Goal: Task Accomplishment & Management: Use online tool/utility

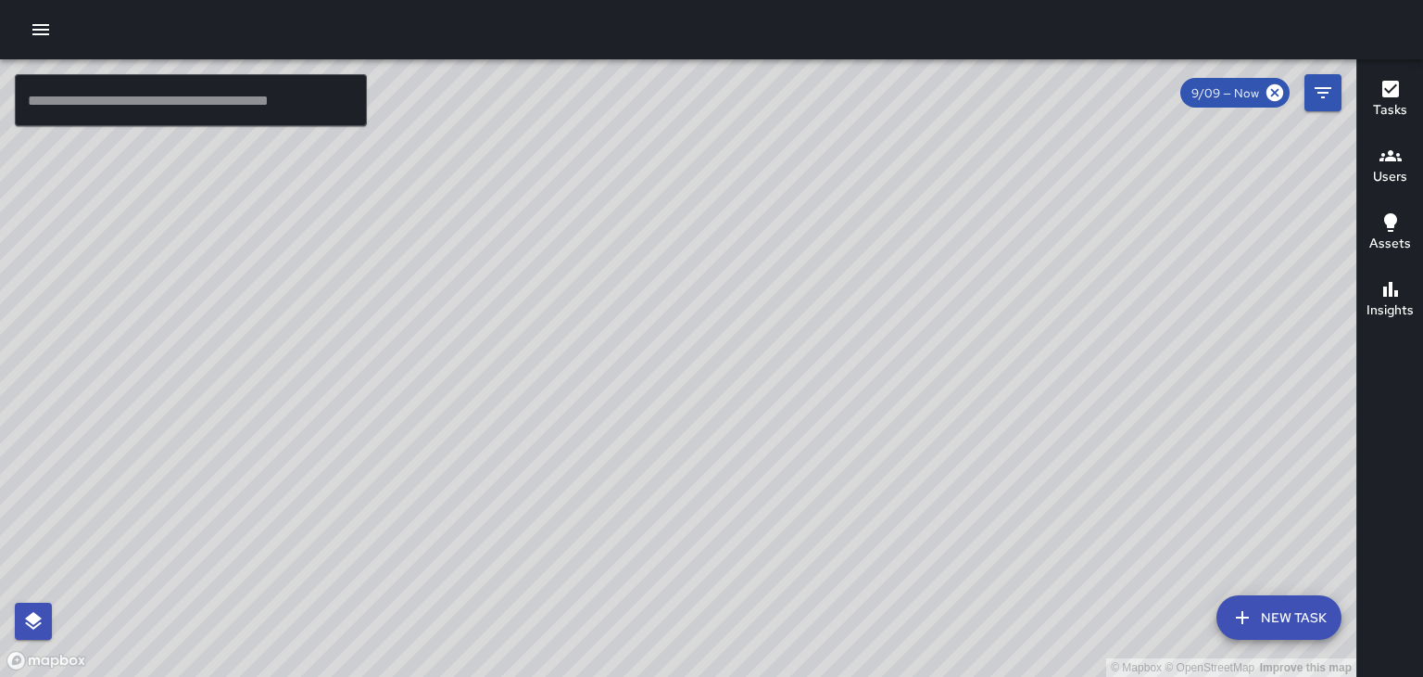
click at [1385, 182] on h6 "Users" at bounding box center [1390, 177] width 34 height 20
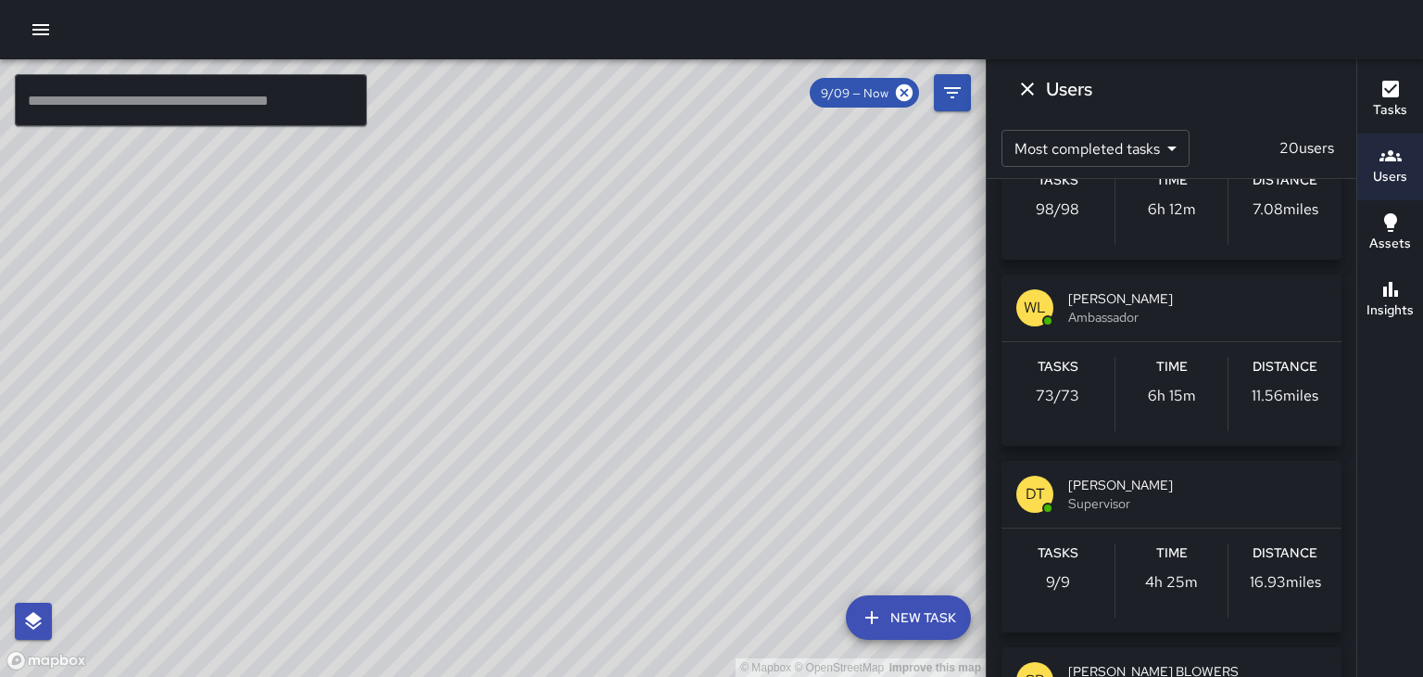
scroll to position [297, 0]
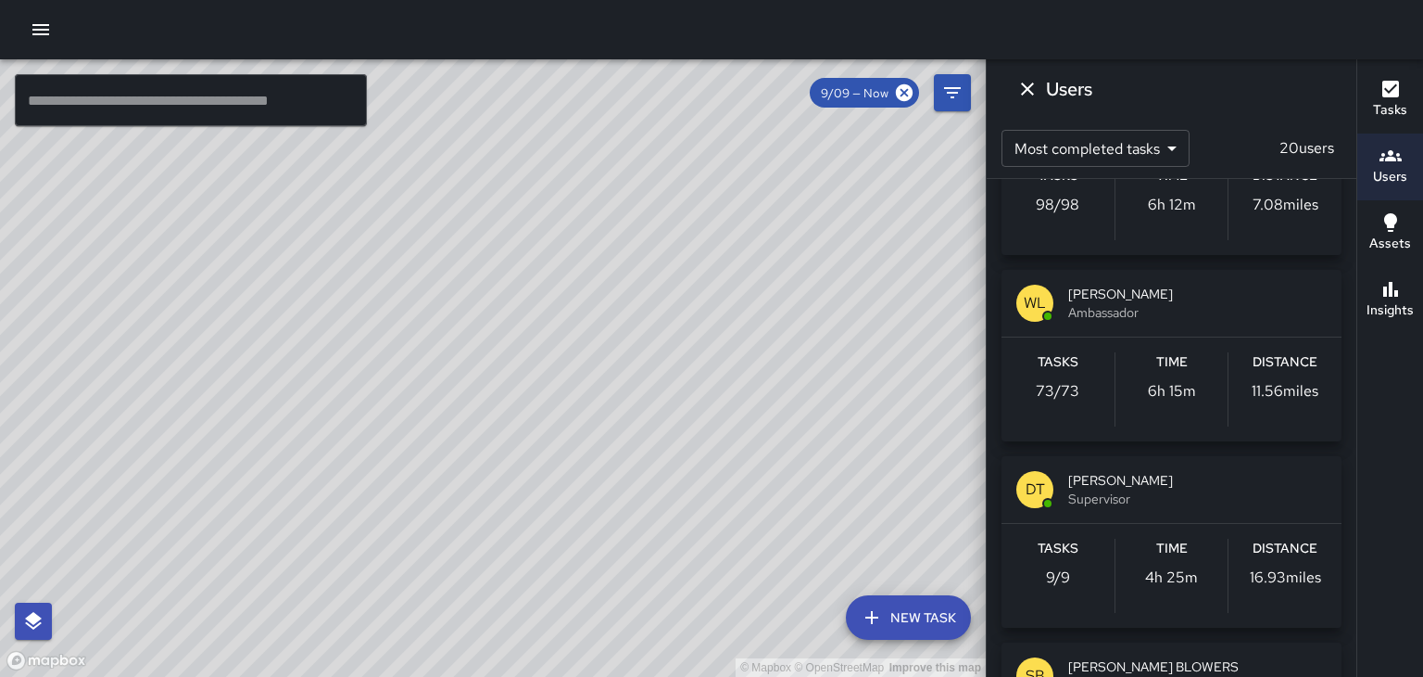
click at [1186, 319] on span "Ambassador" at bounding box center [1198, 312] width 259 height 19
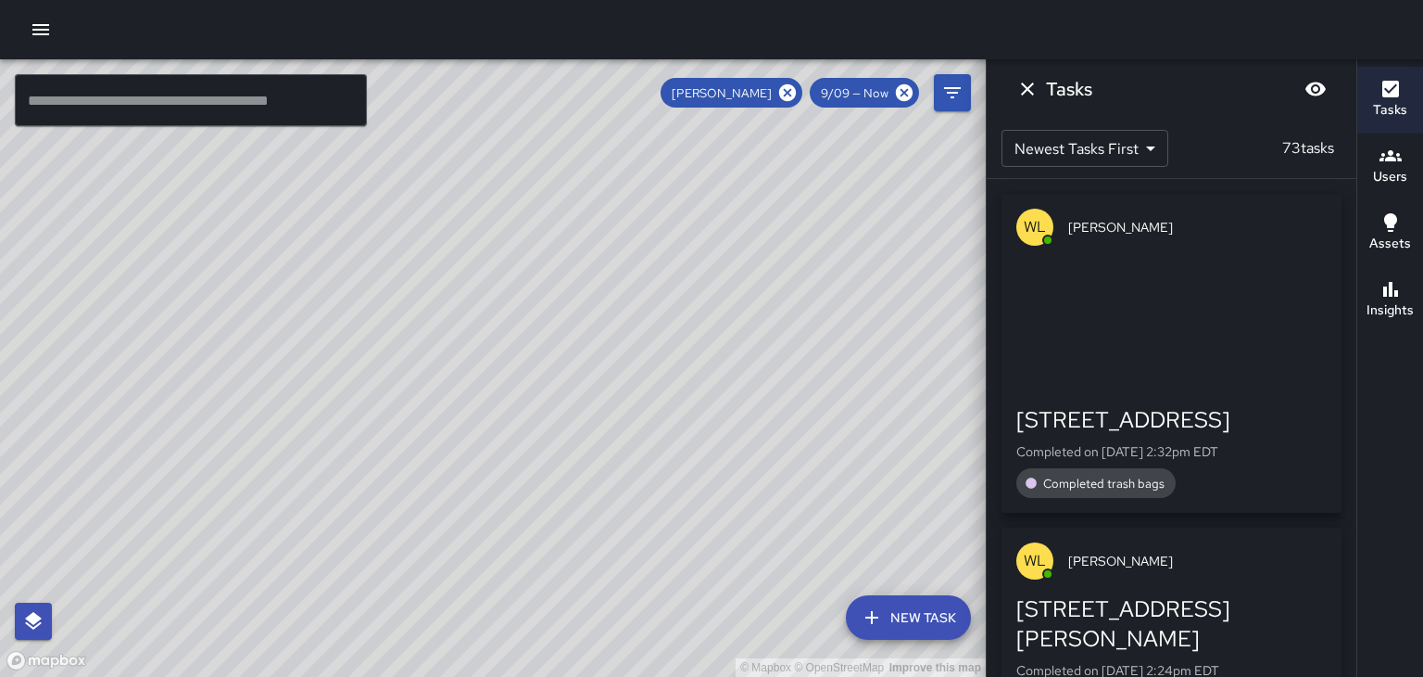
scroll to position [0, 0]
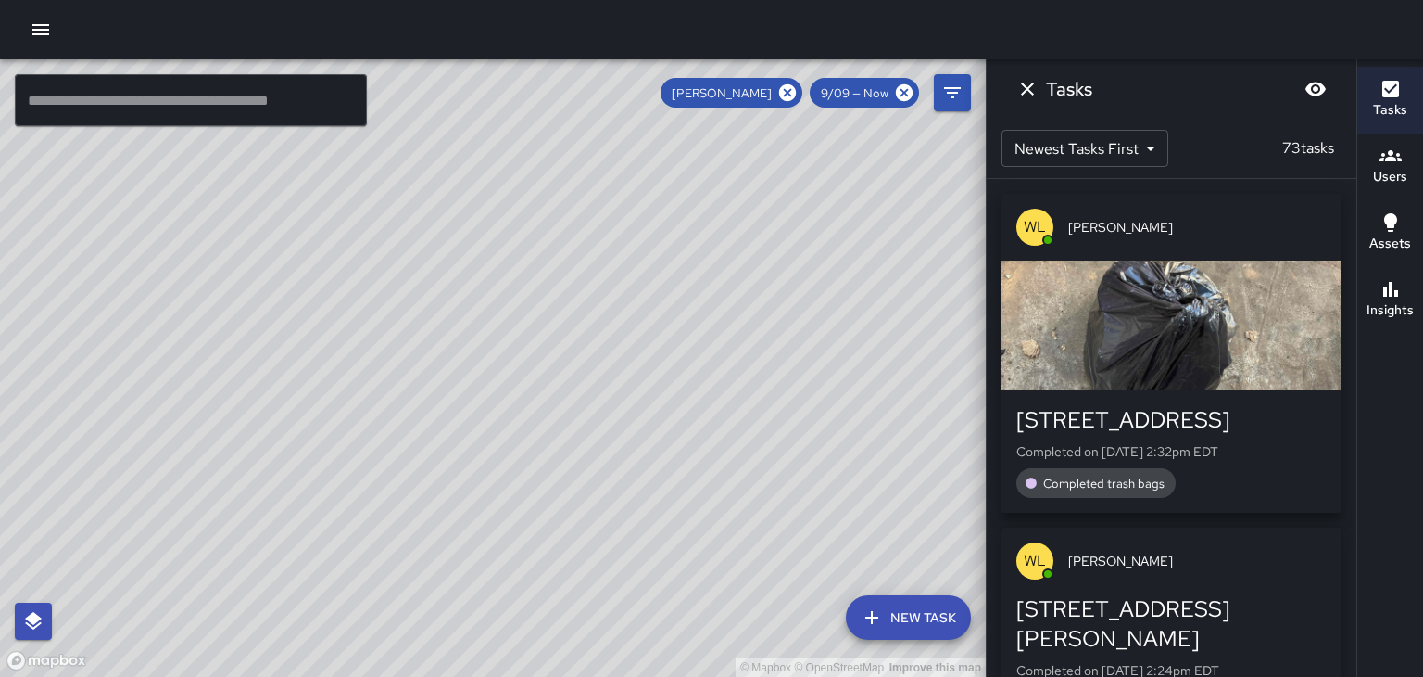
click at [1272, 313] on div "button" at bounding box center [1172, 325] width 340 height 130
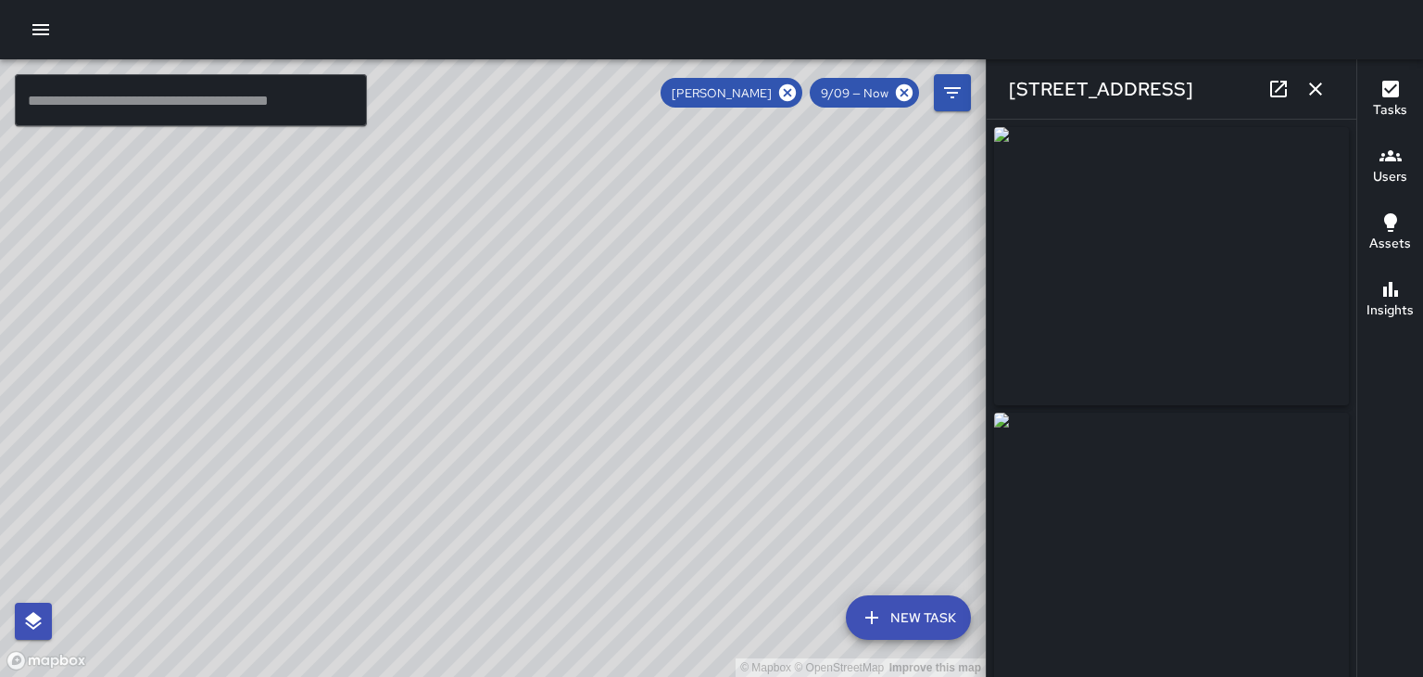
type input "**********"
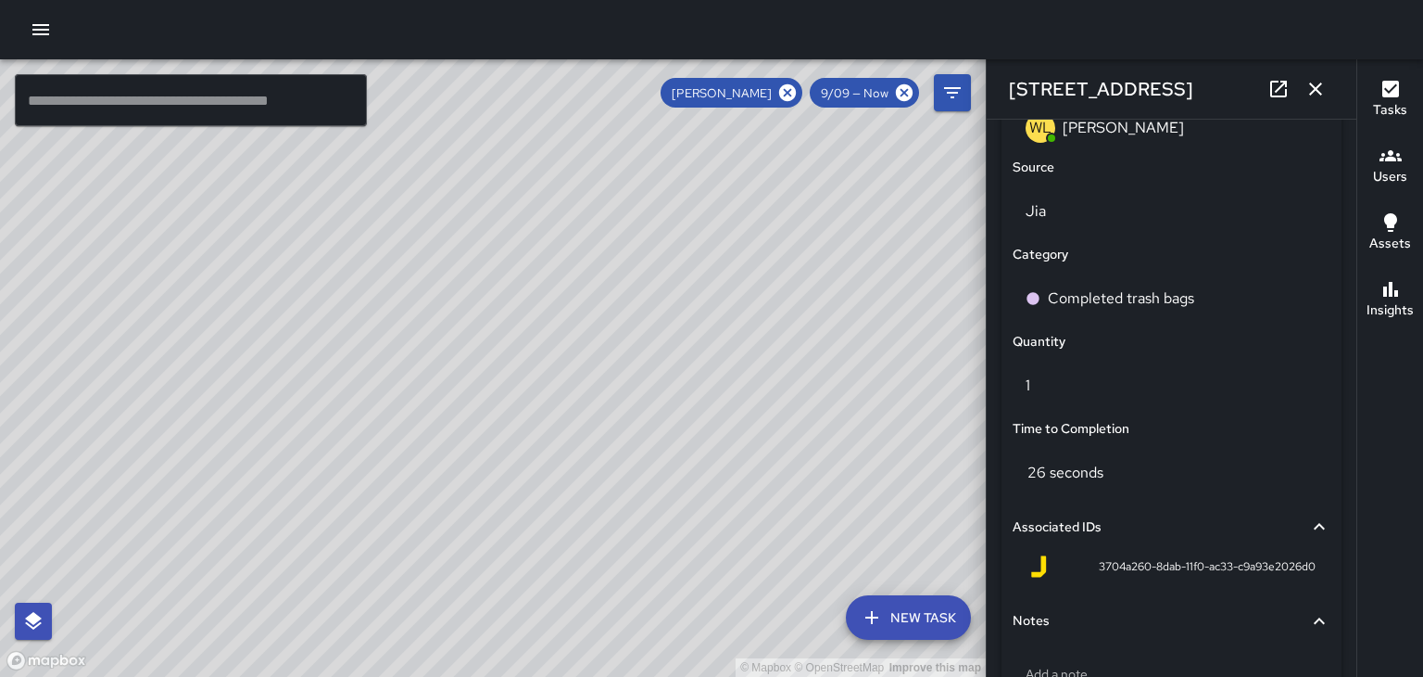
scroll to position [1327, 0]
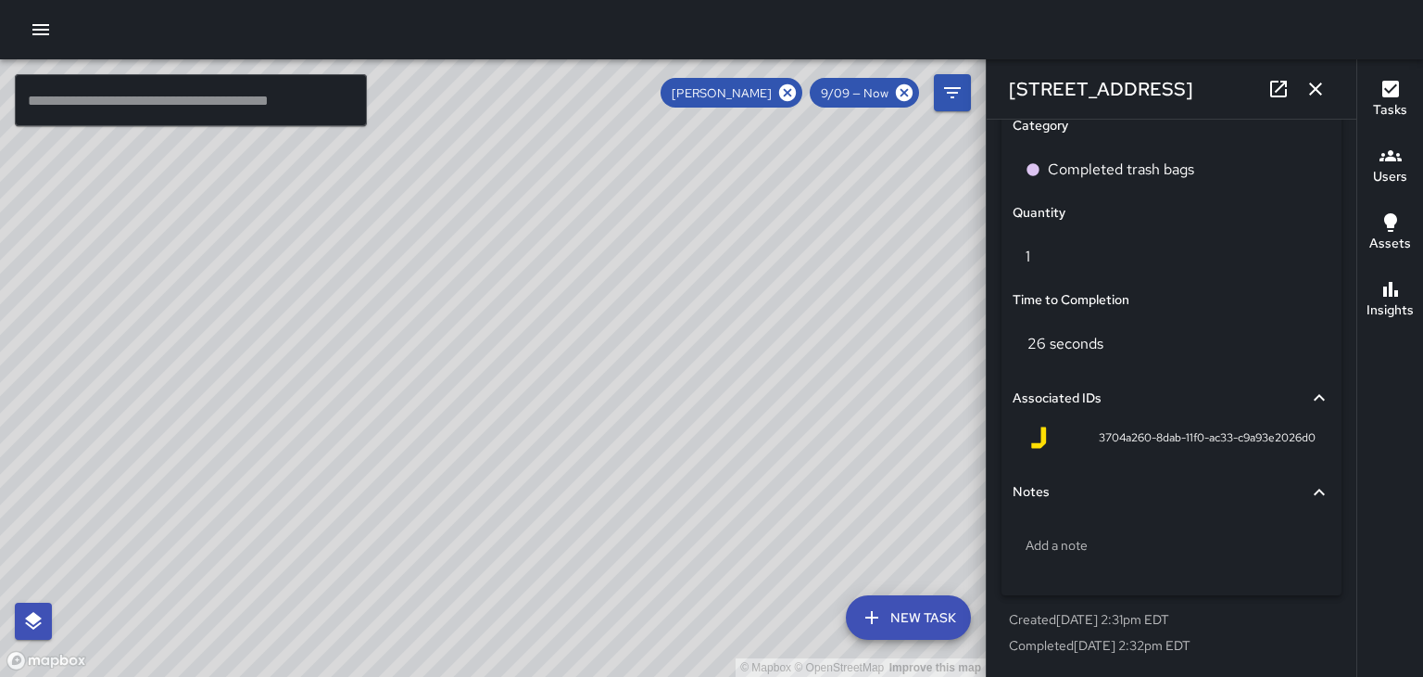
click at [1325, 91] on icon "button" at bounding box center [1316, 89] width 22 height 22
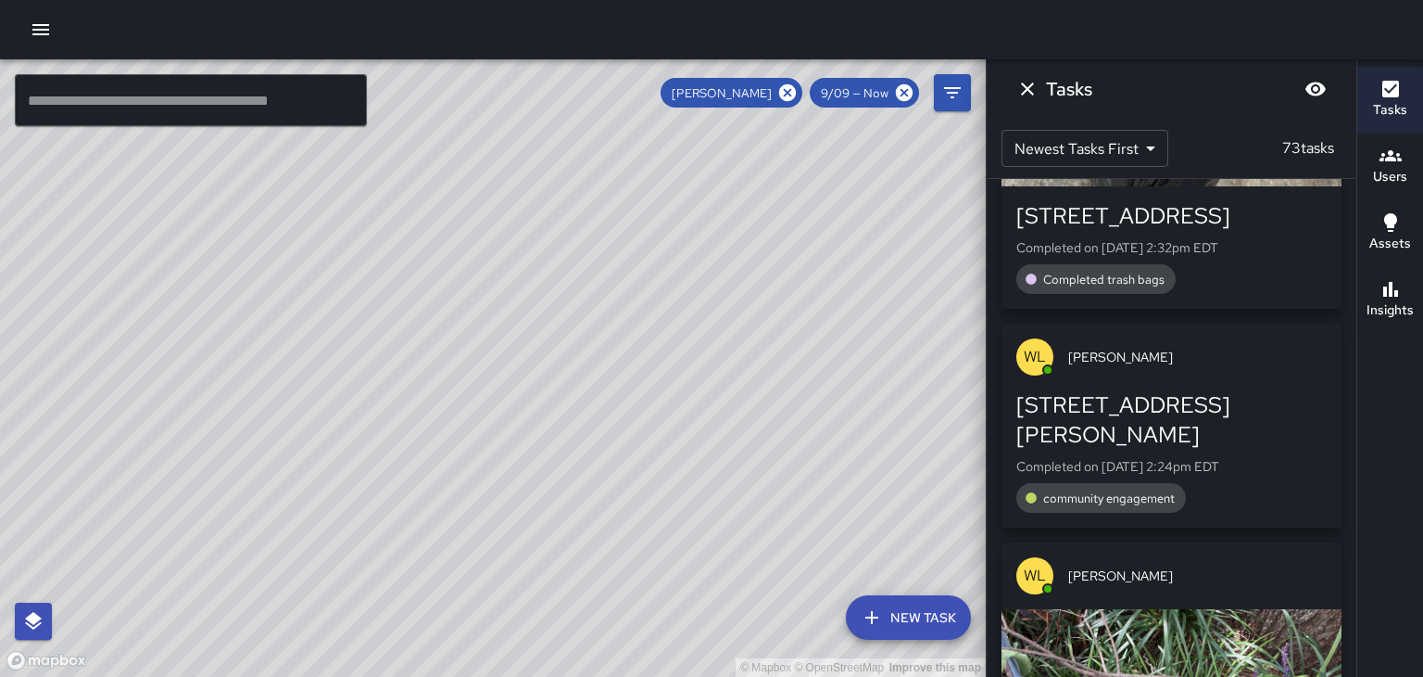
scroll to position [205, 0]
click at [1242, 389] on div "[STREET_ADDRESS][PERSON_NAME]" at bounding box center [1172, 418] width 310 height 59
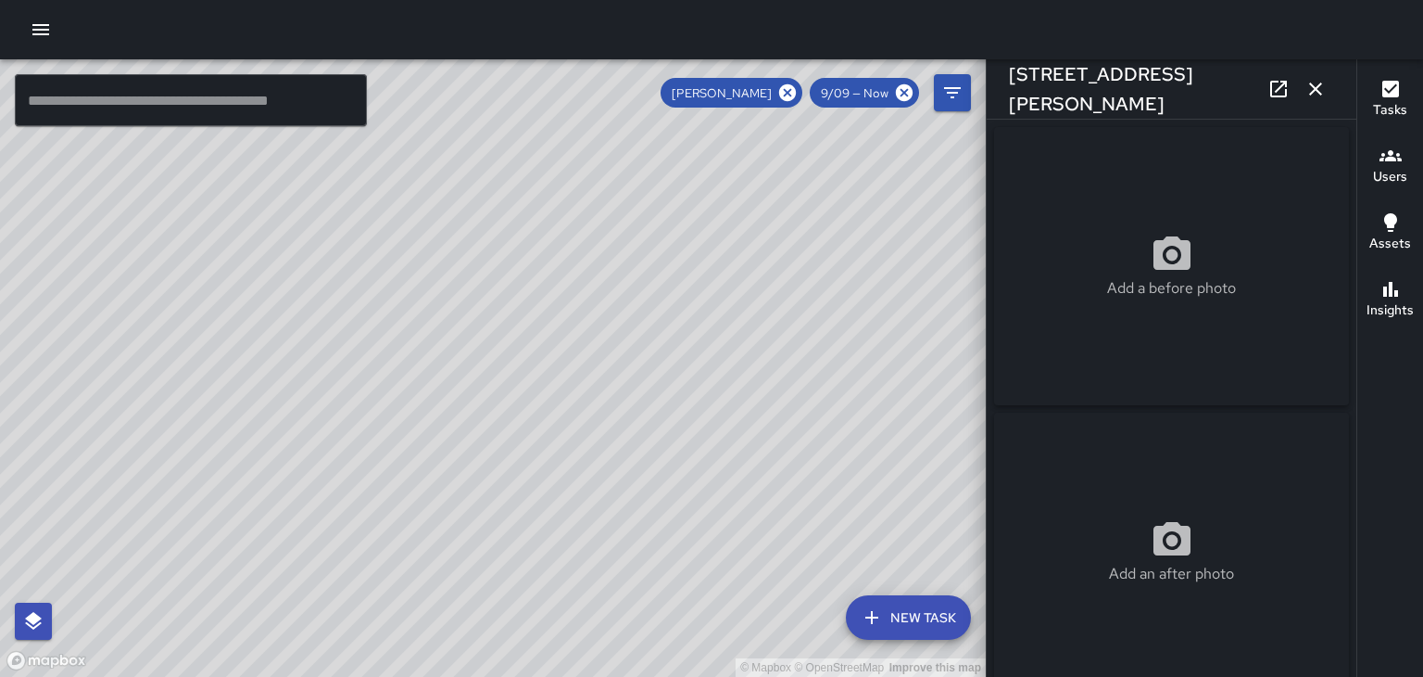
click at [1322, 96] on icon "button" at bounding box center [1316, 89] width 22 height 22
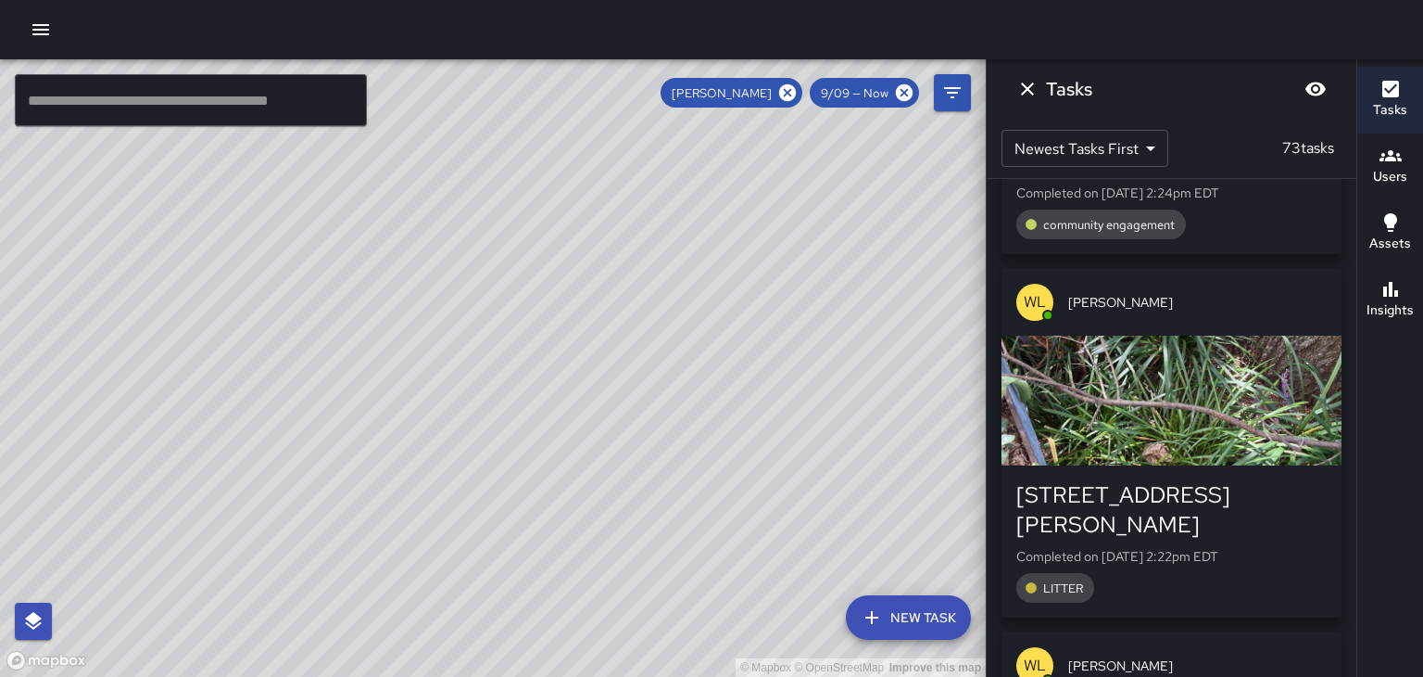
scroll to position [478, 0]
click at [1264, 292] on span "[PERSON_NAME]" at bounding box center [1198, 301] width 259 height 19
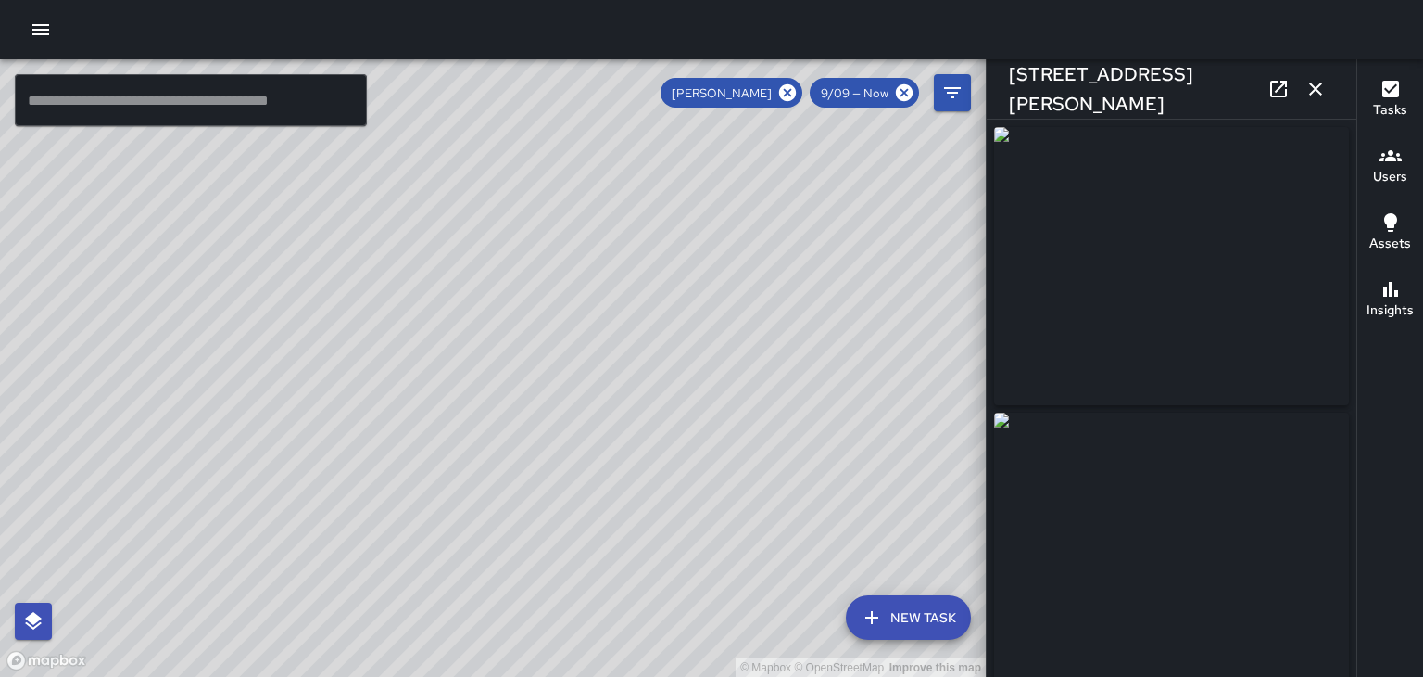
type input "**********"
click at [1259, 338] on img at bounding box center [1171, 266] width 355 height 278
click at [1326, 95] on icon "button" at bounding box center [1316, 89] width 22 height 22
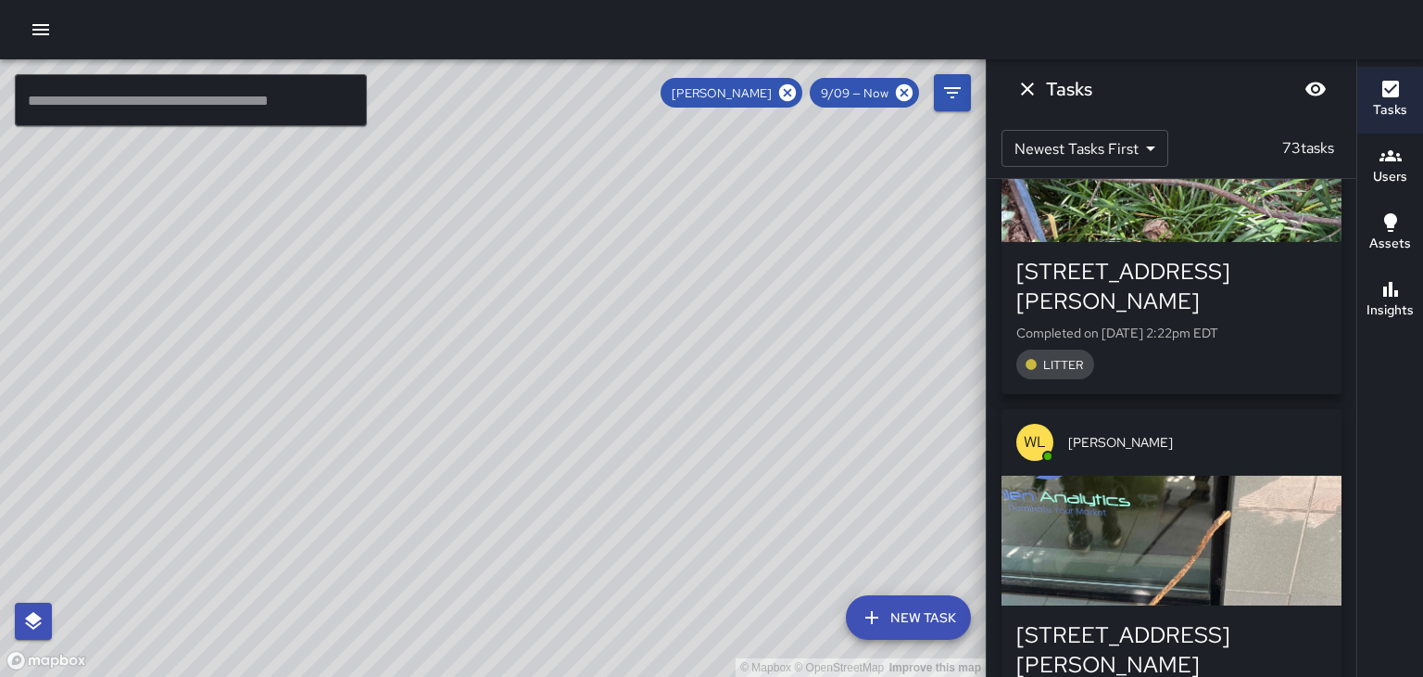
scroll to position [704, 0]
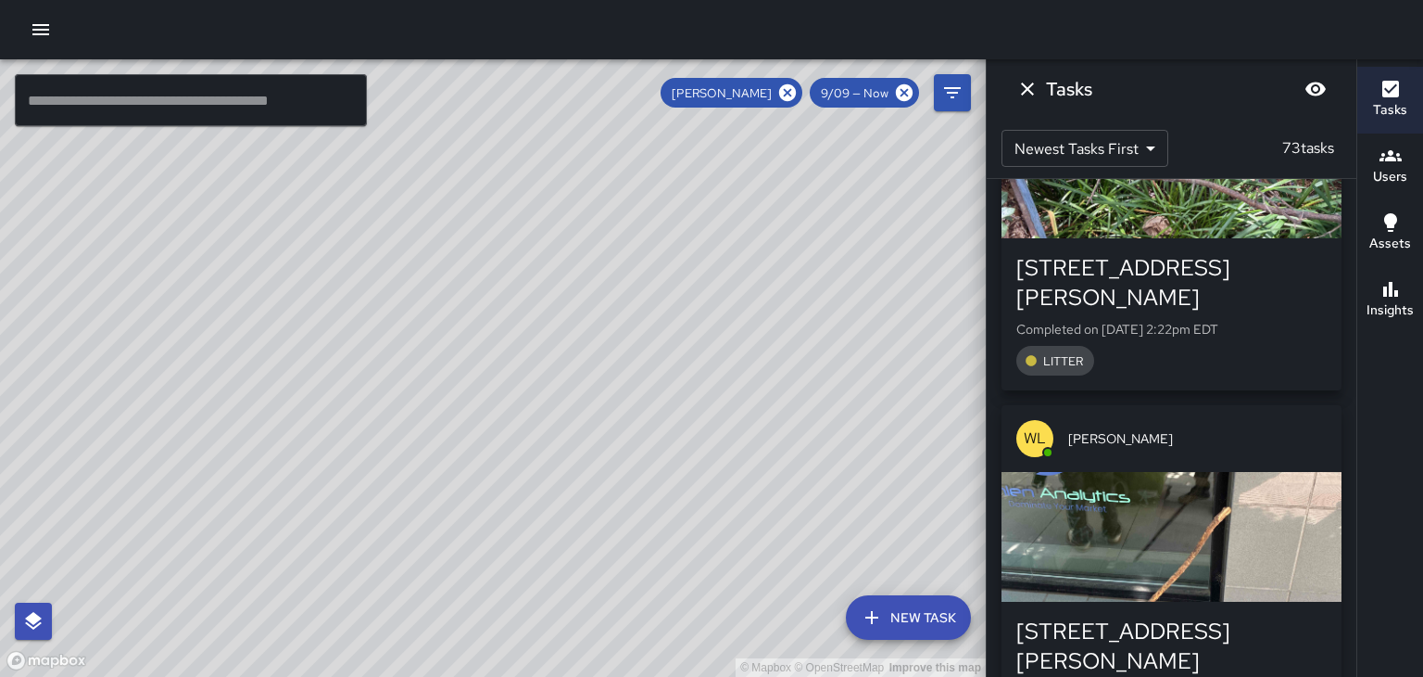
click at [1238, 474] on div "button" at bounding box center [1172, 537] width 340 height 130
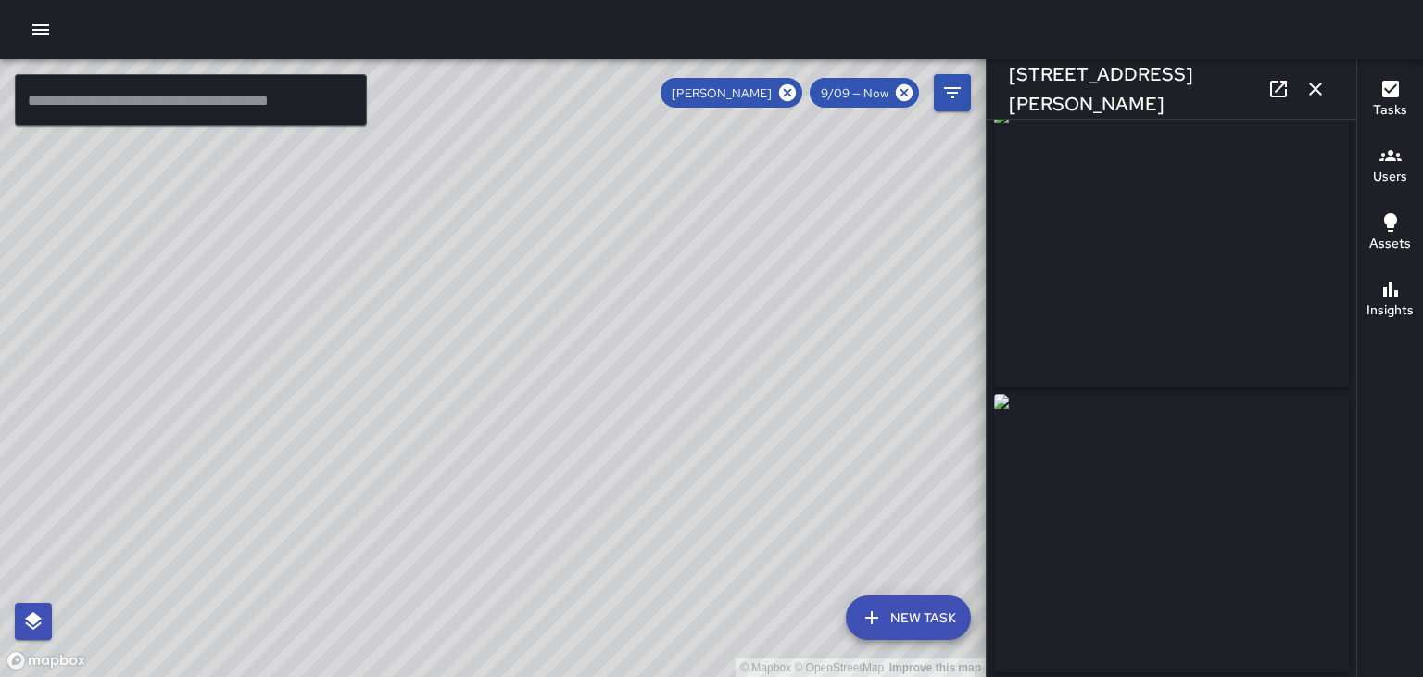
scroll to position [15, 0]
click at [1315, 96] on icon "button" at bounding box center [1316, 89] width 22 height 22
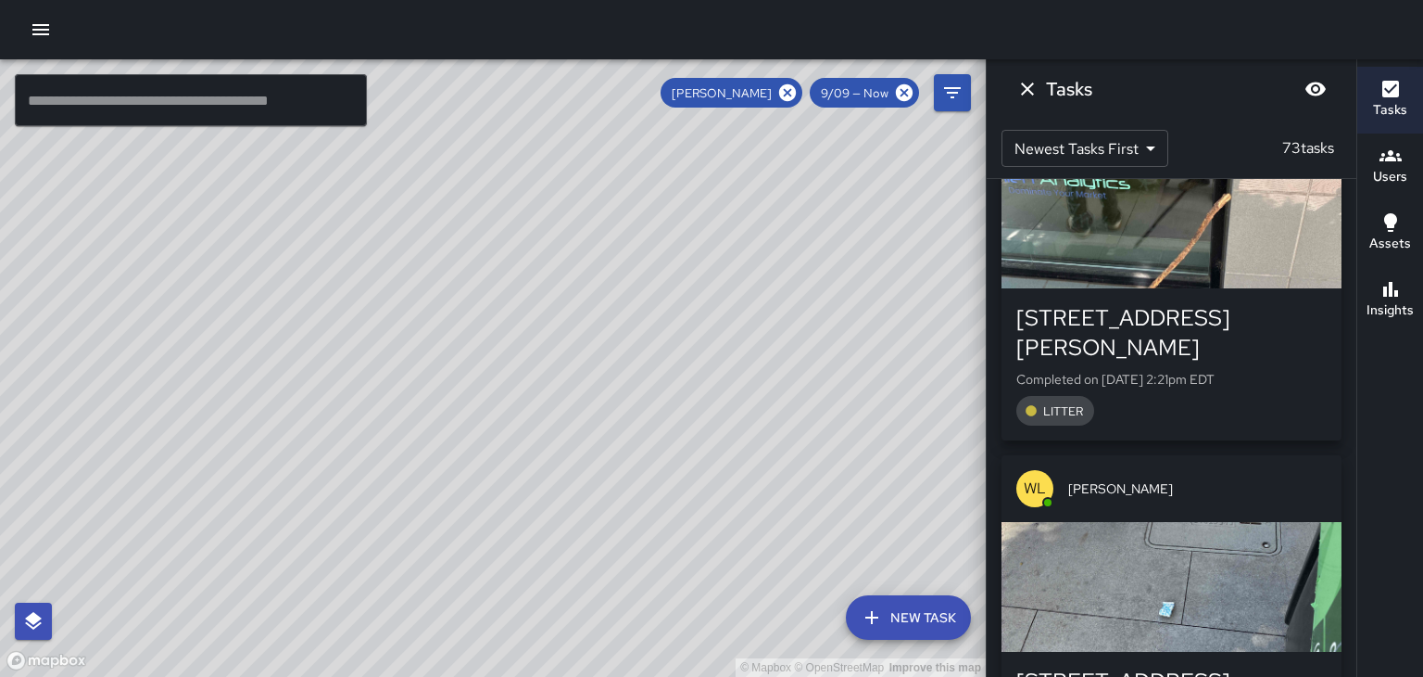
scroll to position [1132, 0]
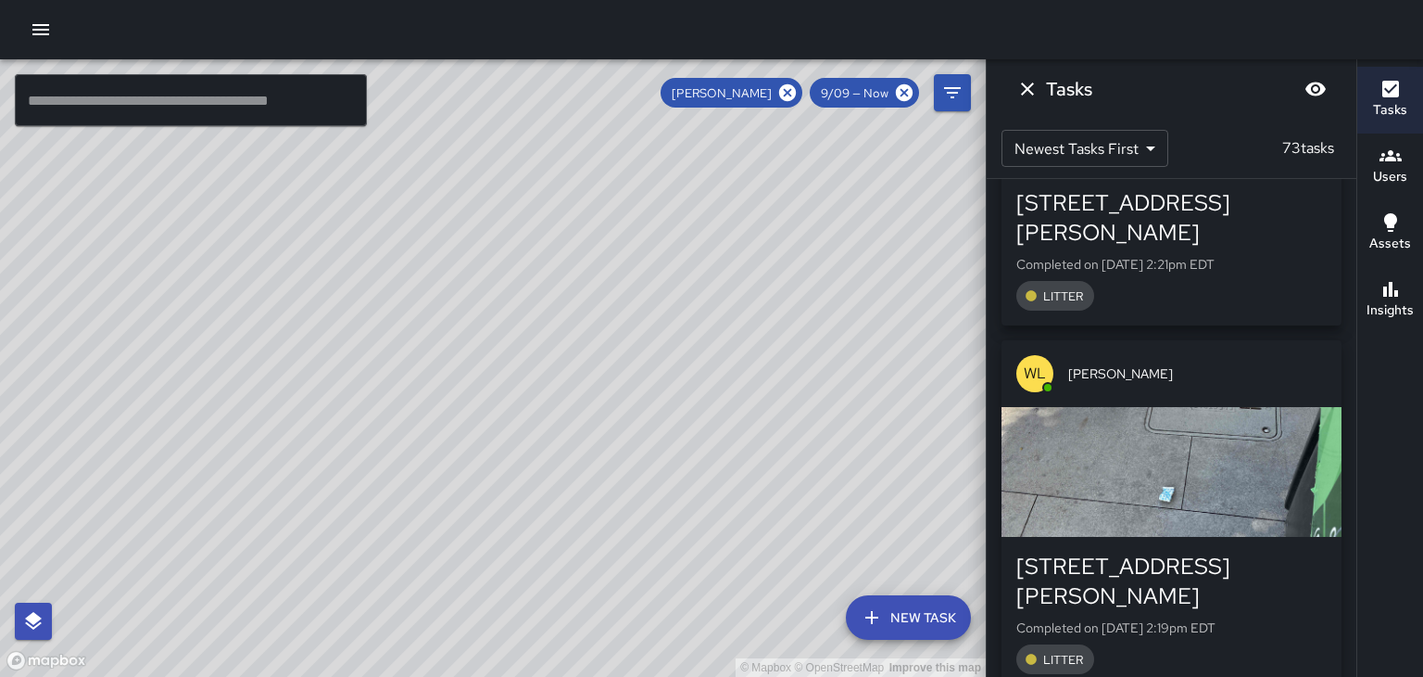
click at [1265, 407] on div "button" at bounding box center [1172, 472] width 340 height 130
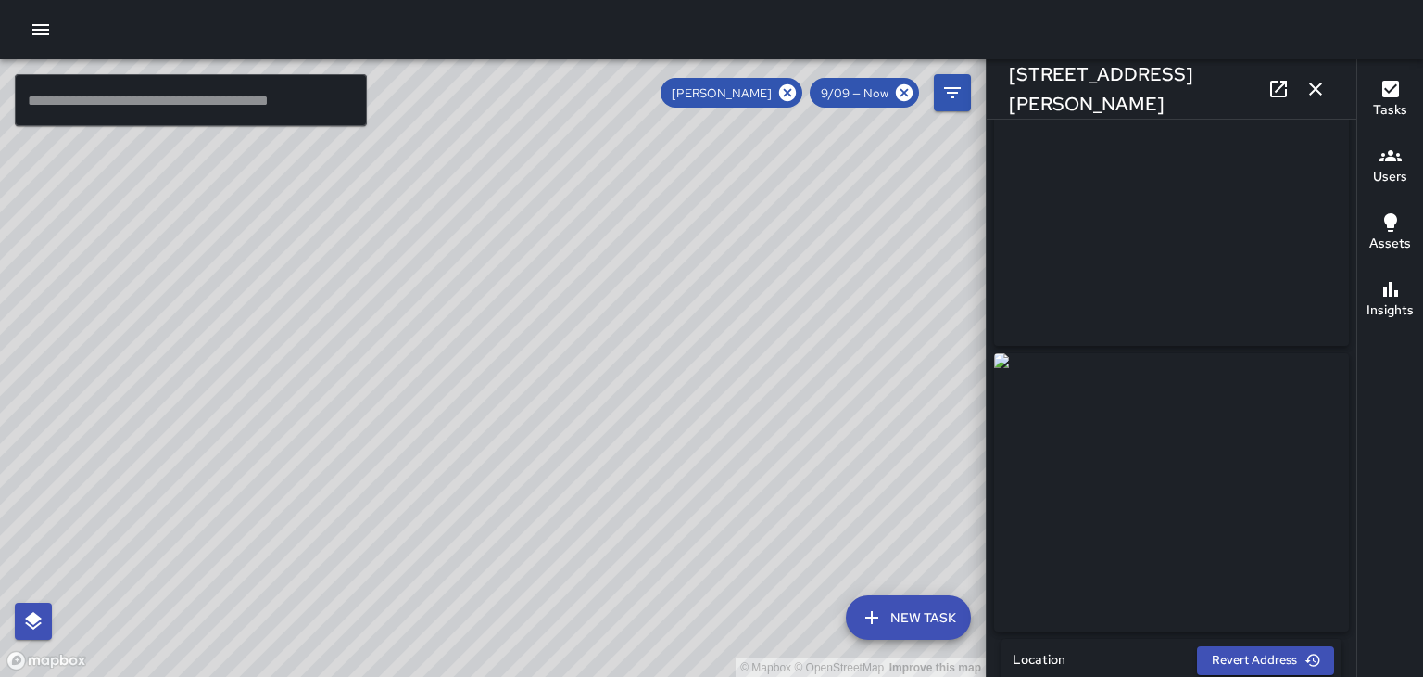
scroll to position [56, 0]
click at [1321, 93] on icon "button" at bounding box center [1316, 89] width 22 height 22
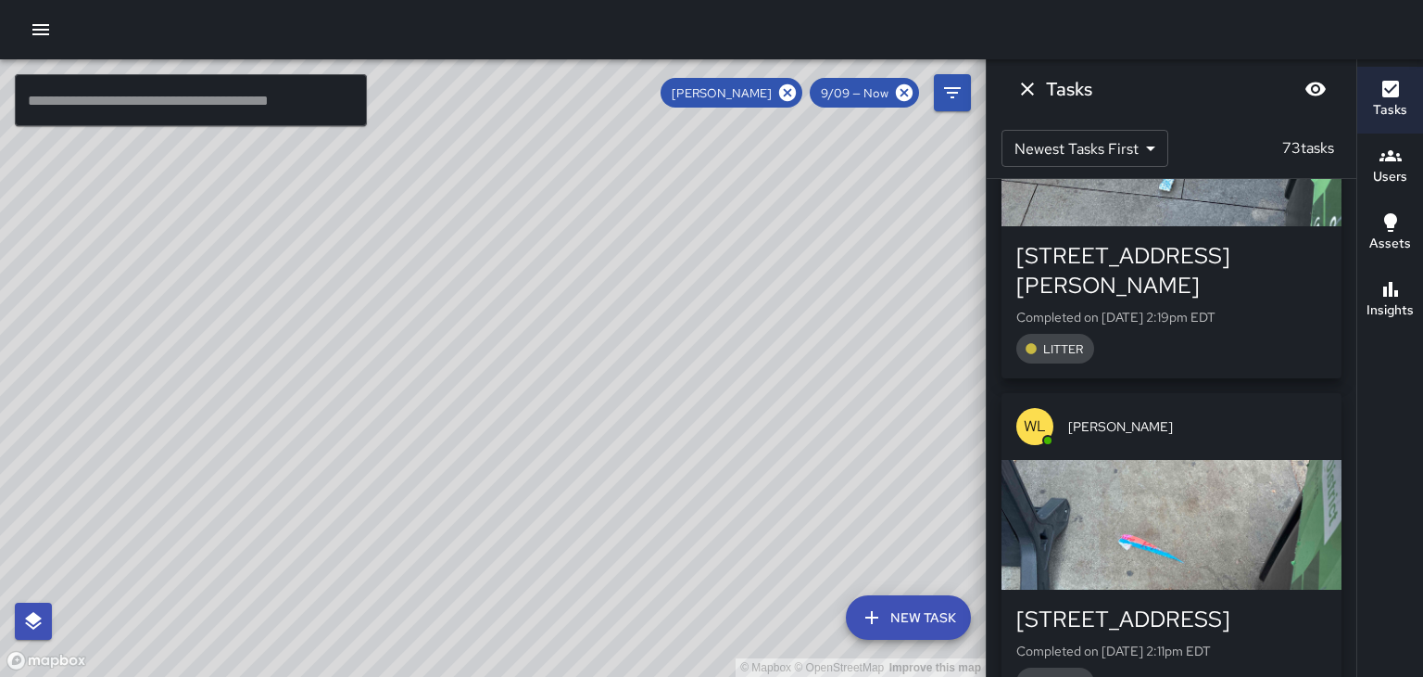
scroll to position [1473, 0]
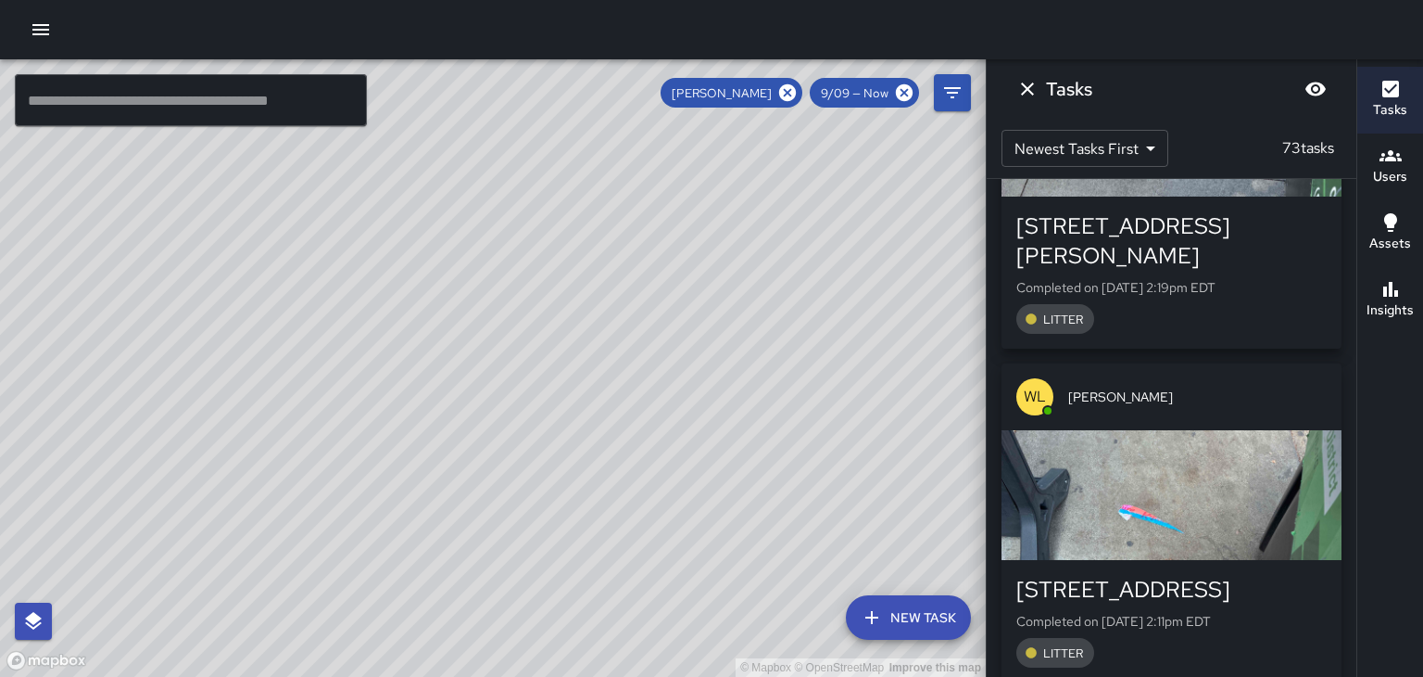
click at [1242, 430] on div "button" at bounding box center [1172, 495] width 340 height 130
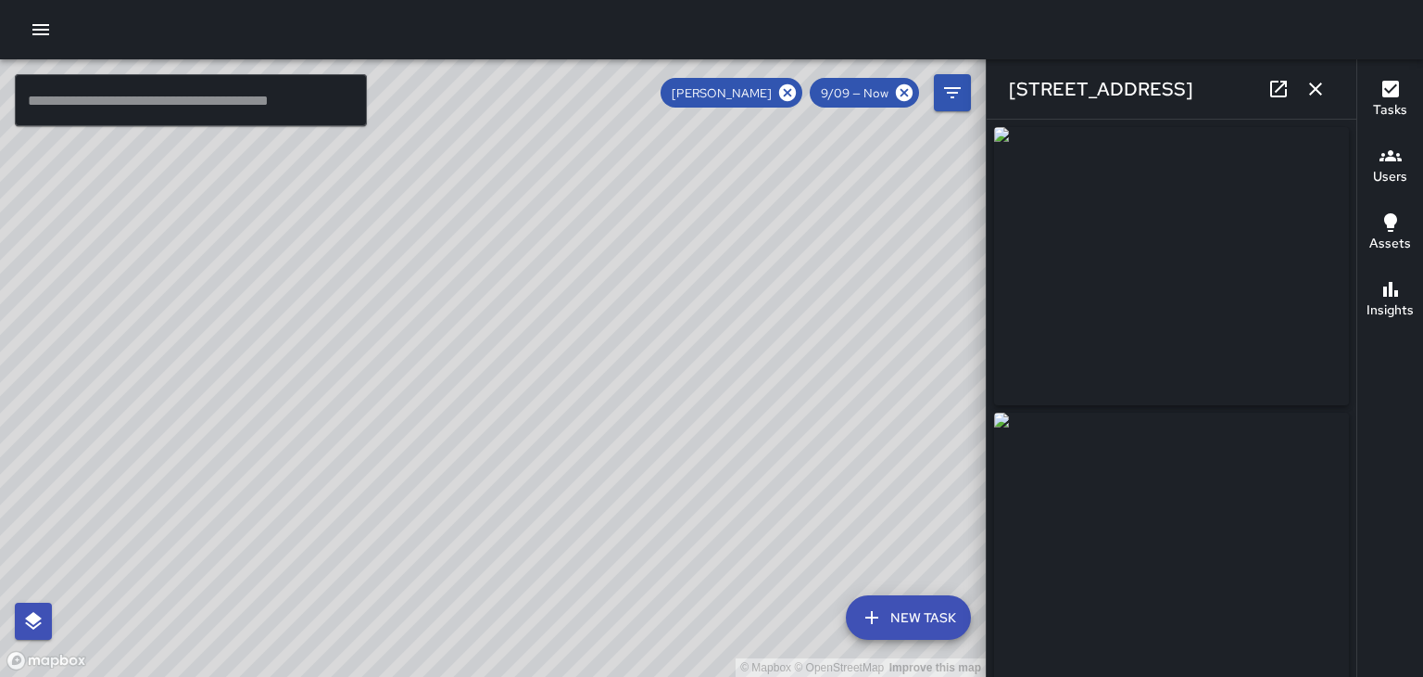
type input "**********"
click at [1316, 93] on icon "button" at bounding box center [1316, 89] width 22 height 22
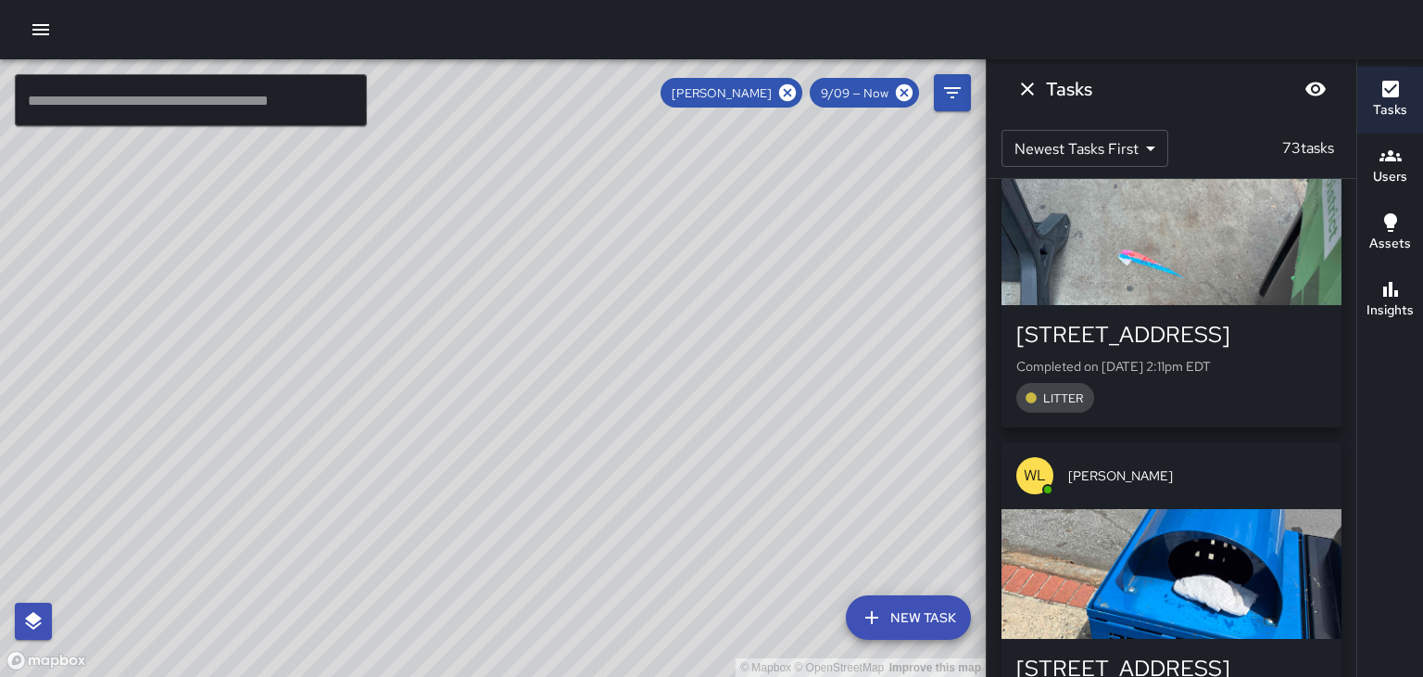
scroll to position [1735, 0]
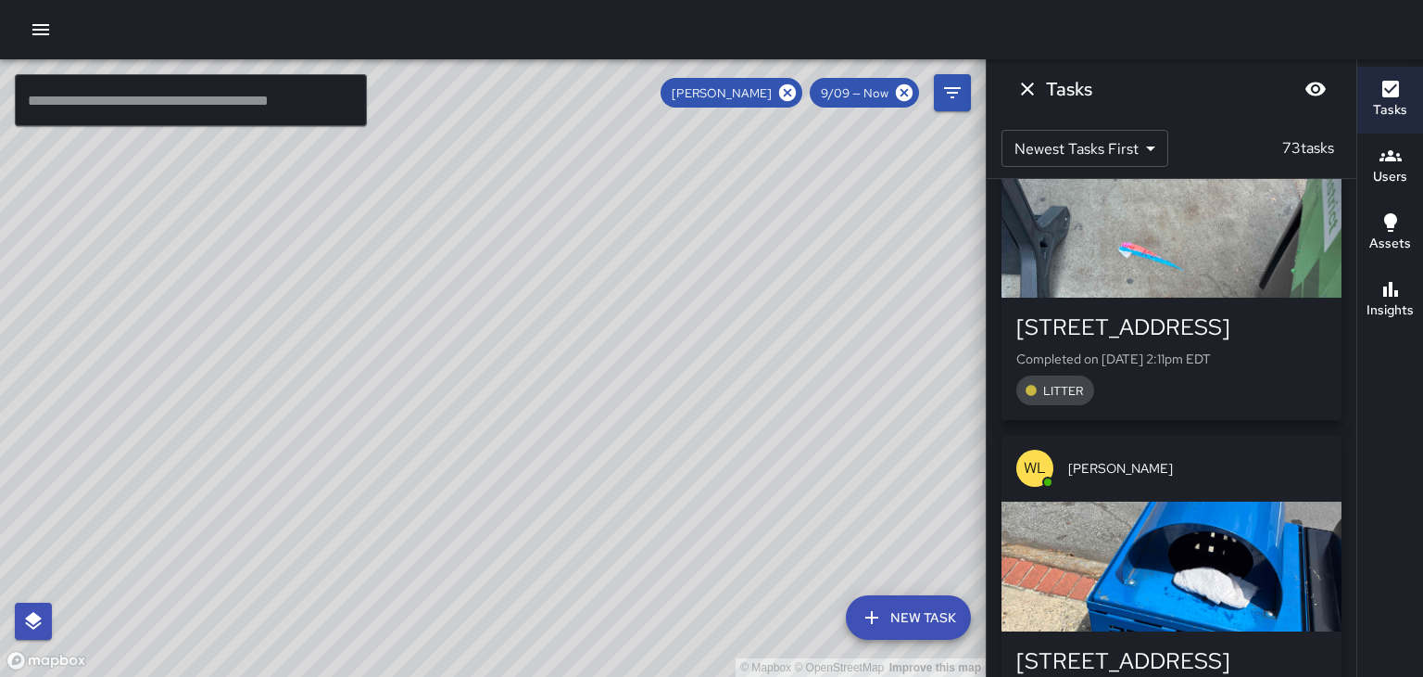
click at [1235, 501] on div "button" at bounding box center [1172, 566] width 340 height 130
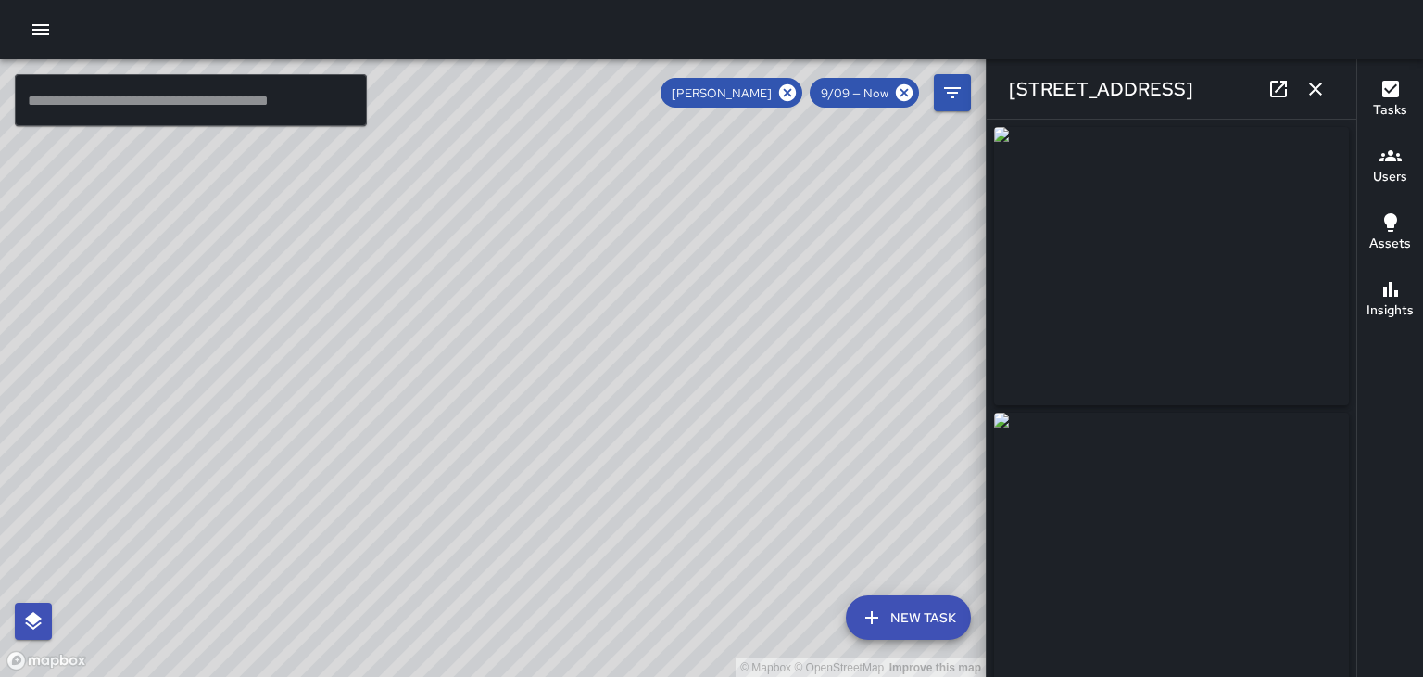
type input "**********"
click at [1321, 87] on icon "button" at bounding box center [1316, 89] width 22 height 22
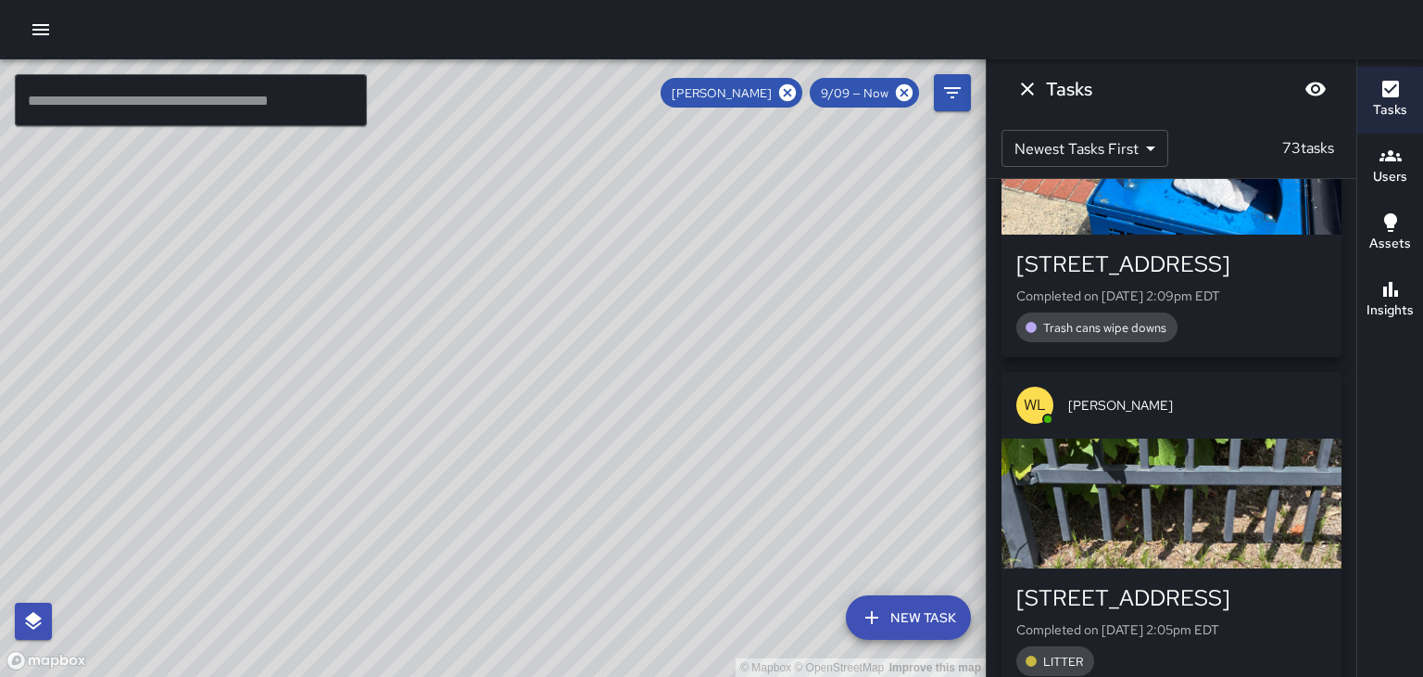
scroll to position [2147, 0]
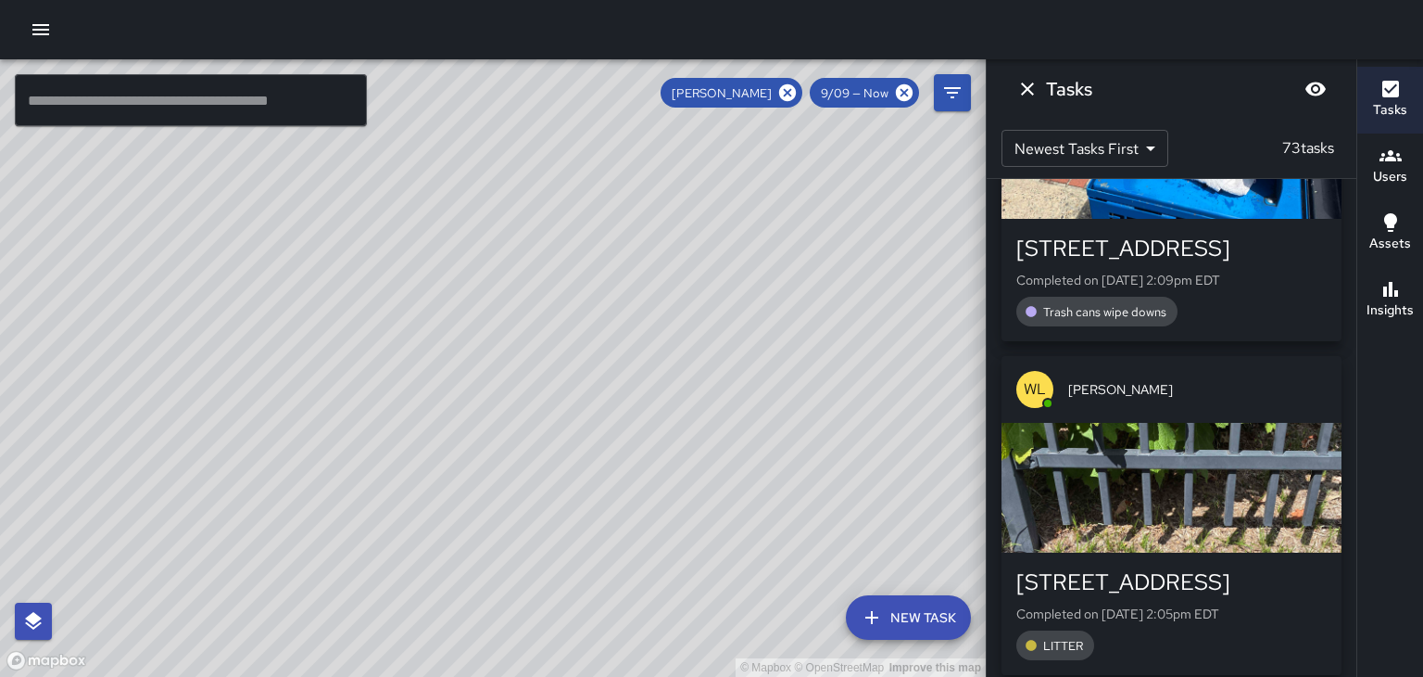
click at [1257, 423] on div "button" at bounding box center [1172, 488] width 340 height 130
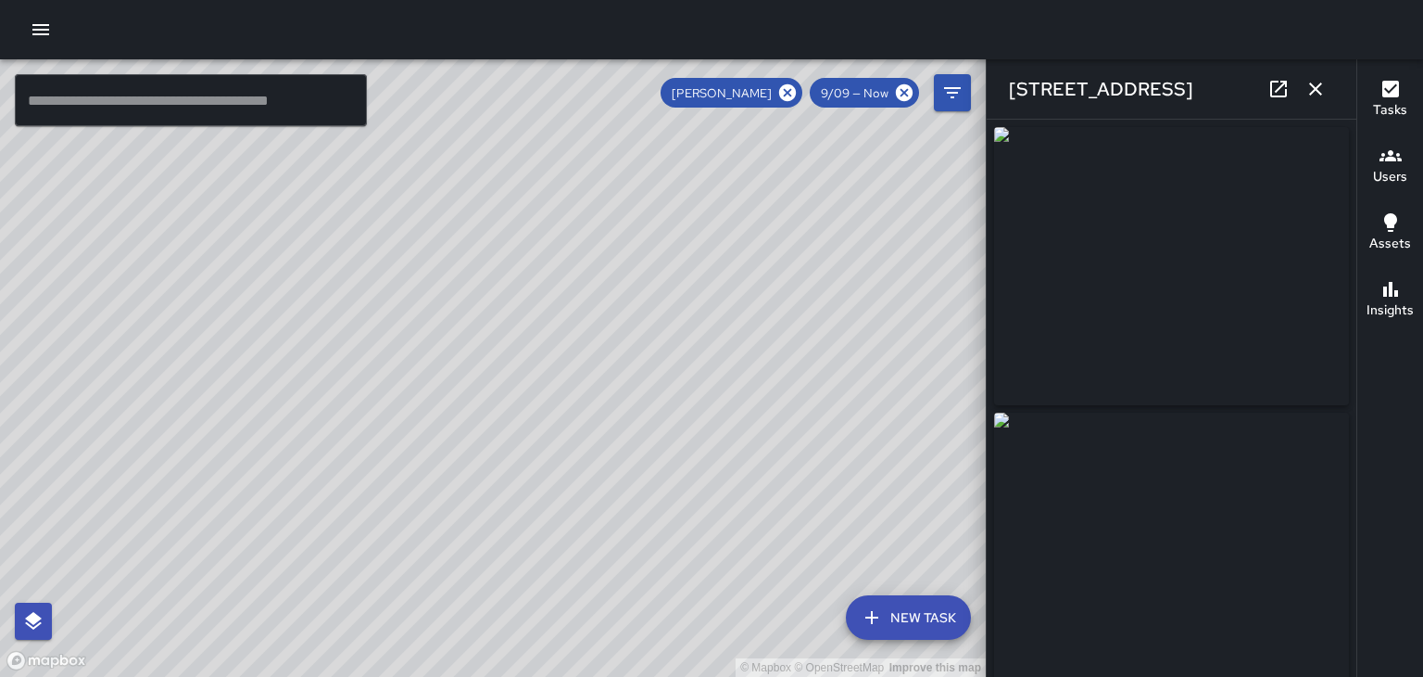
type input "**********"
click at [1320, 93] on icon "button" at bounding box center [1316, 88] width 13 height 13
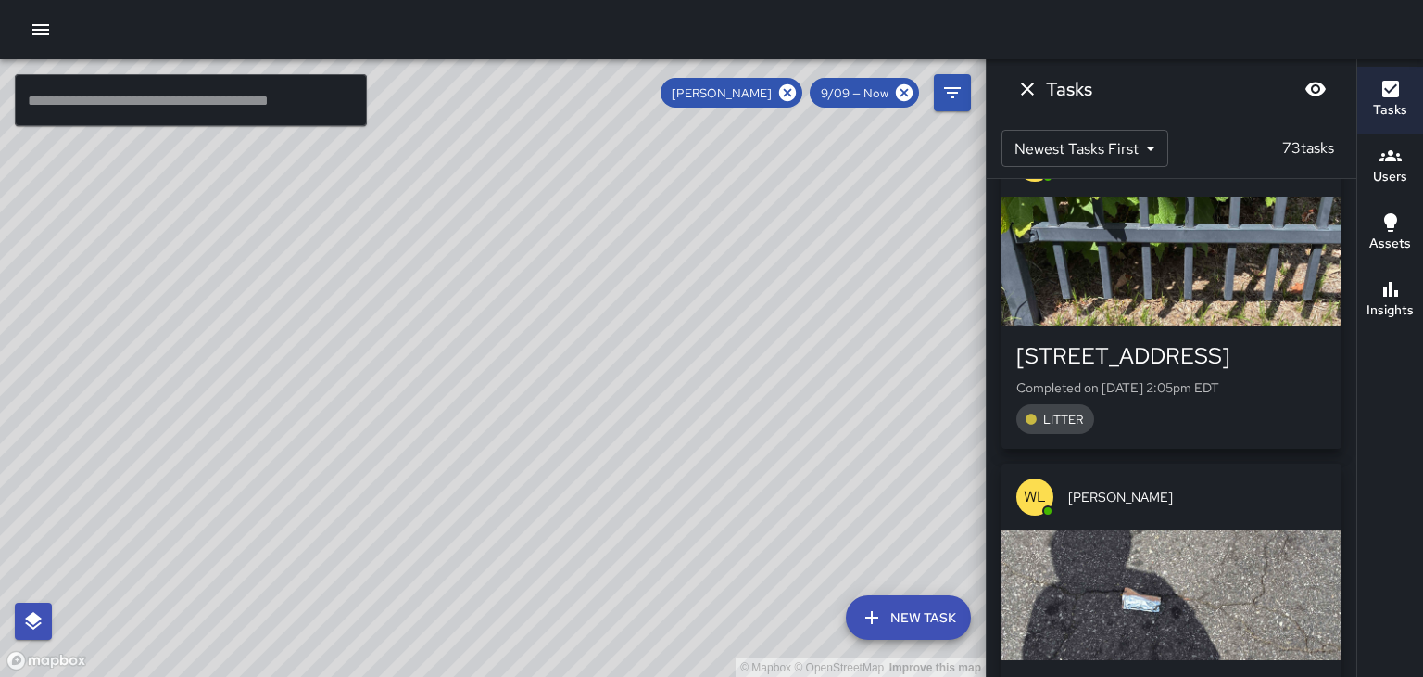
scroll to position [2376, 0]
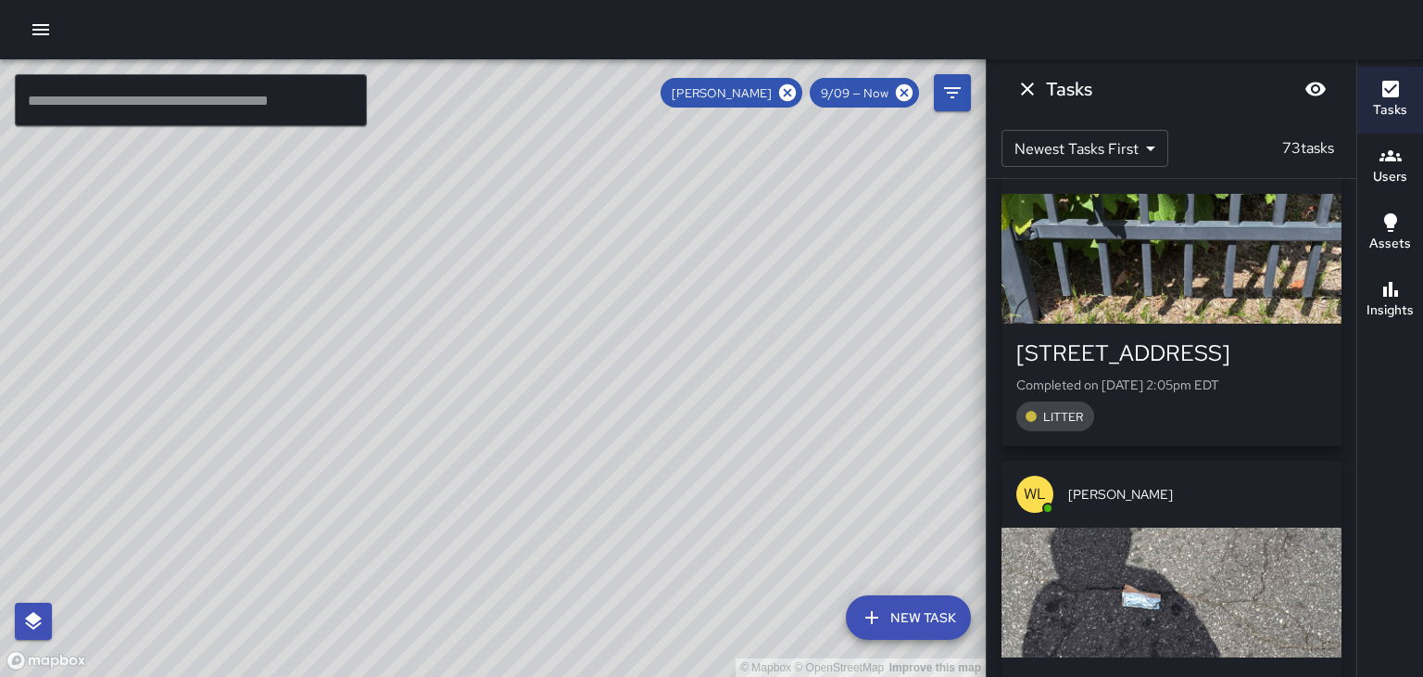
click at [1272, 527] on div "button" at bounding box center [1172, 592] width 340 height 130
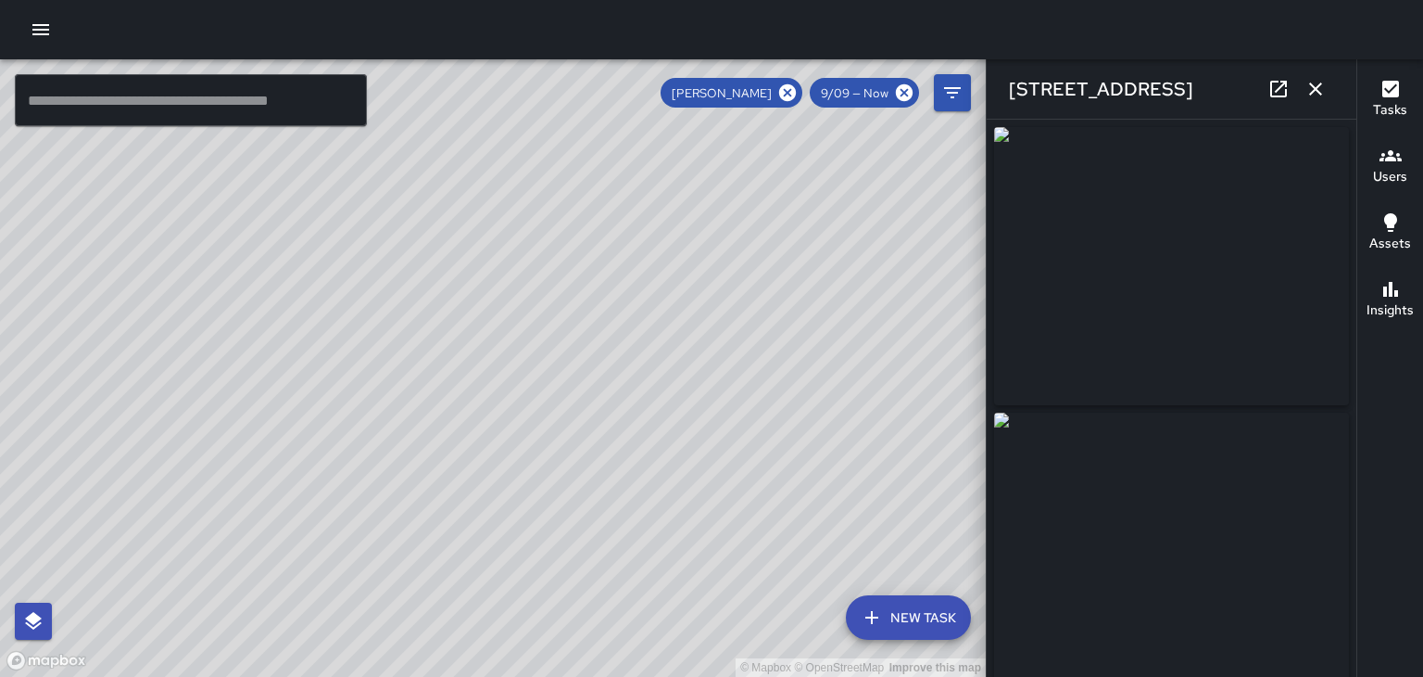
type input "**********"
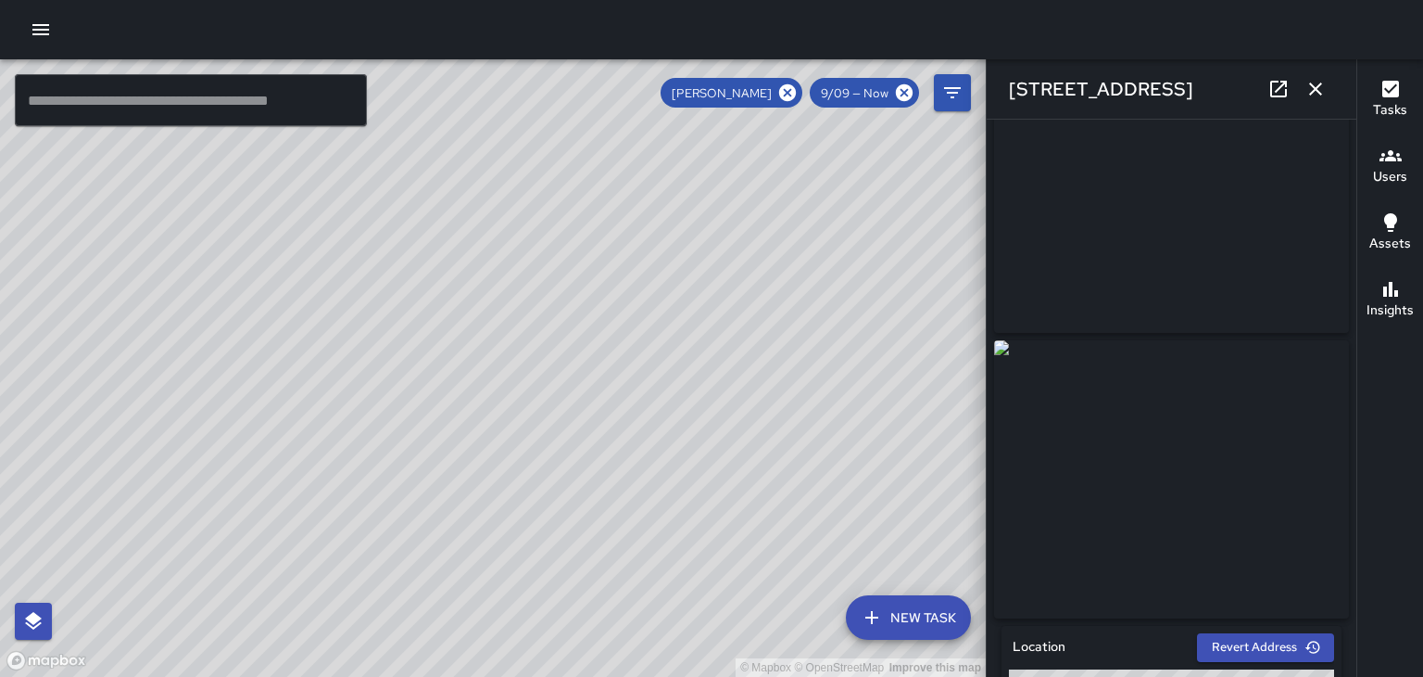
scroll to position [70, 0]
click at [1321, 97] on icon "button" at bounding box center [1316, 89] width 22 height 22
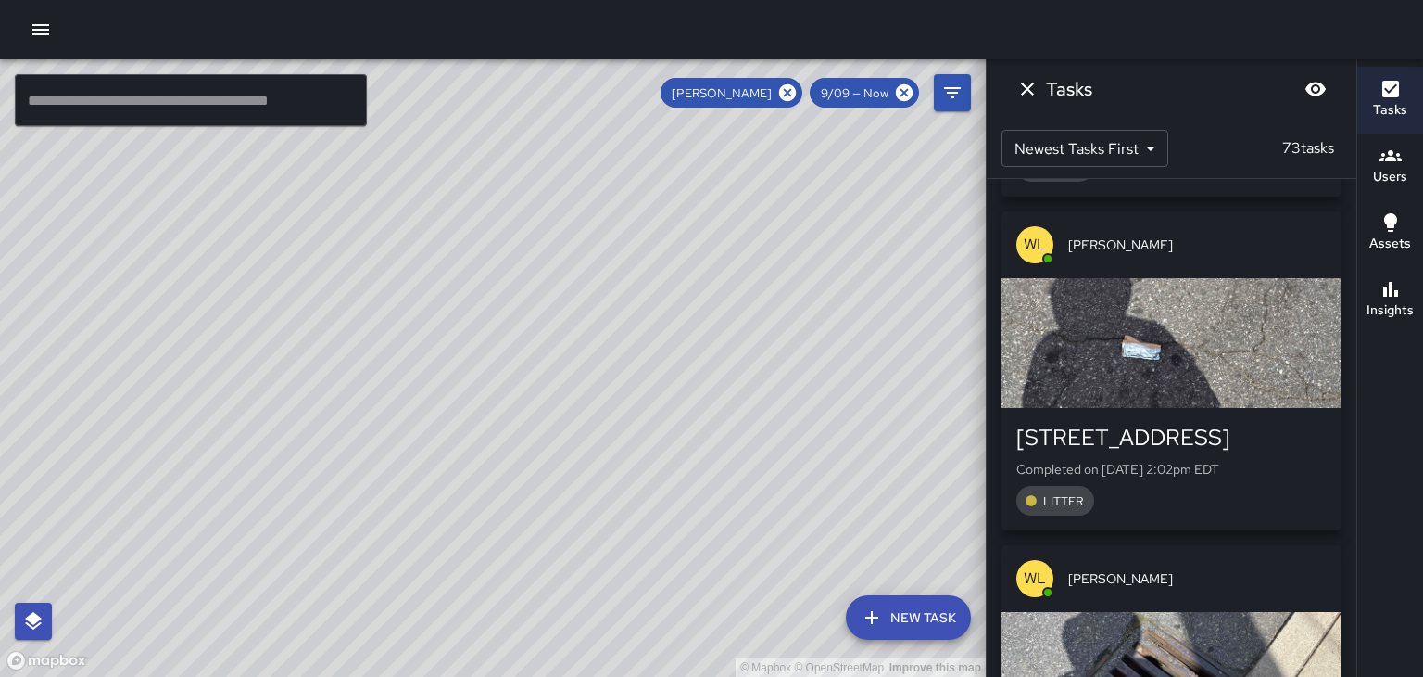
scroll to position [2626, 0]
click at [1286, 611] on div "button" at bounding box center [1172, 676] width 340 height 130
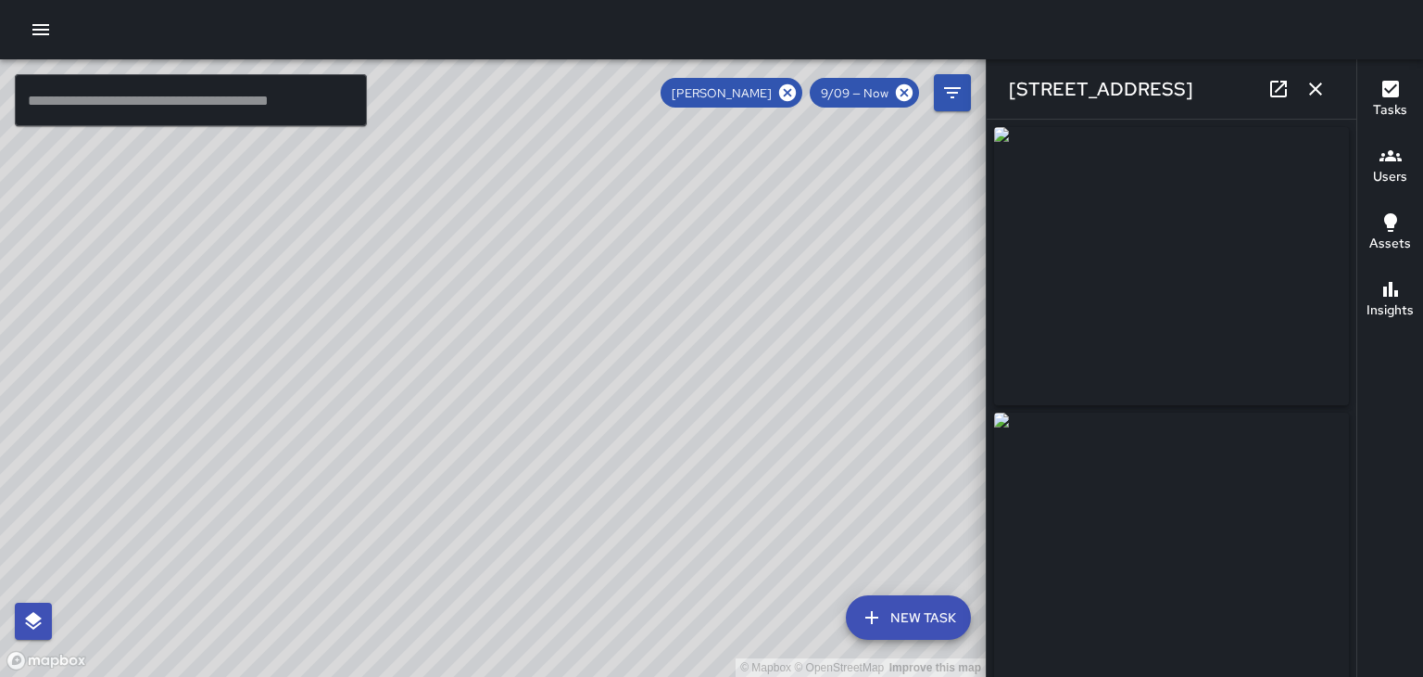
type input "**********"
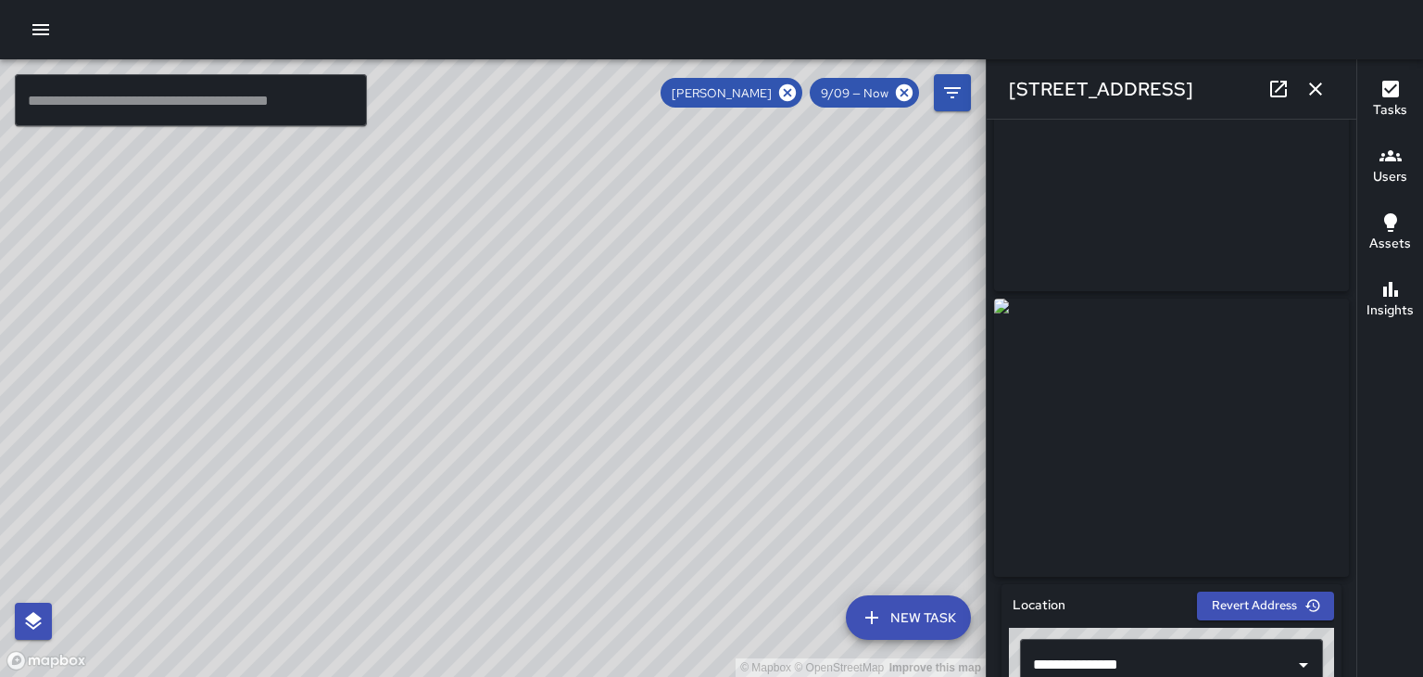
scroll to position [115, 0]
click at [1316, 89] on icon "button" at bounding box center [1316, 88] width 13 height 13
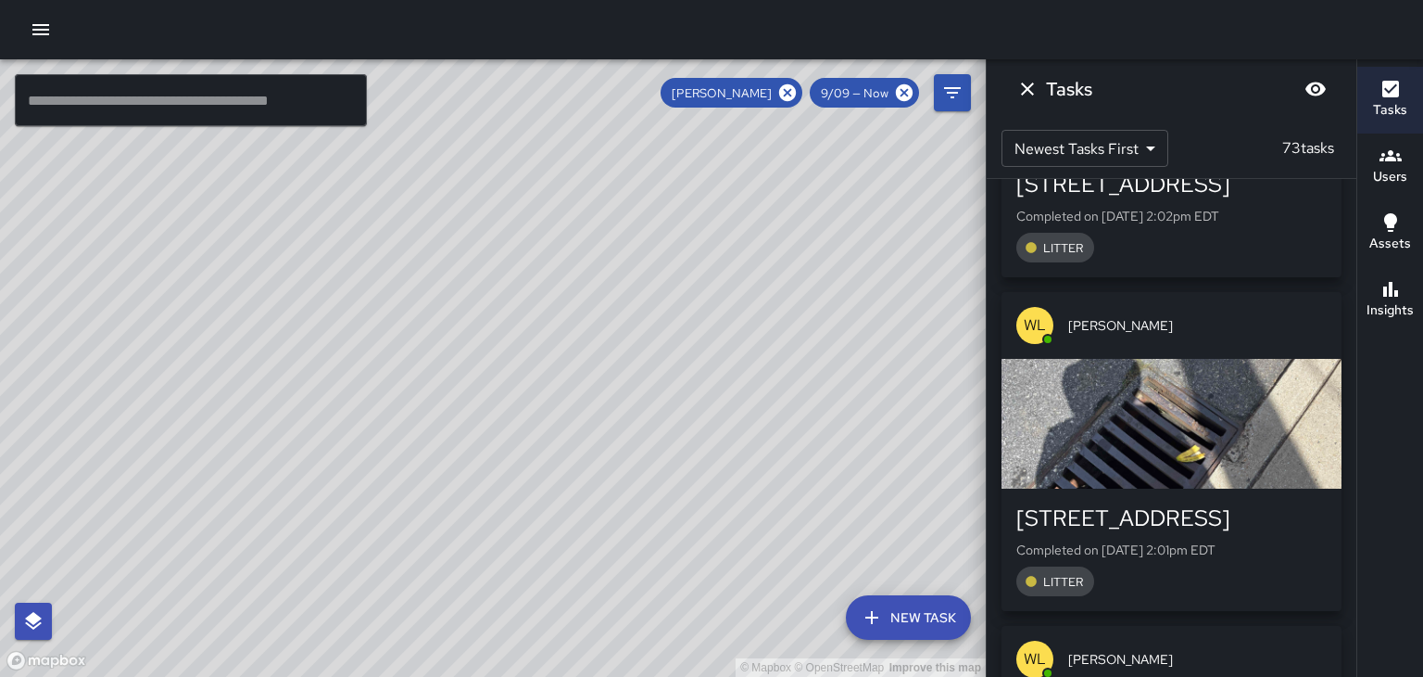
scroll to position [2879, 0]
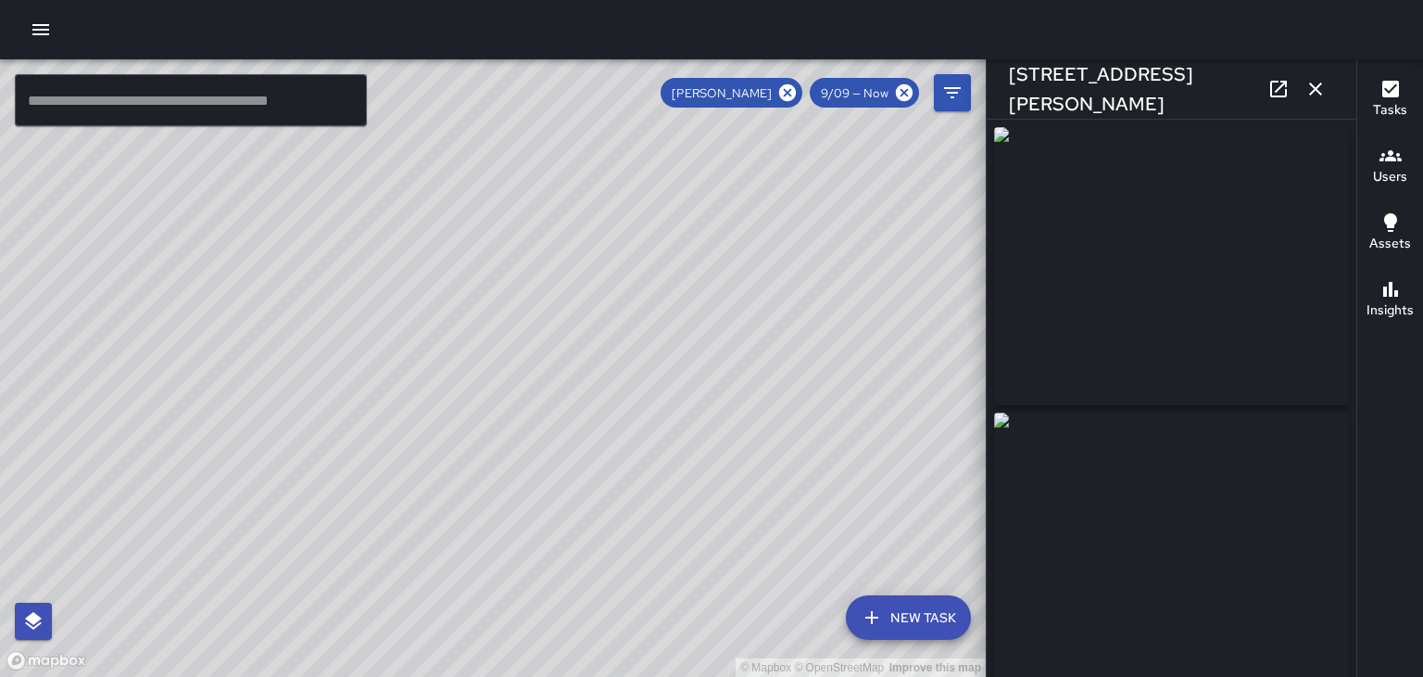
click at [1316, 90] on icon "button" at bounding box center [1316, 88] width 13 height 13
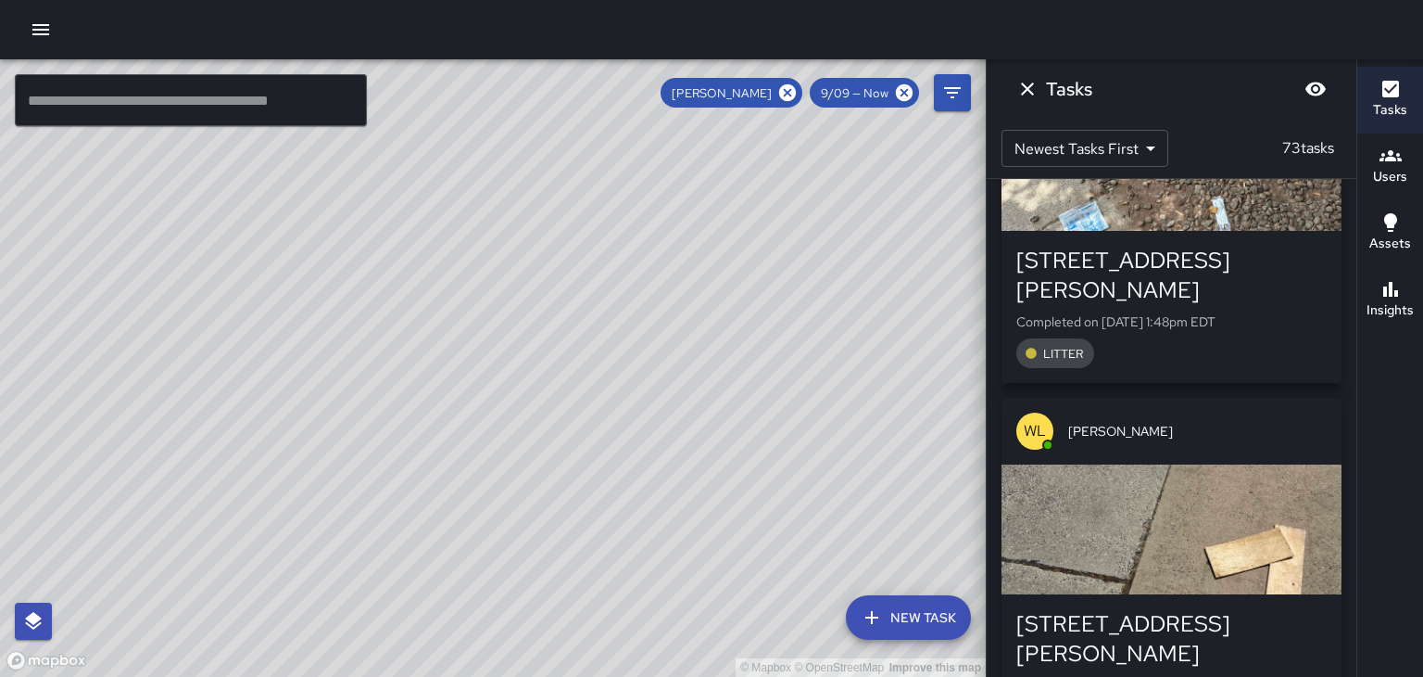
scroll to position [3474, 0]
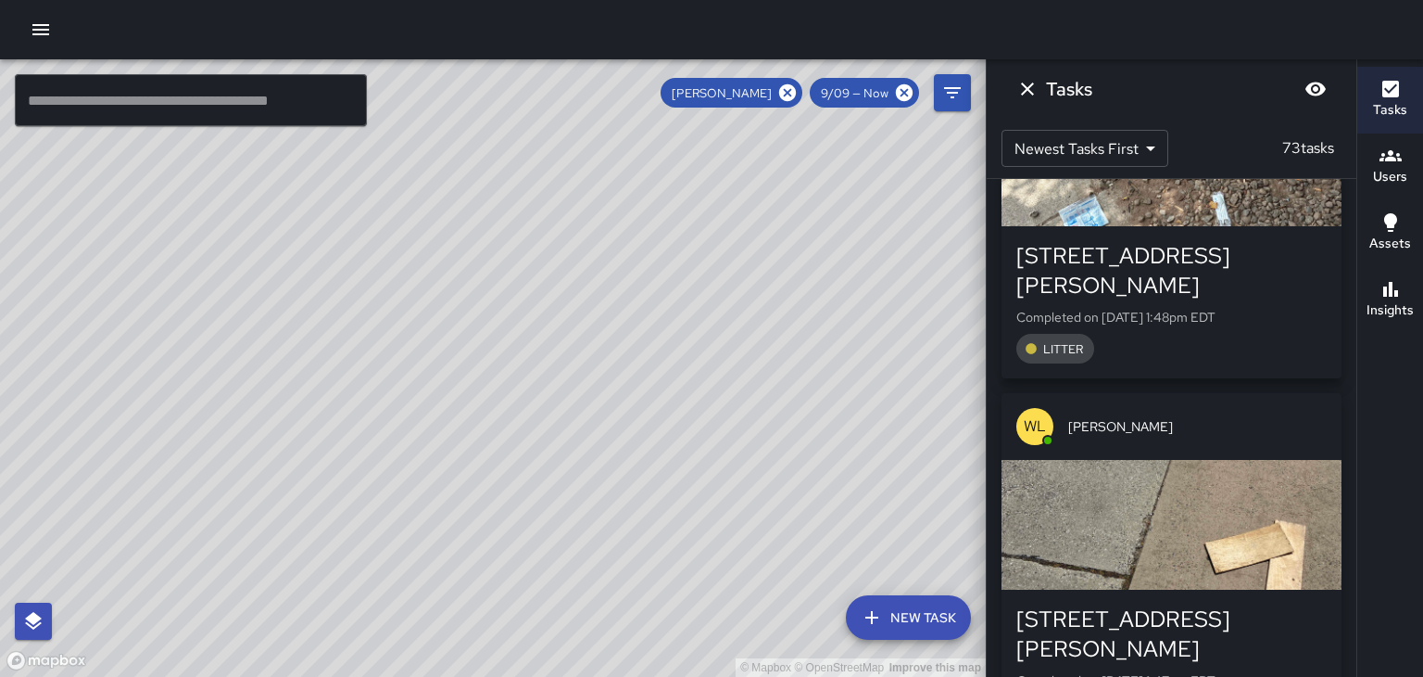
click at [1228, 460] on div "button" at bounding box center [1172, 525] width 340 height 130
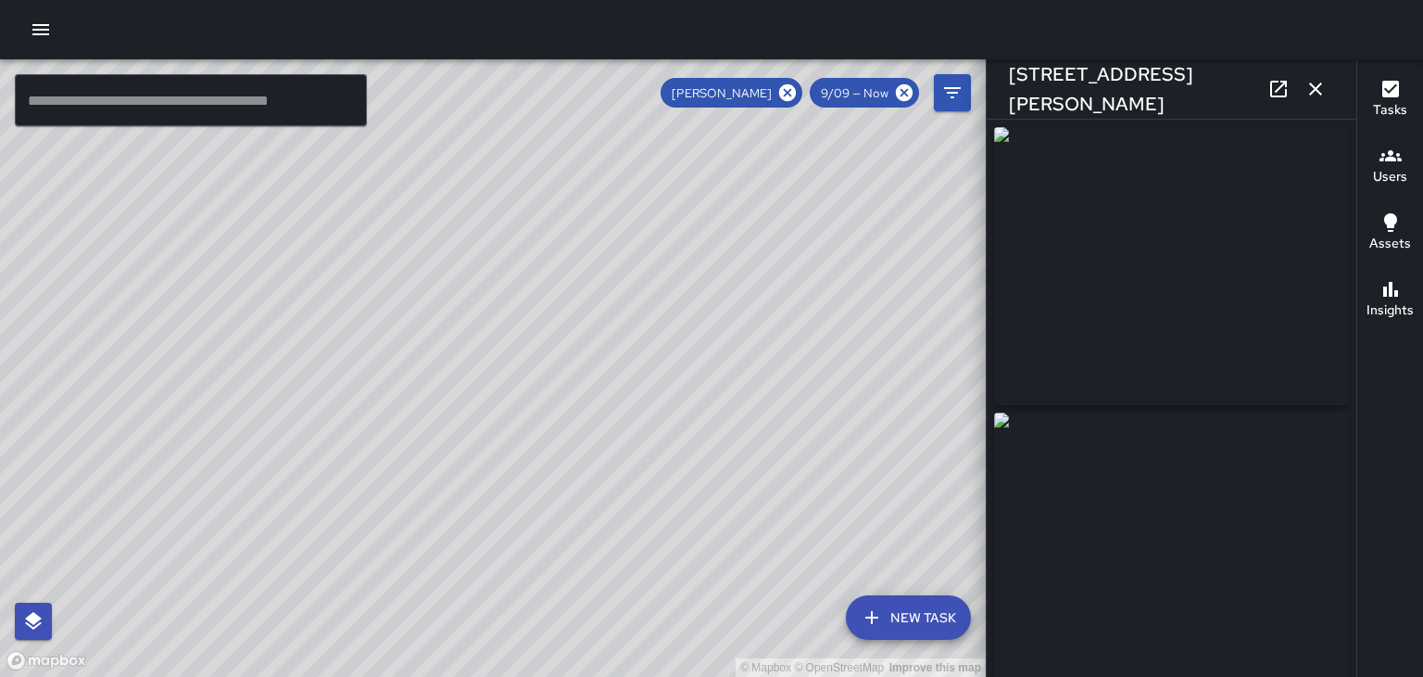
type input "**********"
click at [1320, 95] on icon "button" at bounding box center [1316, 89] width 22 height 22
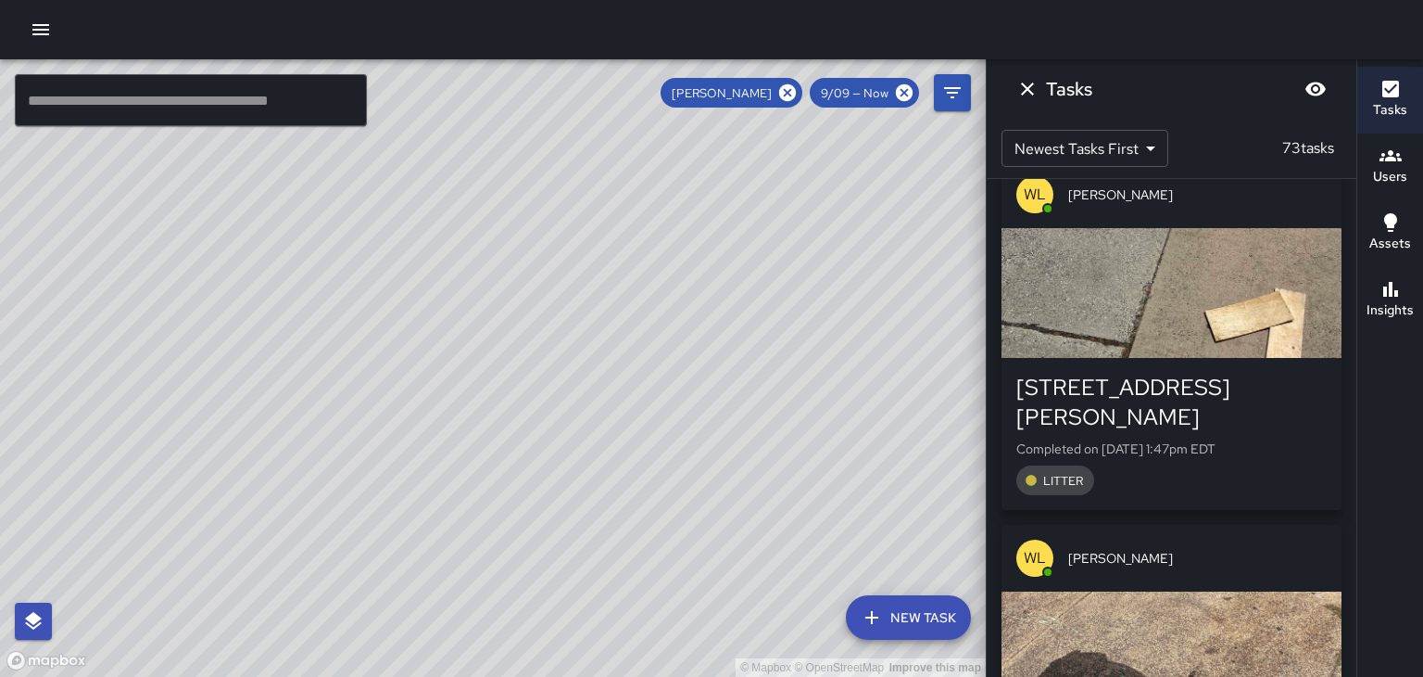
scroll to position [3710, 0]
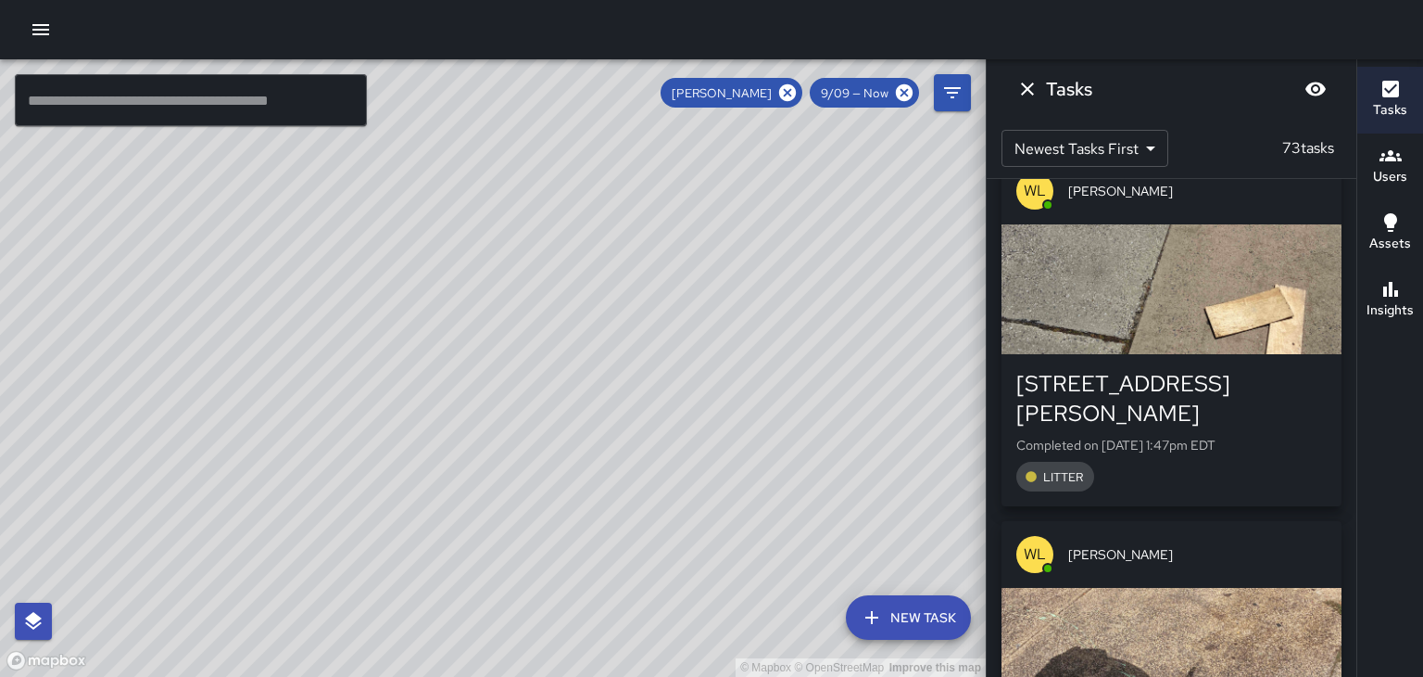
click at [1246, 588] on div "button" at bounding box center [1172, 653] width 340 height 130
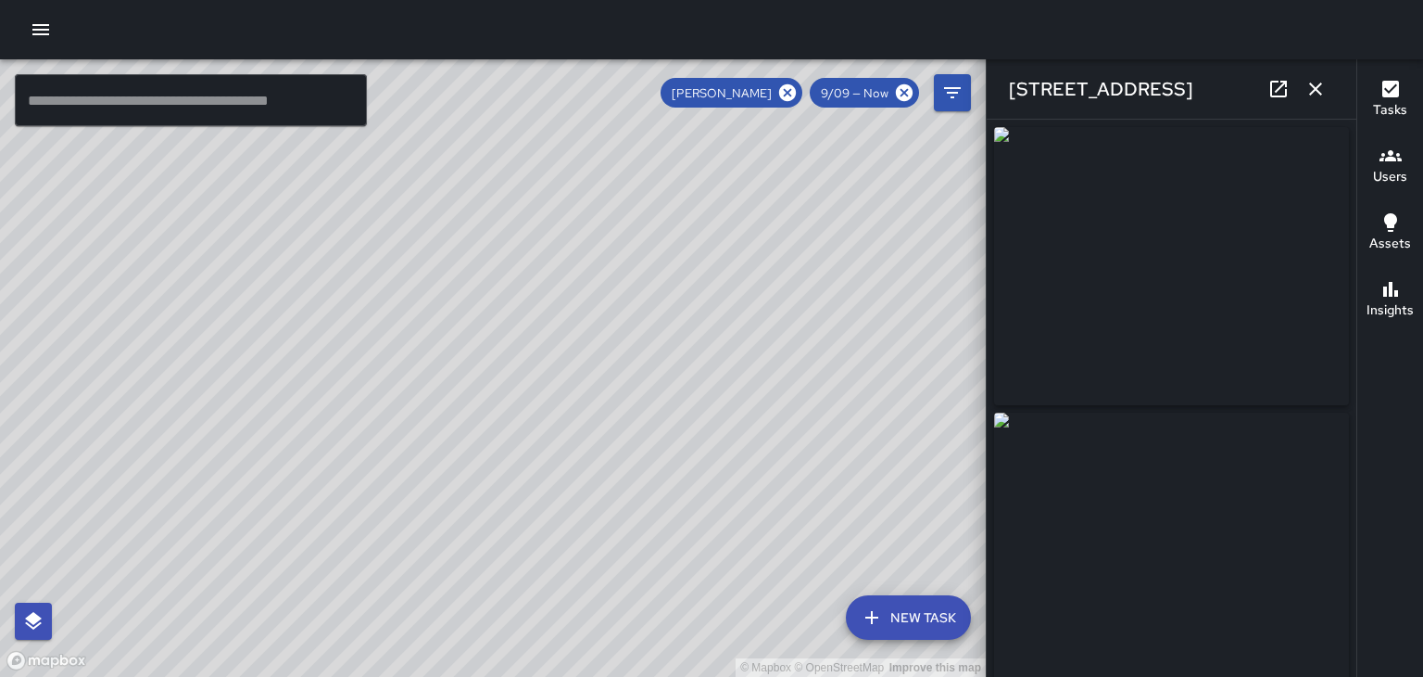
click at [1272, 494] on img at bounding box center [1171, 551] width 355 height 278
click at [1316, 89] on icon "button" at bounding box center [1316, 88] width 13 height 13
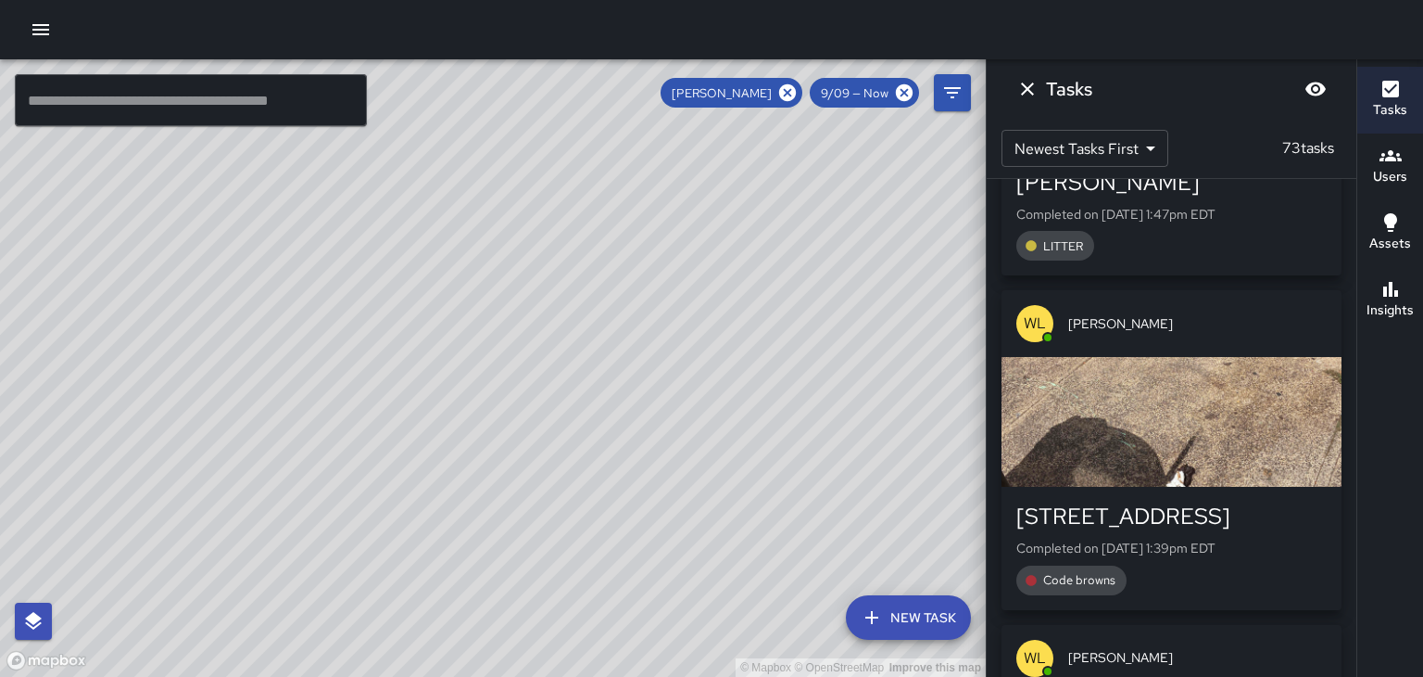
scroll to position [3948, 0]
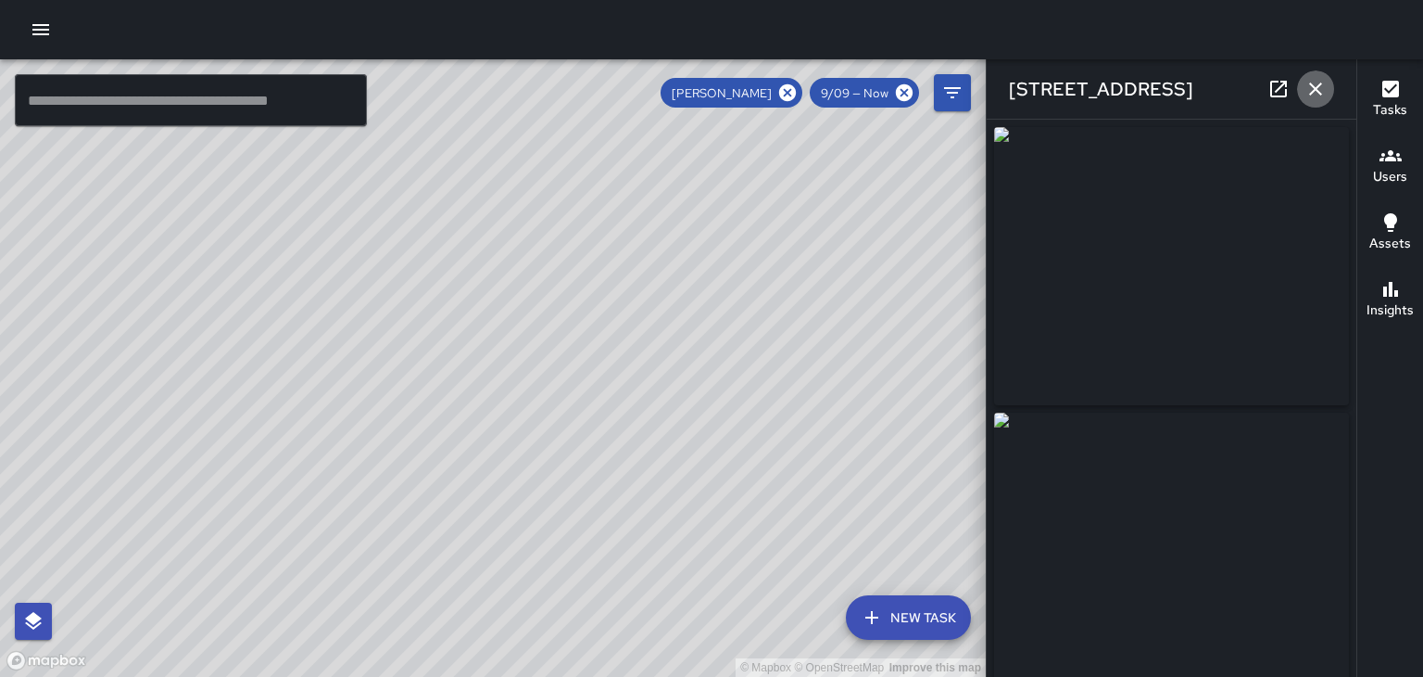
click at [1322, 95] on icon "button" at bounding box center [1316, 89] width 22 height 22
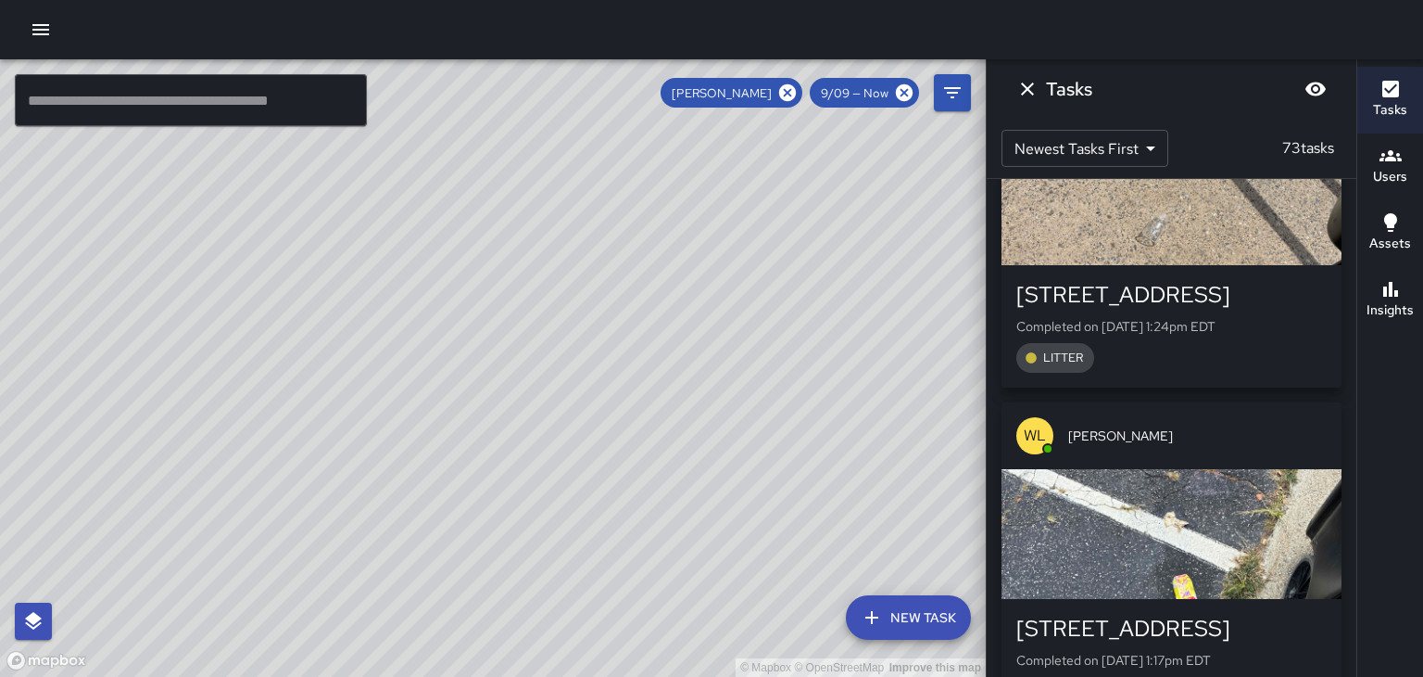
scroll to position [4498, 0]
click at [1234, 468] on div "button" at bounding box center [1172, 533] width 340 height 130
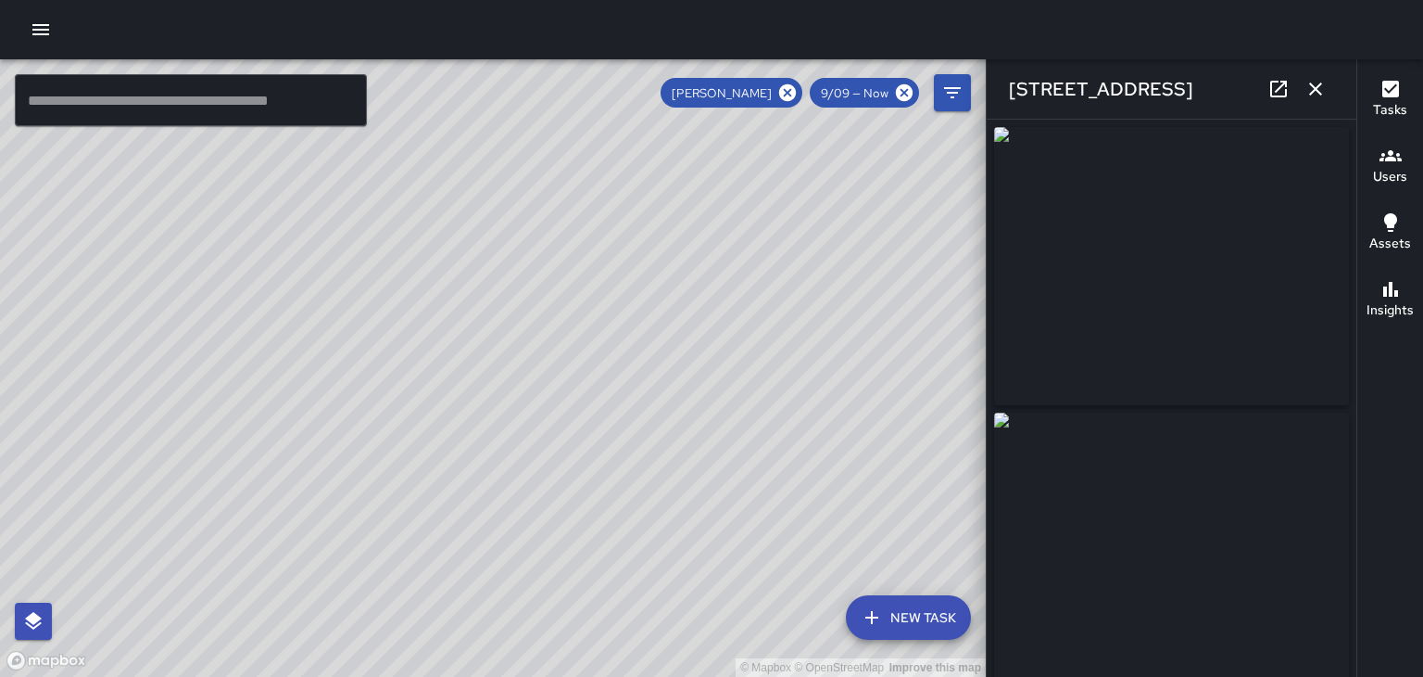
type input "**********"
click at [1327, 90] on button "button" at bounding box center [1315, 88] width 37 height 37
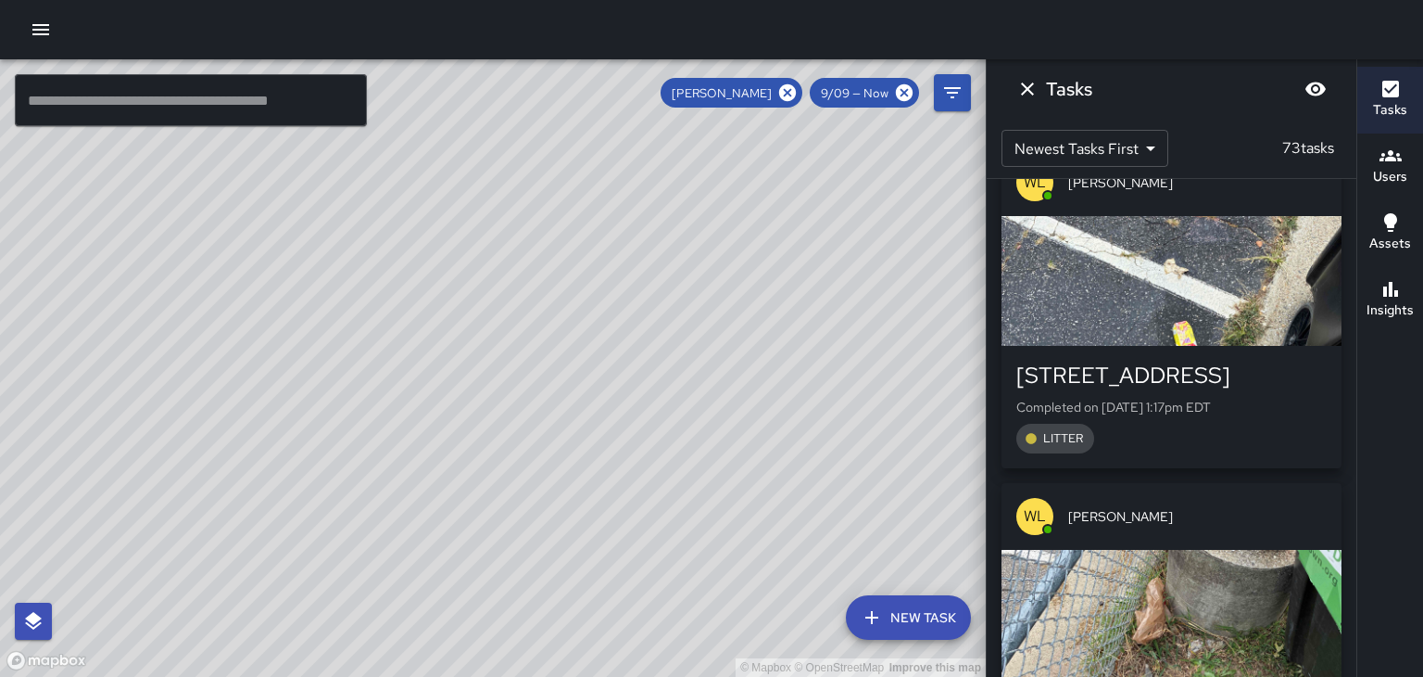
scroll to position [4752, 0]
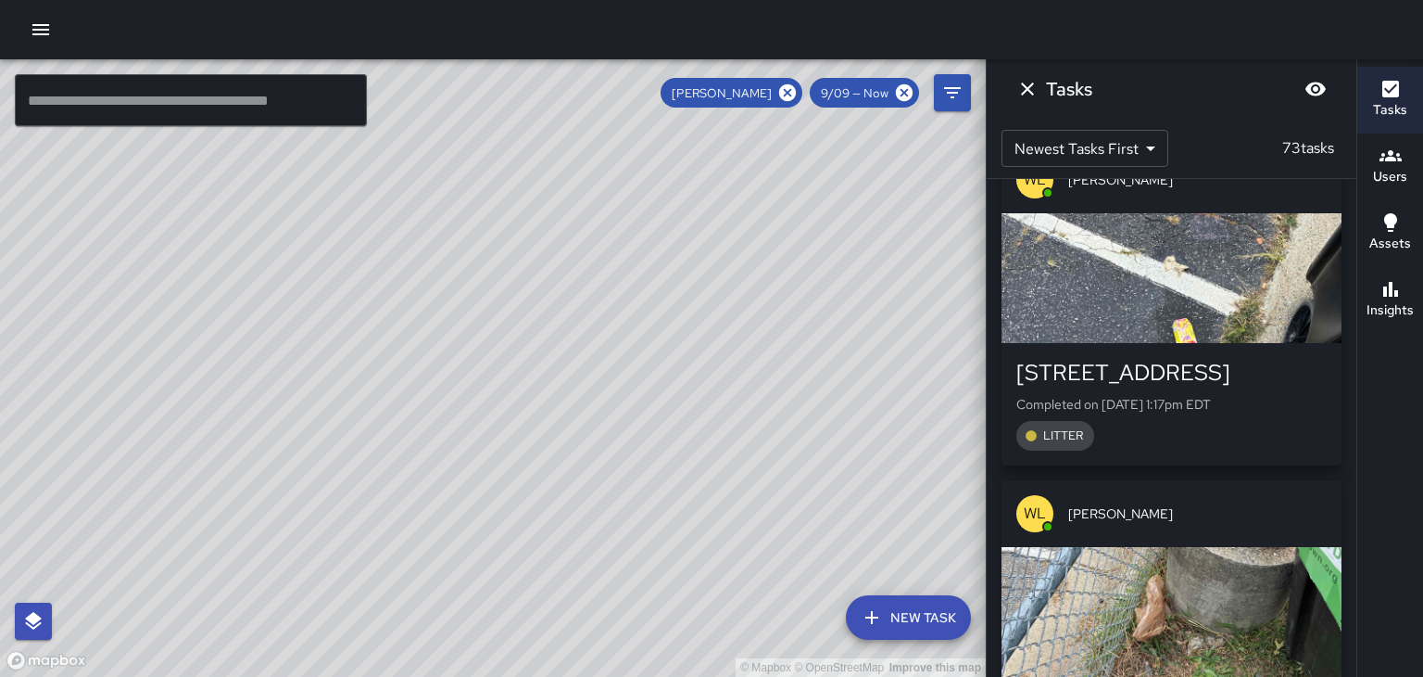
click at [1258, 547] on div "button" at bounding box center [1172, 612] width 340 height 130
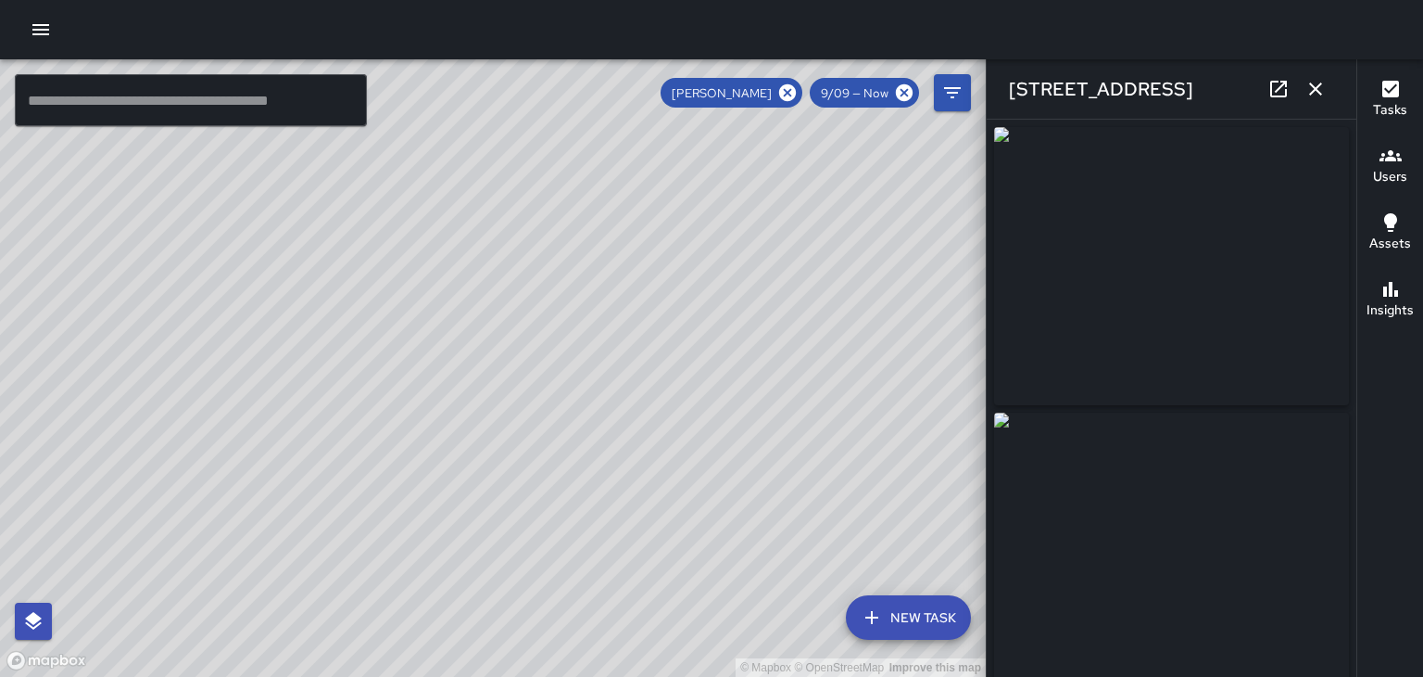
type input "**********"
click at [1316, 100] on button "button" at bounding box center [1315, 88] width 37 height 37
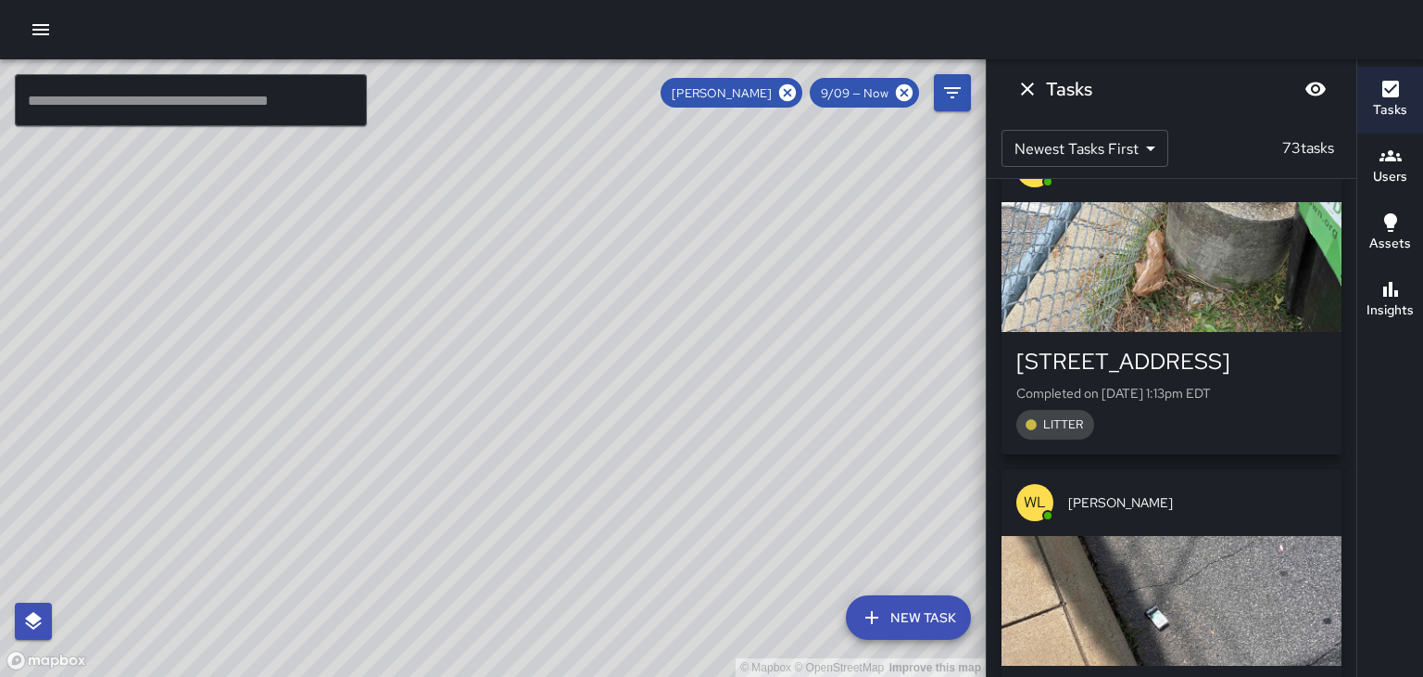
scroll to position [5104, 0]
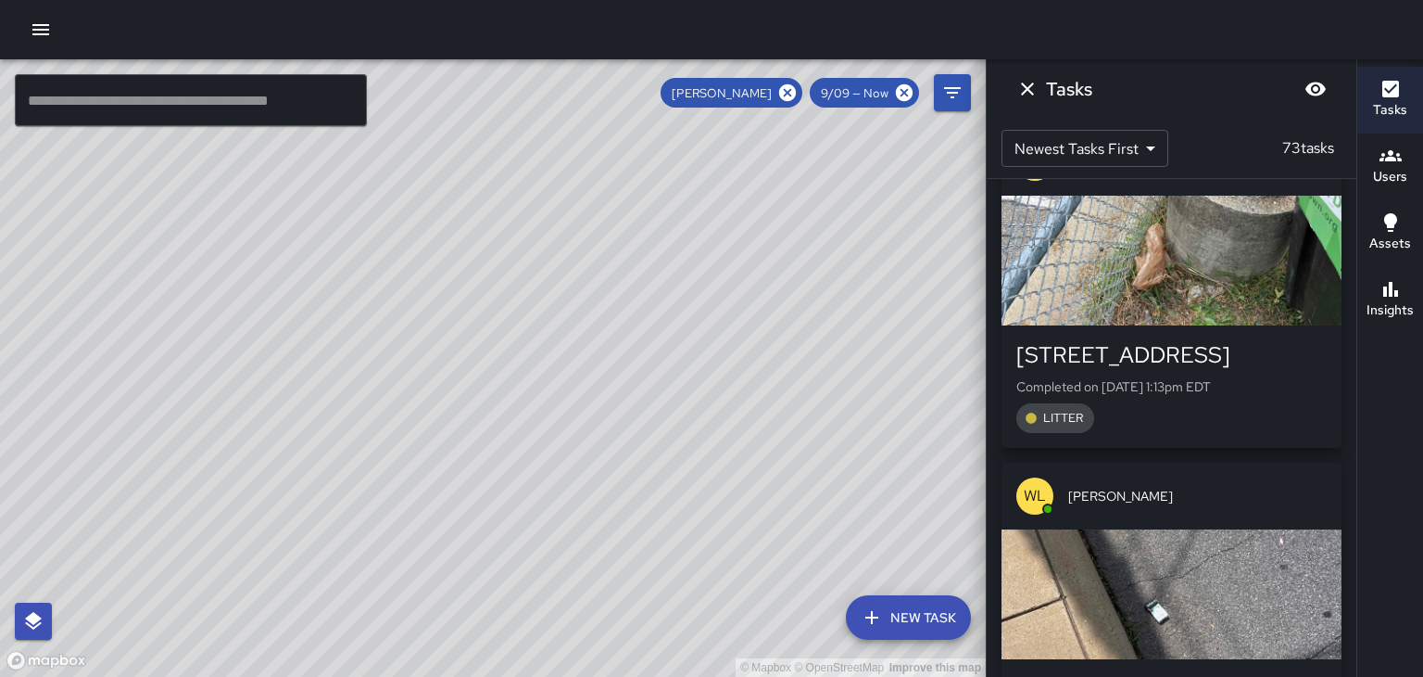
click at [1257, 529] on div "button" at bounding box center [1172, 594] width 340 height 130
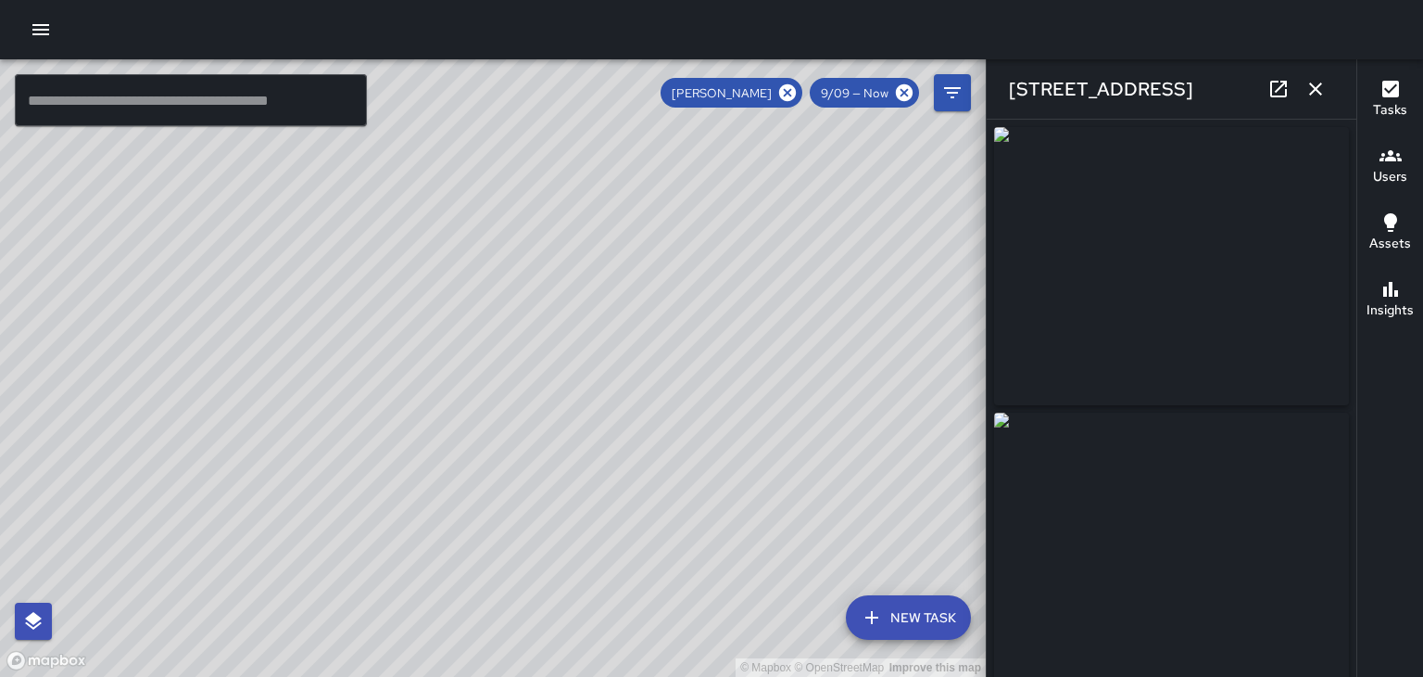
click at [1315, 100] on button "button" at bounding box center [1315, 88] width 37 height 37
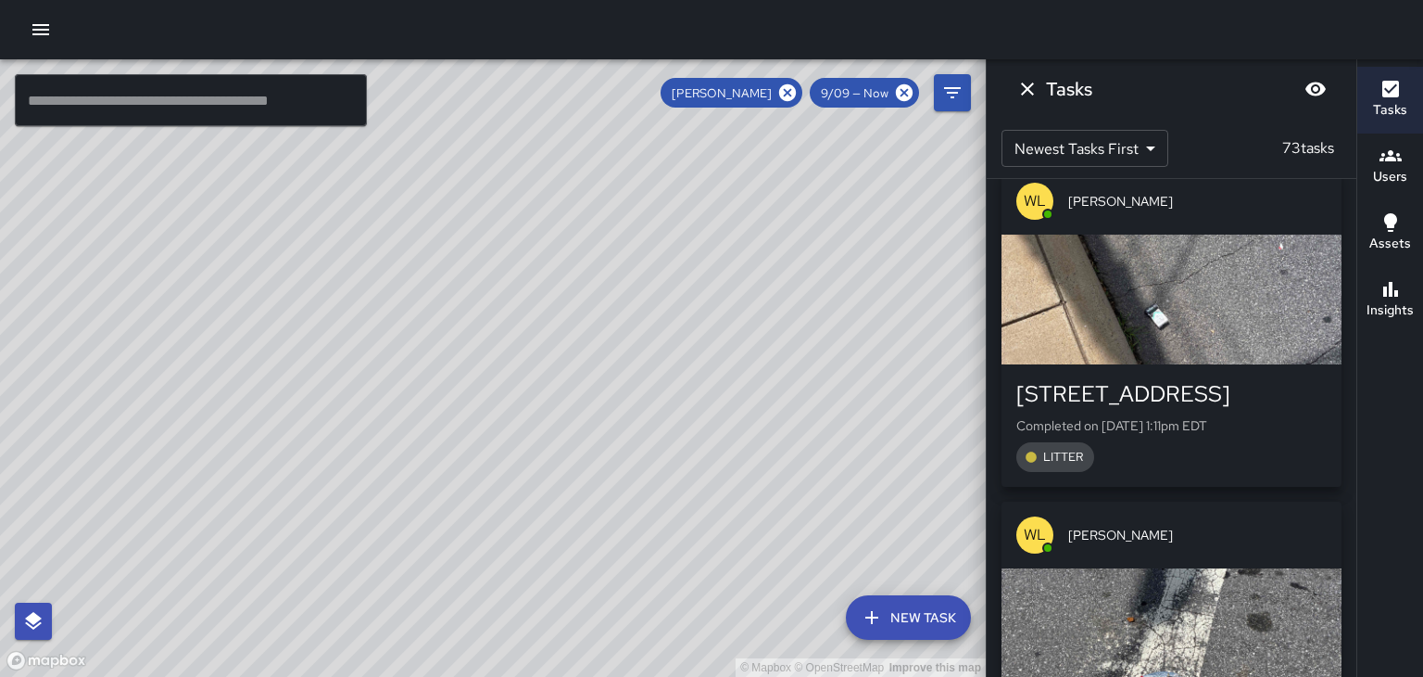
scroll to position [5405, 0]
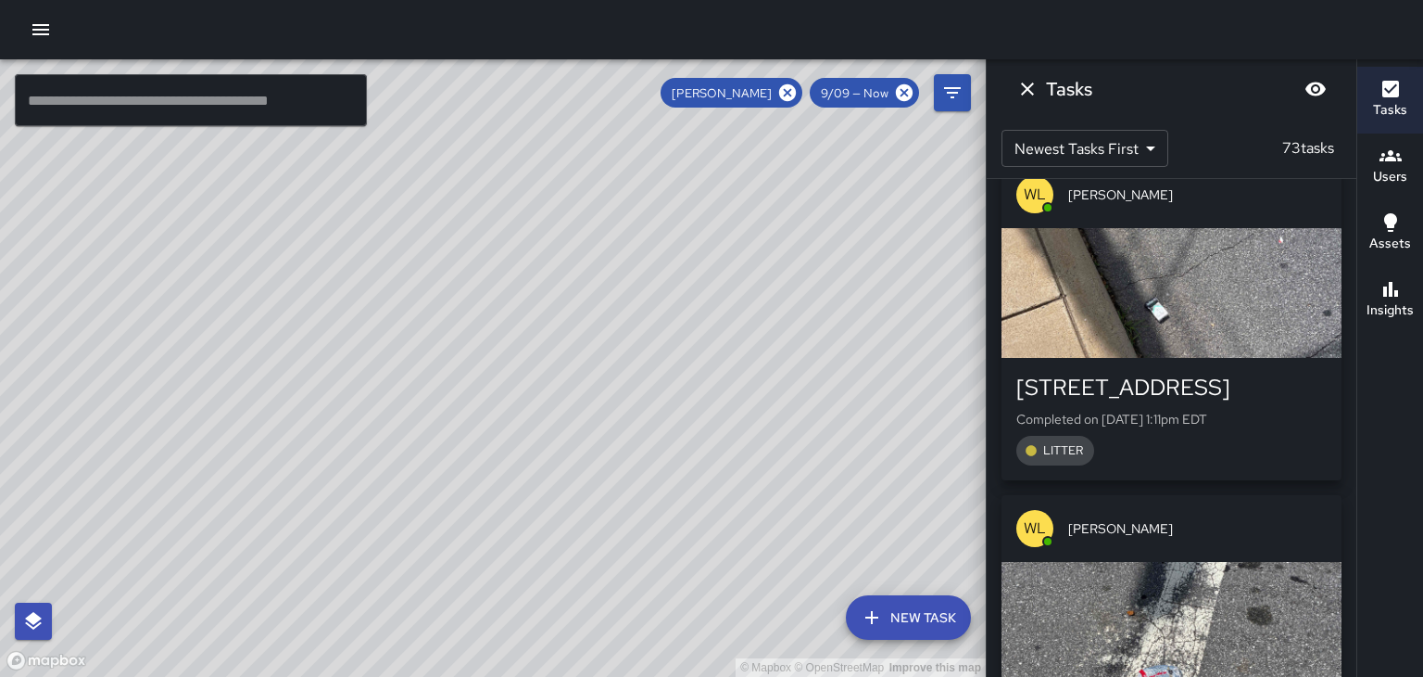
click at [1250, 562] on div "button" at bounding box center [1172, 627] width 340 height 130
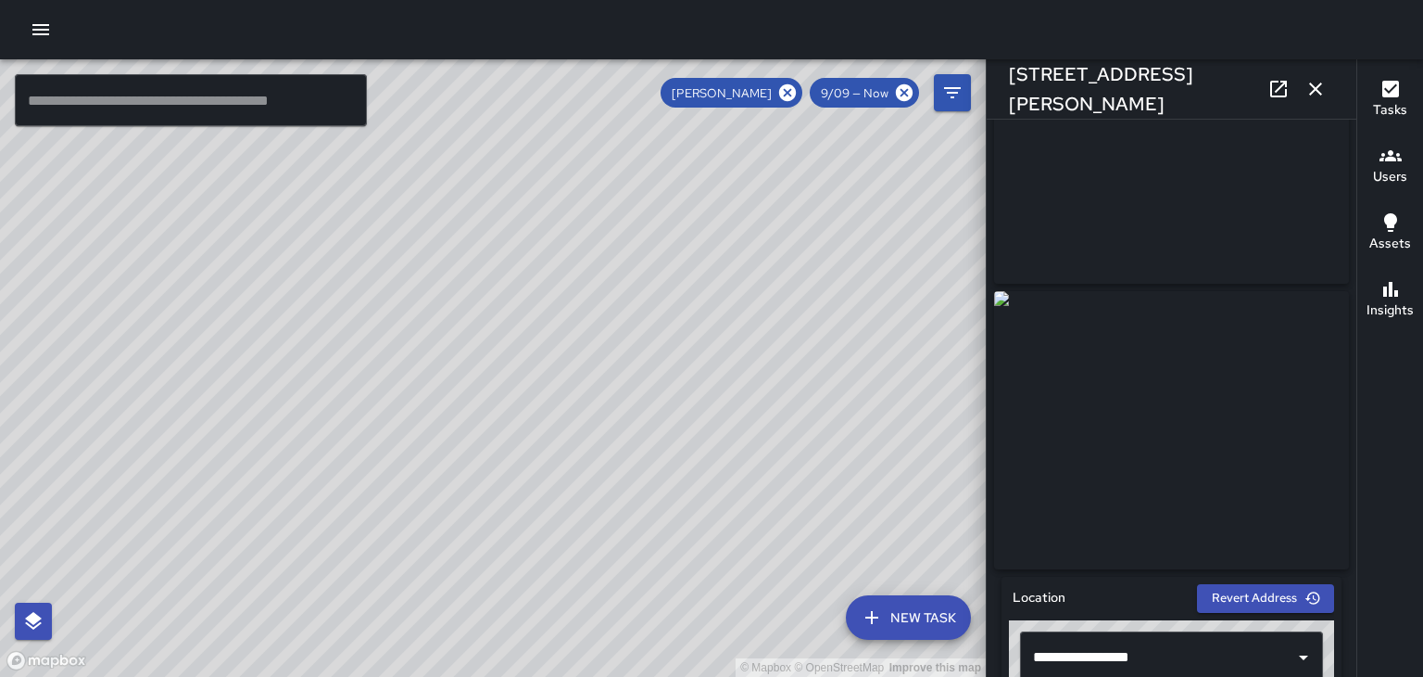
scroll to position [122, 0]
click at [1323, 94] on icon "button" at bounding box center [1316, 89] width 22 height 22
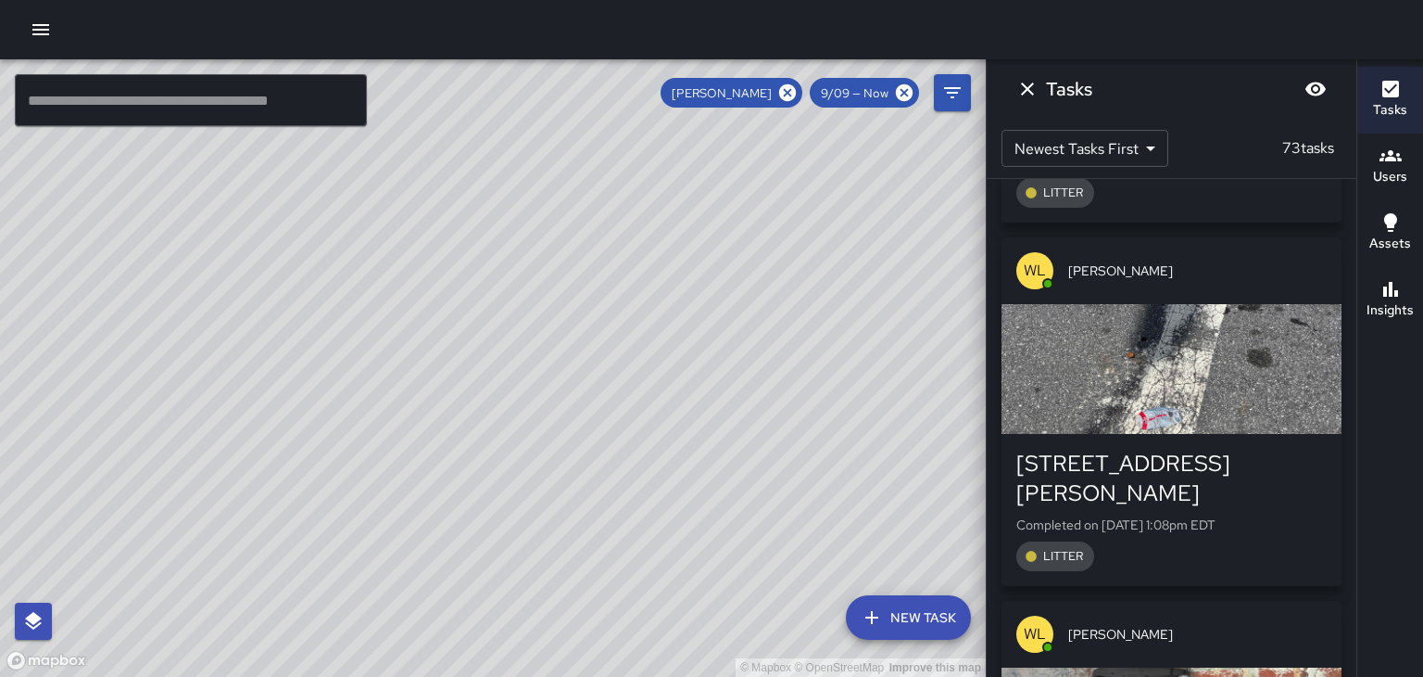
scroll to position [5661, 0]
click at [1263, 602] on div "[PERSON_NAME]" at bounding box center [1172, 635] width 340 height 67
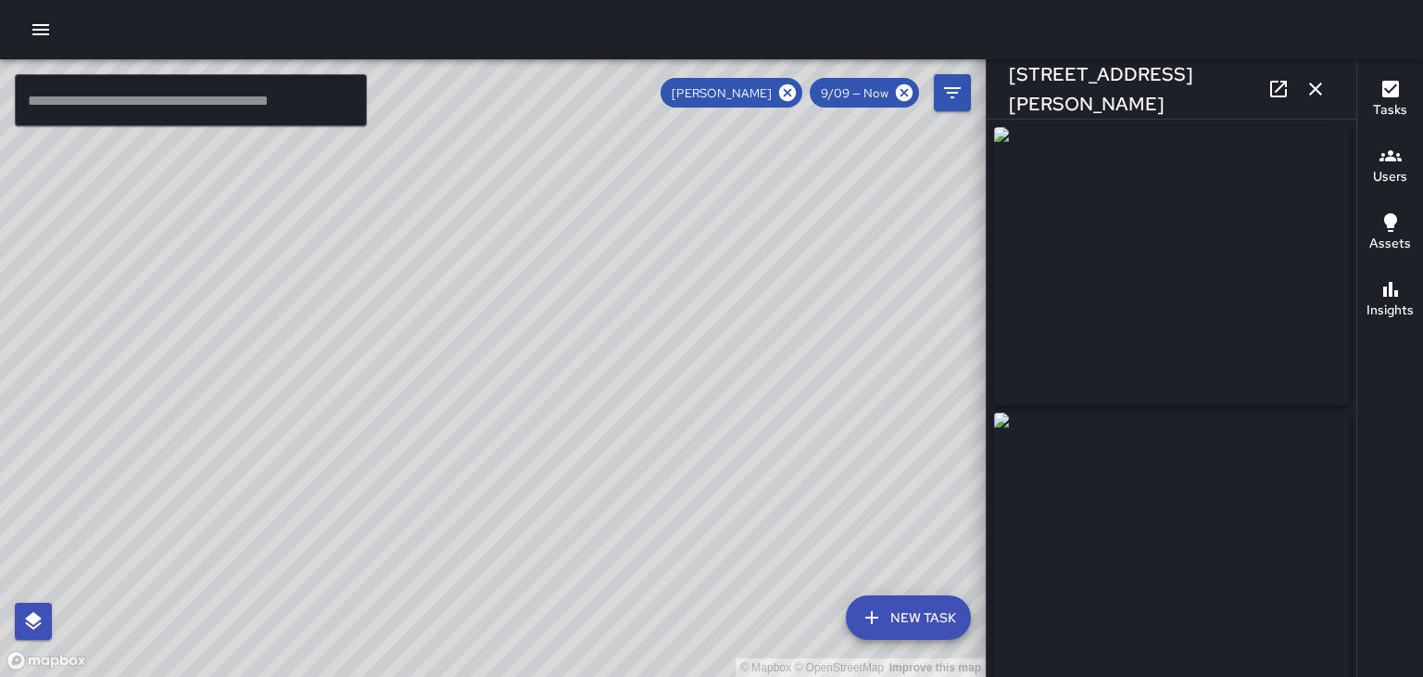
type input "**********"
click at [1316, 89] on icon "button" at bounding box center [1316, 88] width 13 height 13
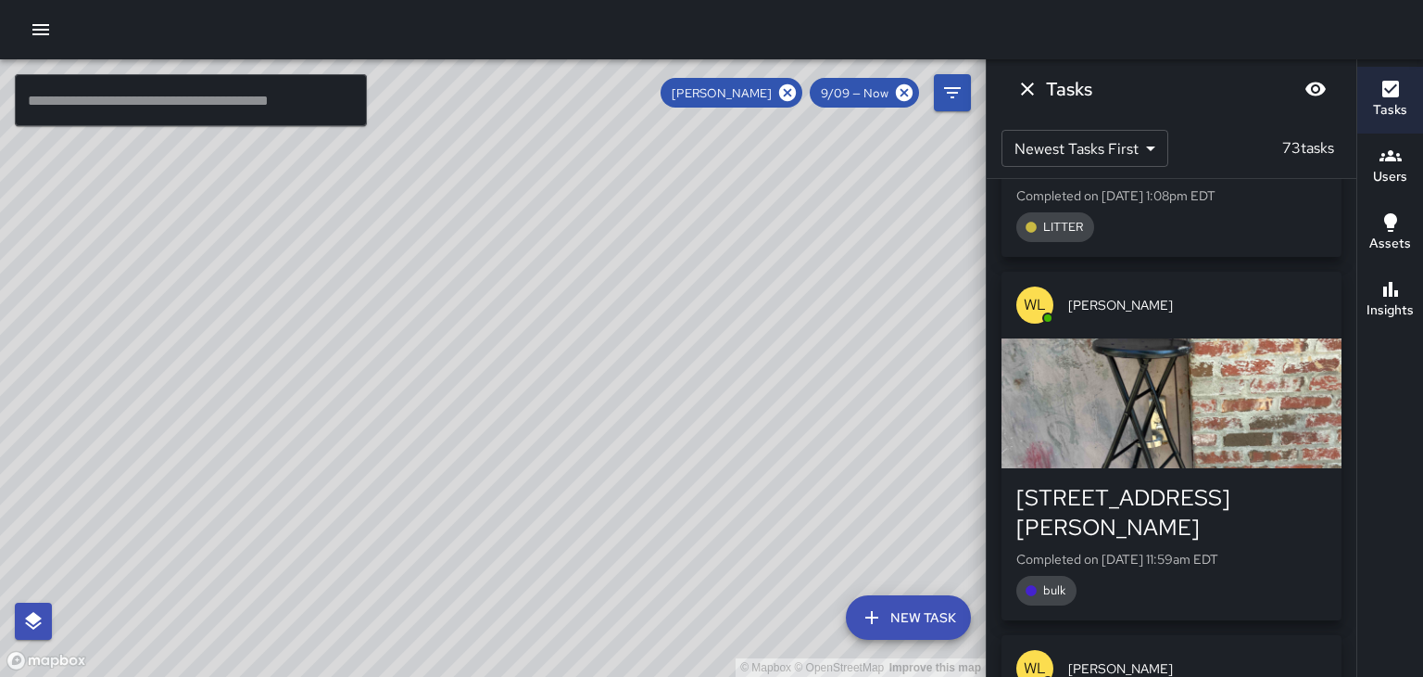
scroll to position [6097, 0]
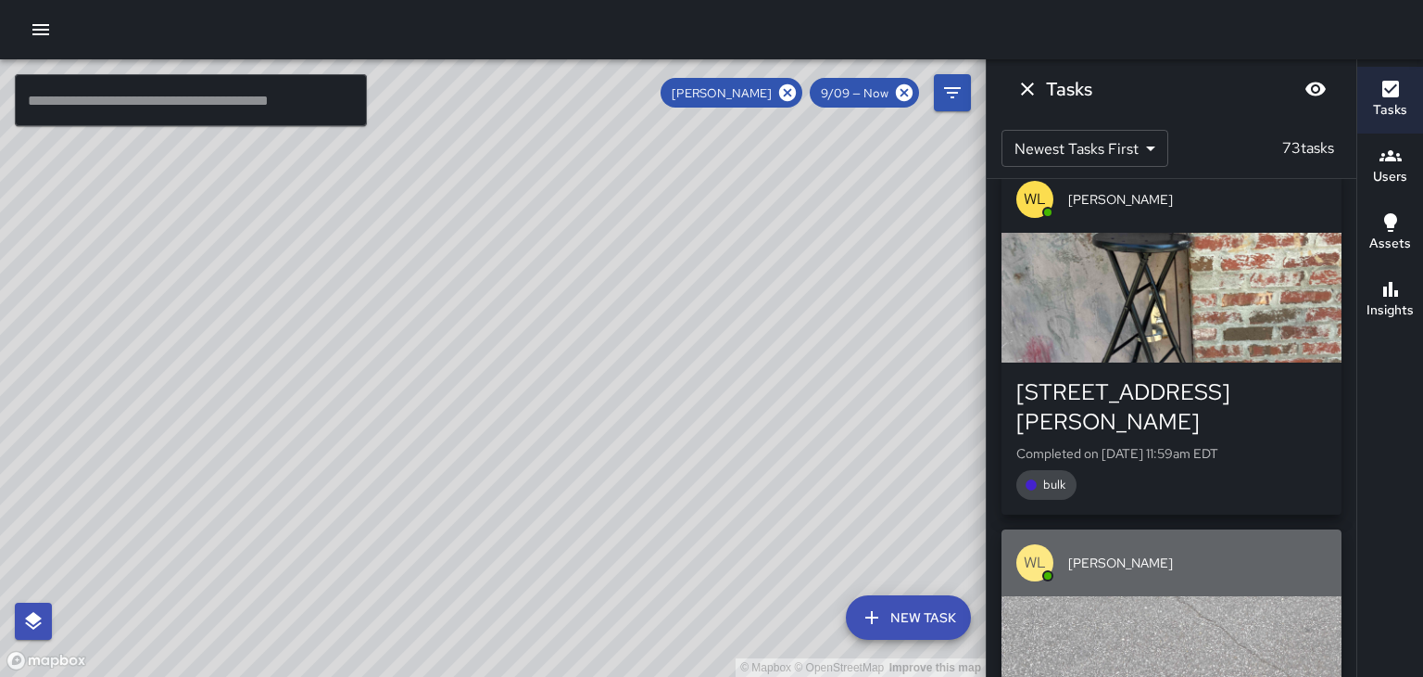
click at [1253, 596] on div "button" at bounding box center [1172, 661] width 340 height 130
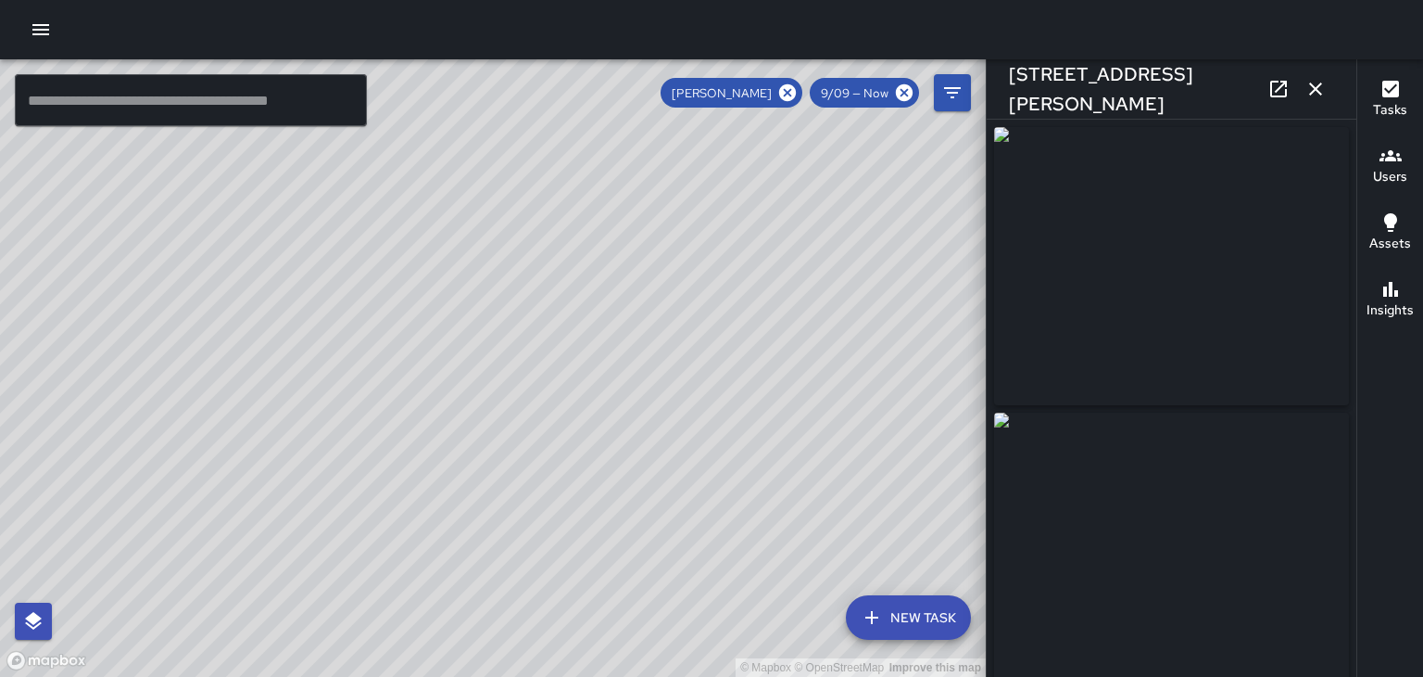
type input "**********"
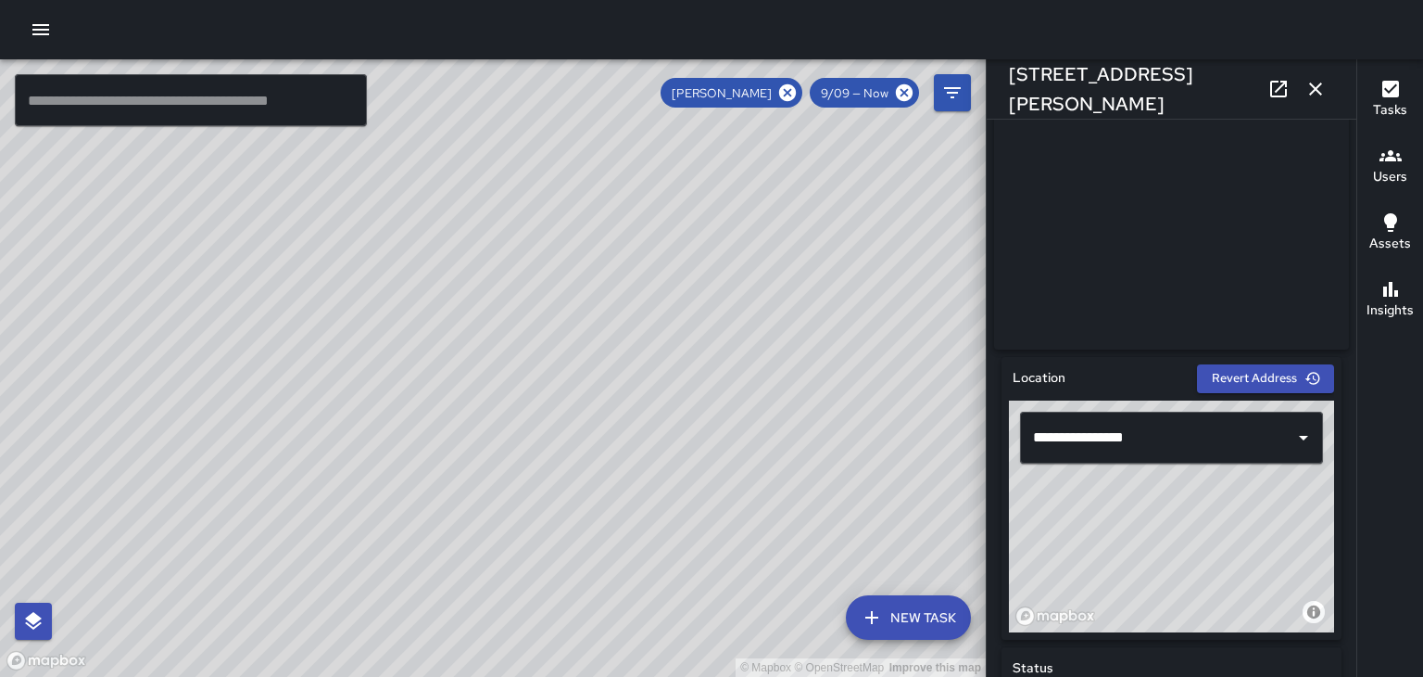
scroll to position [368, 0]
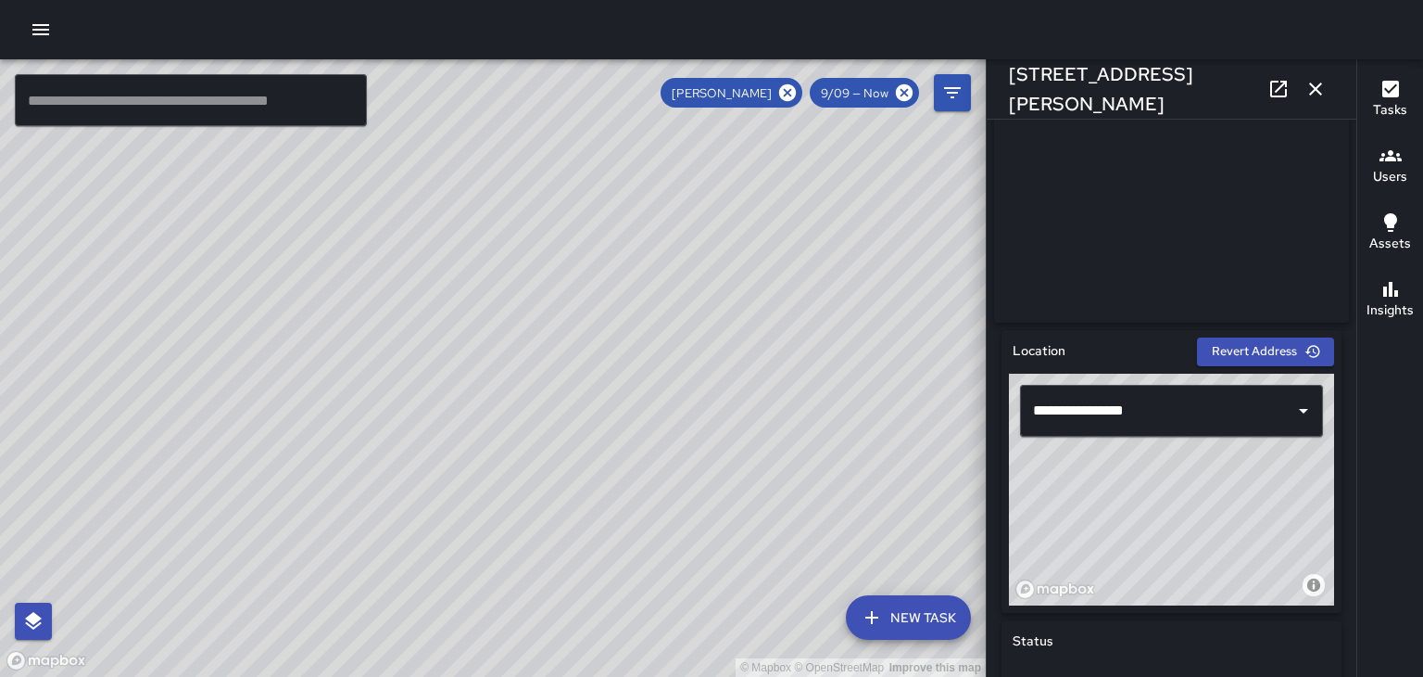
click at [1313, 96] on icon "button" at bounding box center [1316, 89] width 22 height 22
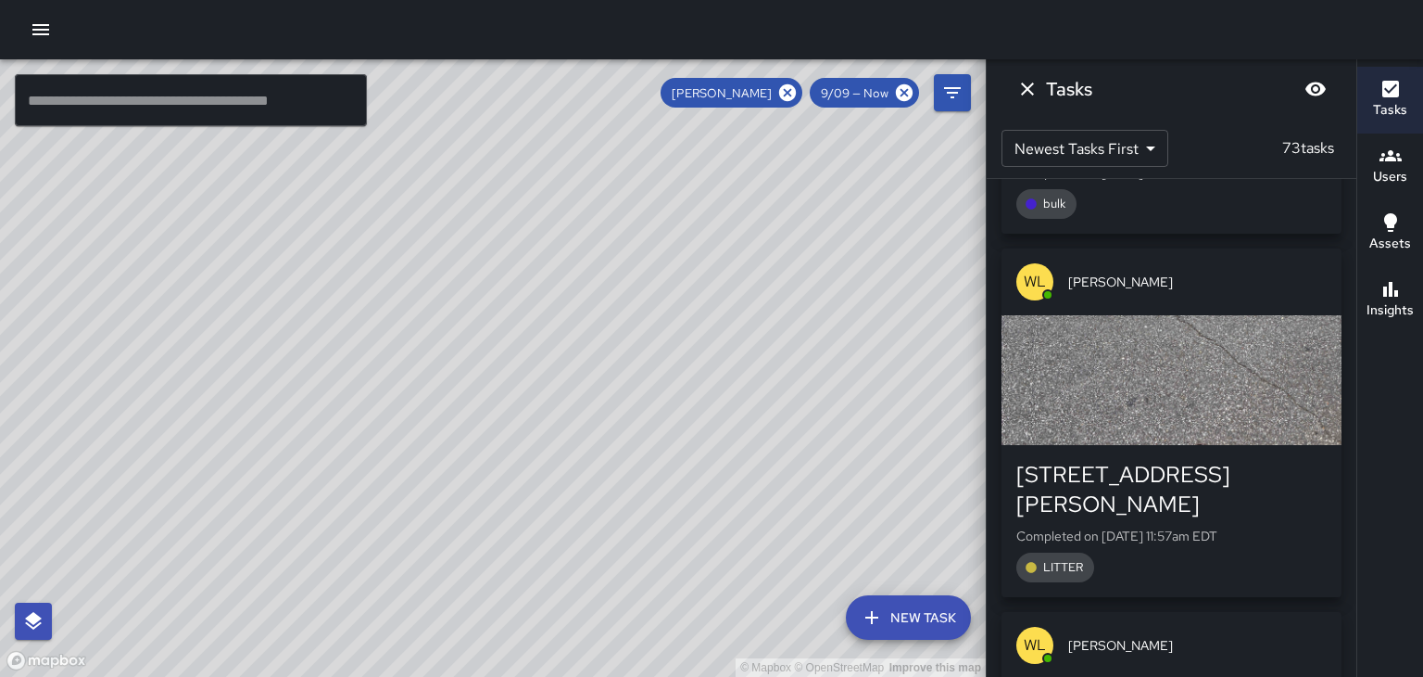
scroll to position [6380, 0]
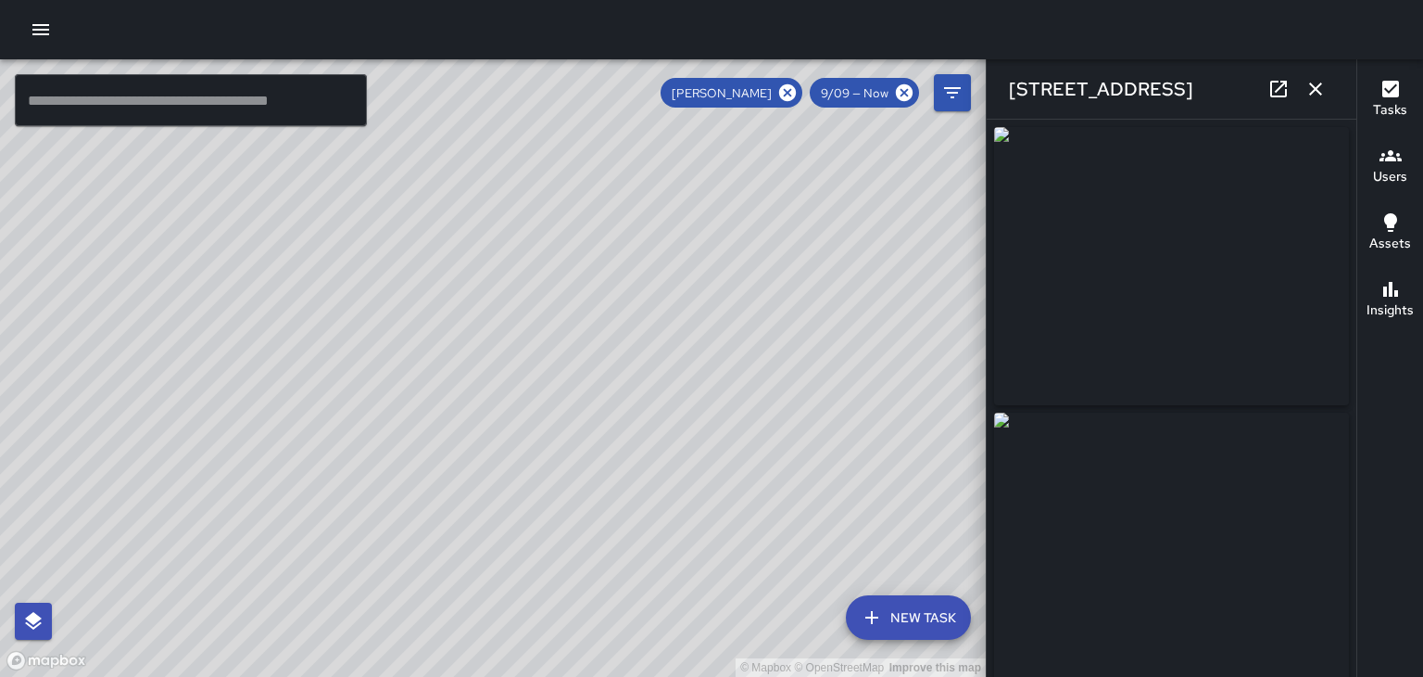
type input "**********"
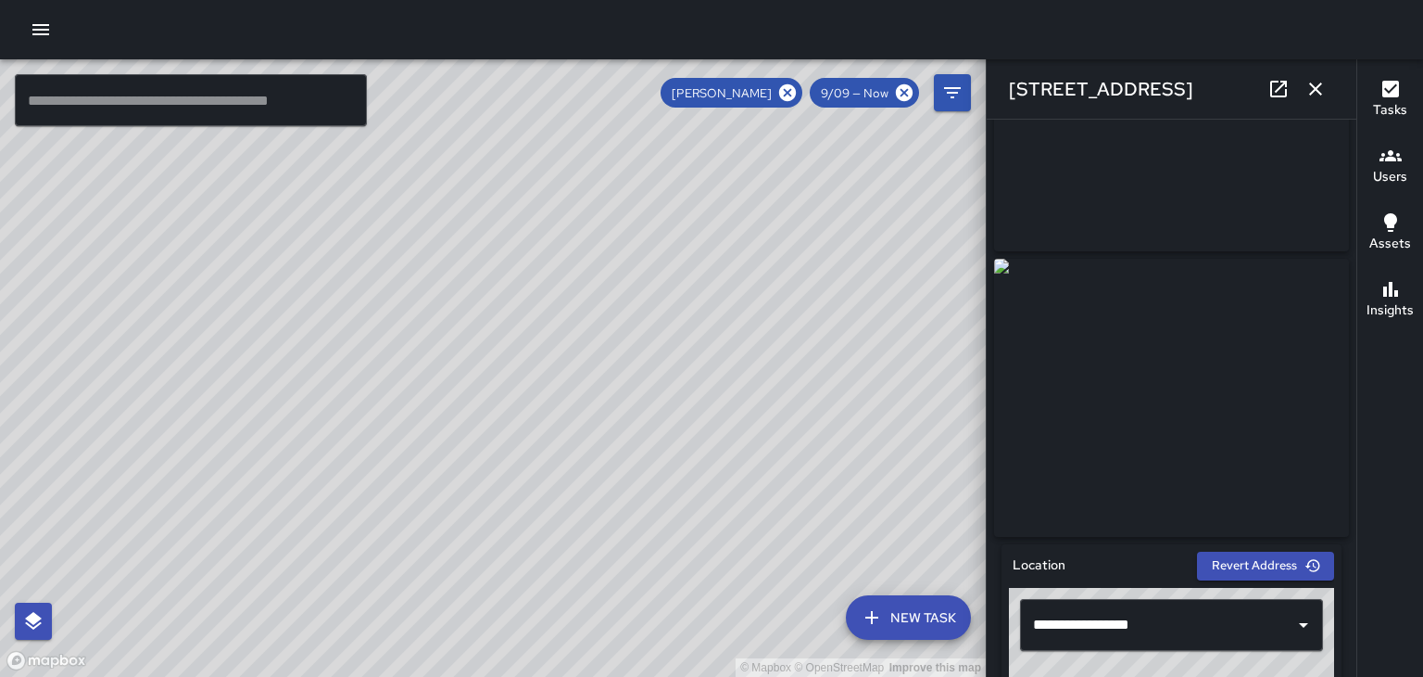
scroll to position [157, 0]
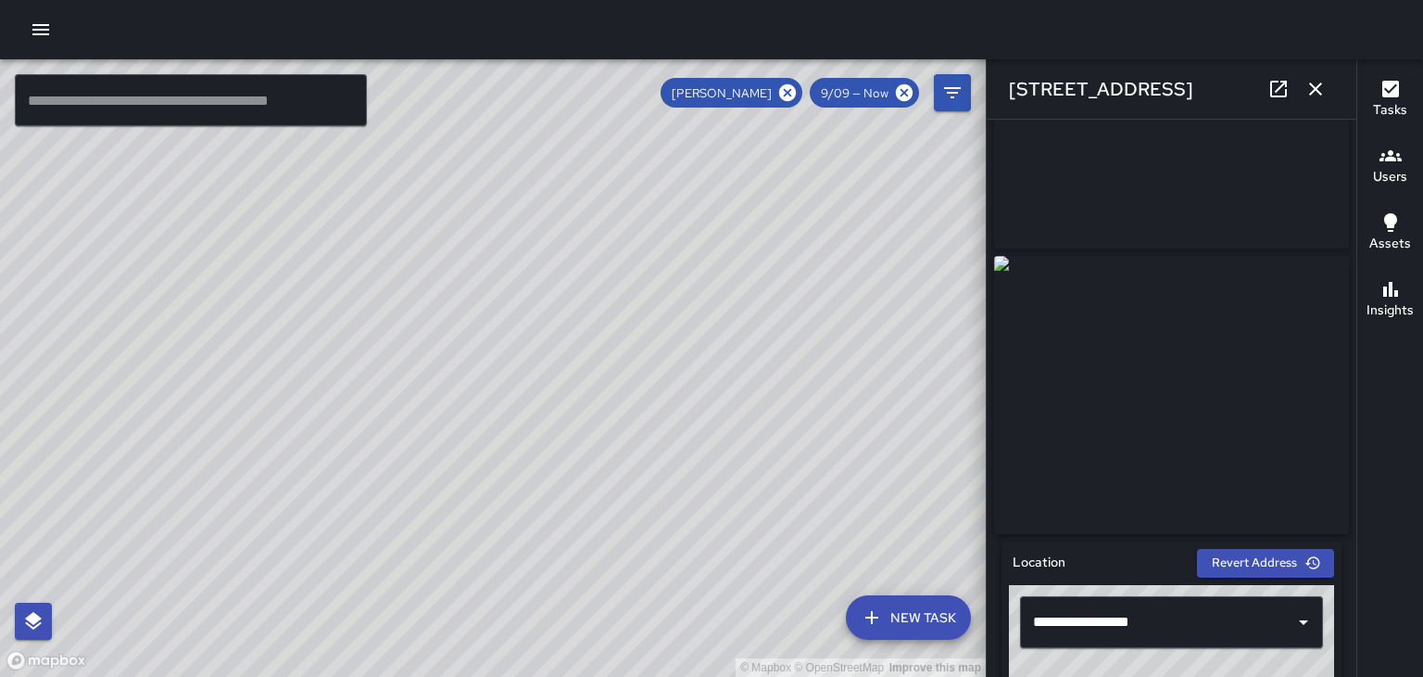
click at [1316, 89] on icon "button" at bounding box center [1316, 88] width 13 height 13
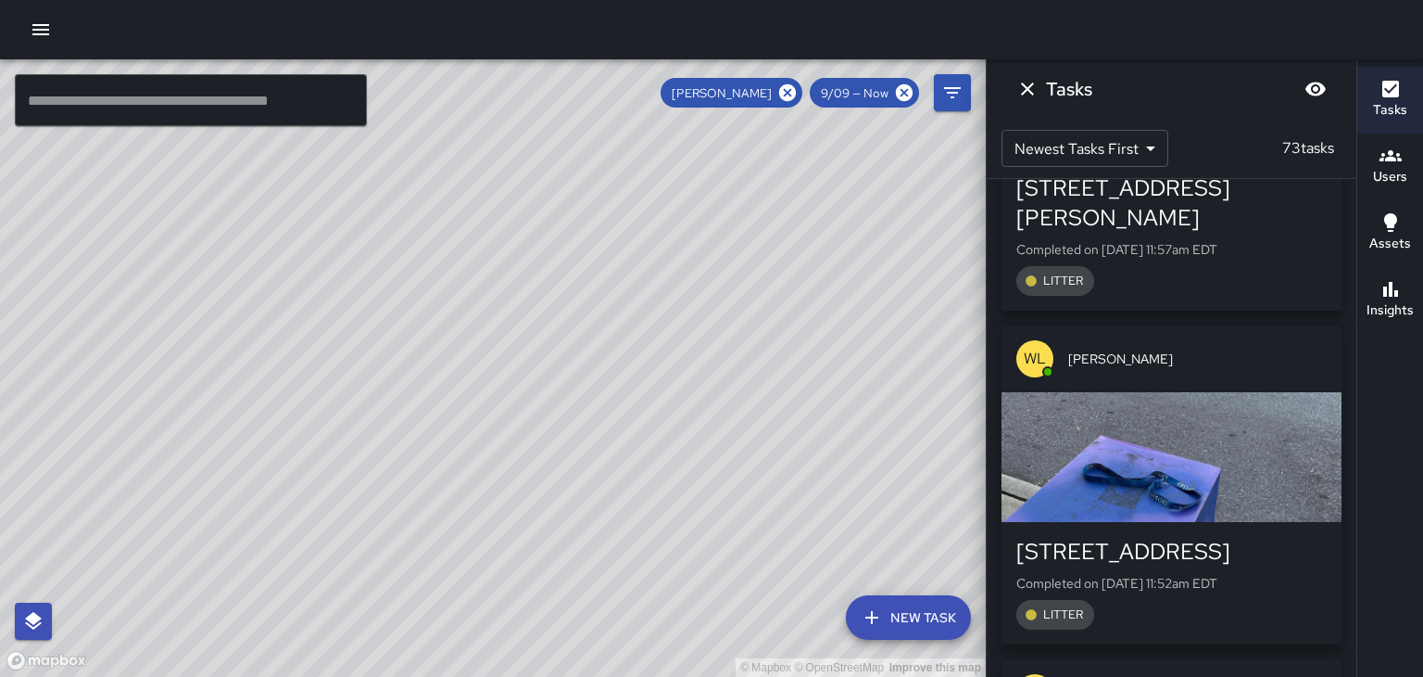
scroll to position [6665, 0]
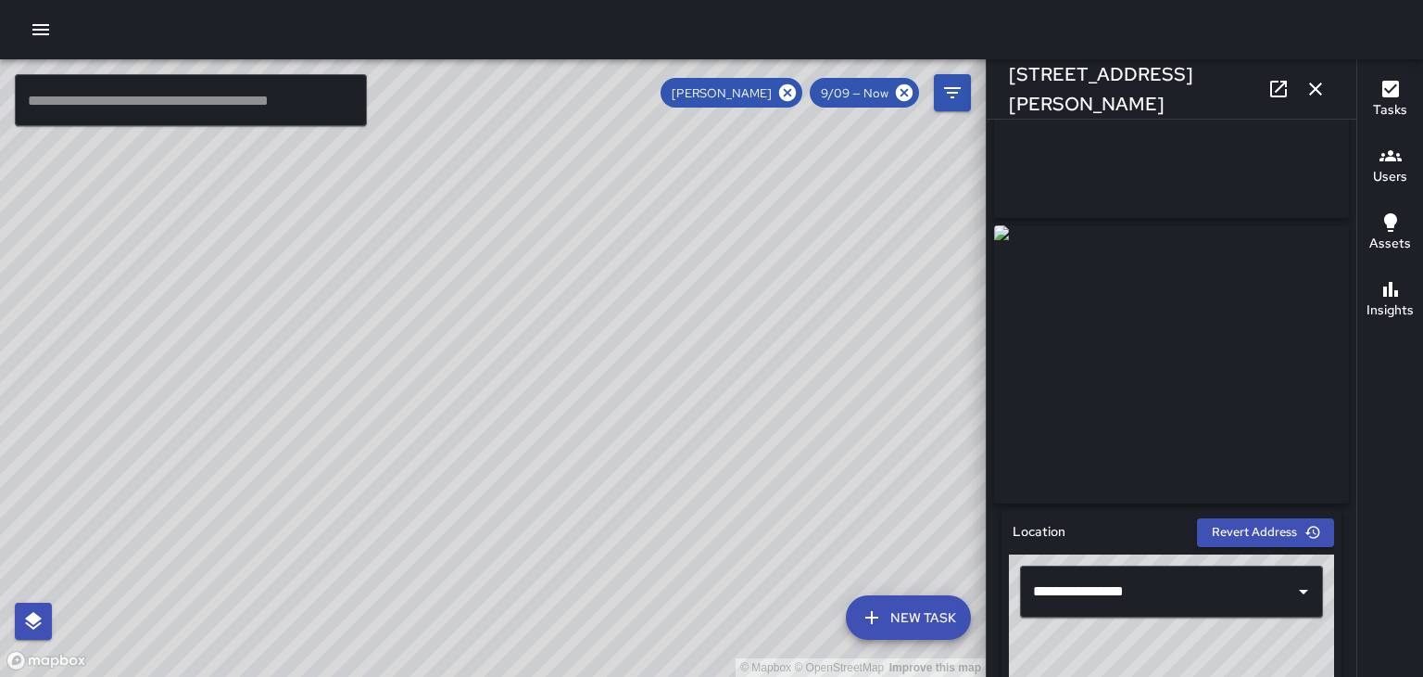
scroll to position [0, 0]
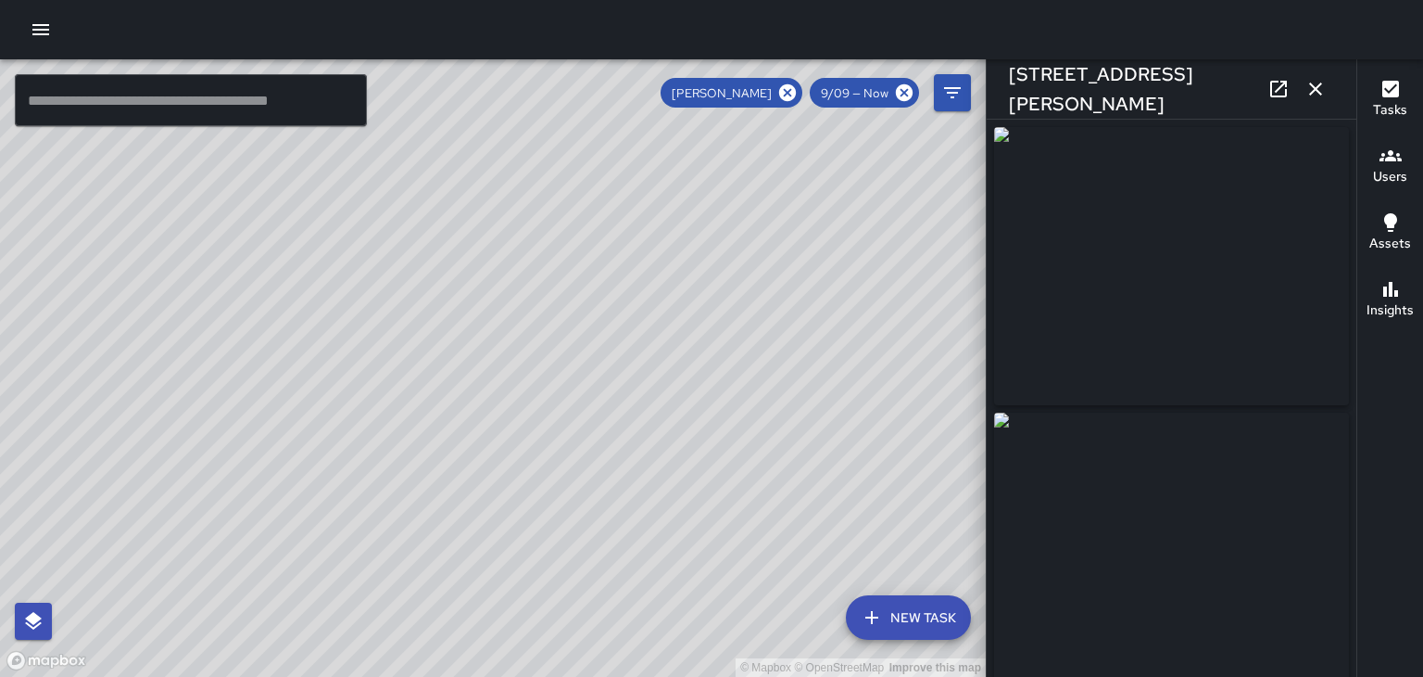
click at [1307, 98] on icon "button" at bounding box center [1316, 89] width 22 height 22
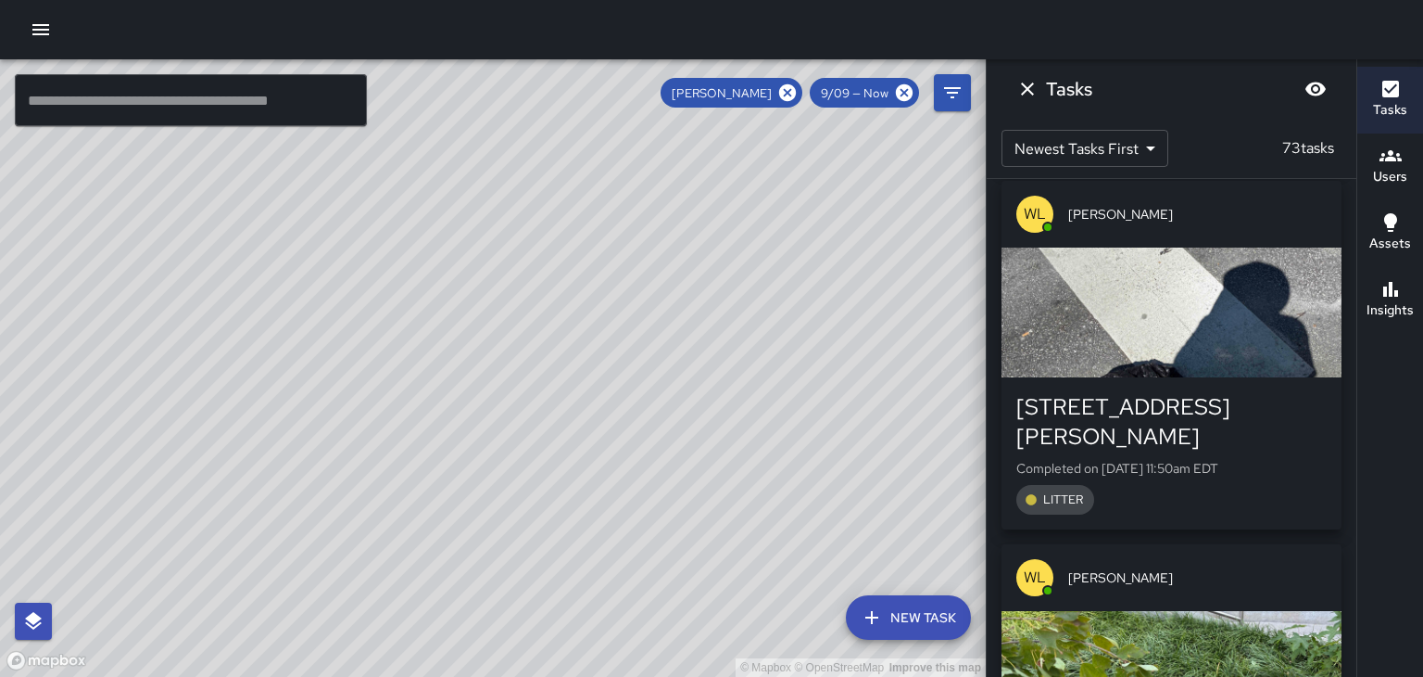
scroll to position [7143, 0]
click at [1238, 610] on div "button" at bounding box center [1172, 675] width 340 height 130
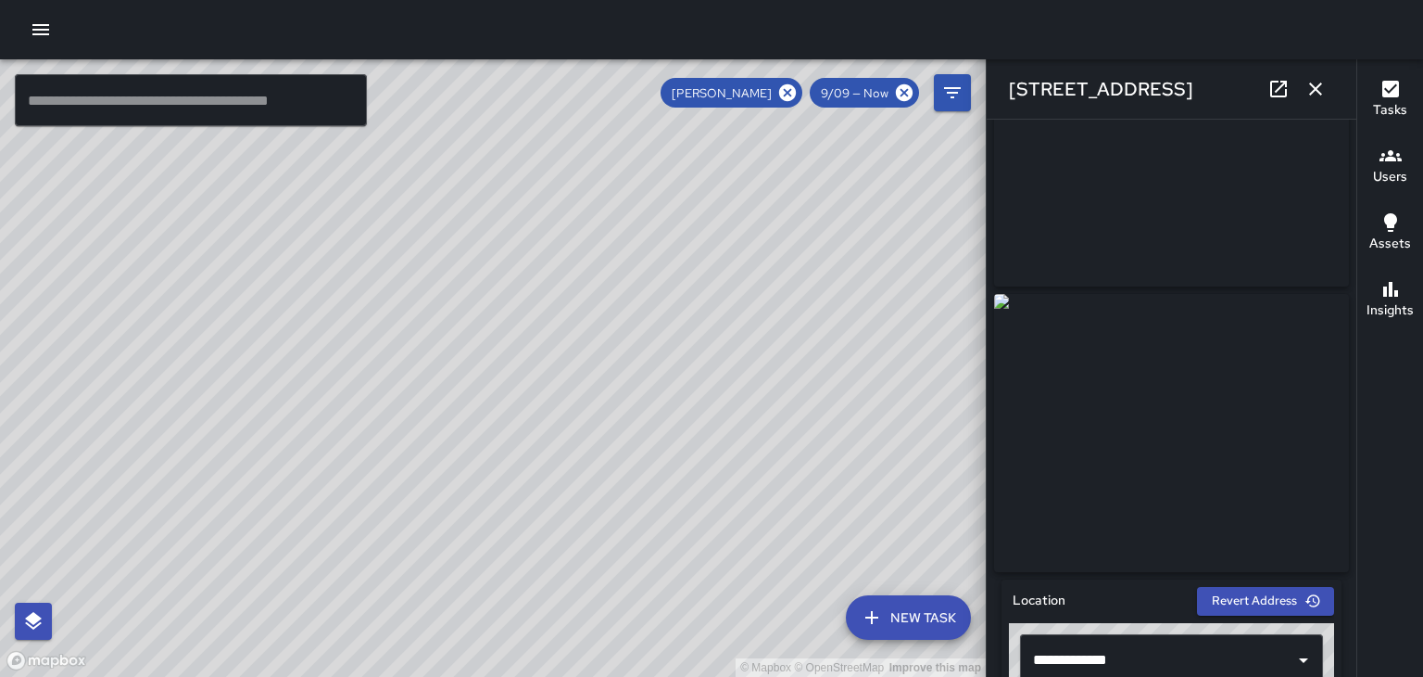
scroll to position [119, 0]
click at [1319, 103] on button "button" at bounding box center [1315, 88] width 37 height 37
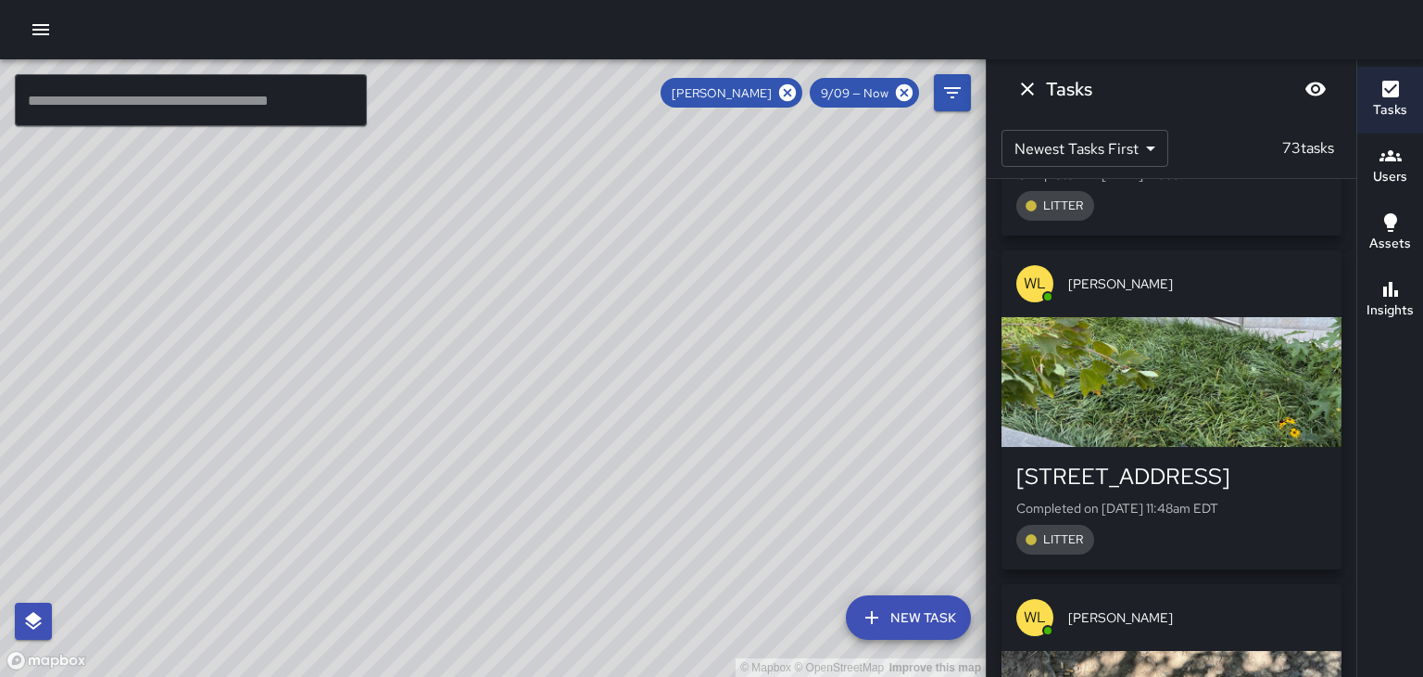
scroll to position [7441, 0]
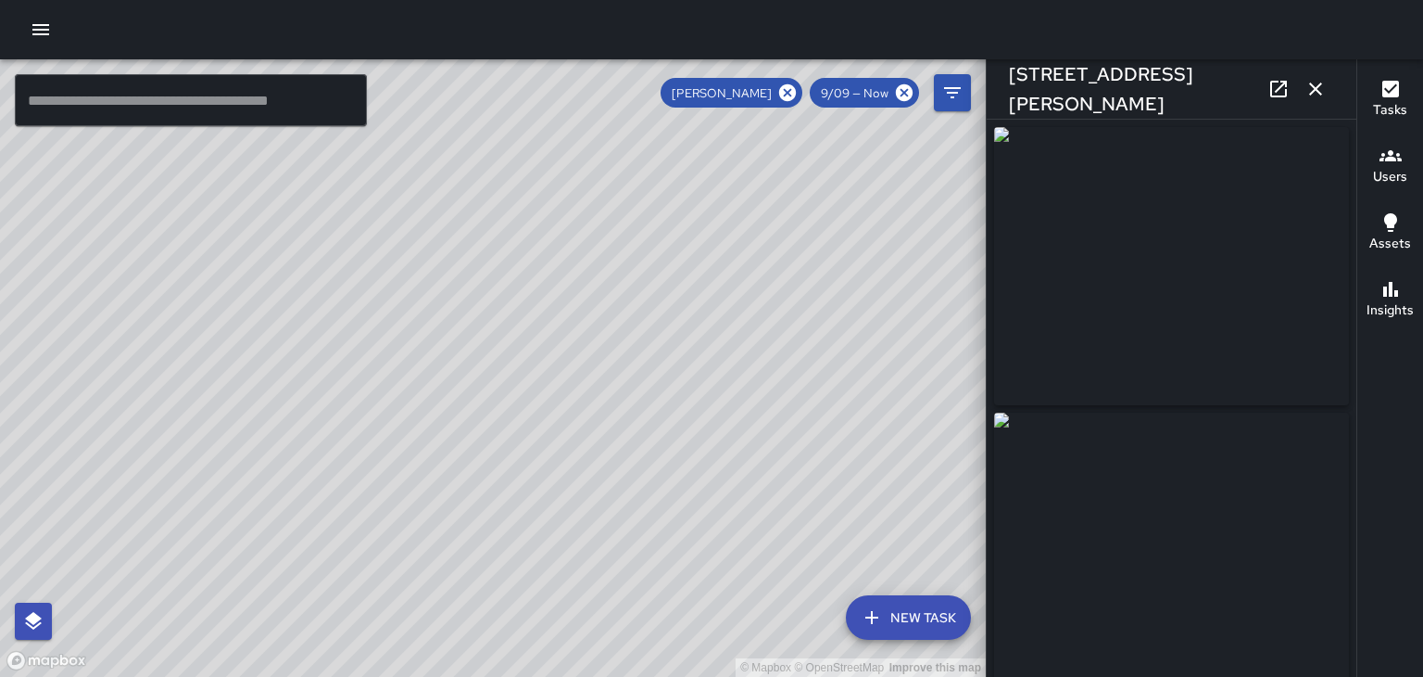
type input "**********"
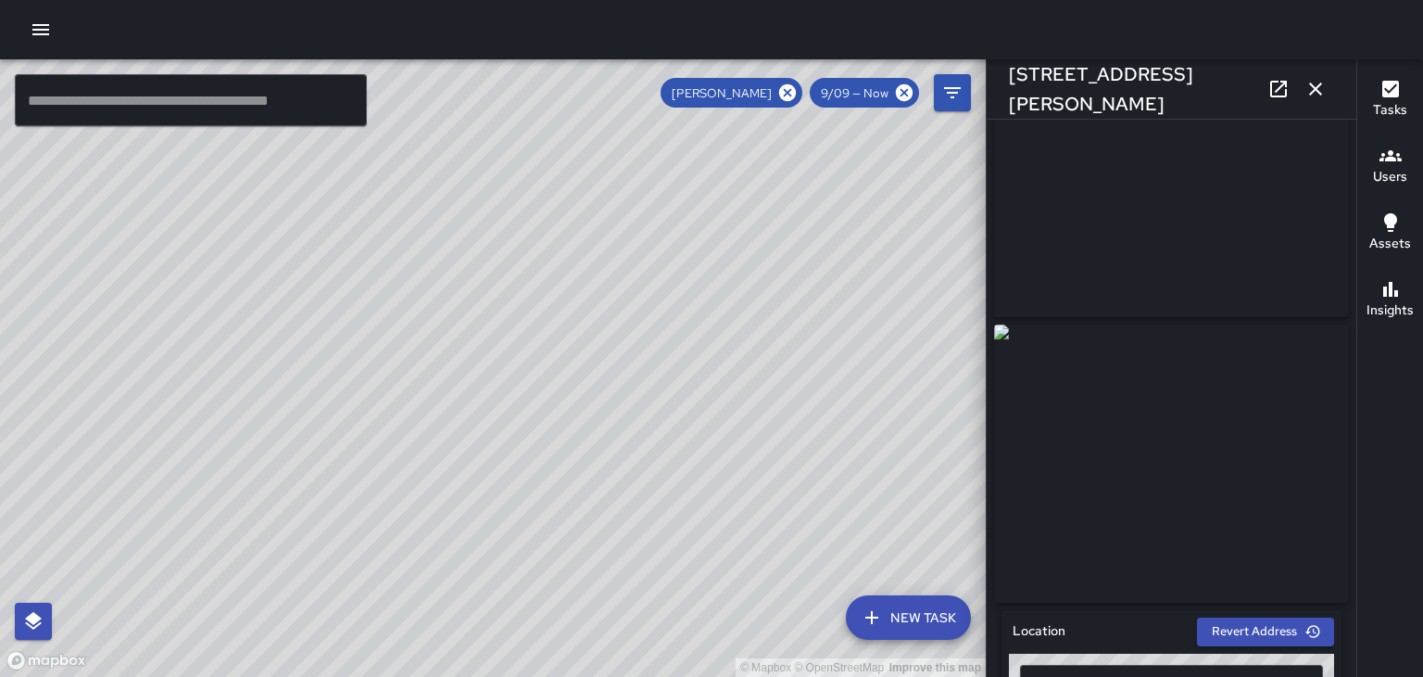
scroll to position [87, 0]
click at [1320, 100] on button "button" at bounding box center [1315, 88] width 37 height 37
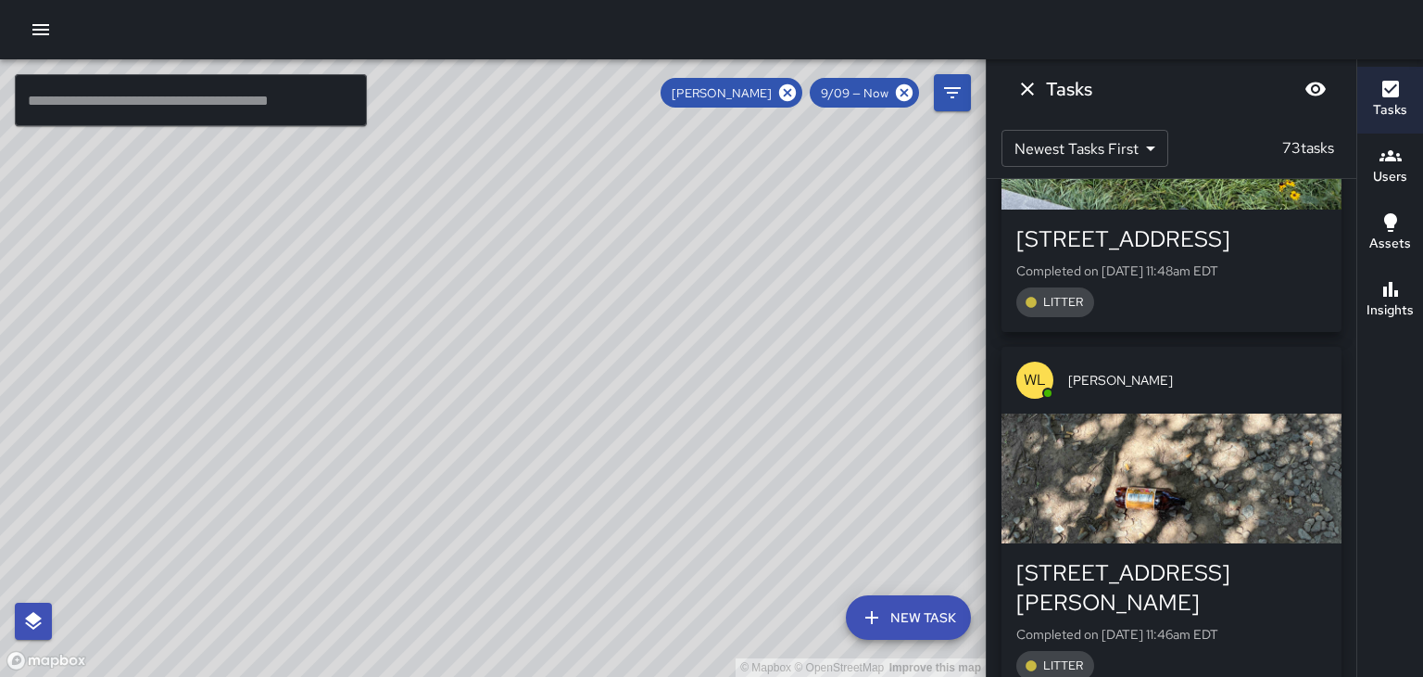
scroll to position [7678, 0]
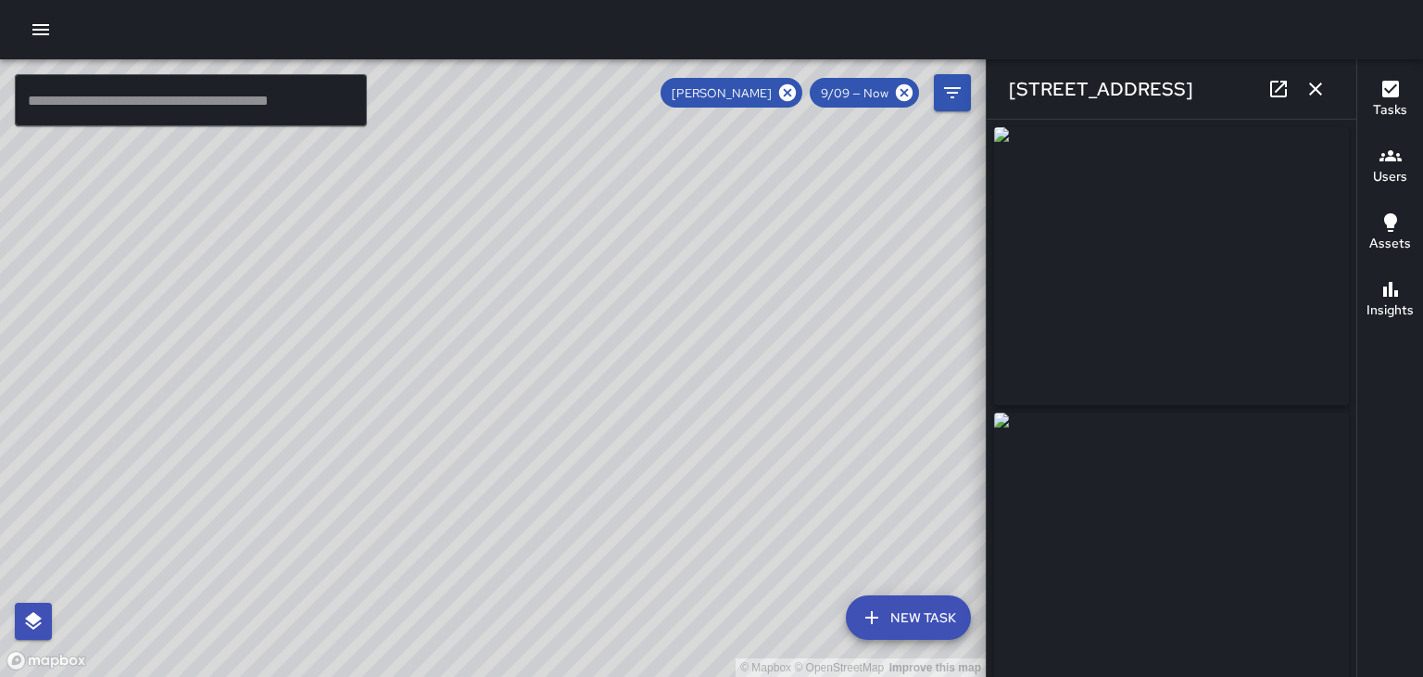
type input "**********"
click at [1327, 94] on button "button" at bounding box center [1315, 88] width 37 height 37
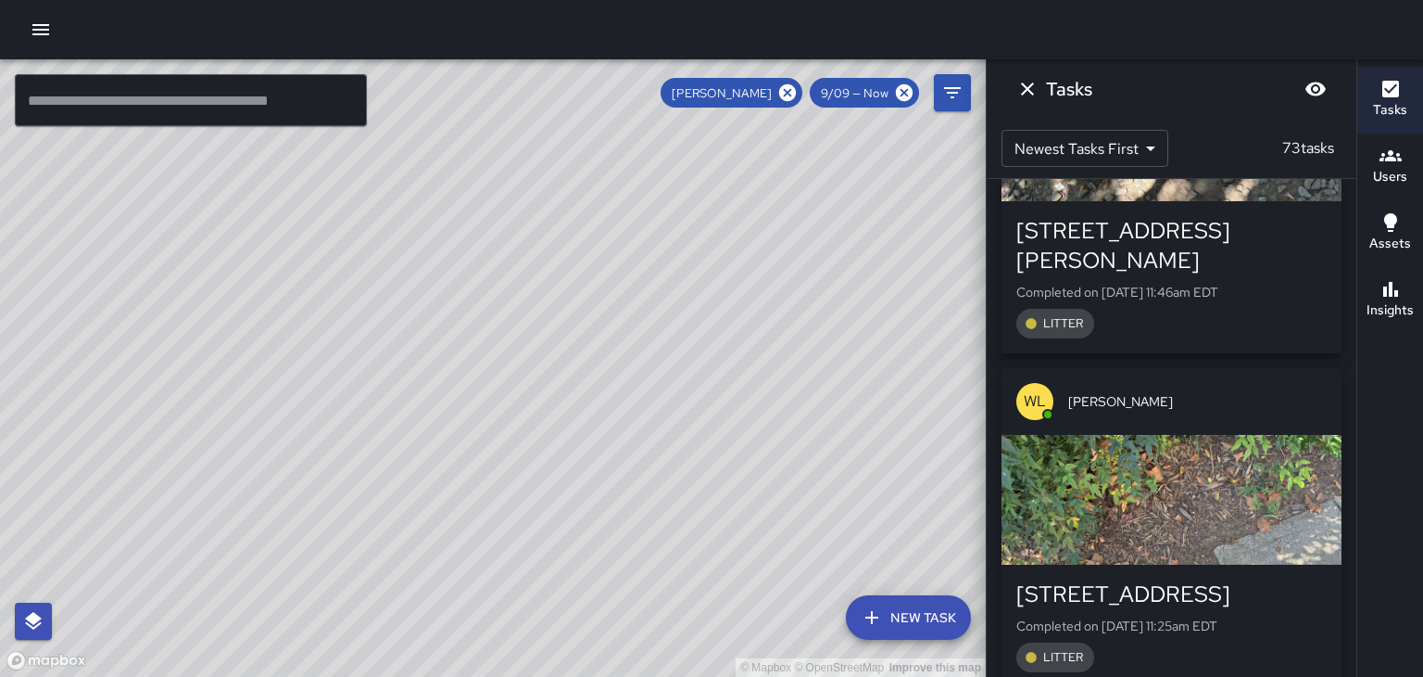
scroll to position [8022, 0]
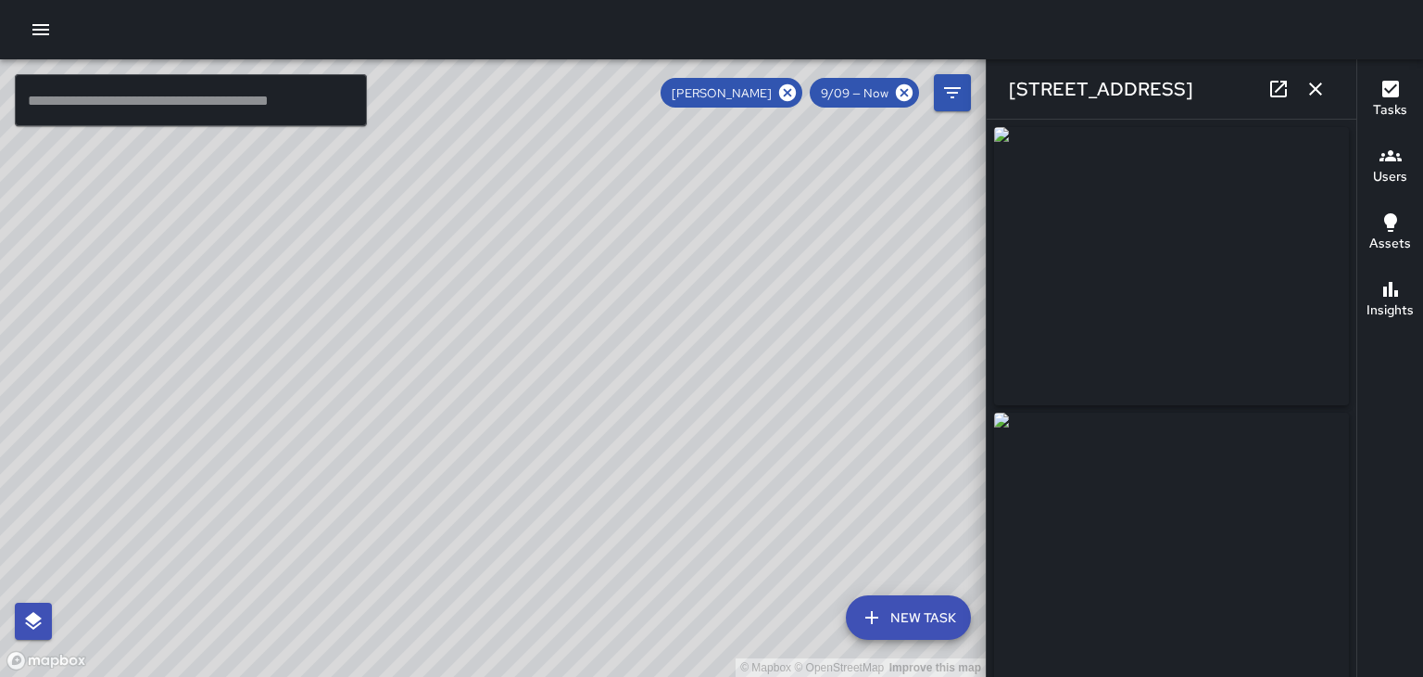
type input "**********"
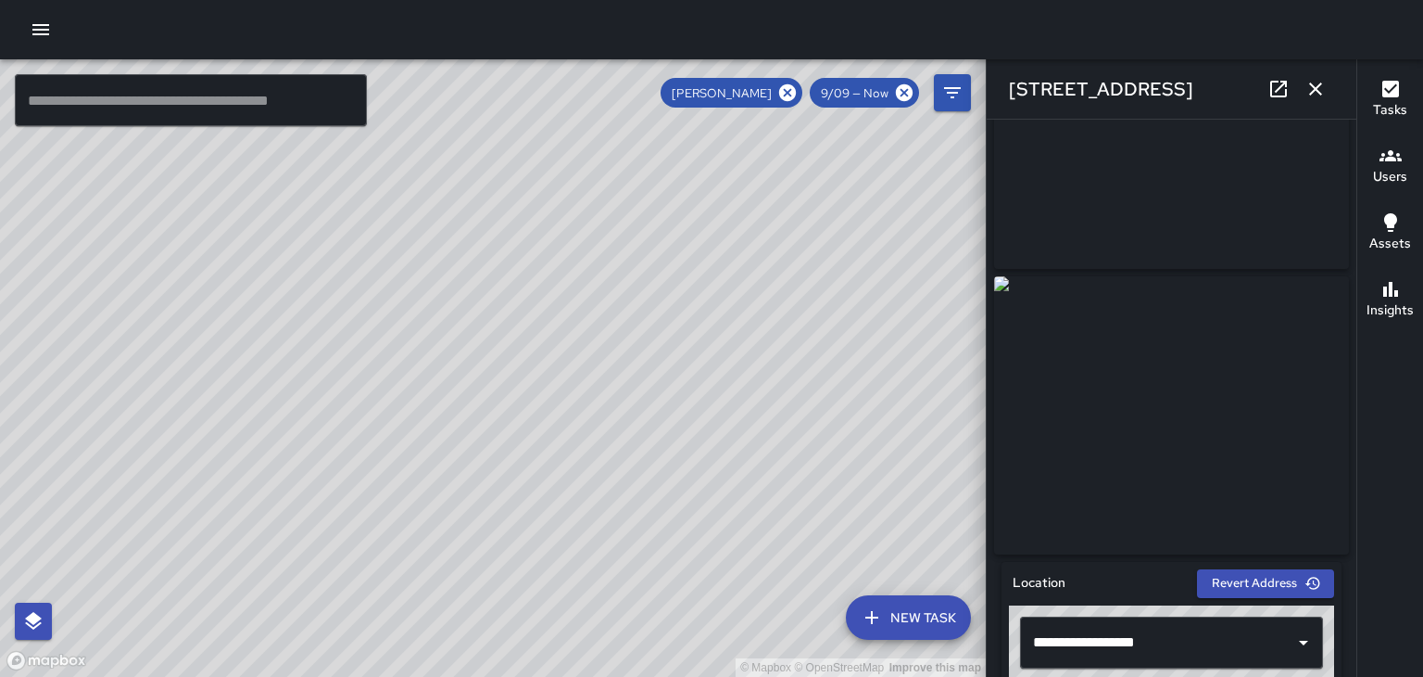
scroll to position [146, 0]
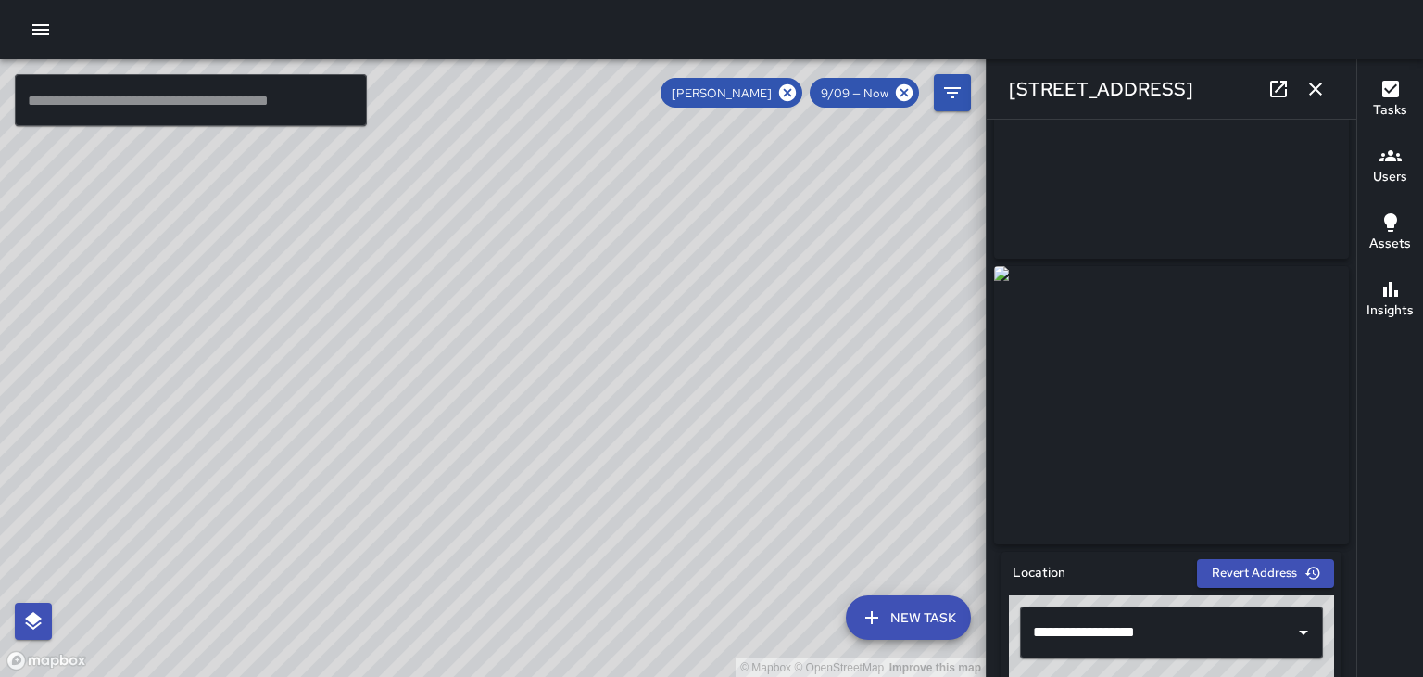
click at [1316, 89] on icon "button" at bounding box center [1316, 88] width 13 height 13
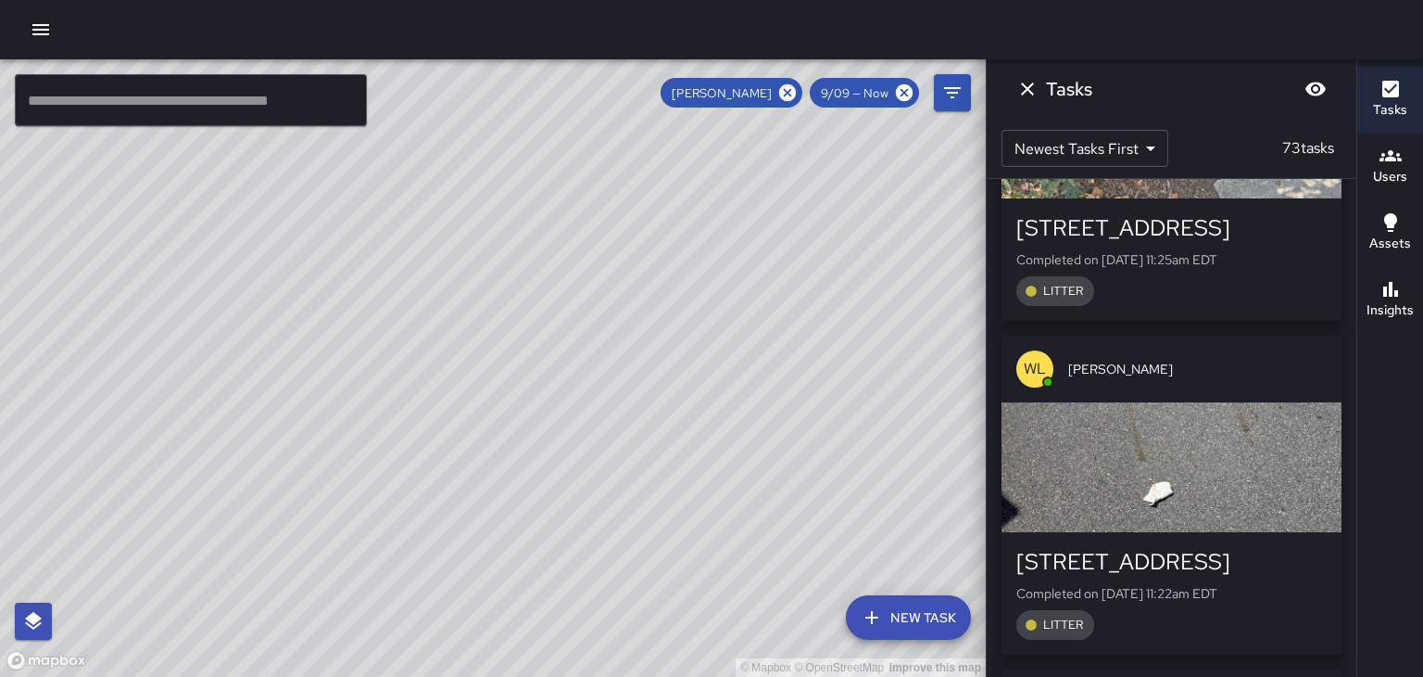
scroll to position [8383, 0]
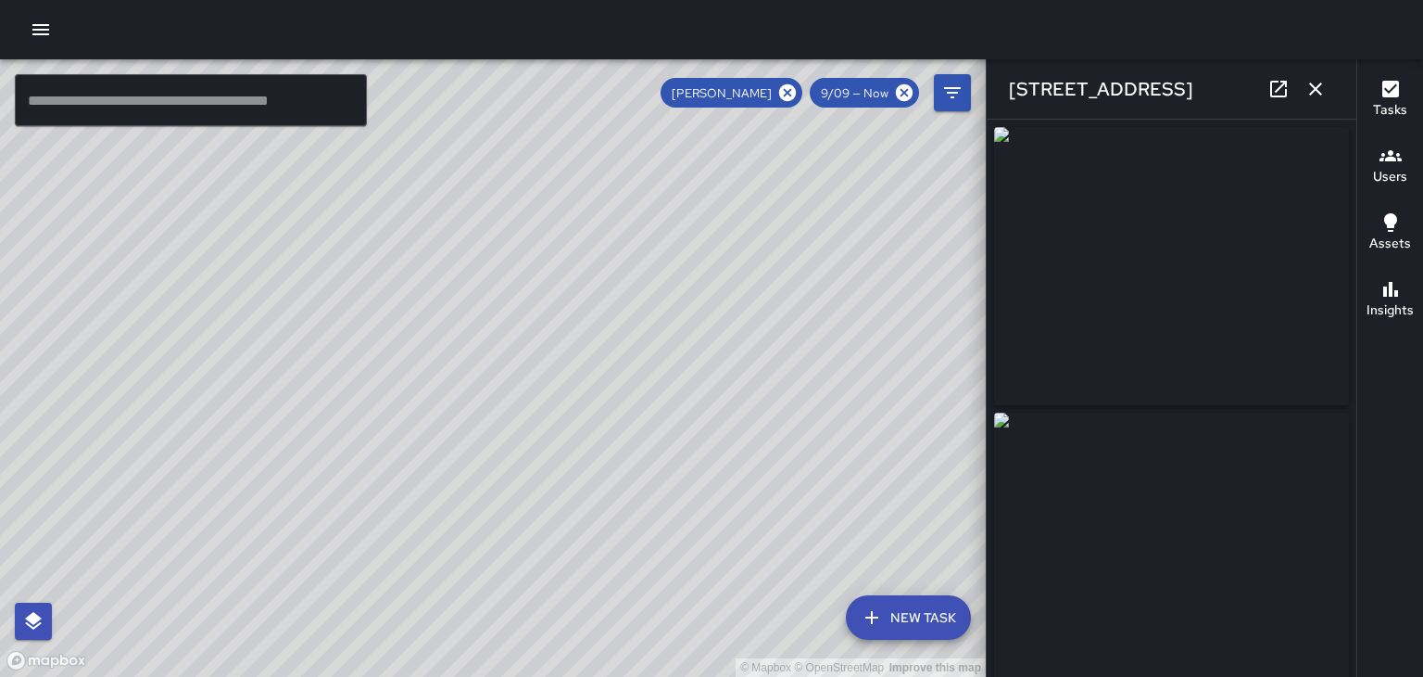
type input "**********"
click at [1316, 89] on icon "button" at bounding box center [1316, 88] width 13 height 13
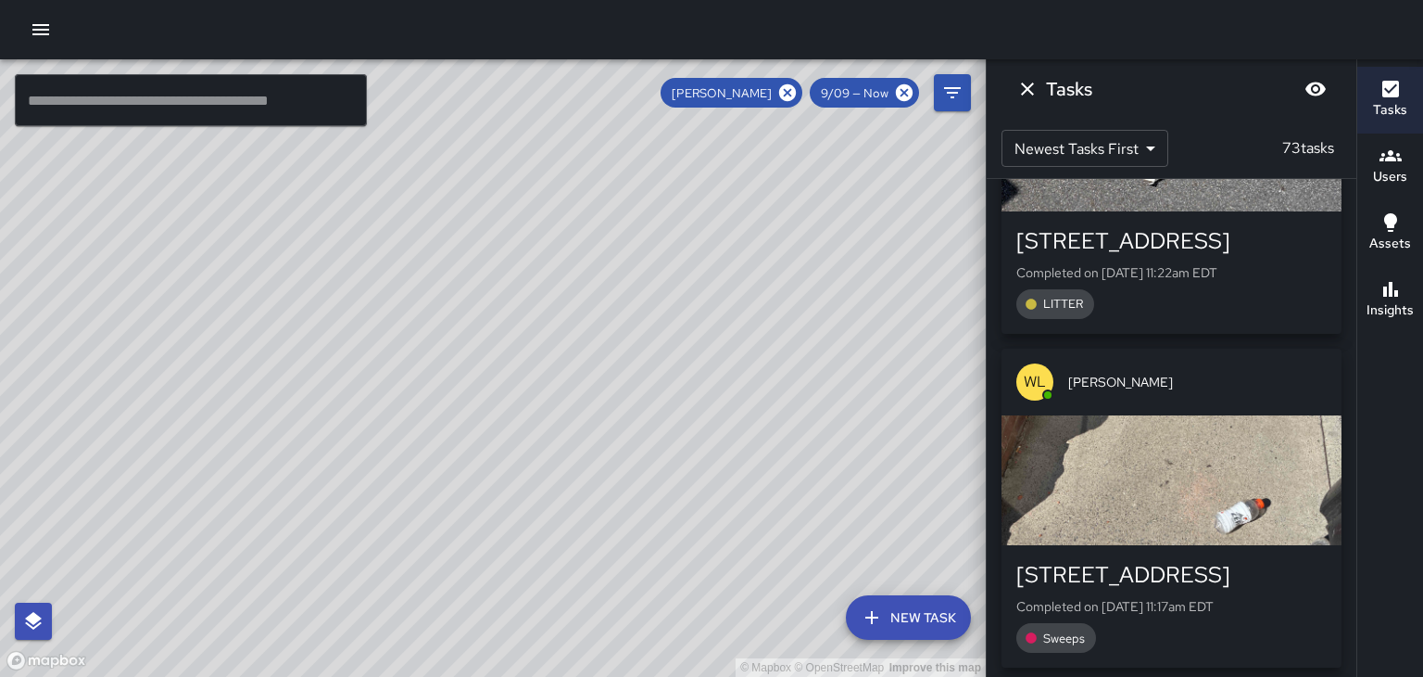
scroll to position [8709, 0]
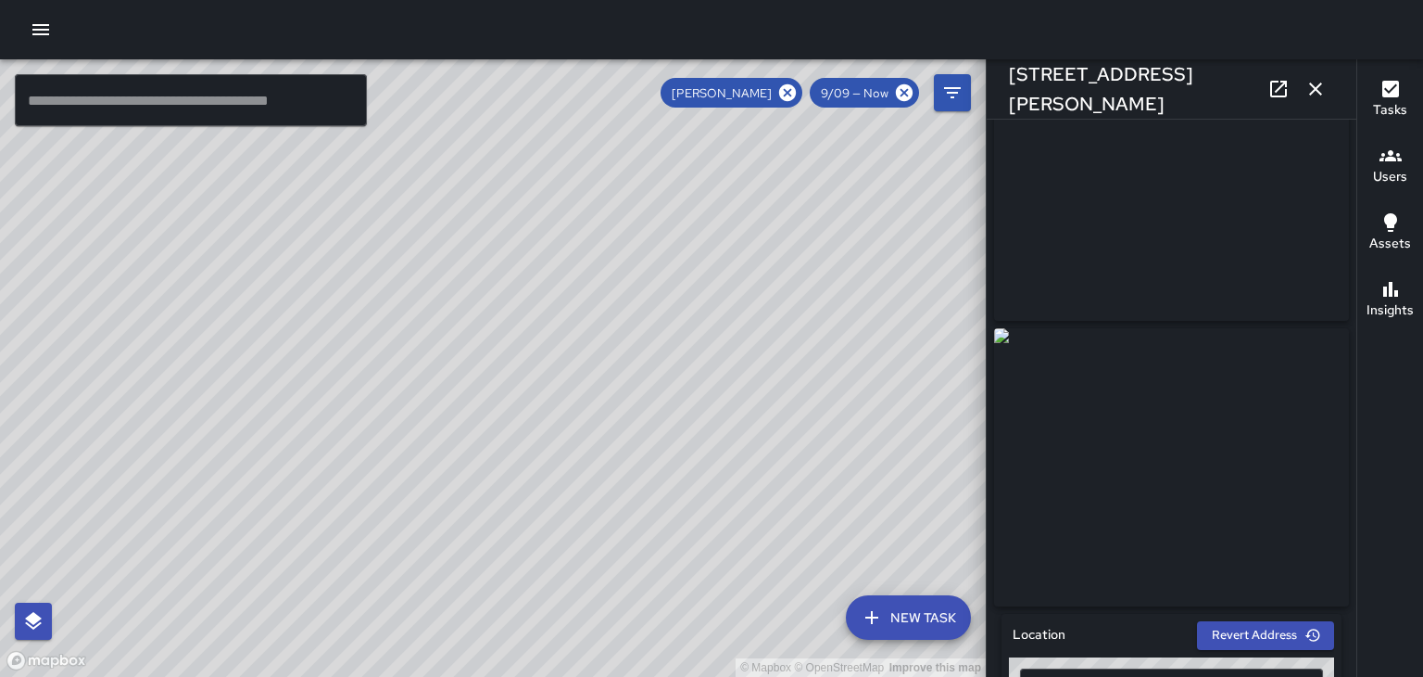
scroll to position [82, 0]
click at [1321, 104] on button "button" at bounding box center [1315, 88] width 37 height 37
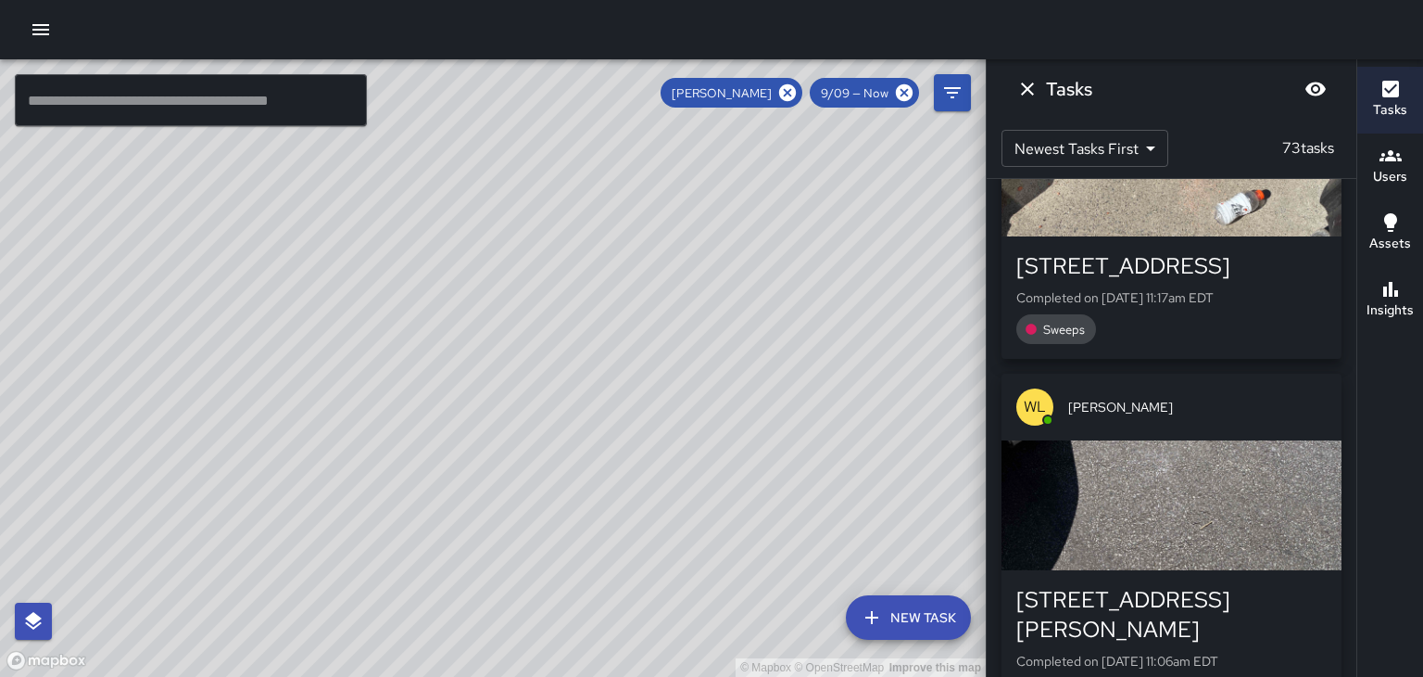
scroll to position [9013, 0]
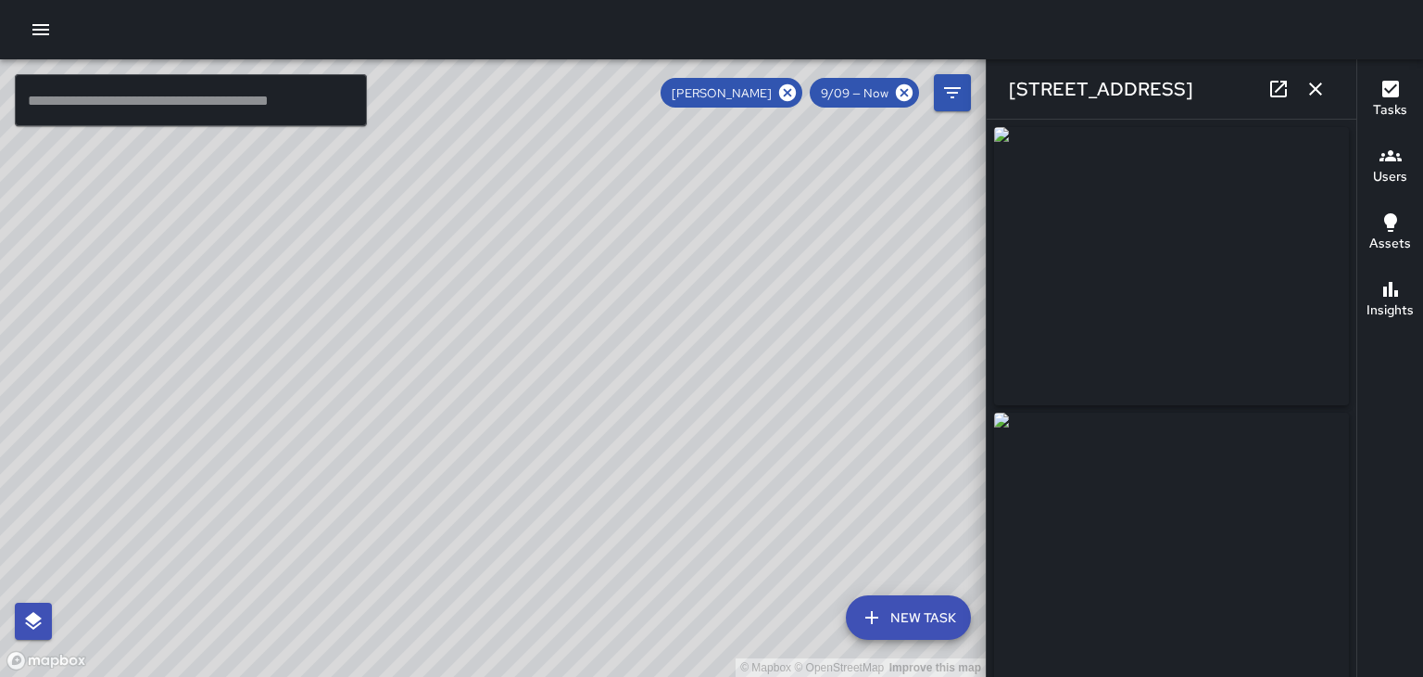
type input "**********"
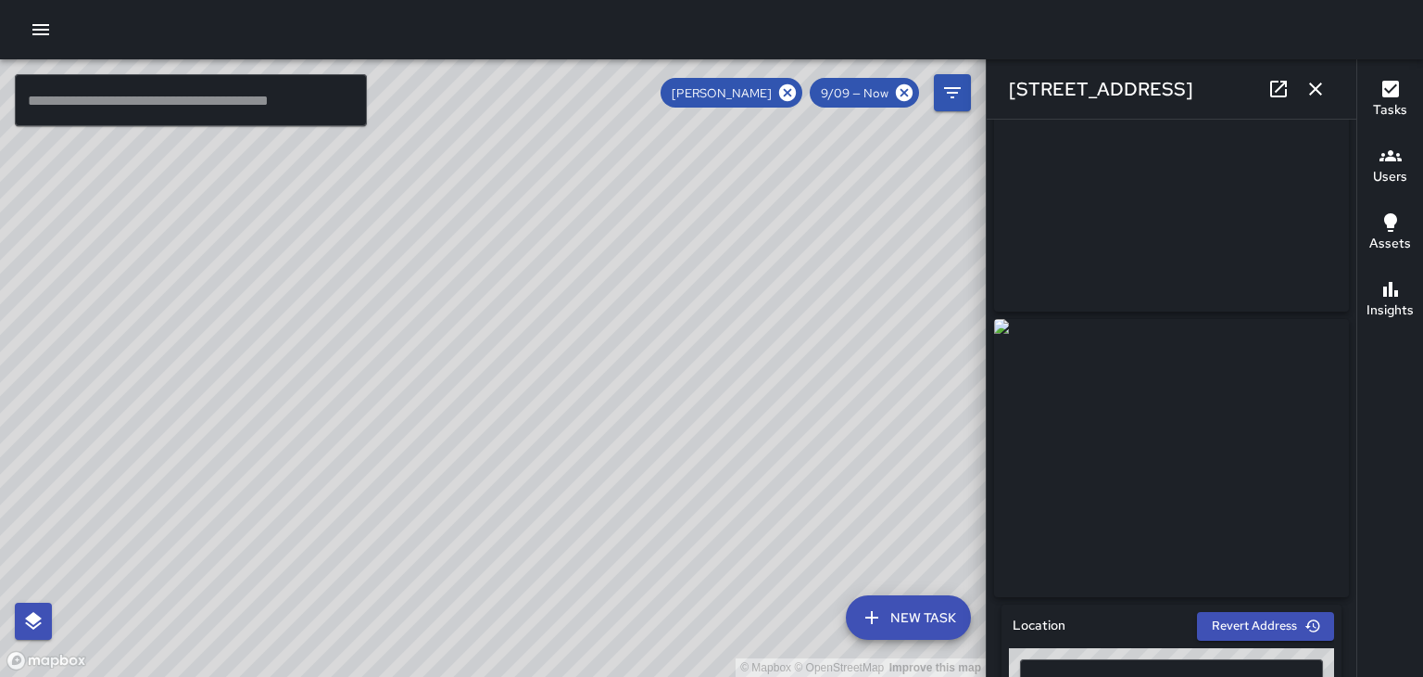
scroll to position [109, 0]
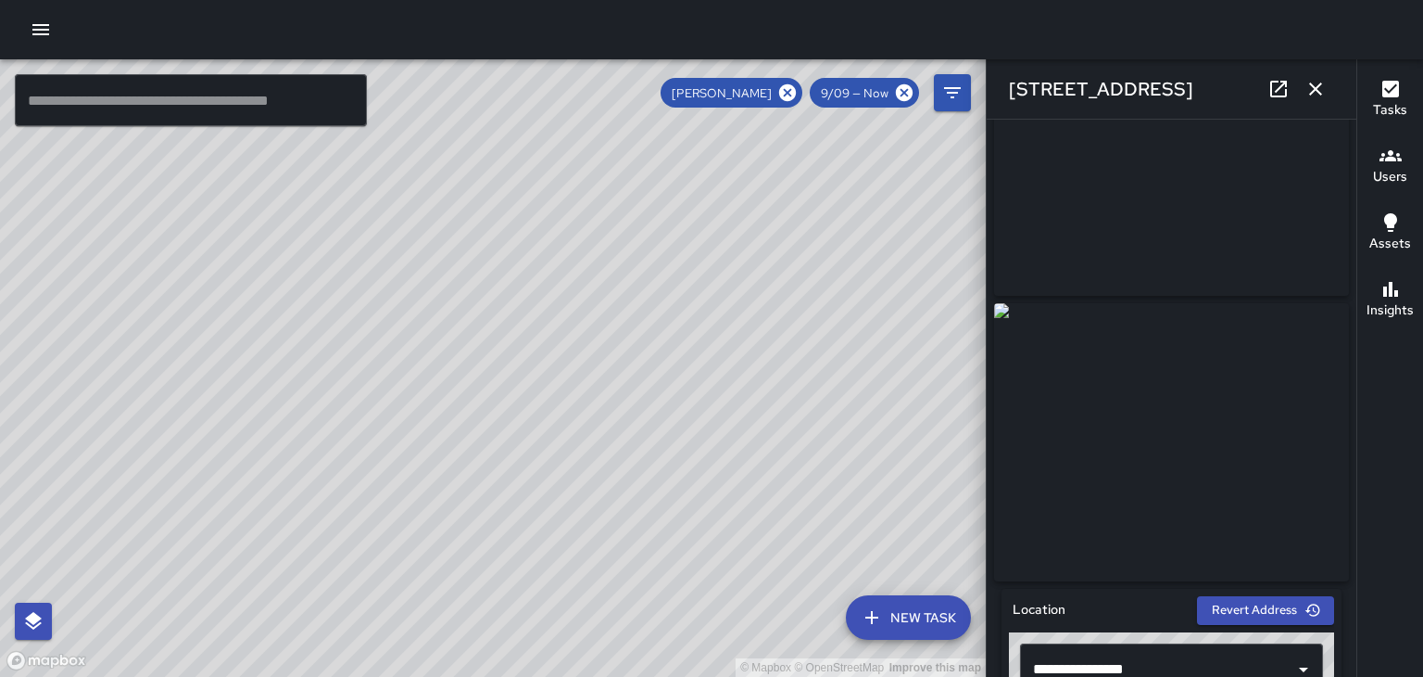
click at [1315, 91] on icon "button" at bounding box center [1316, 89] width 22 height 22
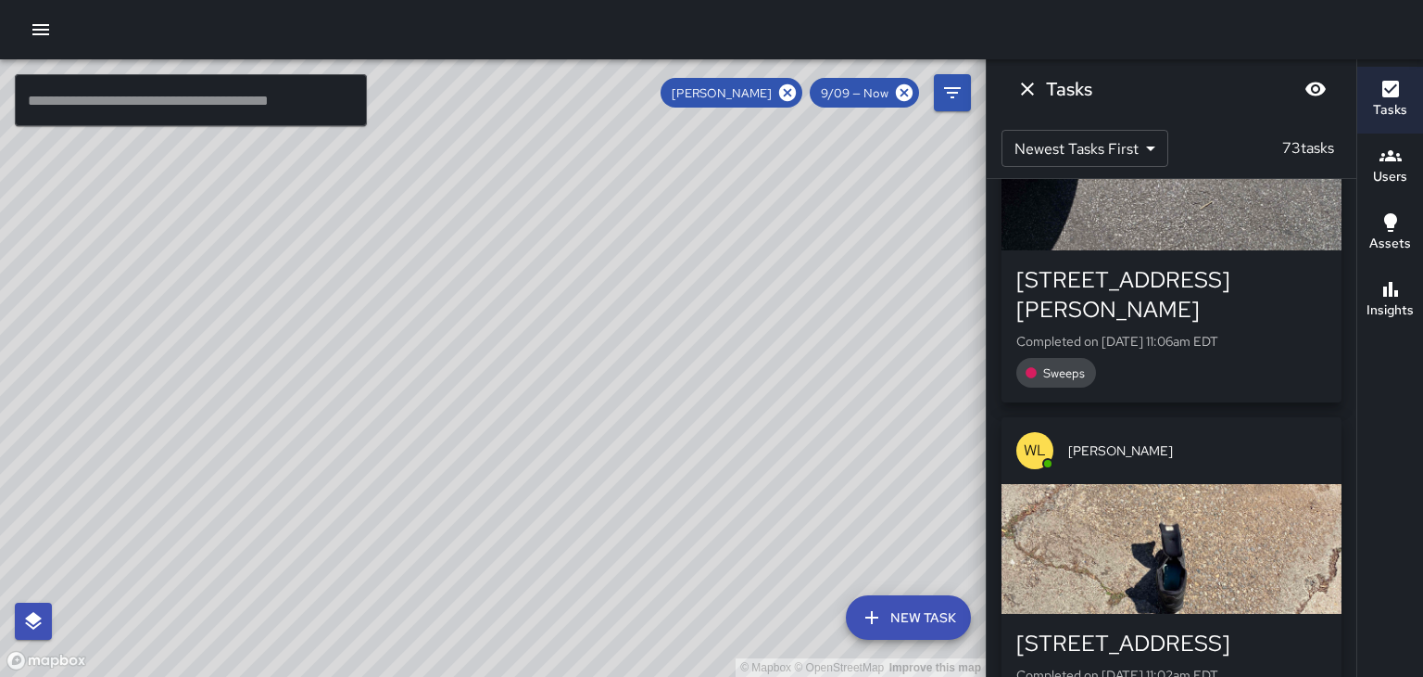
scroll to position [9333, 0]
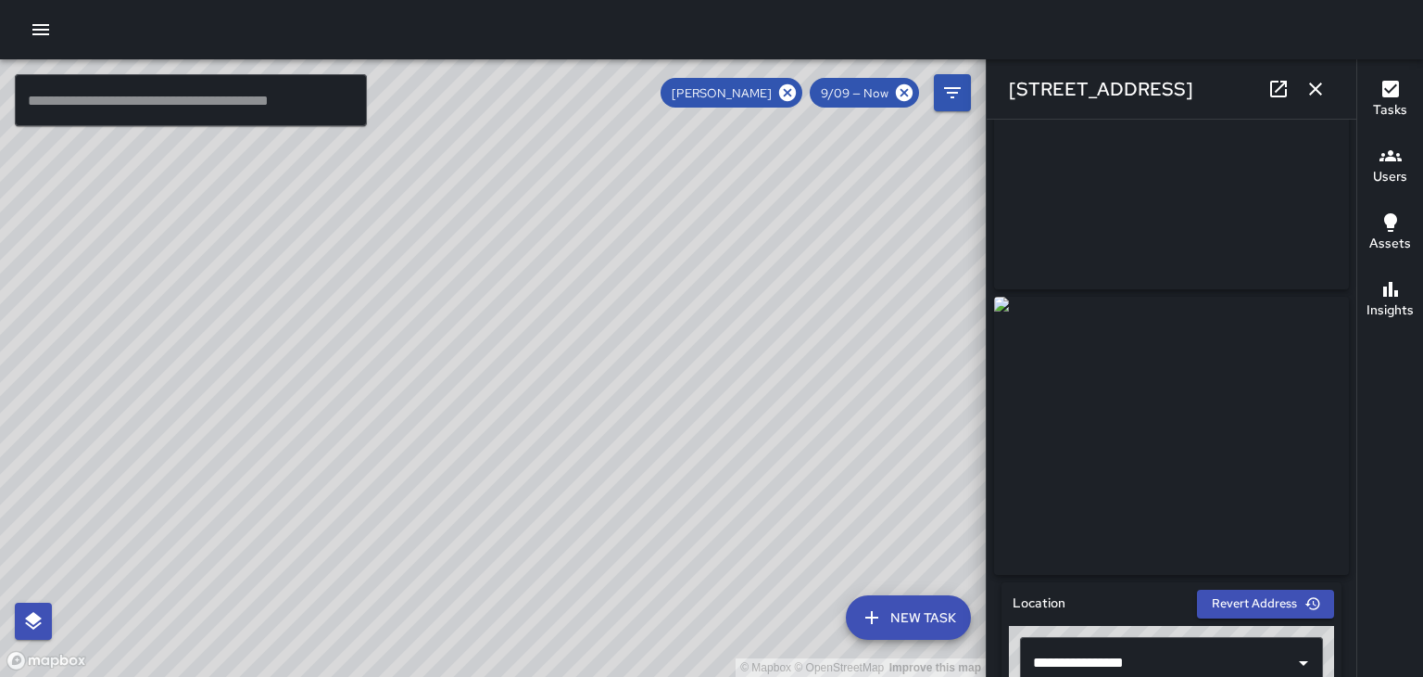
scroll to position [119, 0]
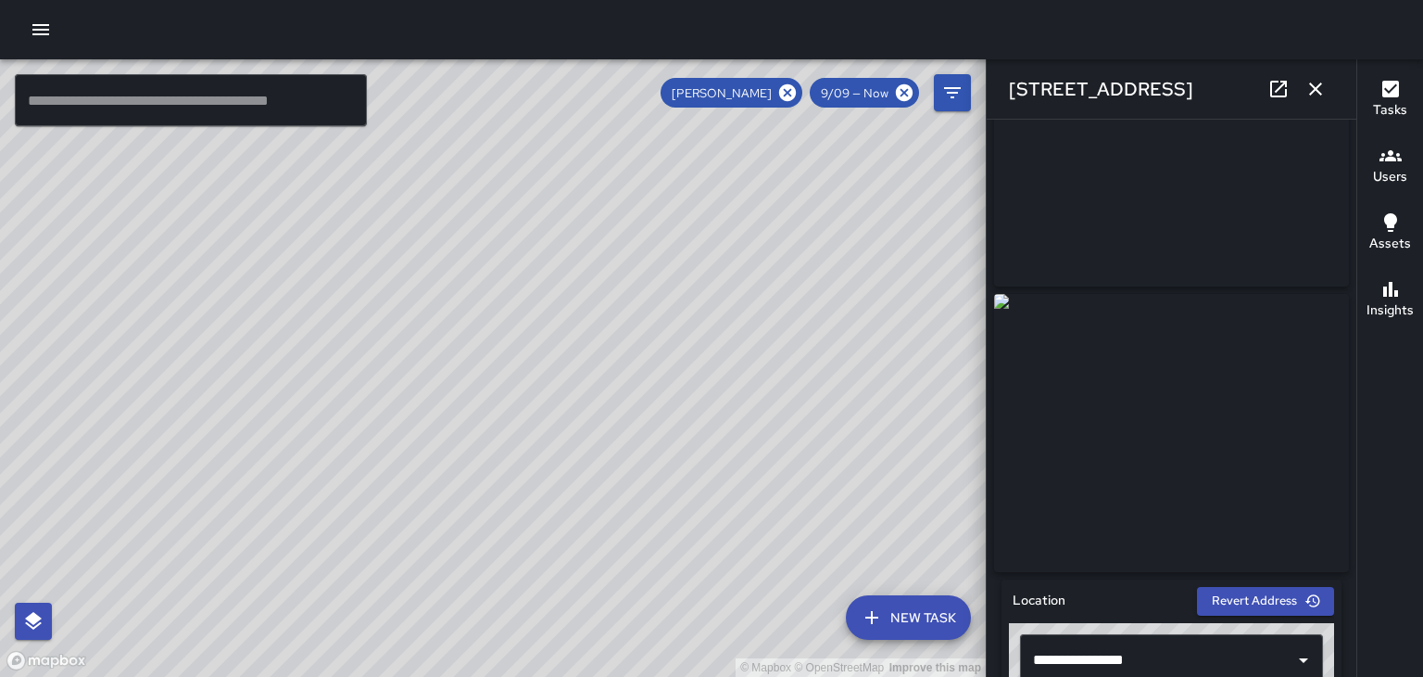
click at [1322, 93] on icon "button" at bounding box center [1316, 89] width 22 height 22
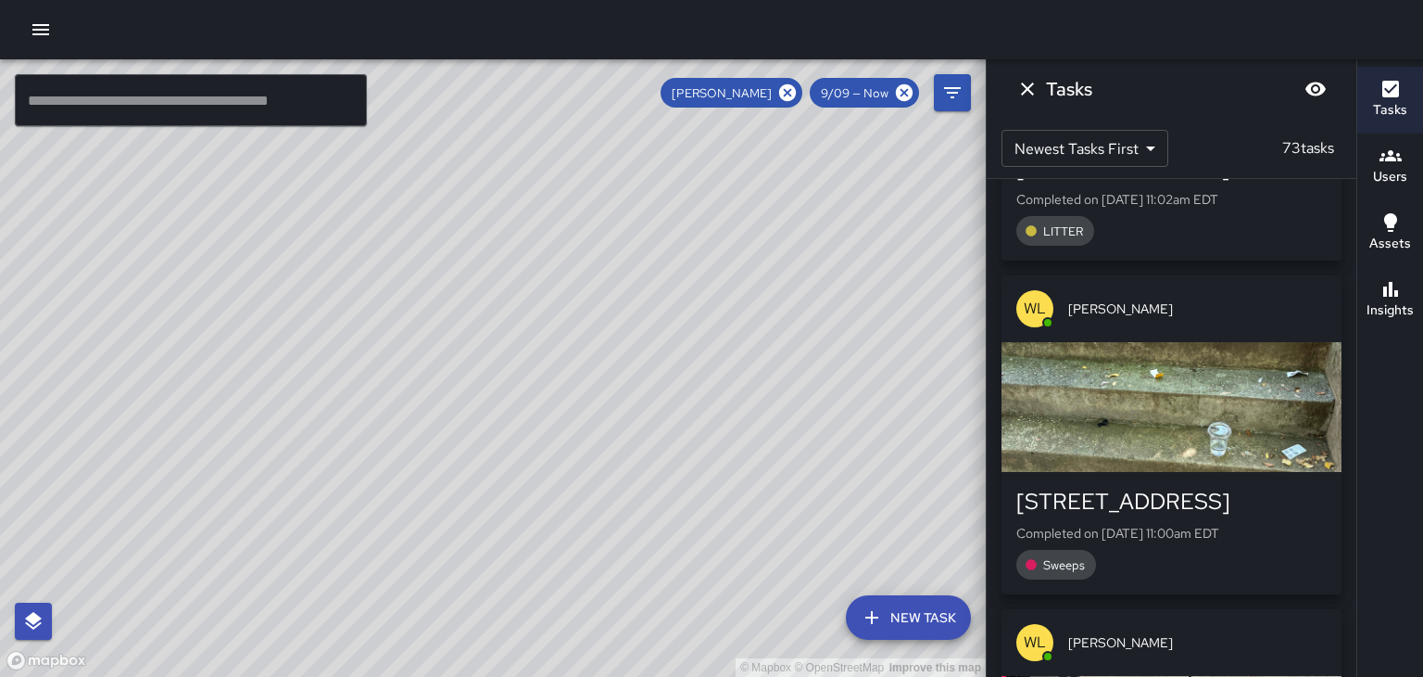
scroll to position [9808, 0]
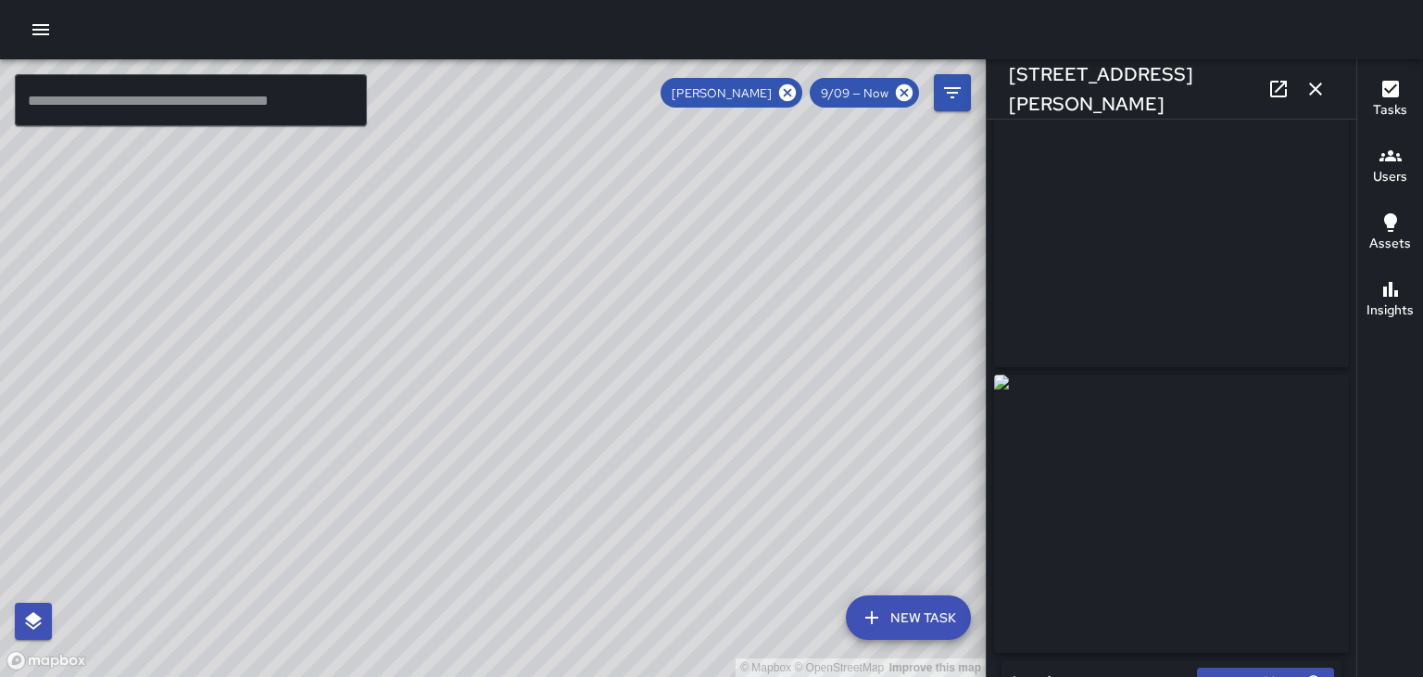
scroll to position [21, 0]
click at [1326, 102] on button "button" at bounding box center [1315, 88] width 37 height 37
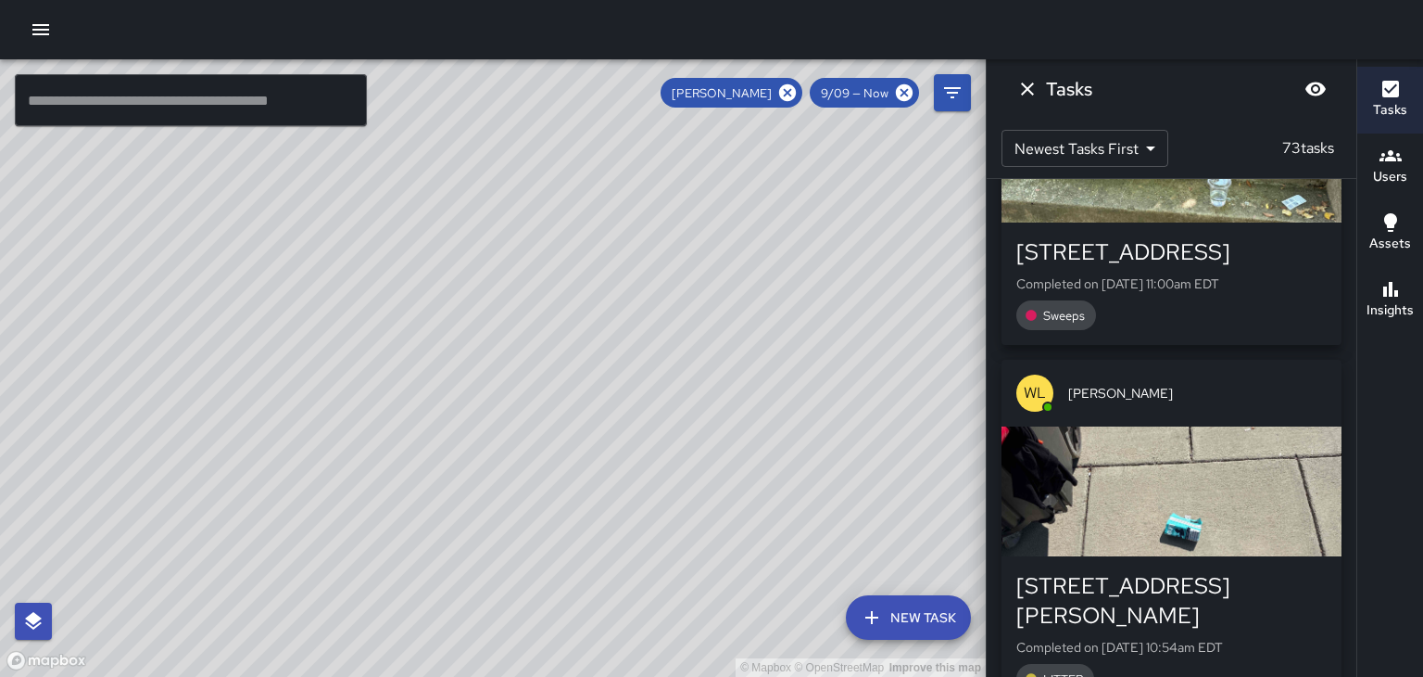
scroll to position [10057, 0]
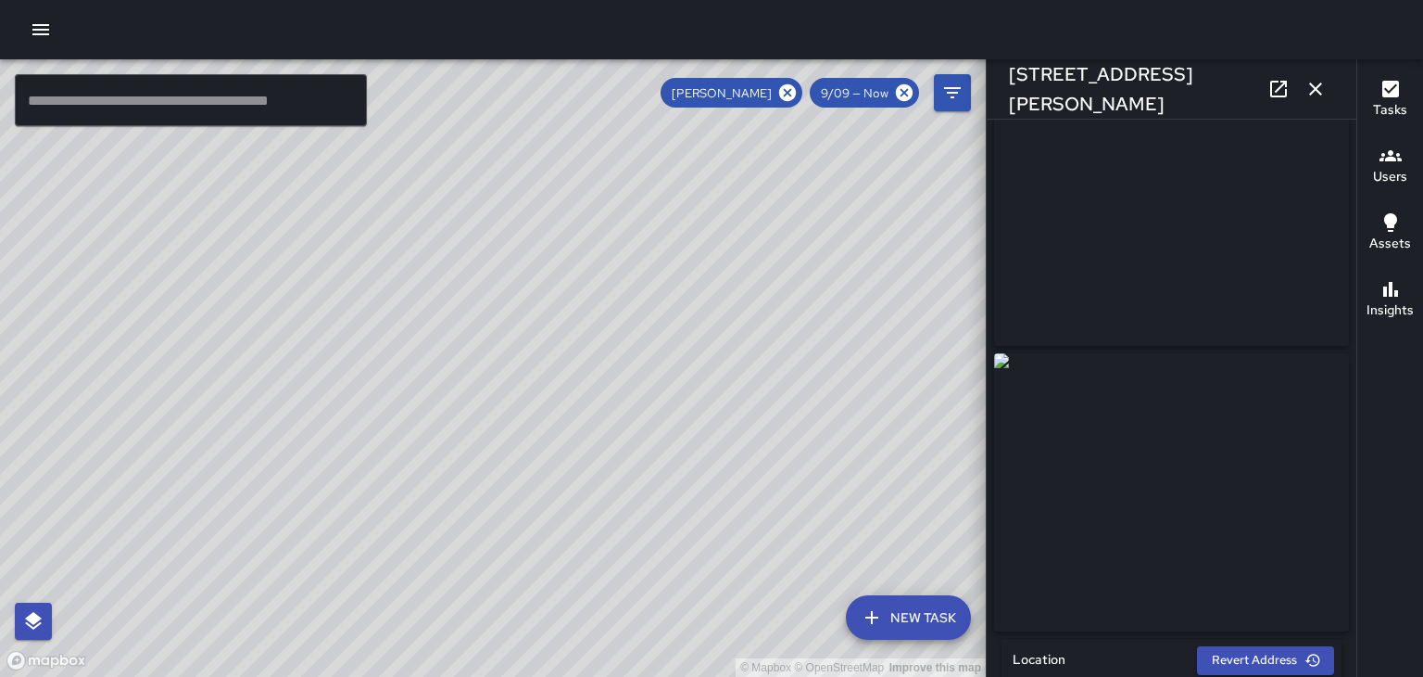
scroll to position [57, 0]
click at [1327, 99] on button "button" at bounding box center [1315, 88] width 37 height 37
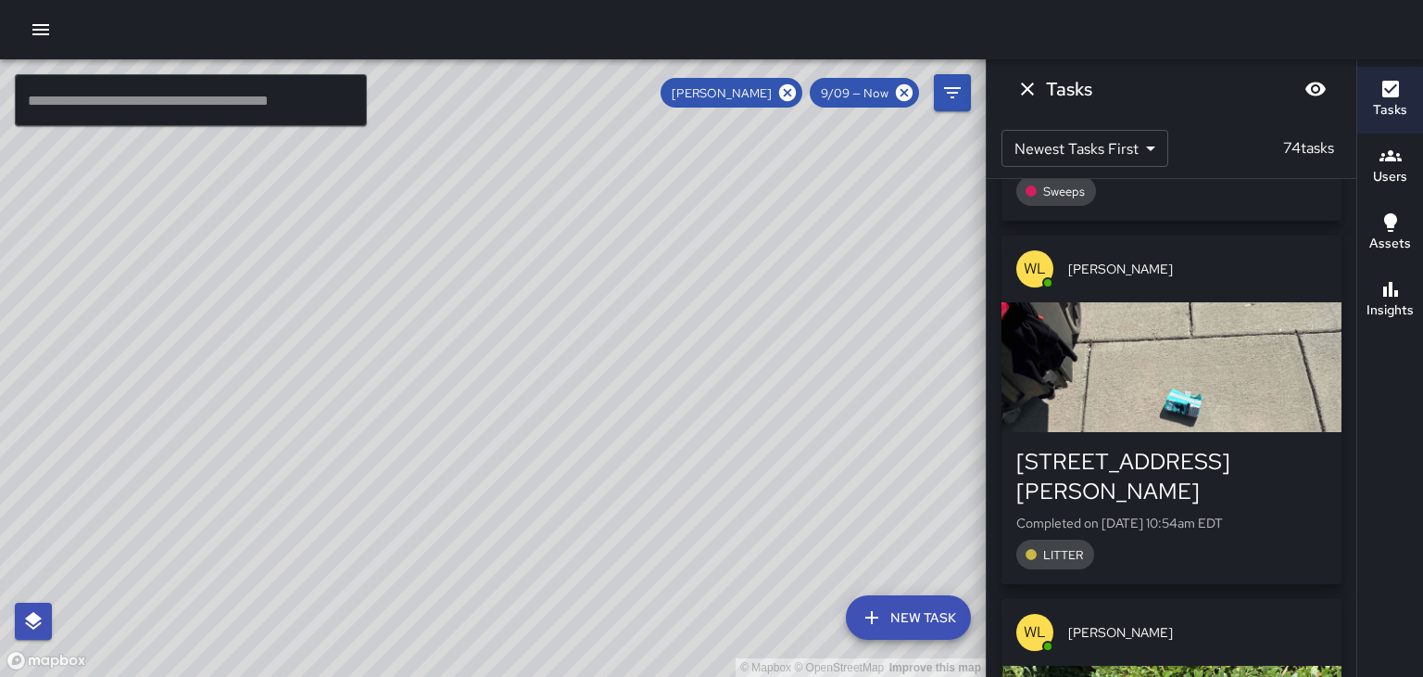
scroll to position [10570, 0]
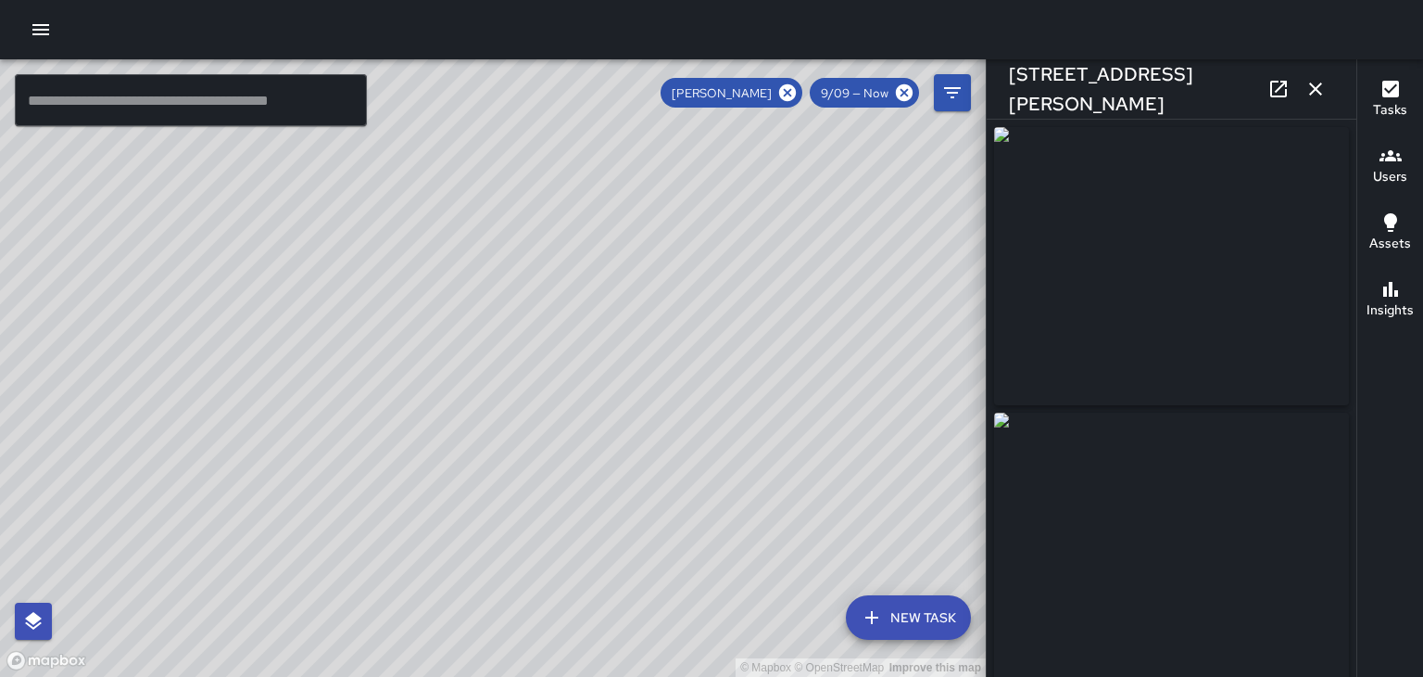
click at [1316, 89] on icon "button" at bounding box center [1316, 88] width 13 height 13
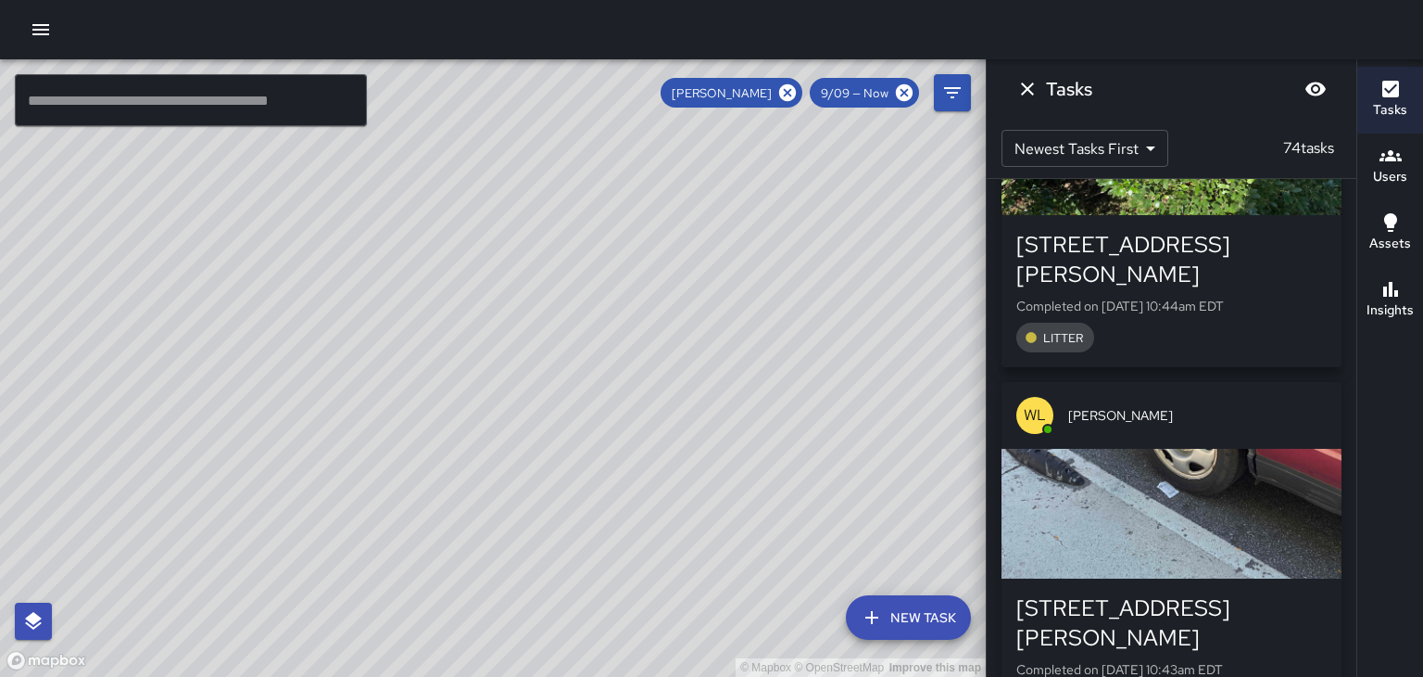
scroll to position [10963, 0]
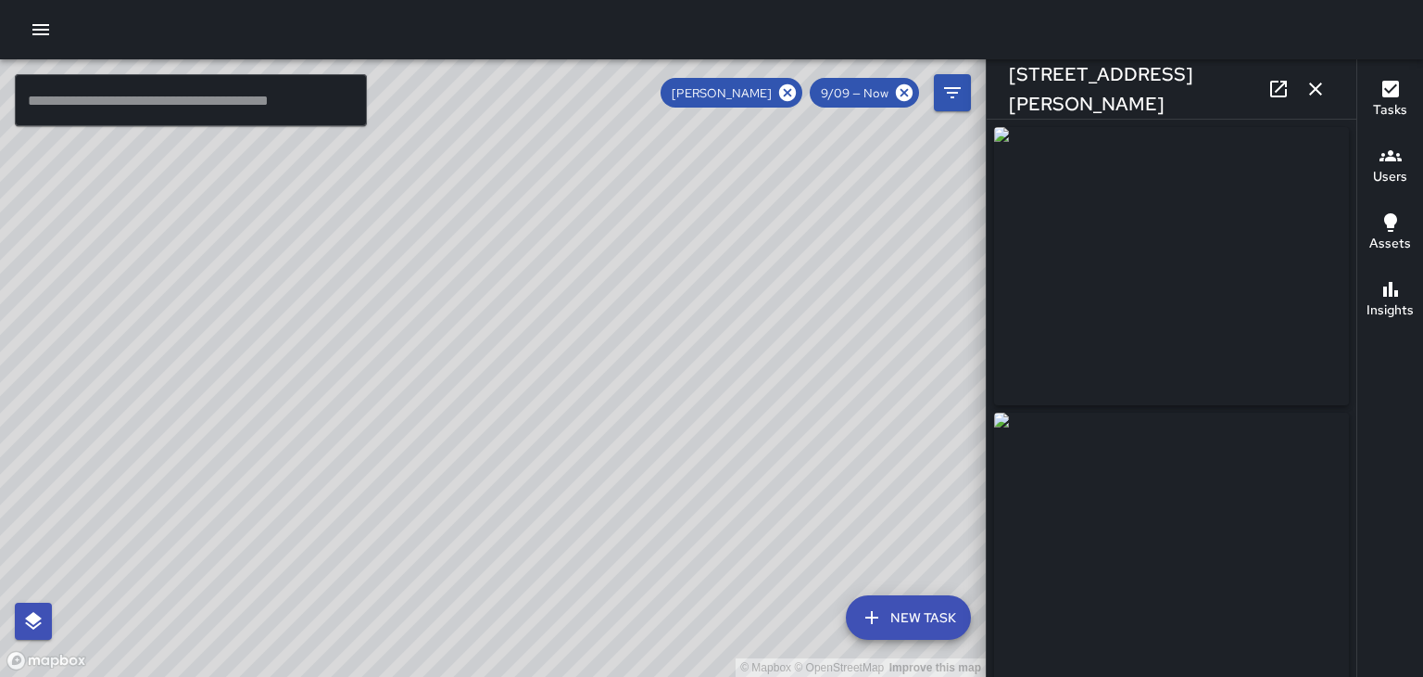
click at [1316, 89] on icon "button" at bounding box center [1316, 88] width 13 height 13
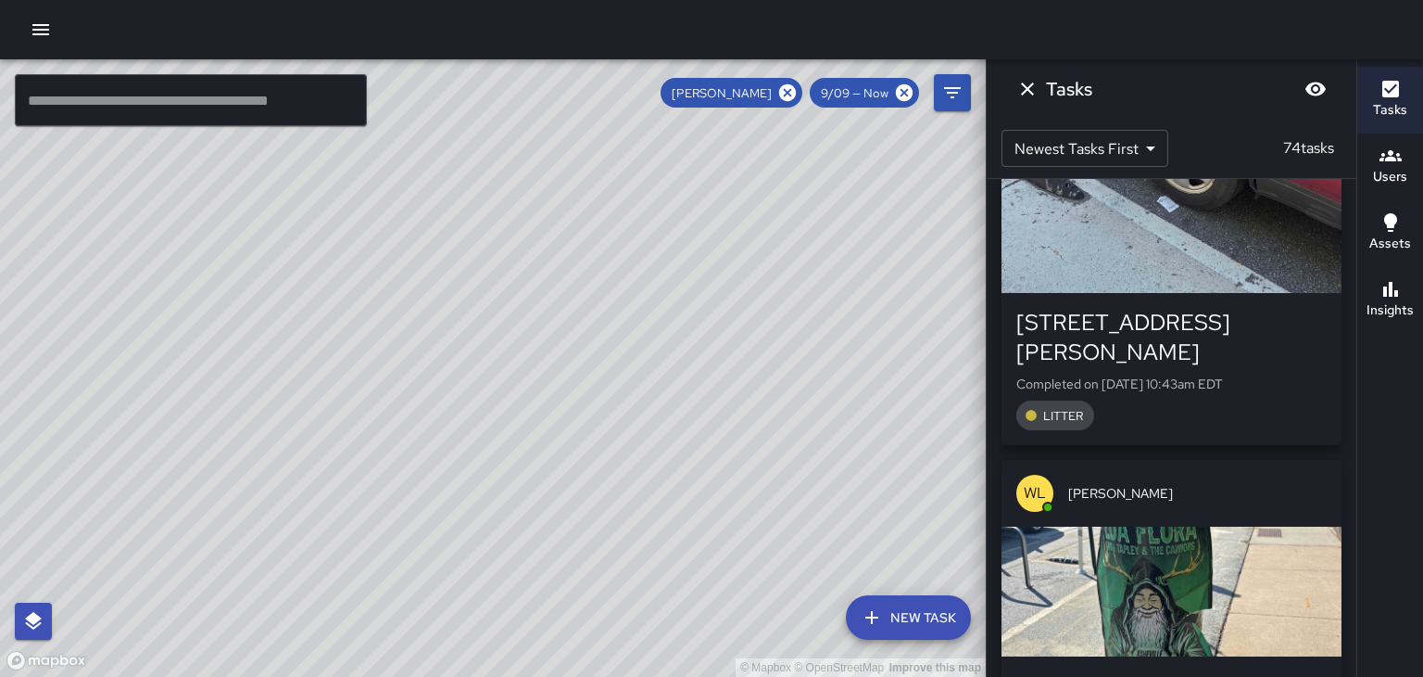
scroll to position [11257, 0]
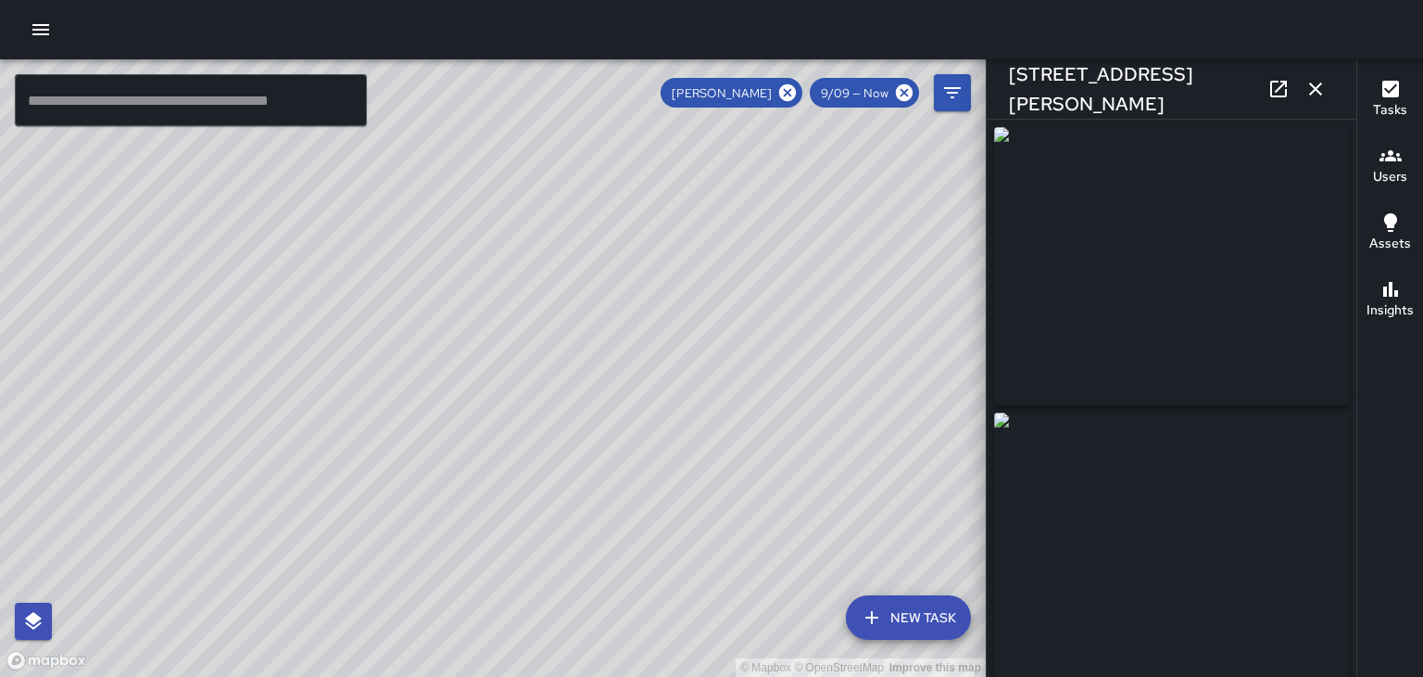
type input "**********"
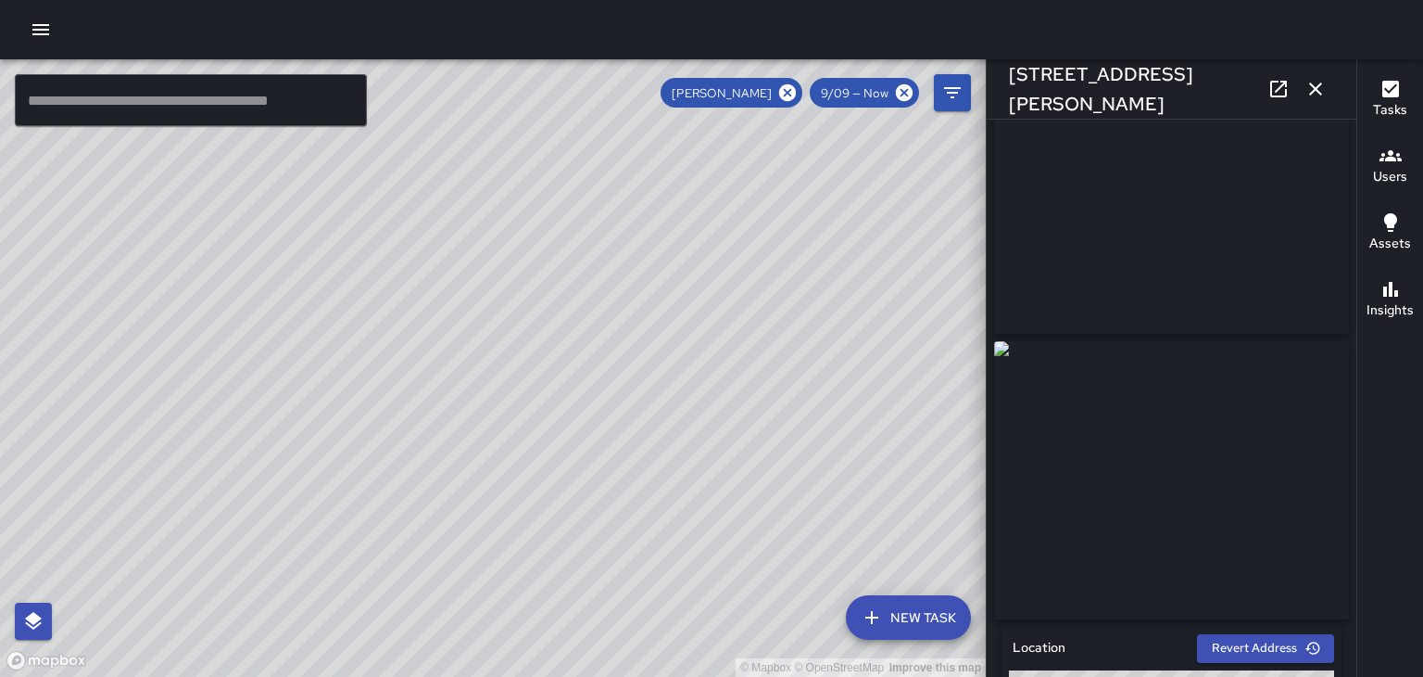
click at [1316, 90] on icon "button" at bounding box center [1316, 89] width 22 height 22
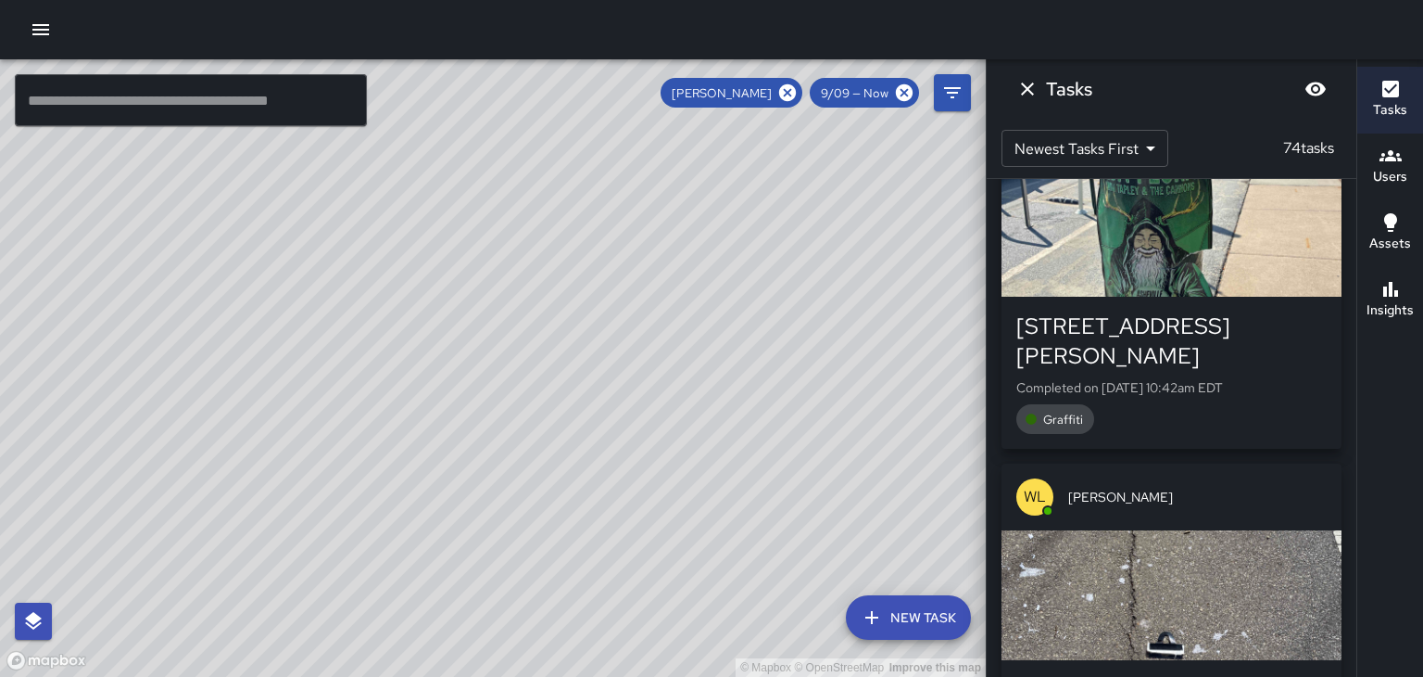
scroll to position [11596, 0]
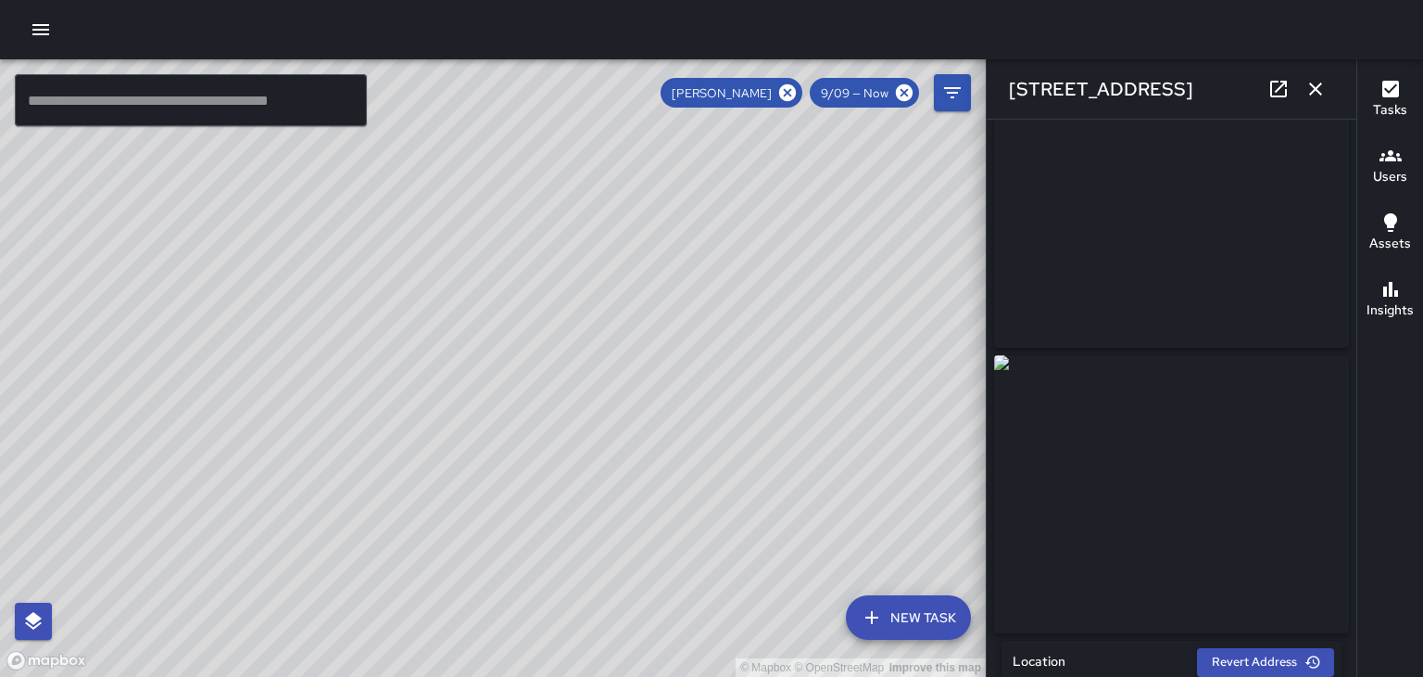
scroll to position [50, 0]
click at [1322, 93] on icon "button" at bounding box center [1316, 89] width 22 height 22
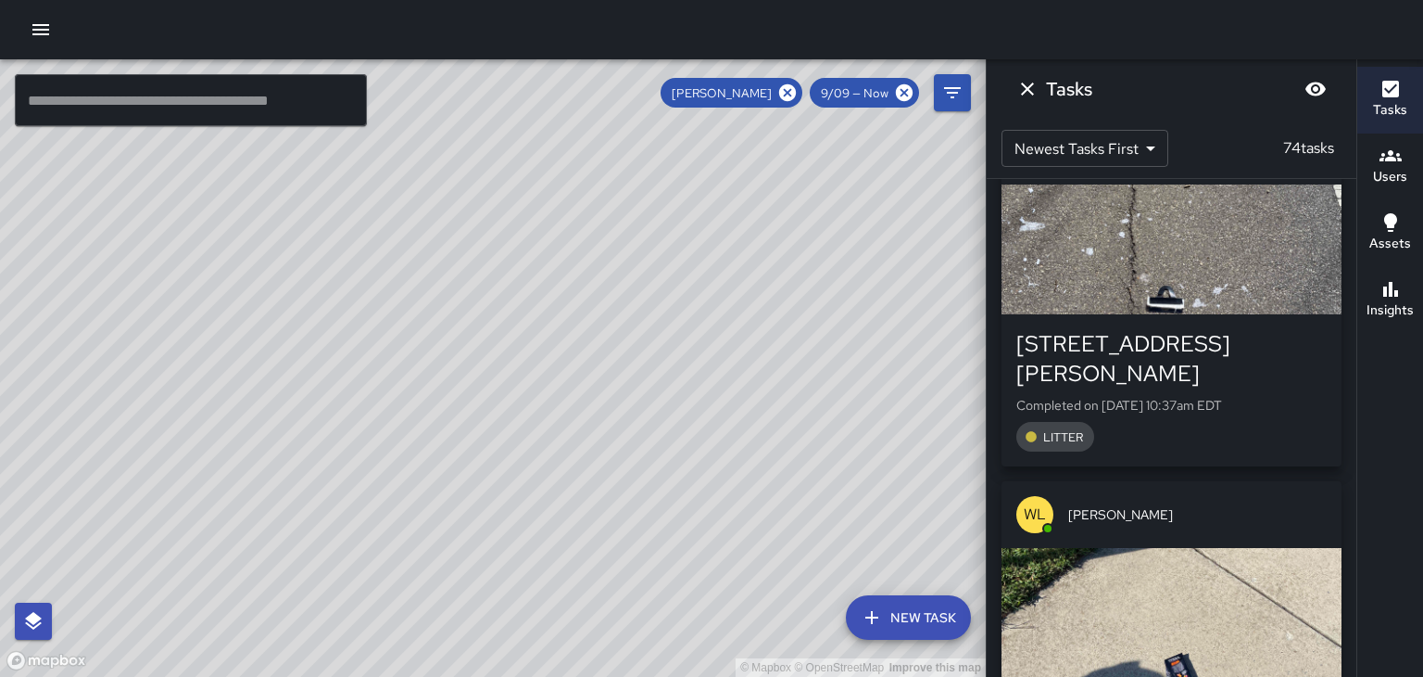
scroll to position [11945, 0]
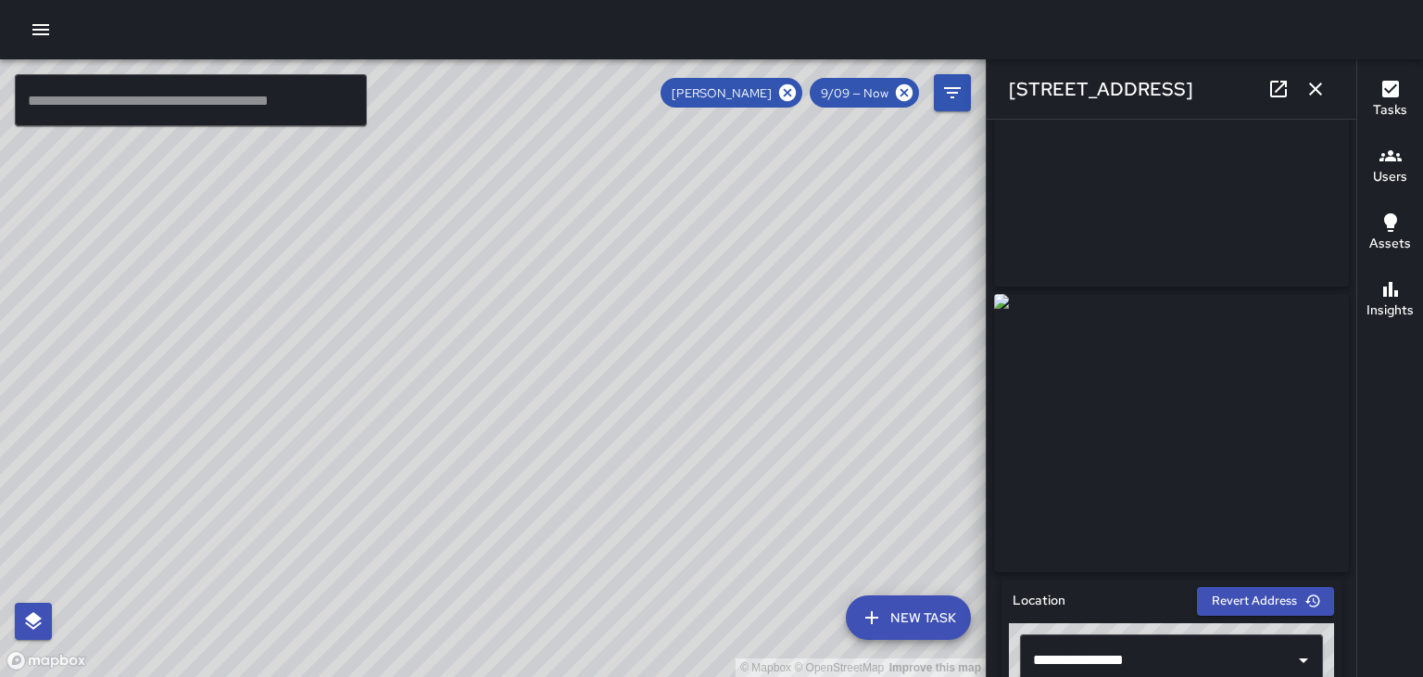
scroll to position [120, 0]
click at [1326, 103] on button "button" at bounding box center [1315, 88] width 37 height 37
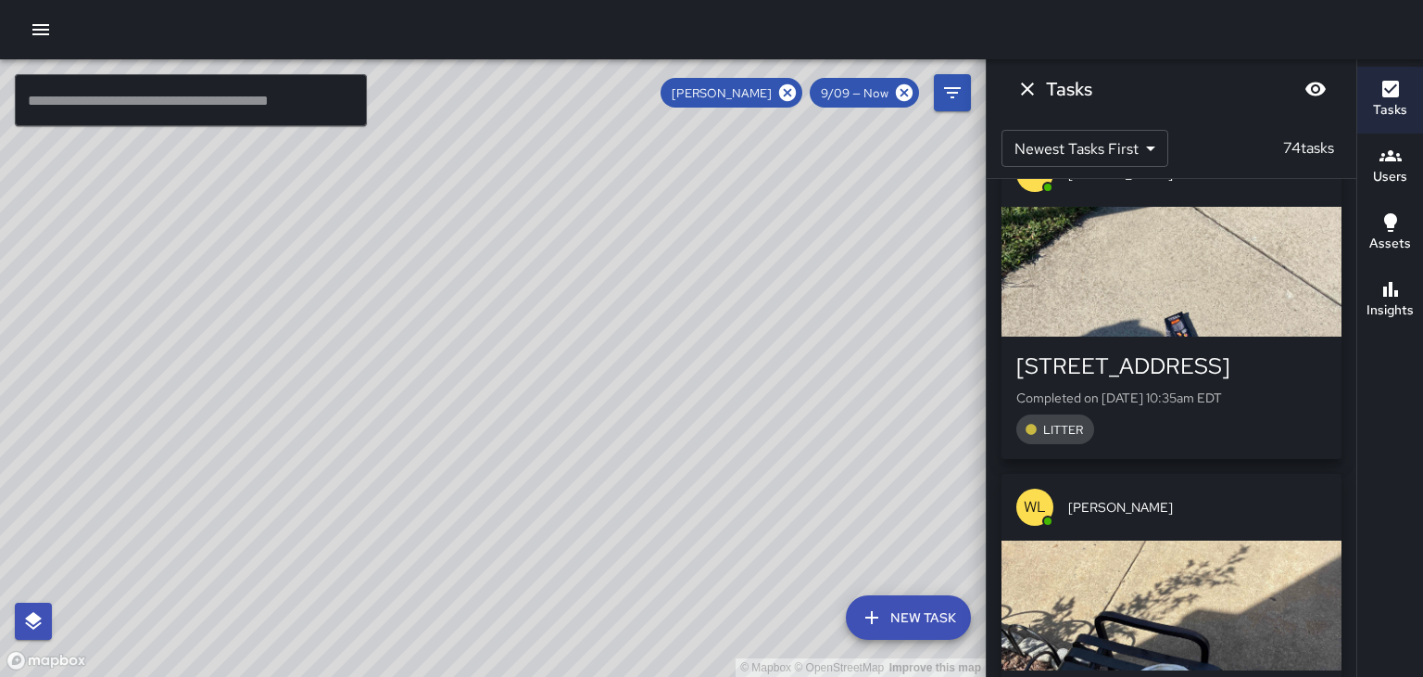
scroll to position [12279, 0]
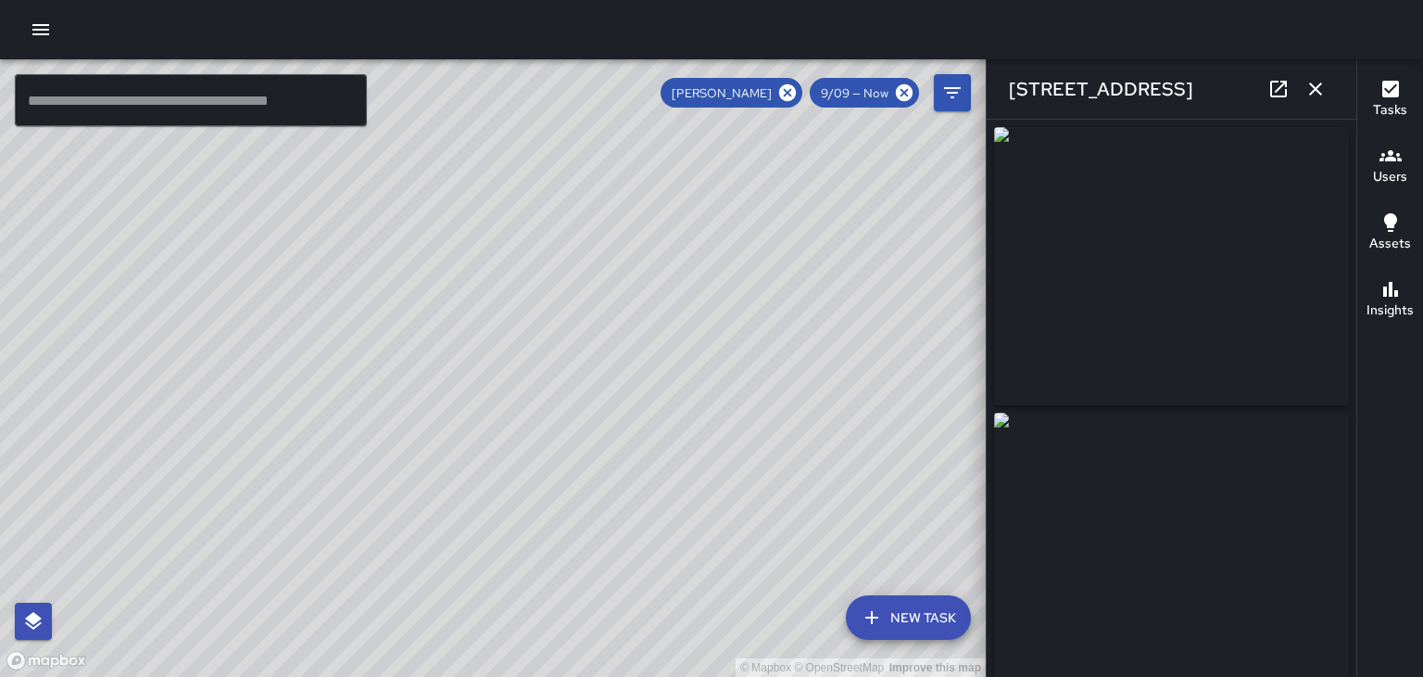
type input "**********"
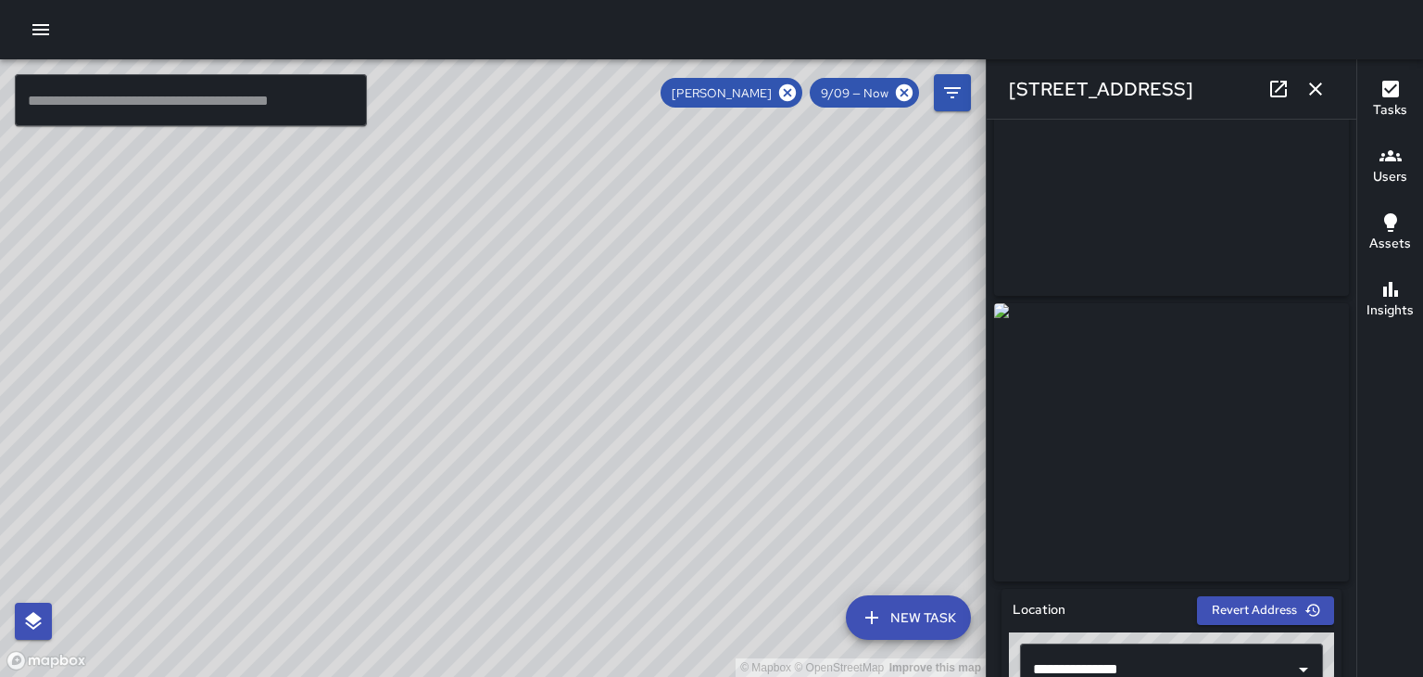
click at [1329, 103] on div "[STREET_ADDRESS]" at bounding box center [1172, 88] width 370 height 59
click at [1230, 289] on img at bounding box center [1171, 157] width 355 height 278
click at [1326, 98] on icon "button" at bounding box center [1316, 89] width 22 height 22
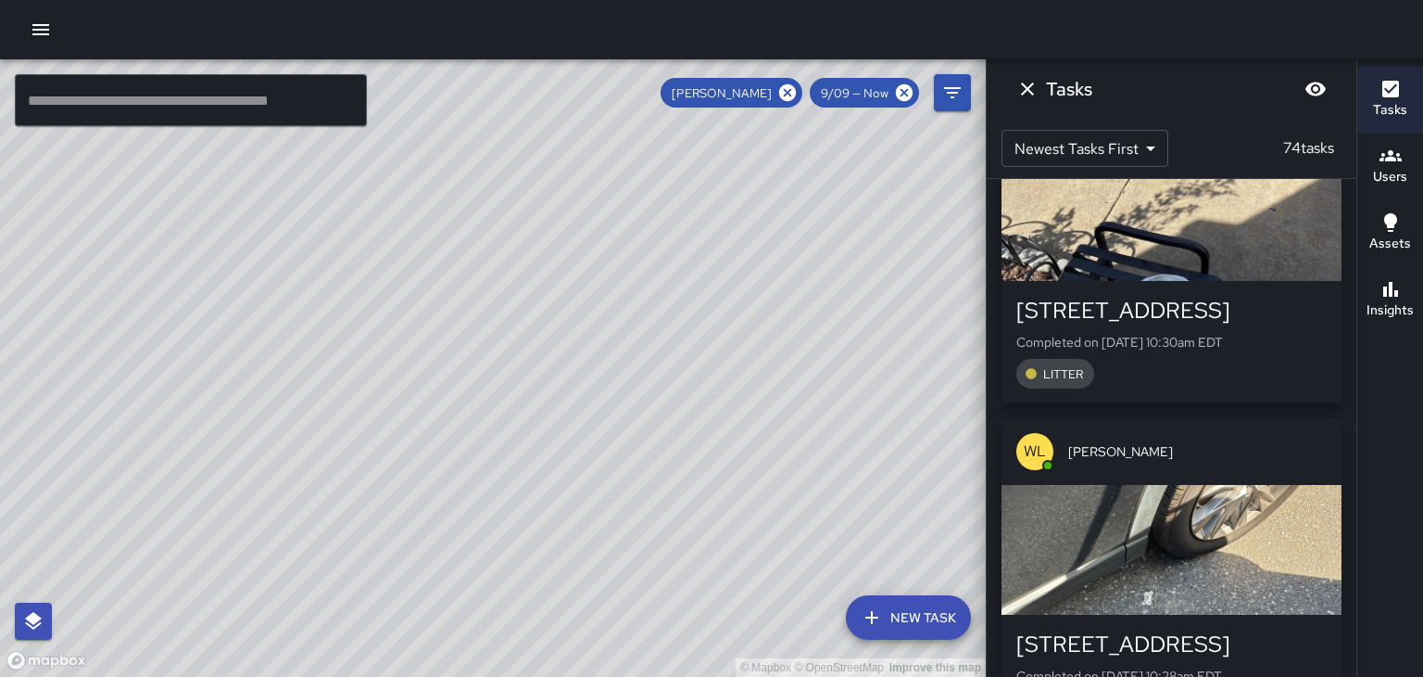
scroll to position [12667, 0]
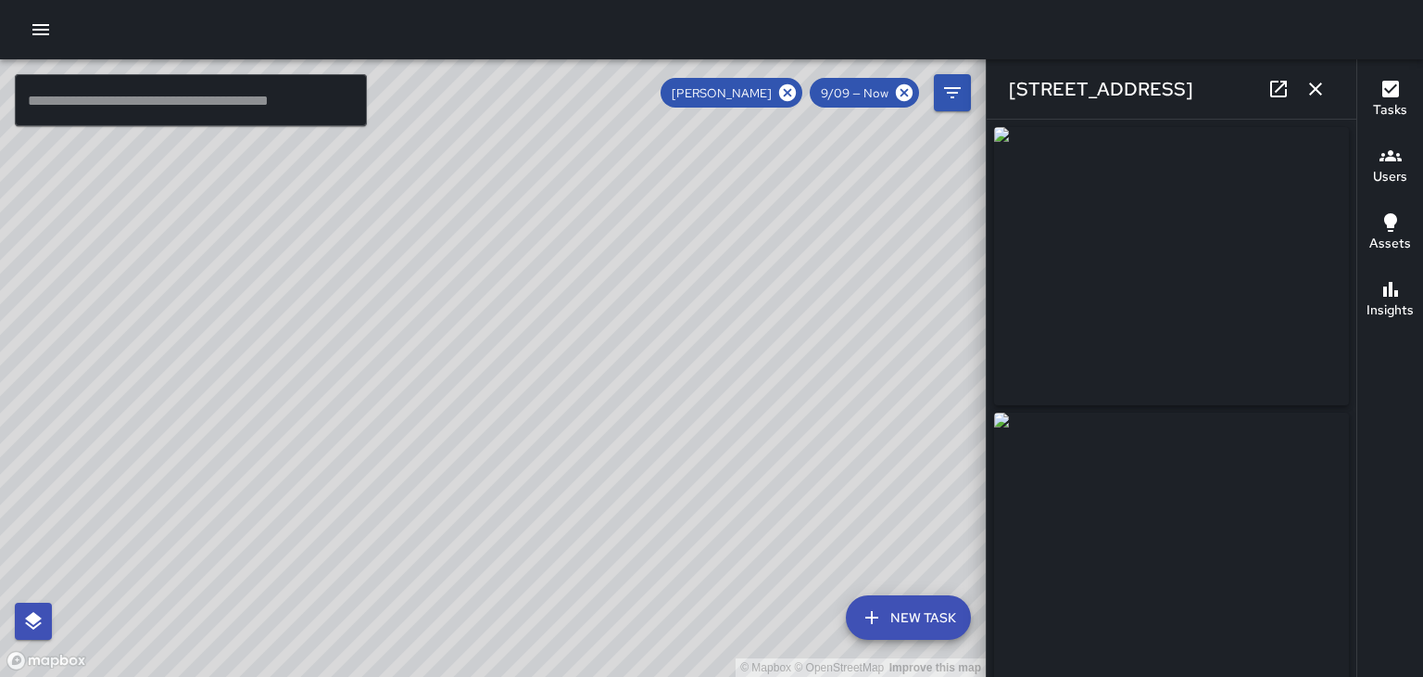
click at [1321, 98] on icon "button" at bounding box center [1316, 89] width 22 height 22
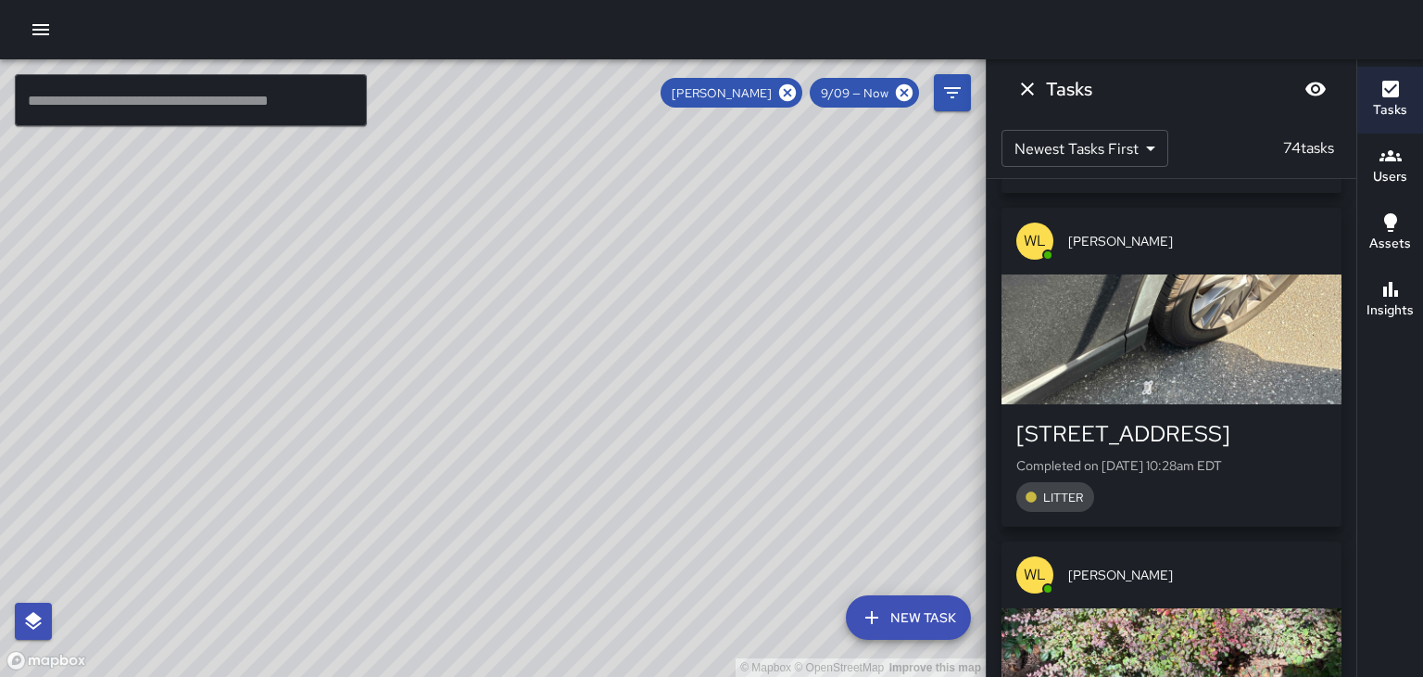
scroll to position [12893, 0]
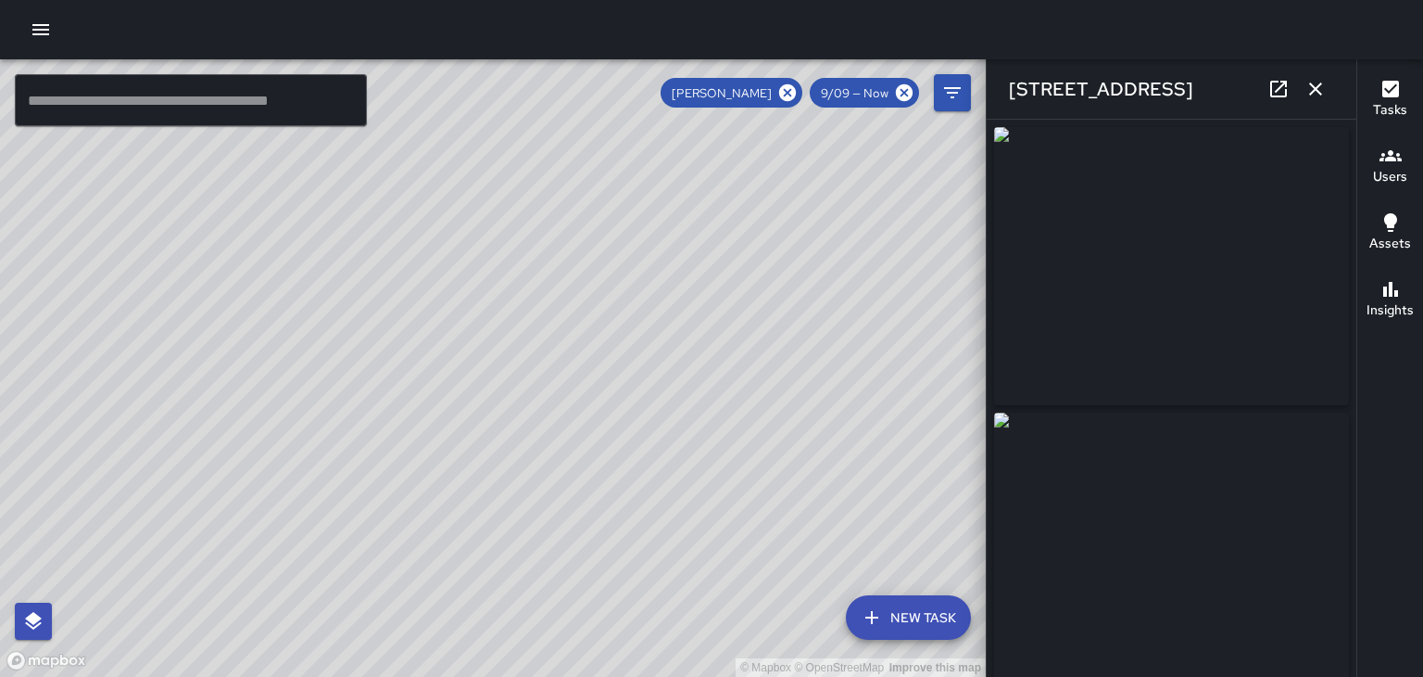
type input "**********"
click at [1246, 404] on img at bounding box center [1171, 266] width 355 height 278
click at [1317, 89] on icon "button" at bounding box center [1316, 89] width 22 height 22
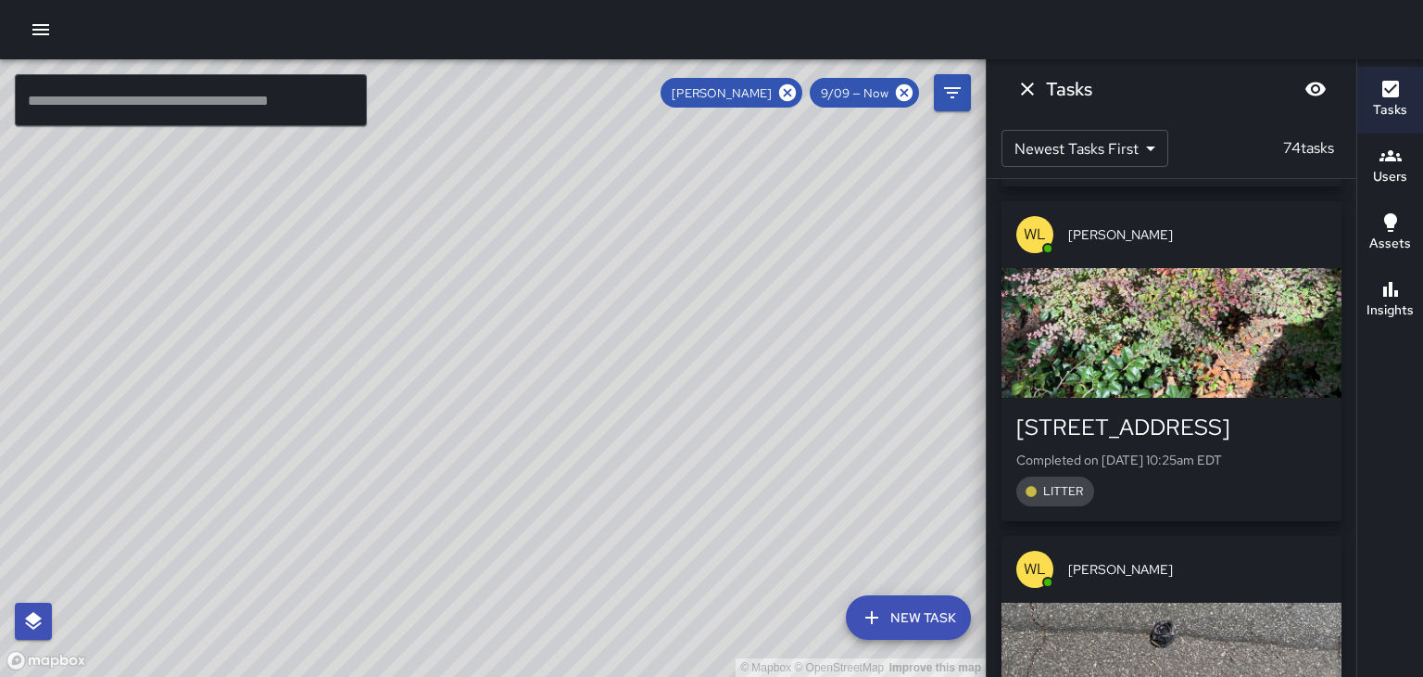
scroll to position [13221, 0]
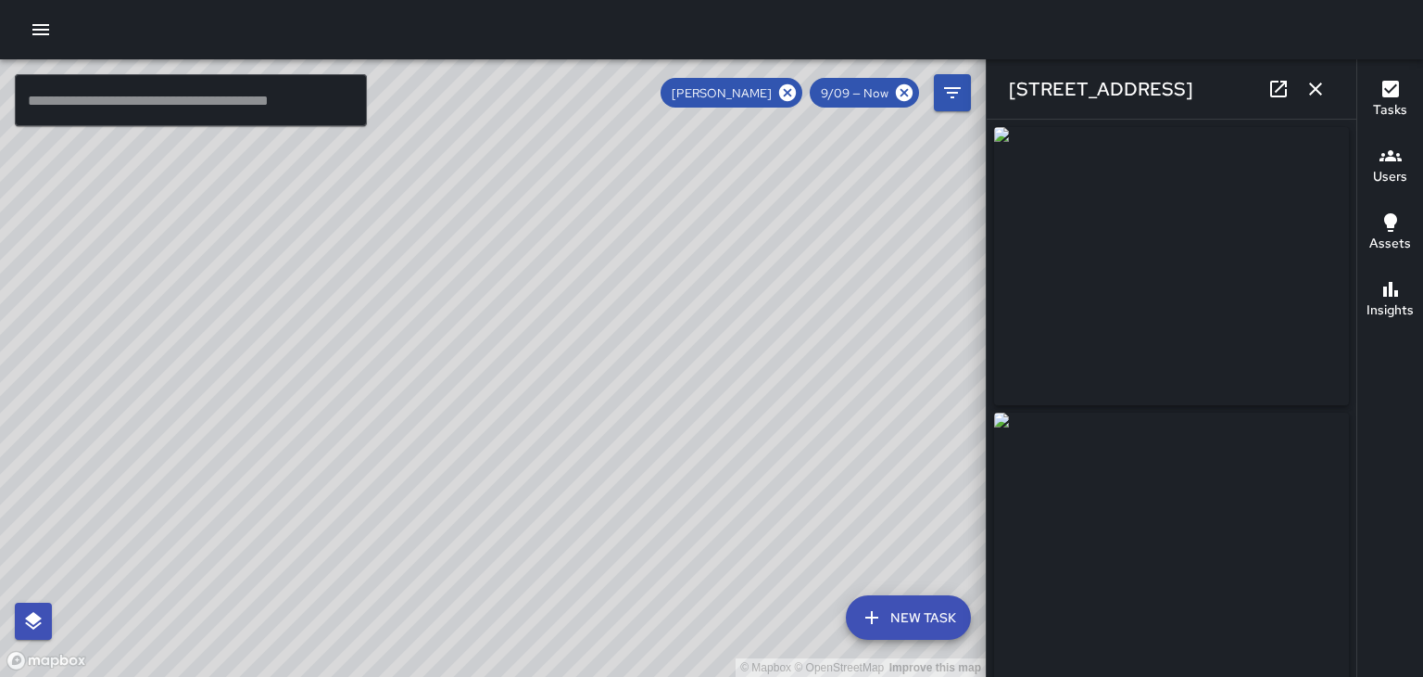
type input "**********"
click at [1328, 104] on div "[STREET_ADDRESS]" at bounding box center [1172, 88] width 370 height 59
click at [1316, 89] on icon "button" at bounding box center [1316, 88] width 13 height 13
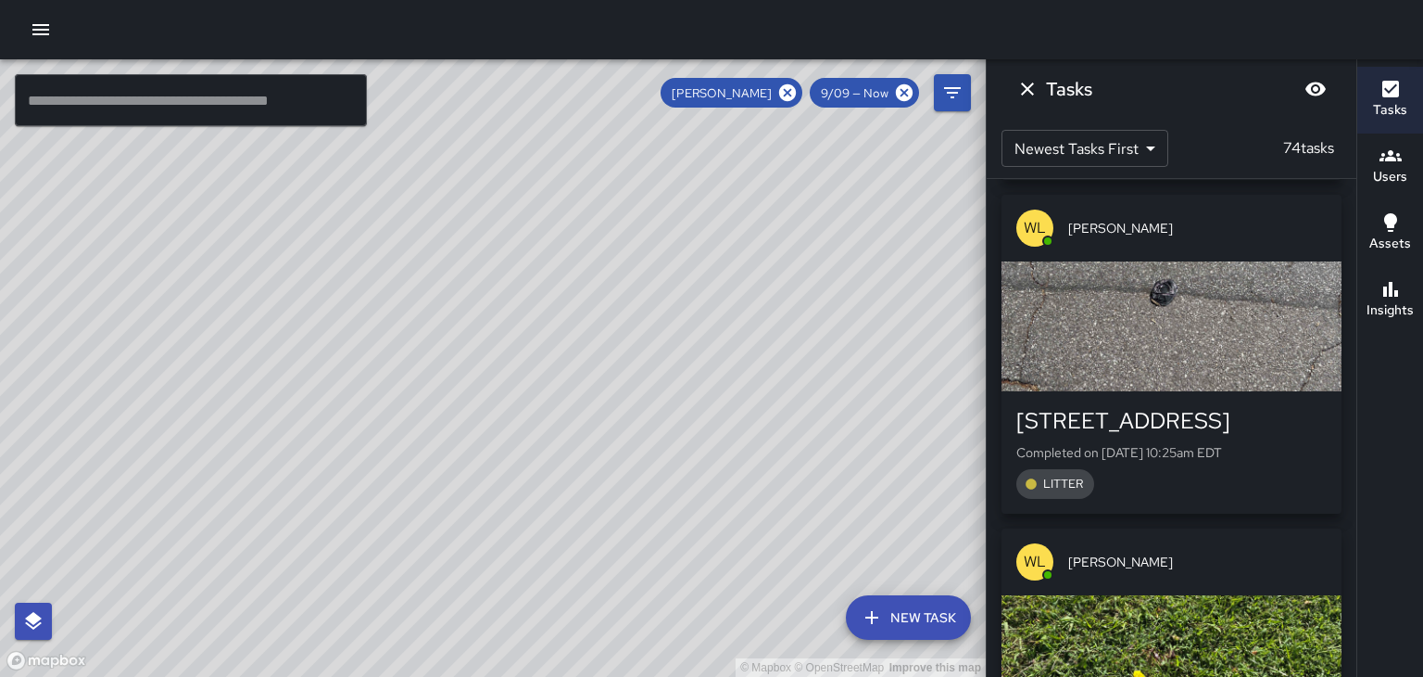
scroll to position [13566, 0]
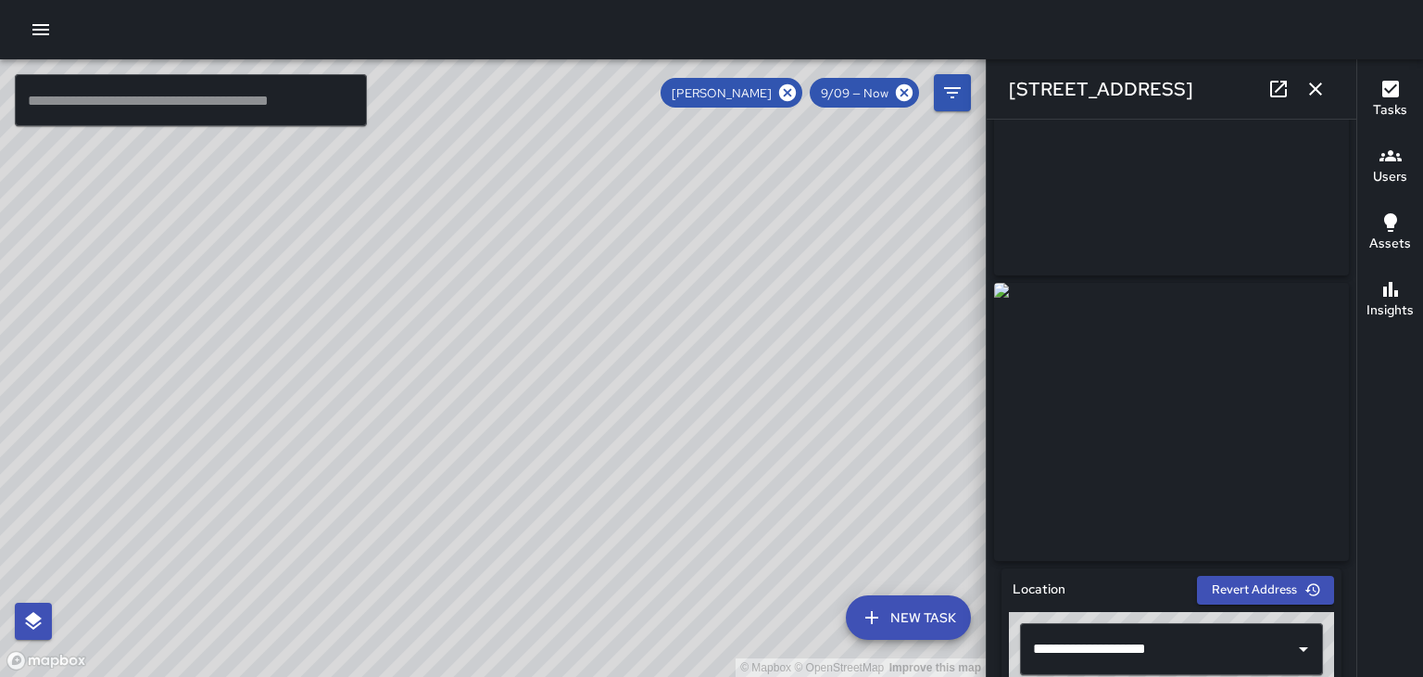
scroll to position [155, 0]
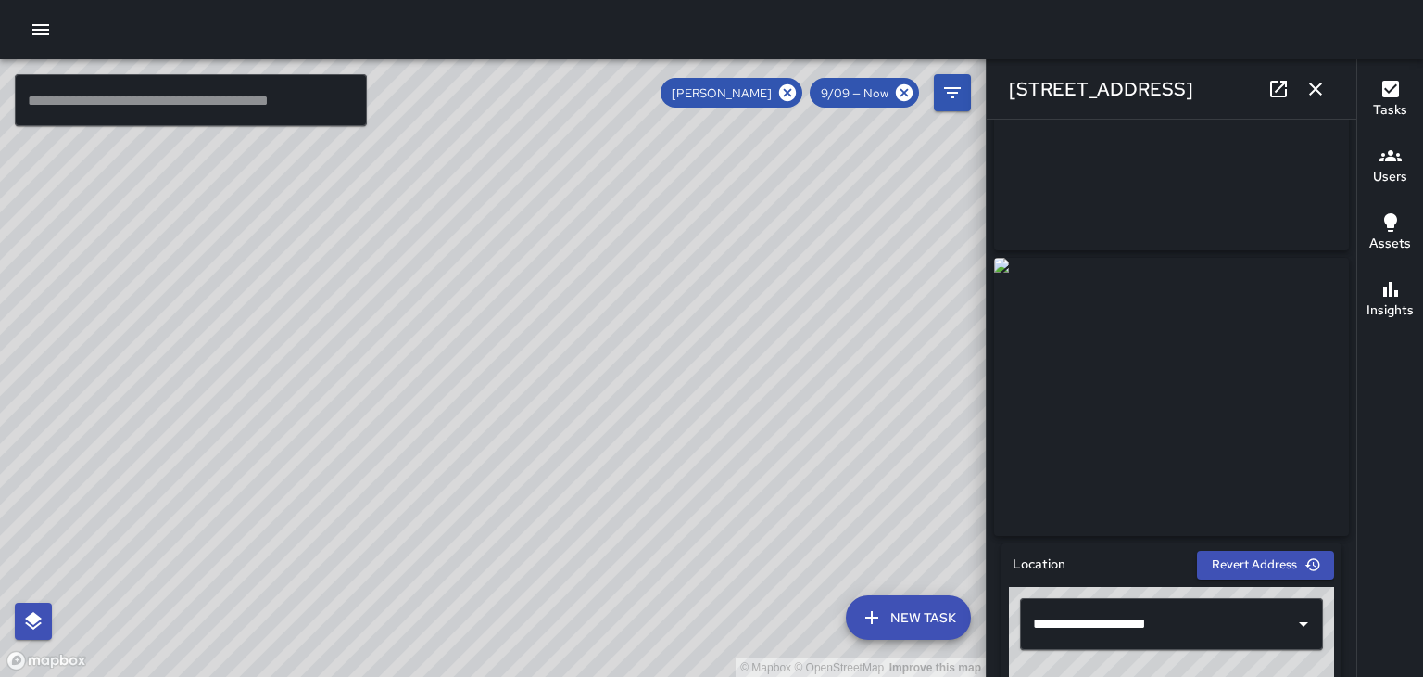
click at [1328, 107] on div "[STREET_ADDRESS]" at bounding box center [1172, 88] width 370 height 59
click at [1322, 98] on icon "button" at bounding box center [1316, 89] width 22 height 22
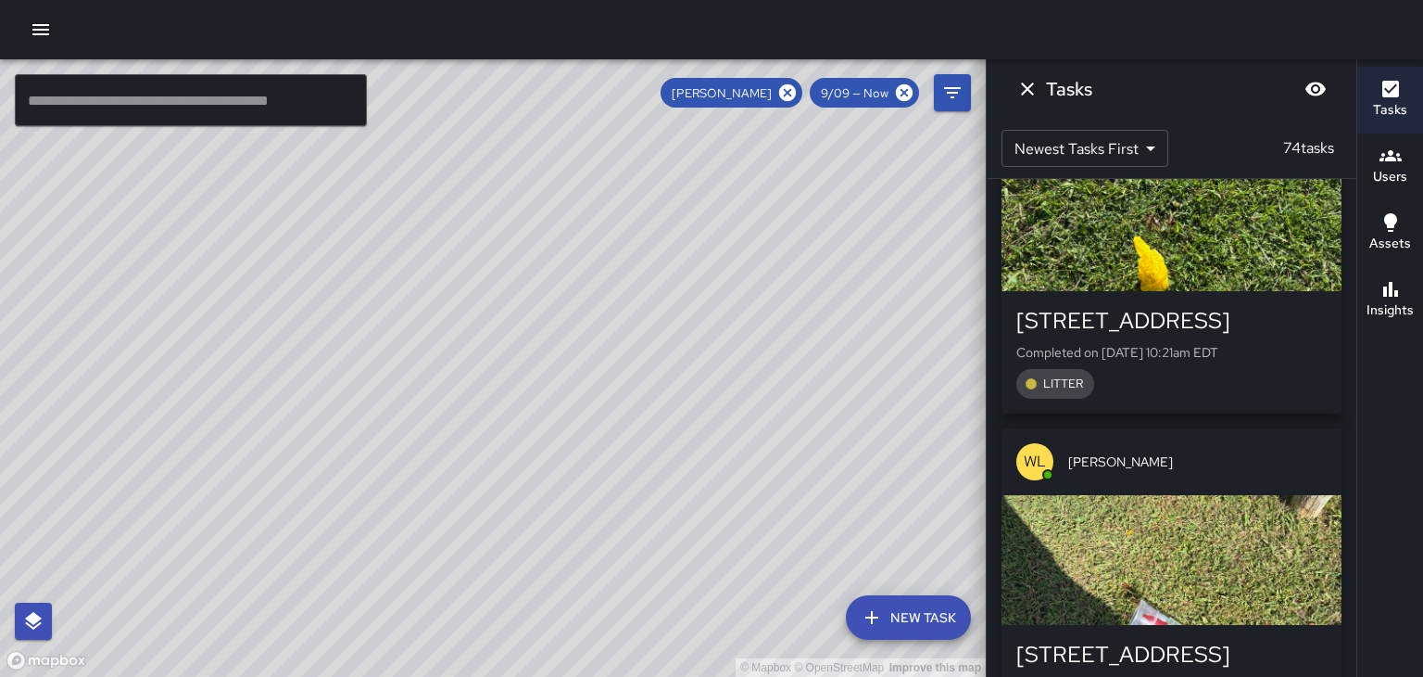
scroll to position [13999, 0]
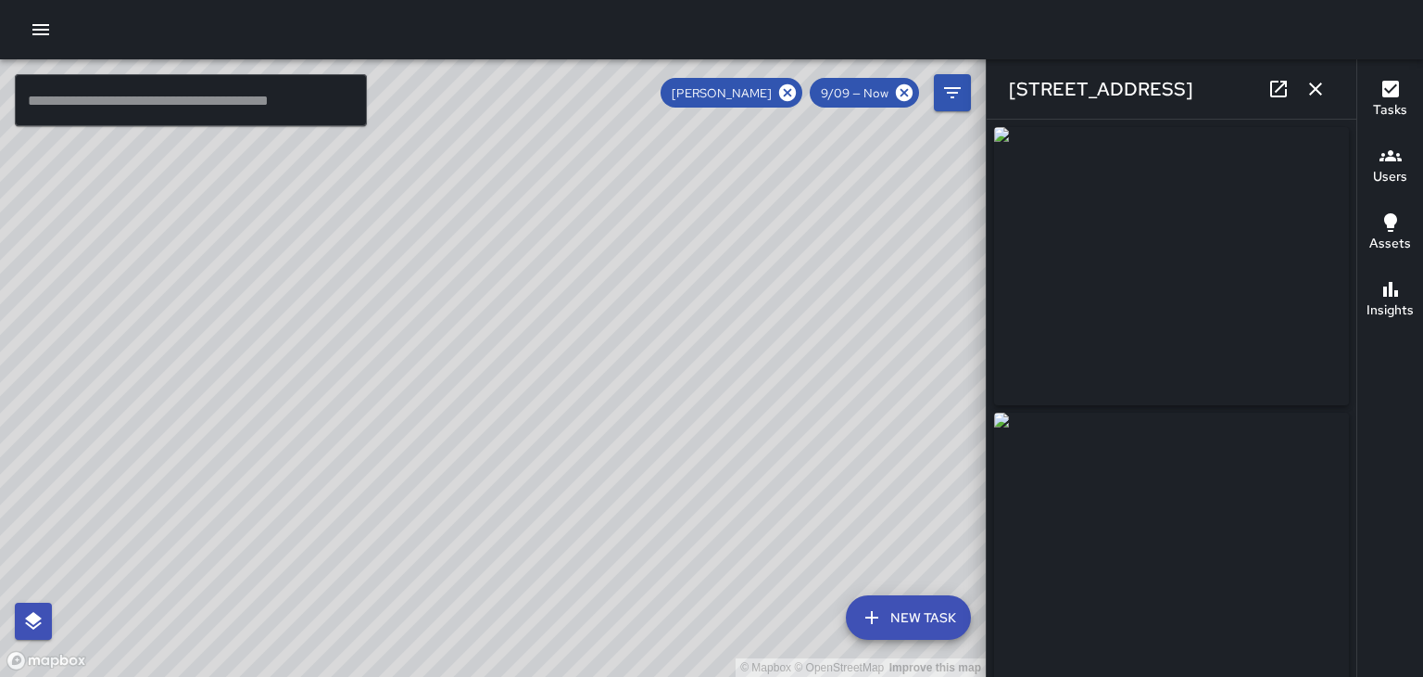
type input "**********"
click at [1312, 93] on icon "button" at bounding box center [1316, 88] width 13 height 13
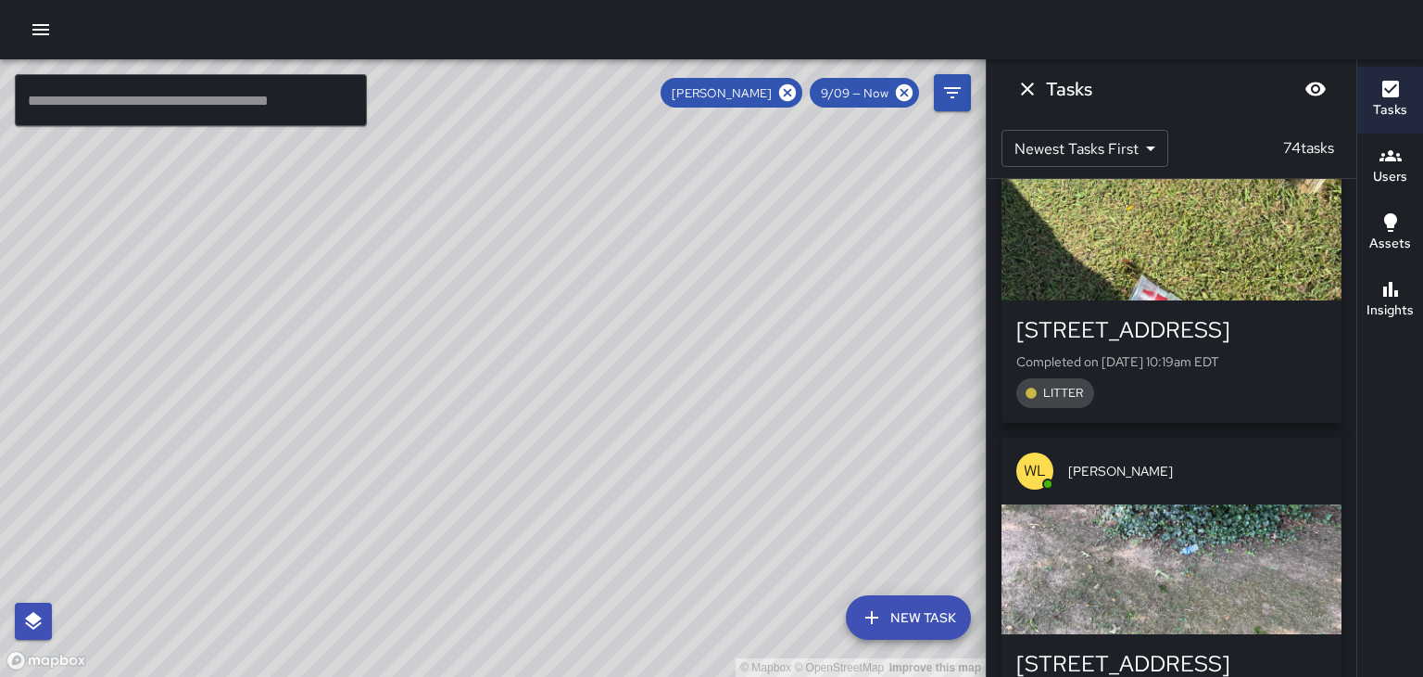
scroll to position [14330, 0]
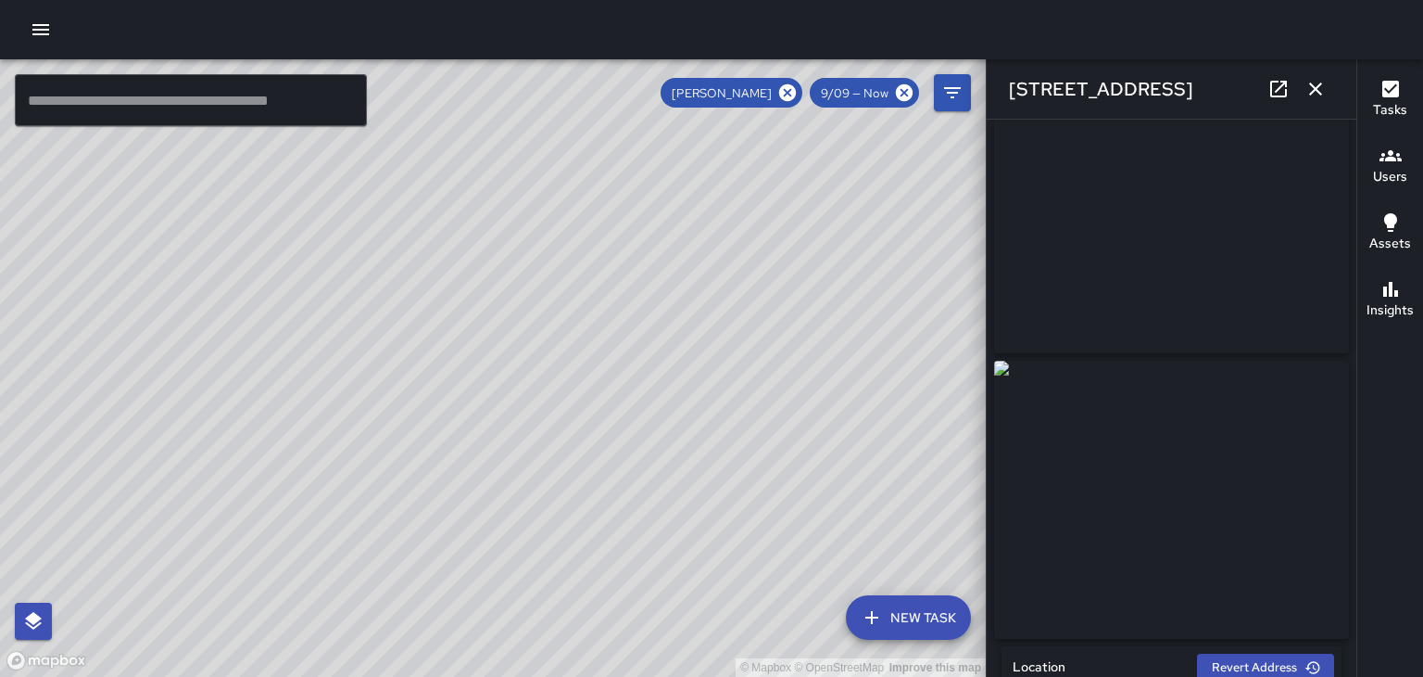
scroll to position [33, 0]
click at [1331, 96] on button "button" at bounding box center [1315, 88] width 37 height 37
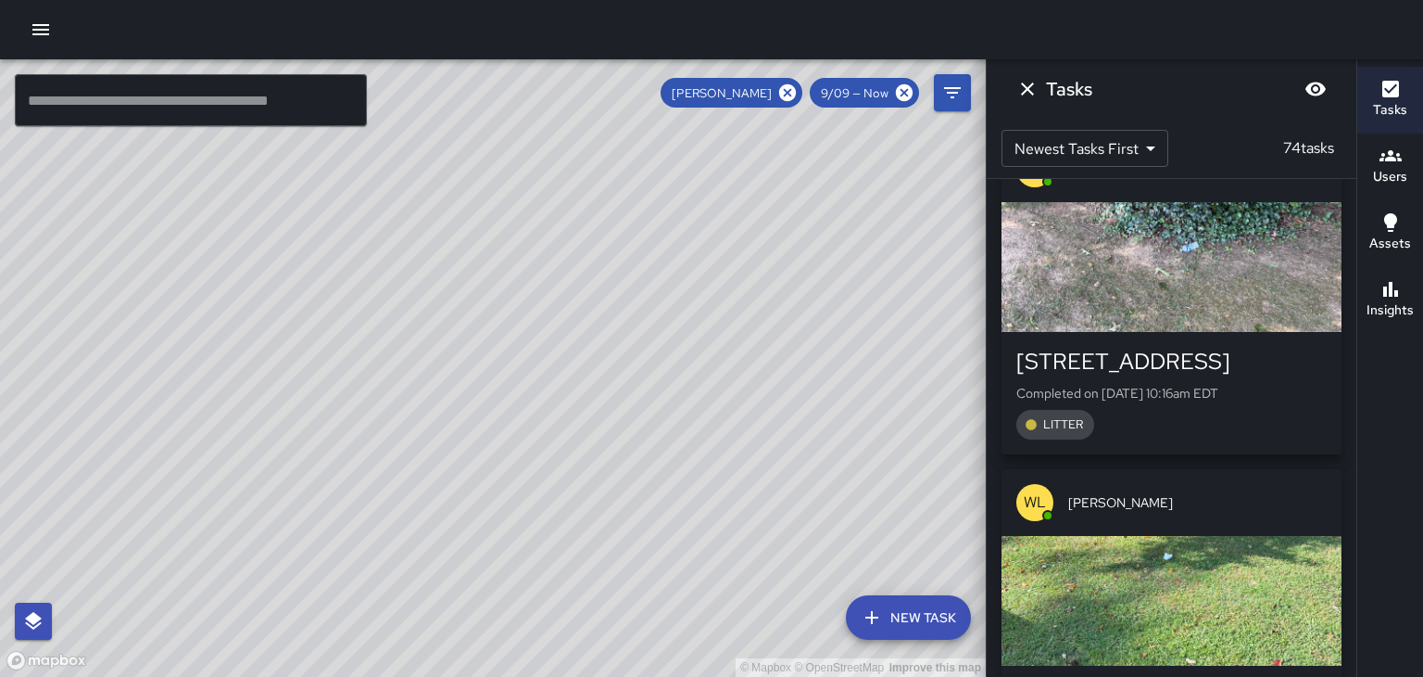
scroll to position [14625, 0]
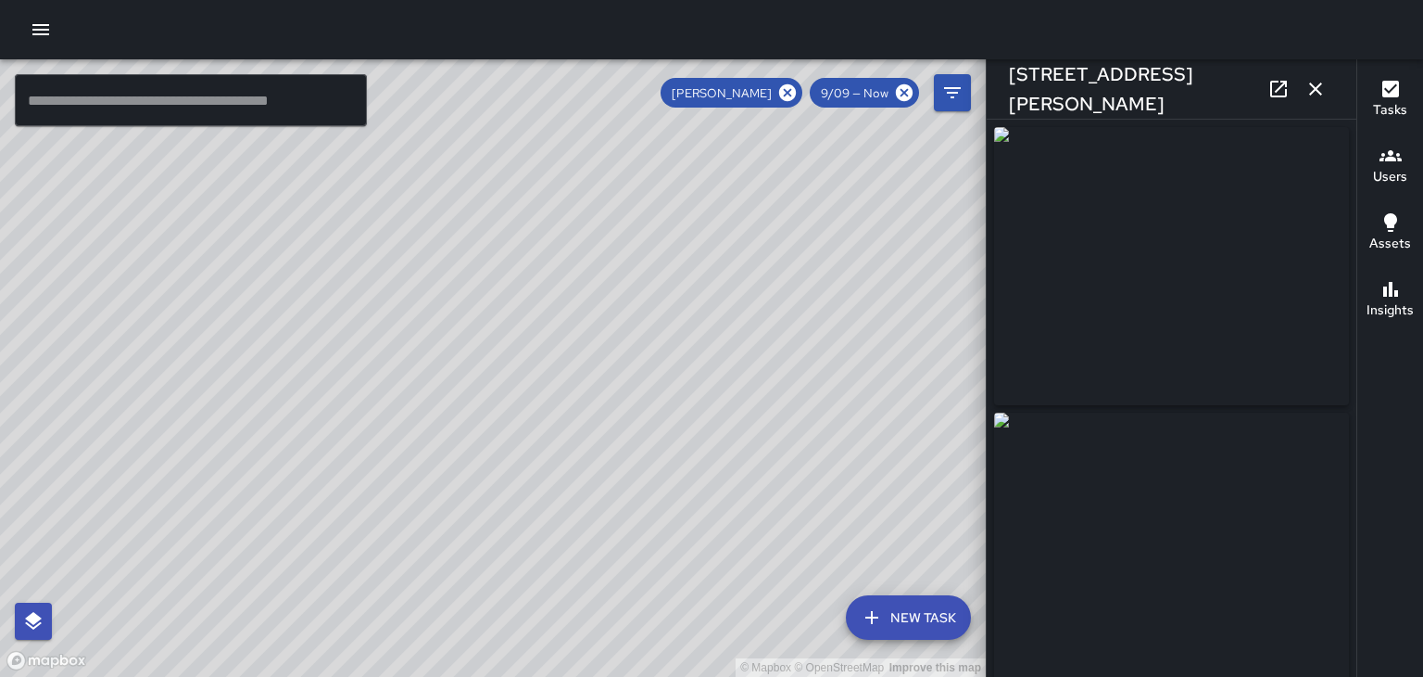
type input "**********"
click at [1320, 103] on button "button" at bounding box center [1315, 88] width 37 height 37
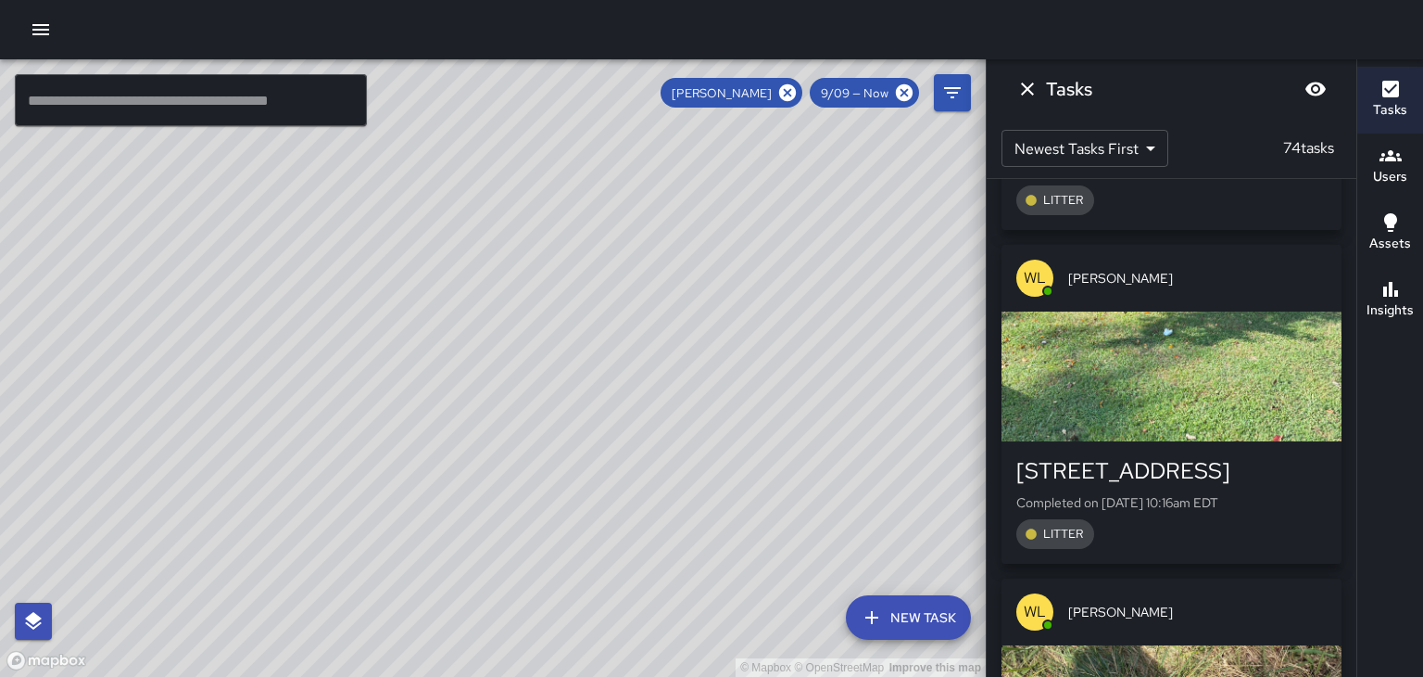
scroll to position [14847, 0]
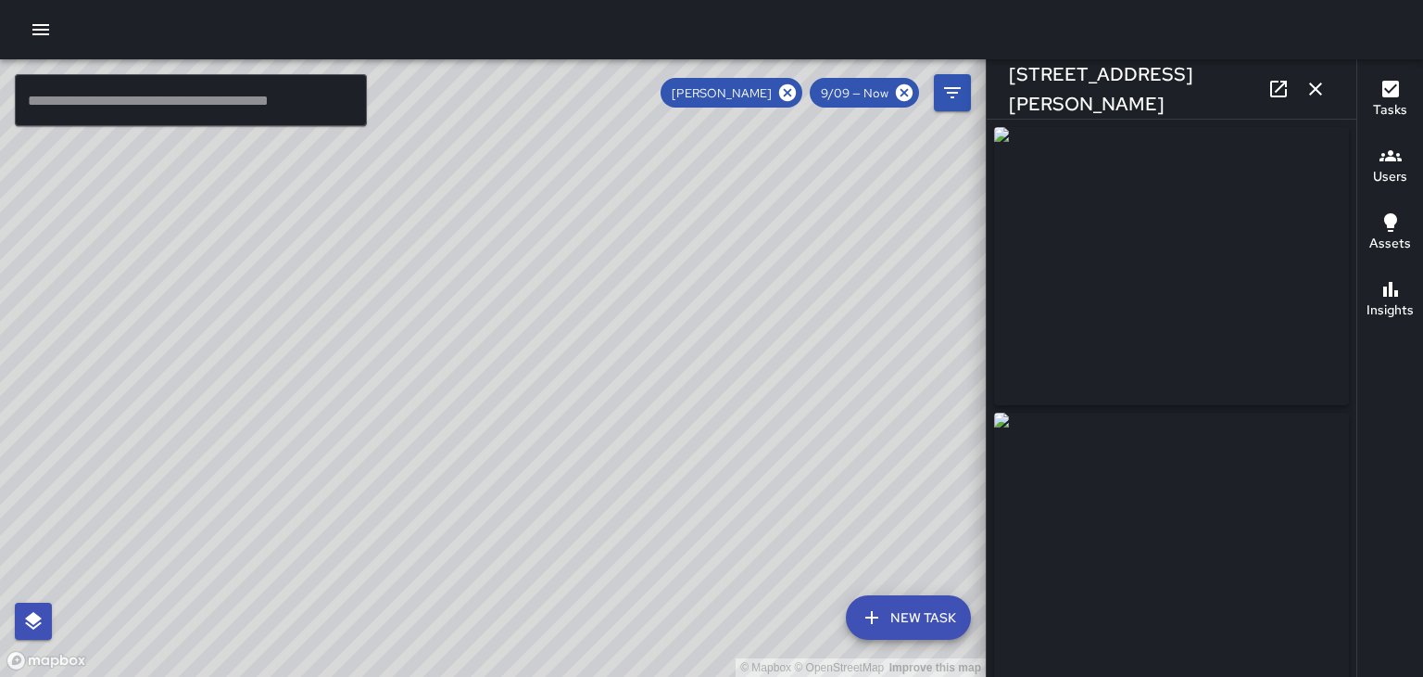
click at [1316, 89] on icon "button" at bounding box center [1316, 88] width 13 height 13
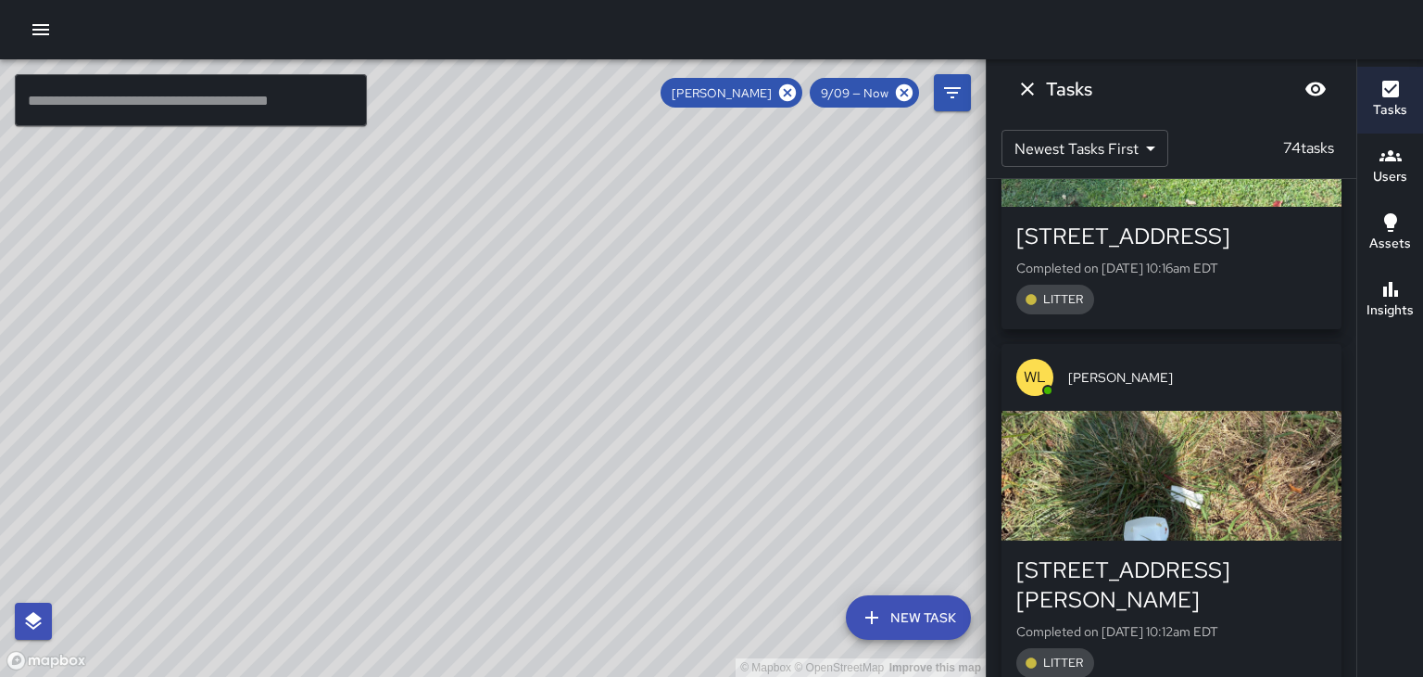
scroll to position [15103, 0]
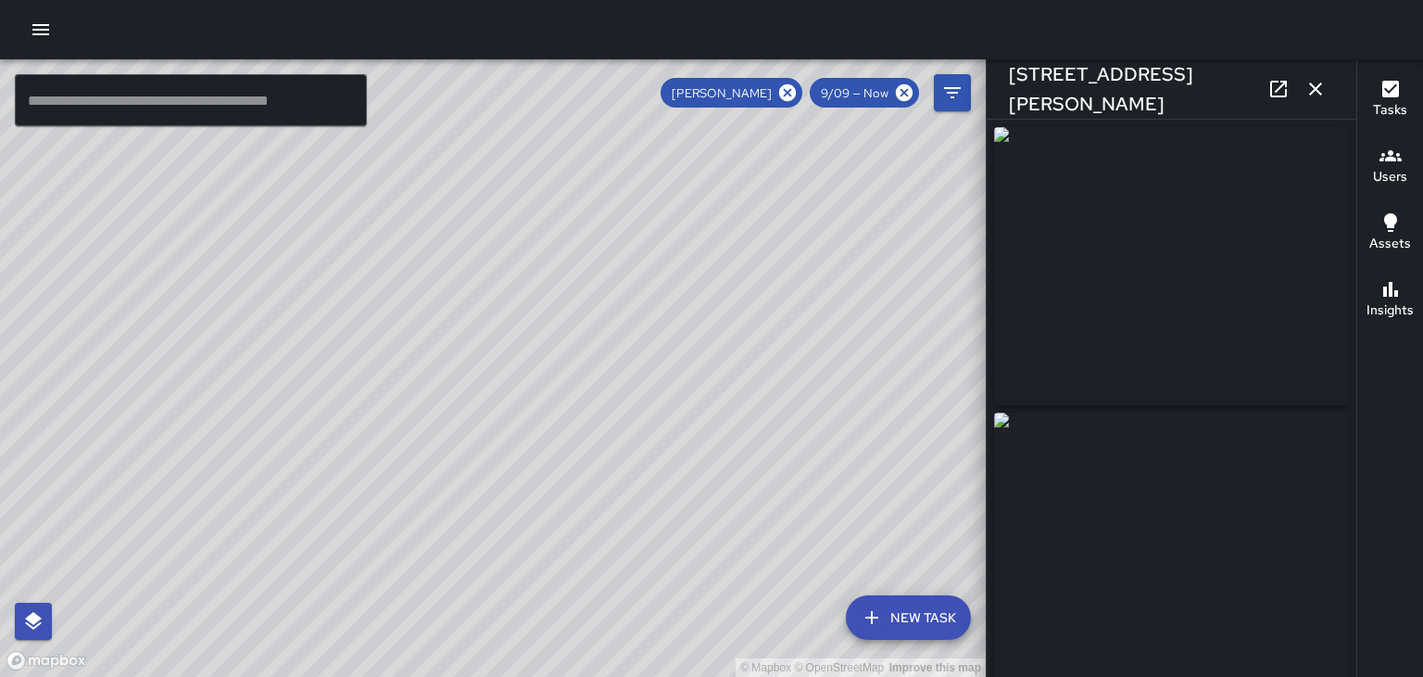
click at [1329, 85] on button "button" at bounding box center [1315, 88] width 37 height 37
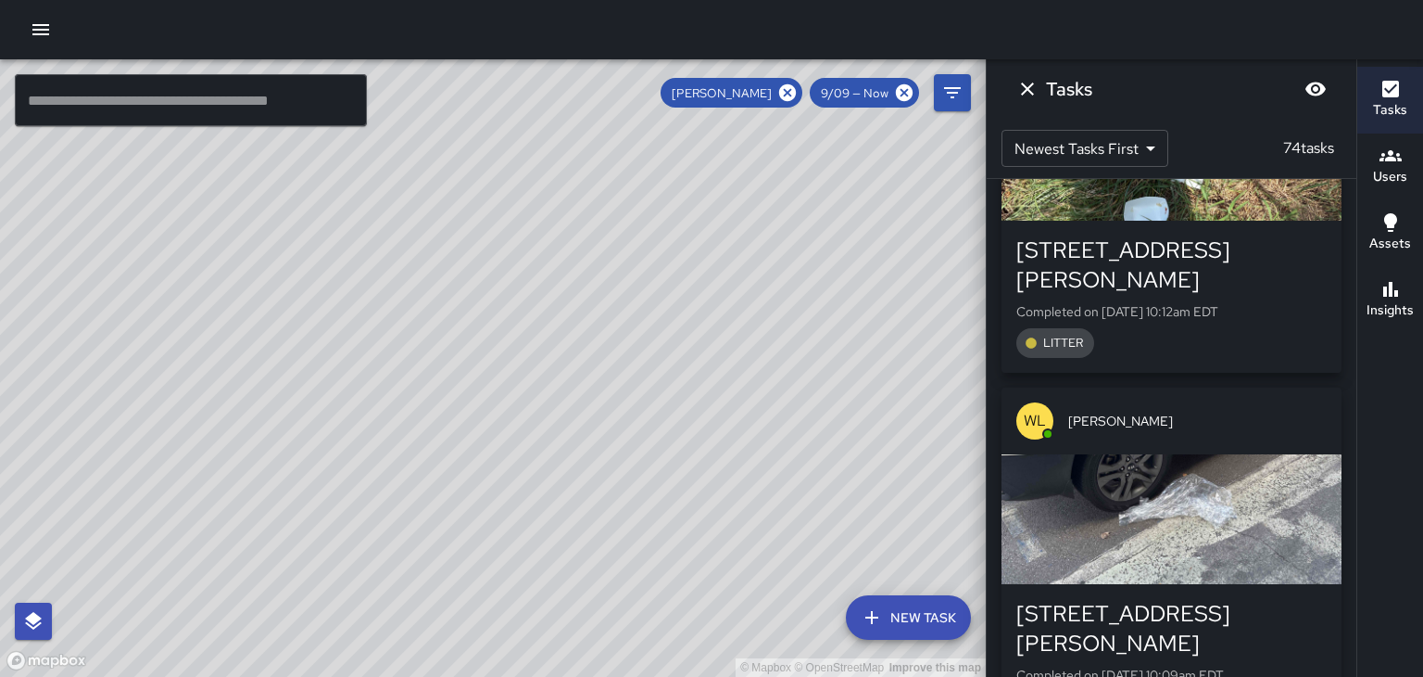
scroll to position [15405, 0]
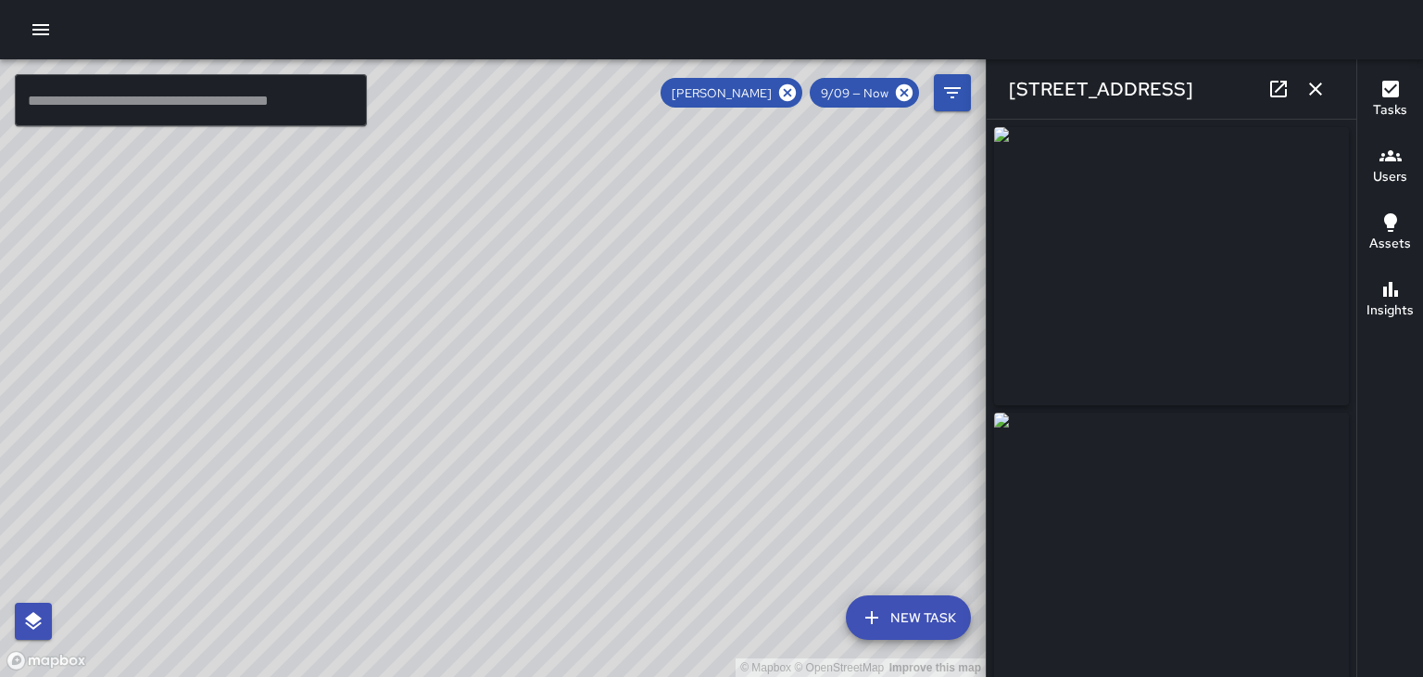
type input "**********"
click at [1331, 98] on button "button" at bounding box center [1315, 88] width 37 height 37
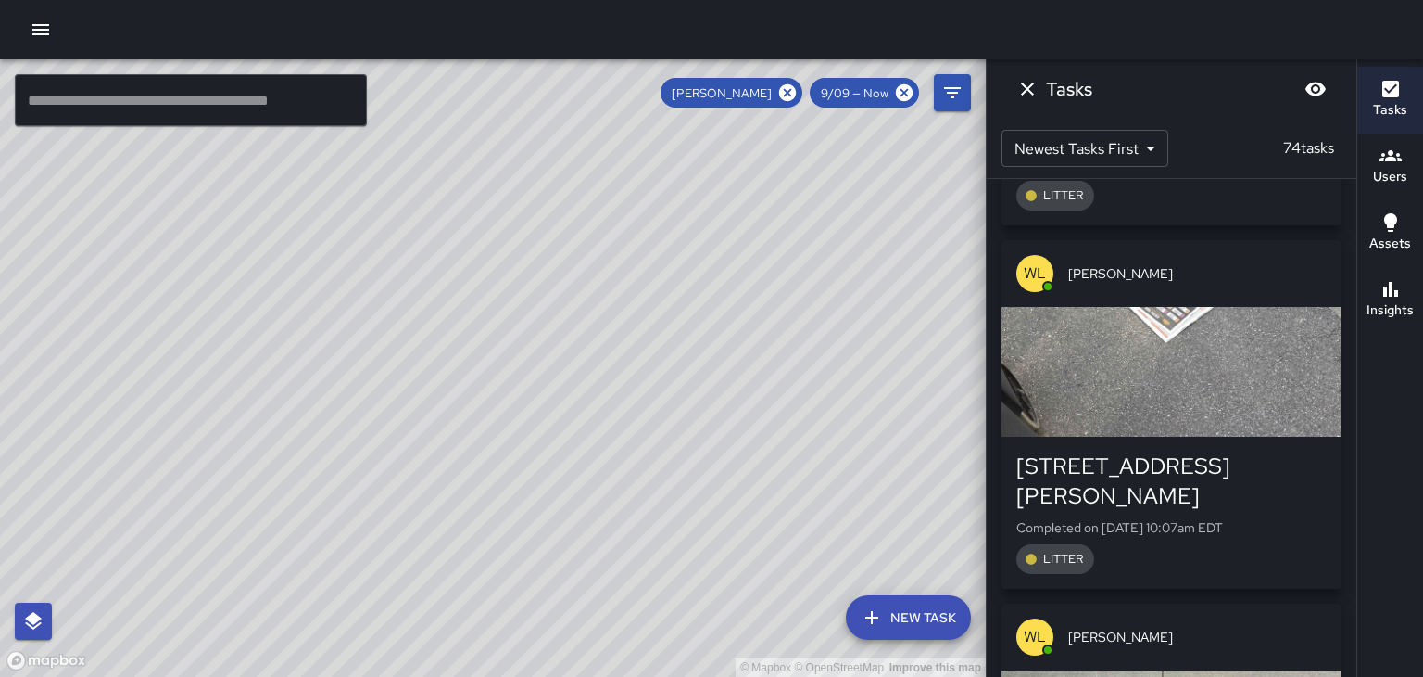
scroll to position [15928, 0]
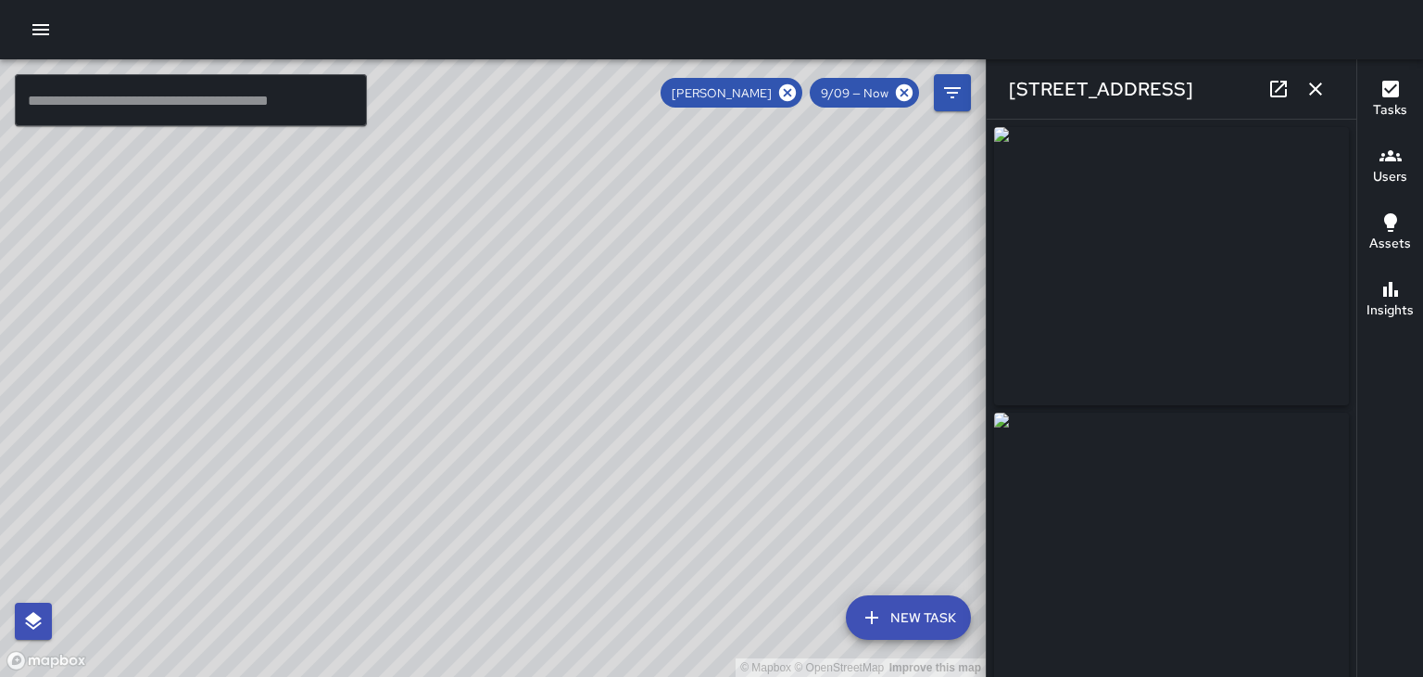
type input "**********"
click at [1315, 90] on icon "button" at bounding box center [1316, 88] width 13 height 13
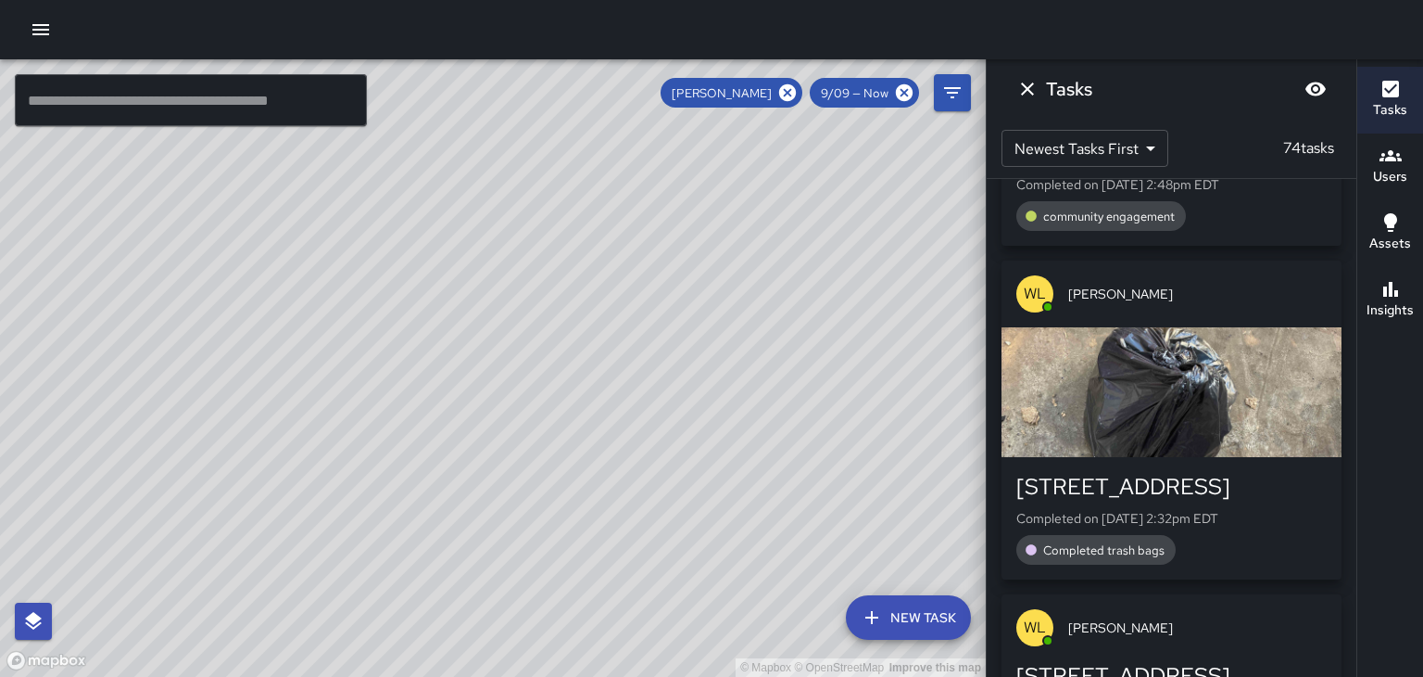
scroll to position [0, 0]
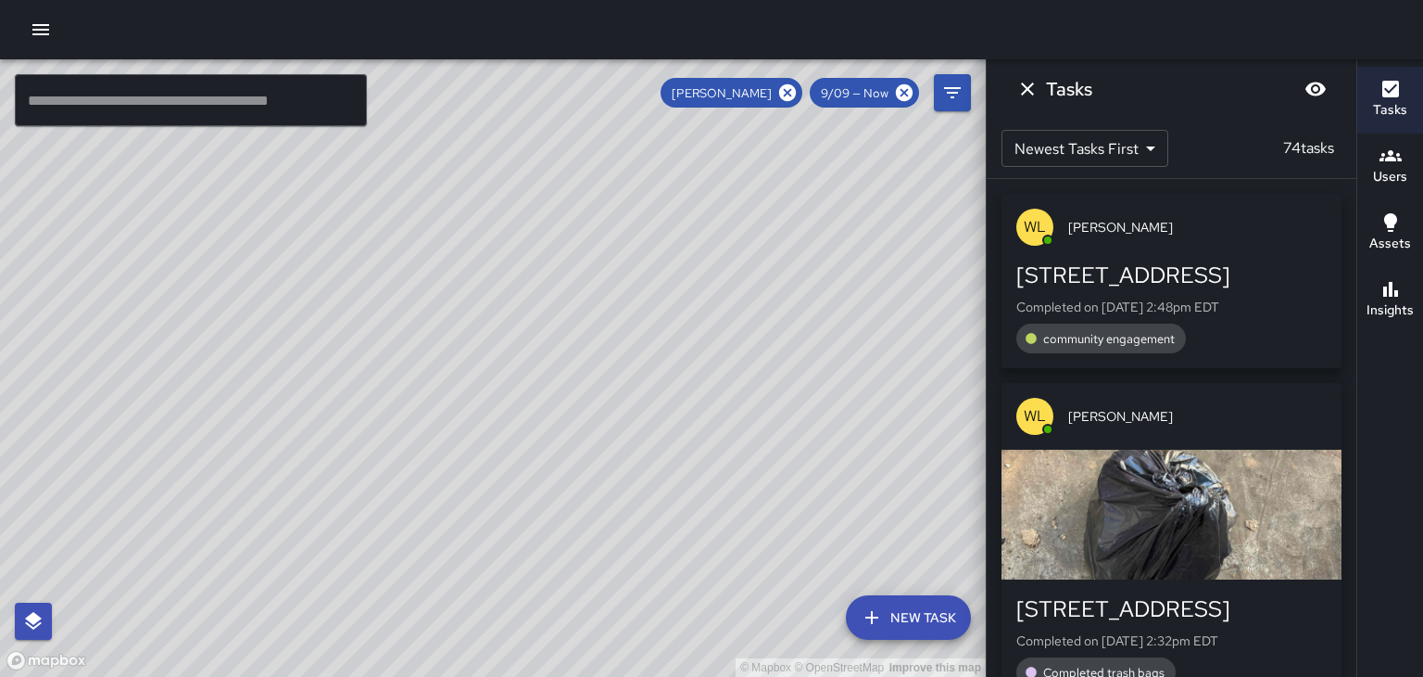
click at [1023, 100] on button "Dismiss" at bounding box center [1027, 88] width 37 height 37
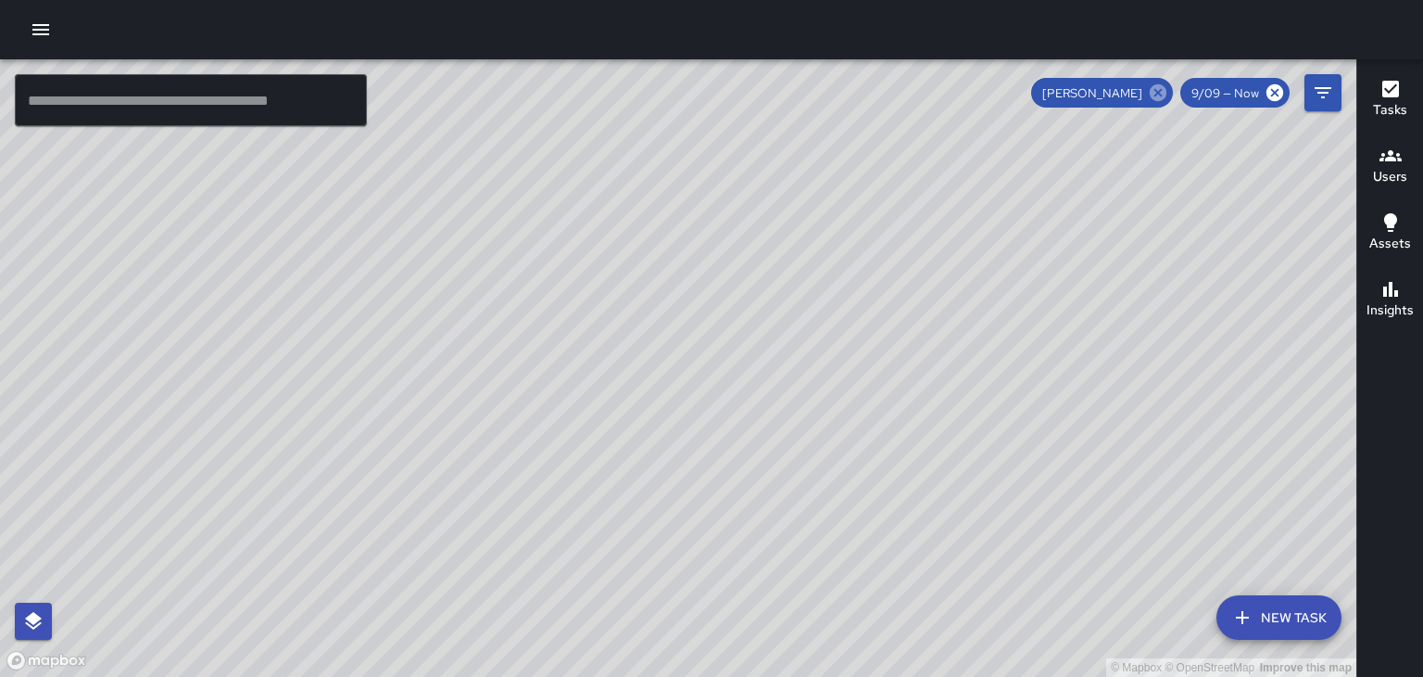
click at [1152, 99] on icon at bounding box center [1158, 92] width 20 height 20
click at [1160, 96] on div "© Mapbox © OpenStreetMap Improve this map" at bounding box center [678, 367] width 1357 height 617
click at [915, 561] on div "© Mapbox © OpenStreetMap Improve this map" at bounding box center [678, 367] width 1357 height 617
click at [690, 359] on div "© Mapbox © OpenStreetMap Improve this map" at bounding box center [678, 367] width 1357 height 617
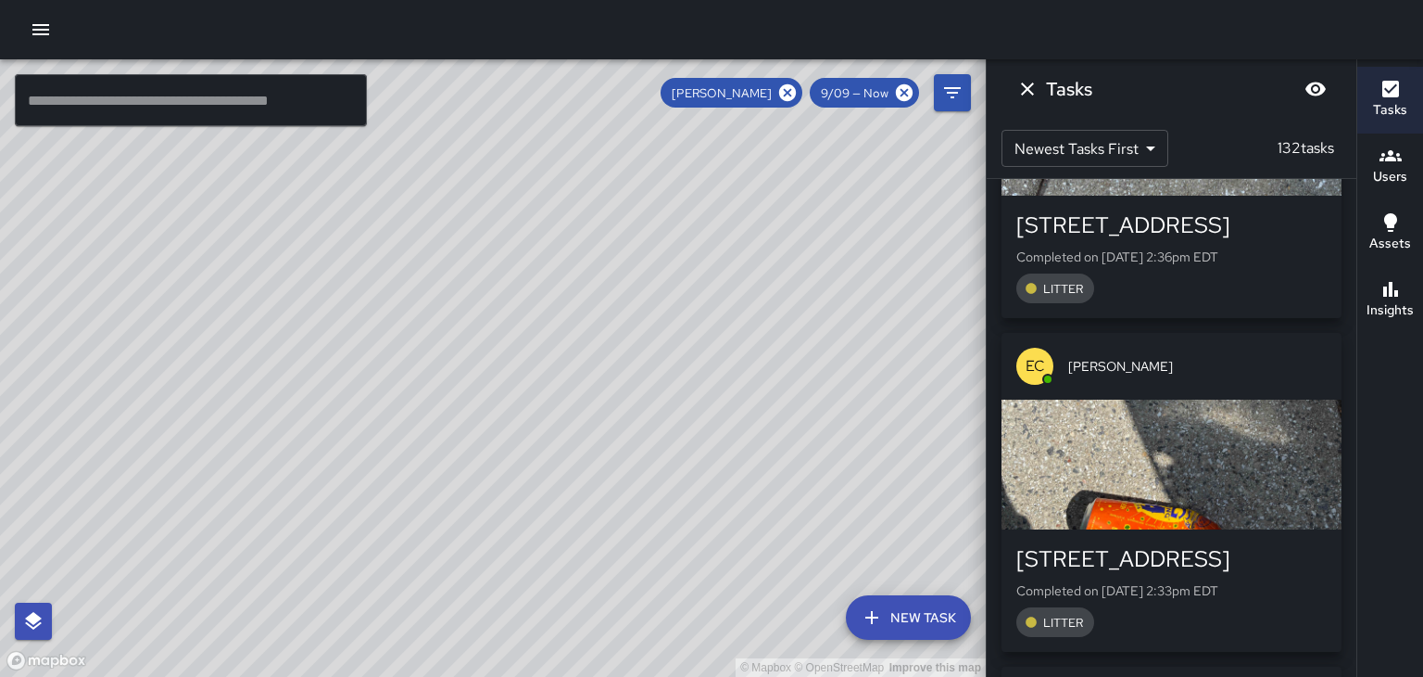
scroll to position [385, 0]
click at [1266, 500] on div "button" at bounding box center [1172, 464] width 340 height 130
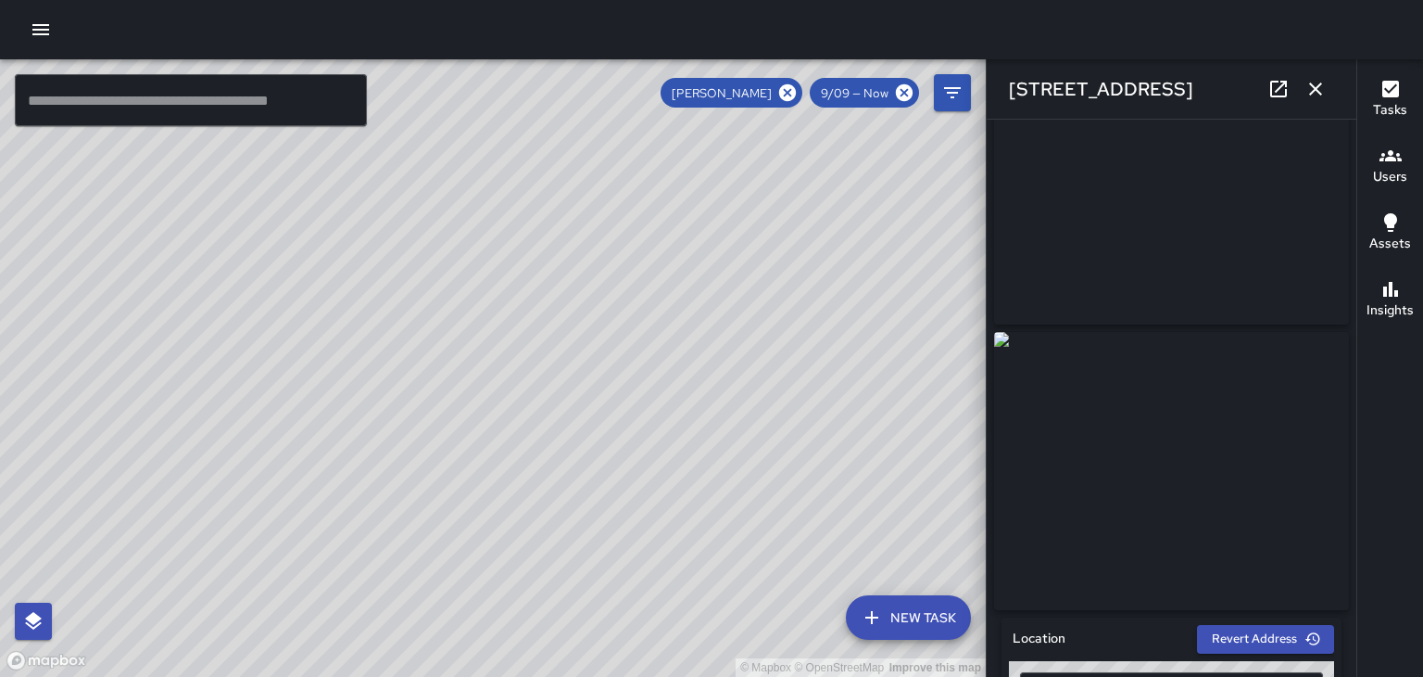
scroll to position [77, 0]
click at [1316, 89] on icon "button" at bounding box center [1316, 88] width 13 height 13
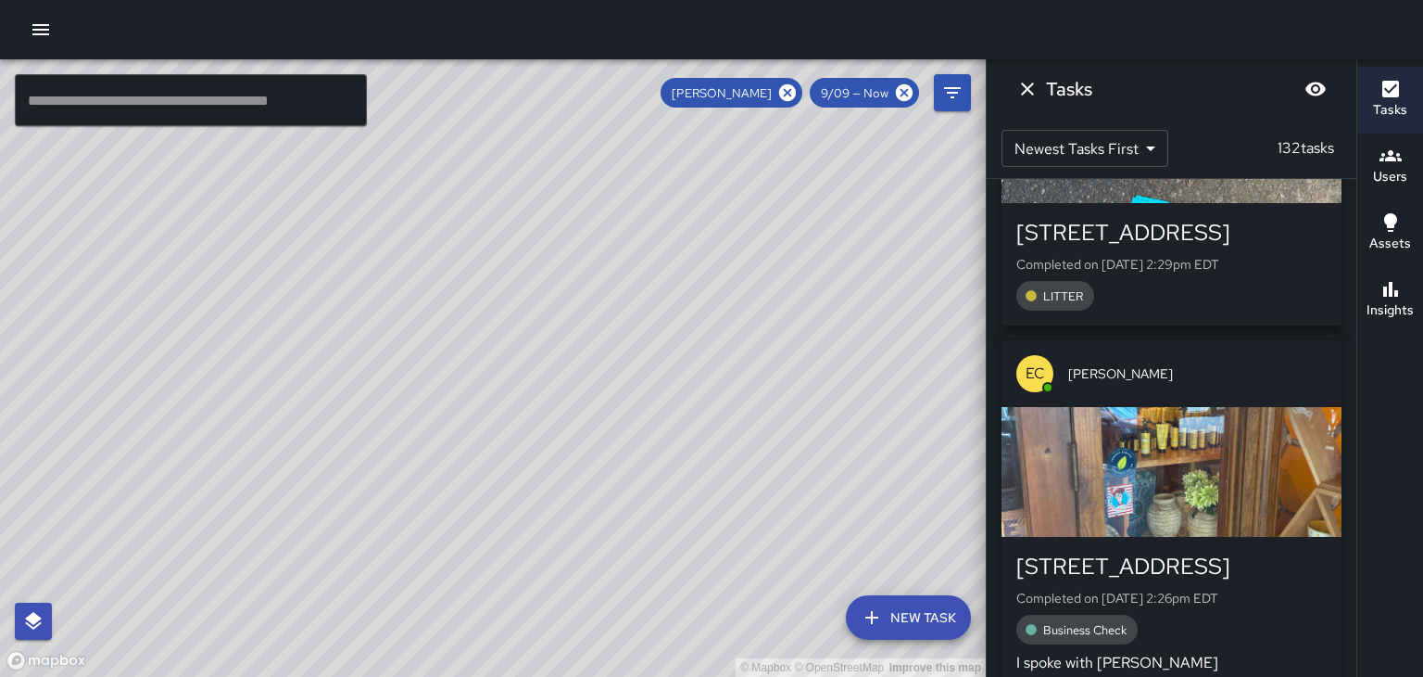
scroll to position [1557, 0]
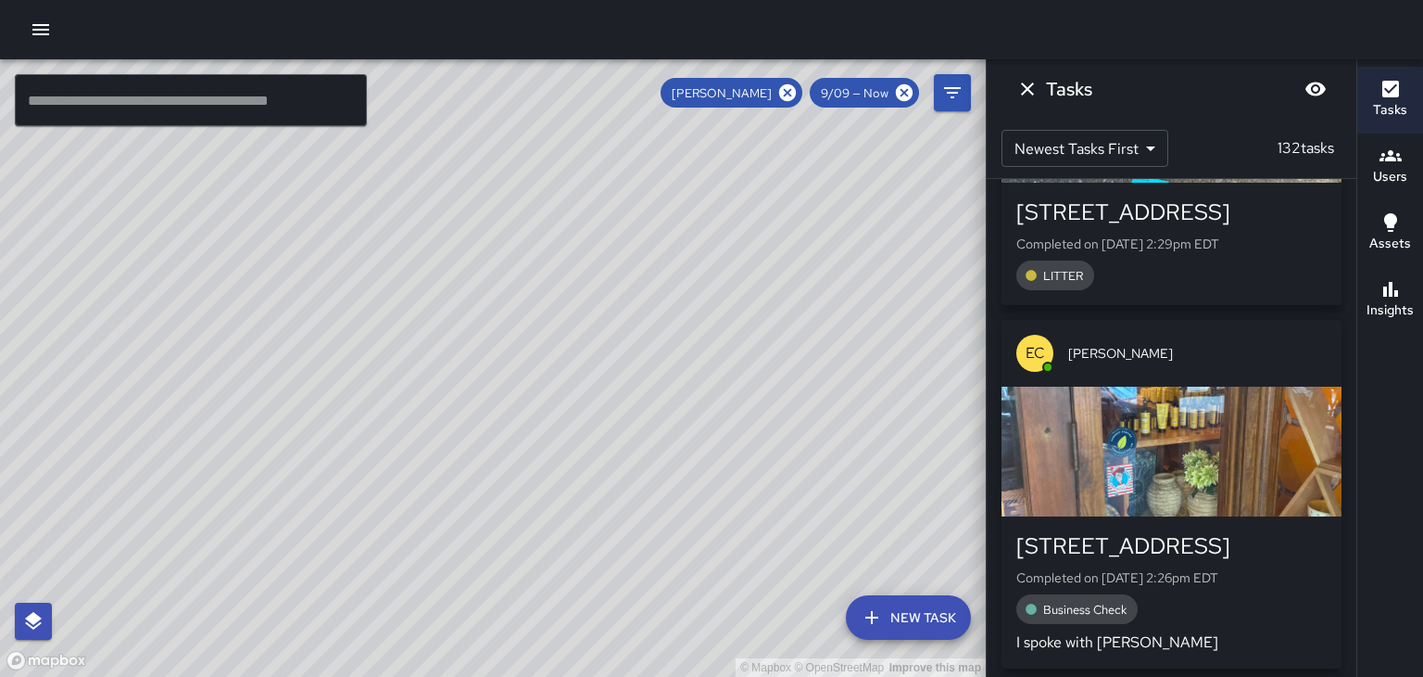
click at [1274, 456] on div "button" at bounding box center [1172, 451] width 340 height 130
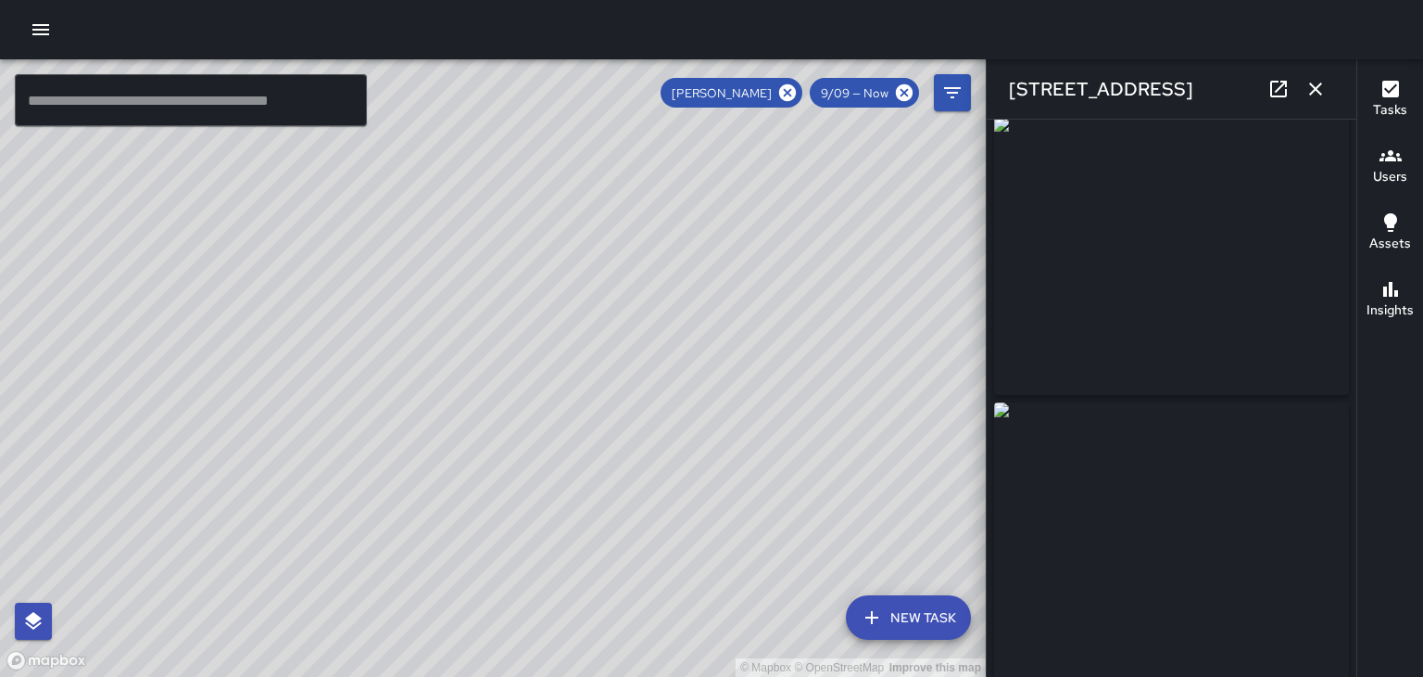
scroll to position [0, 0]
click at [1317, 91] on icon "button" at bounding box center [1316, 88] width 13 height 13
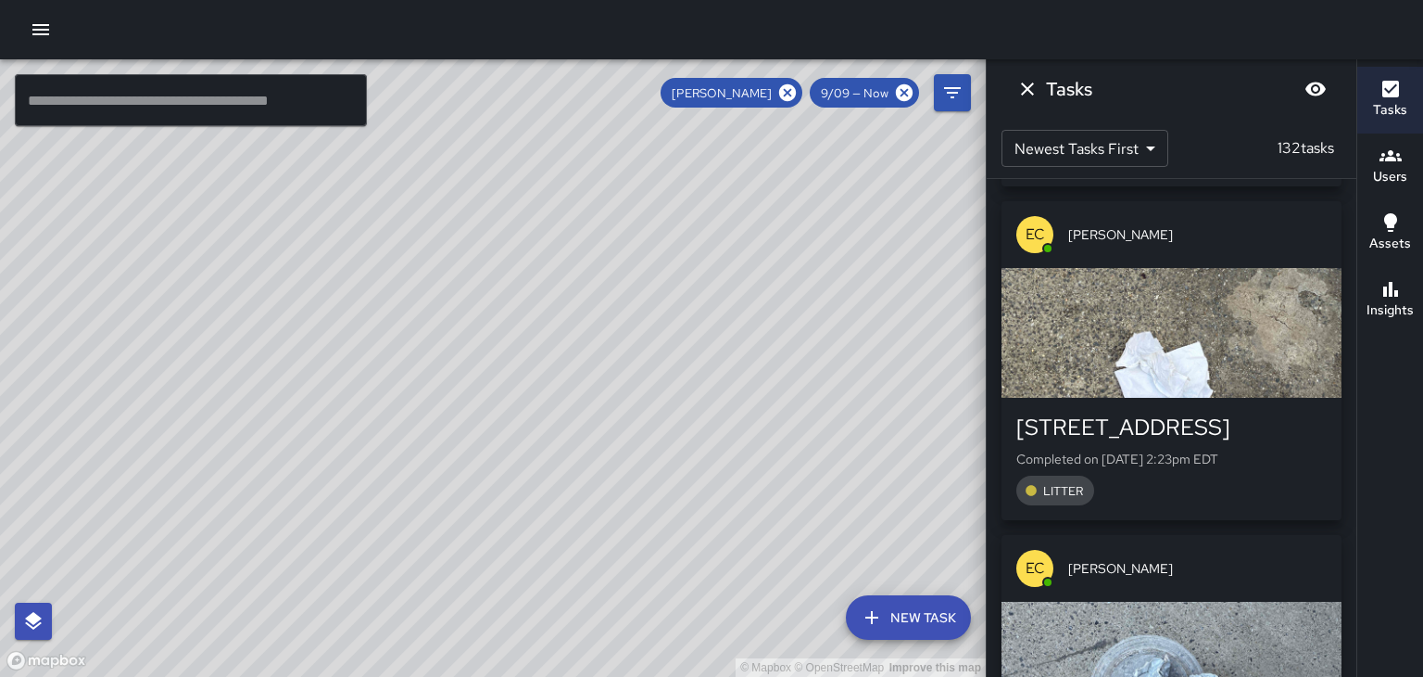
scroll to position [2039, 0]
click at [41, 30] on icon "button" at bounding box center [40, 29] width 17 height 11
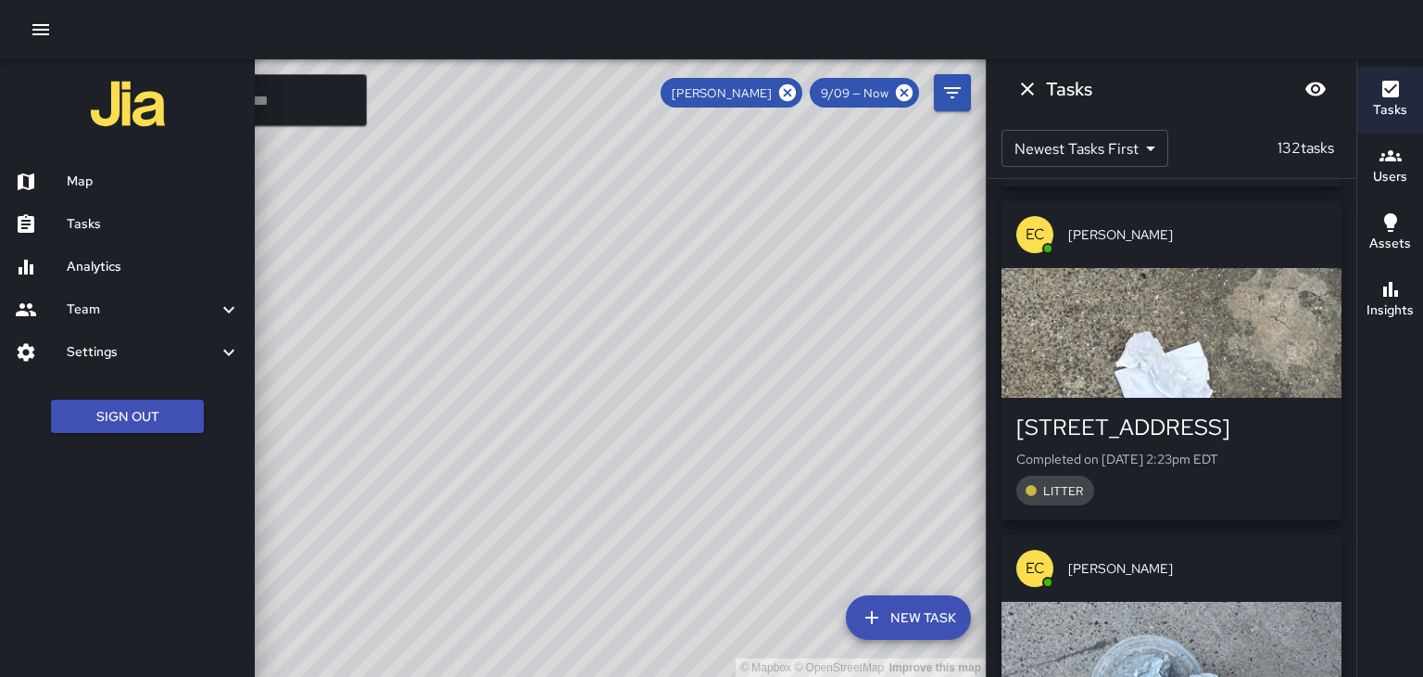
click at [89, 309] on h6 "Team" at bounding box center [142, 309] width 151 height 20
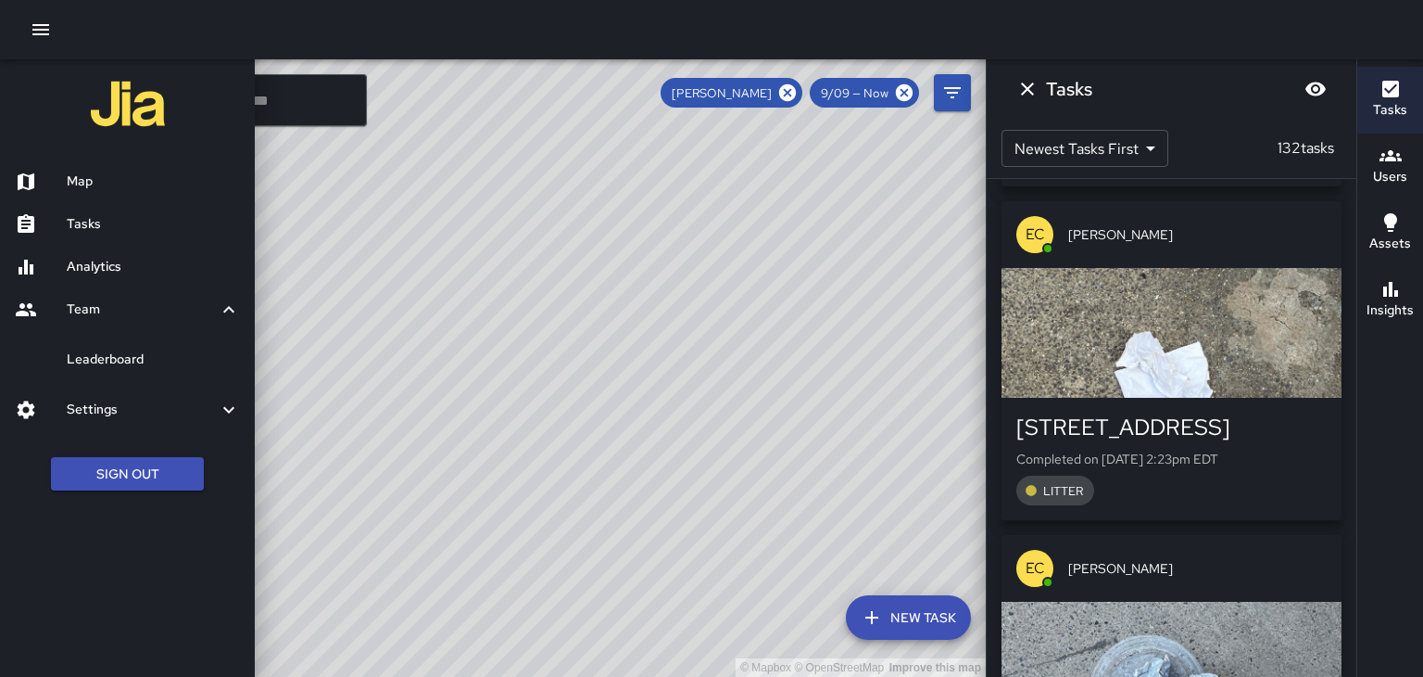
click at [91, 350] on h6 "Leaderboard" at bounding box center [153, 359] width 173 height 20
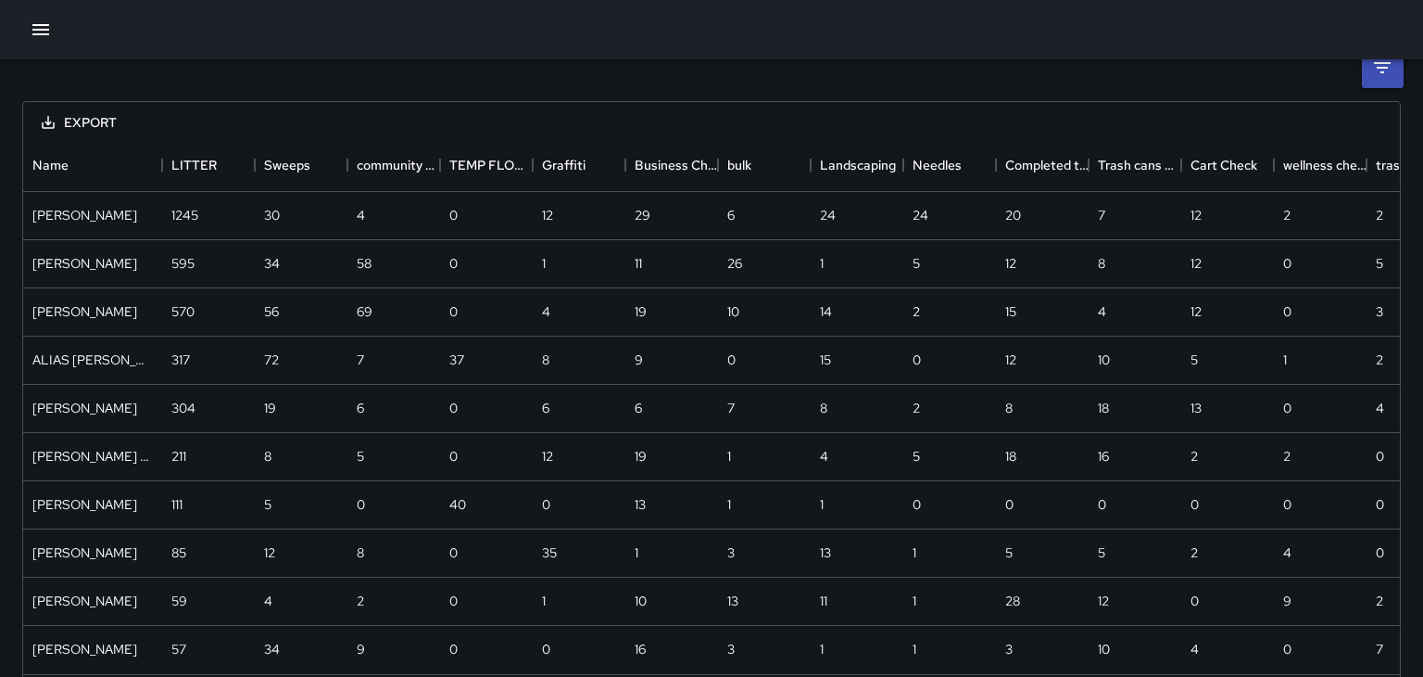
scroll to position [23, 0]
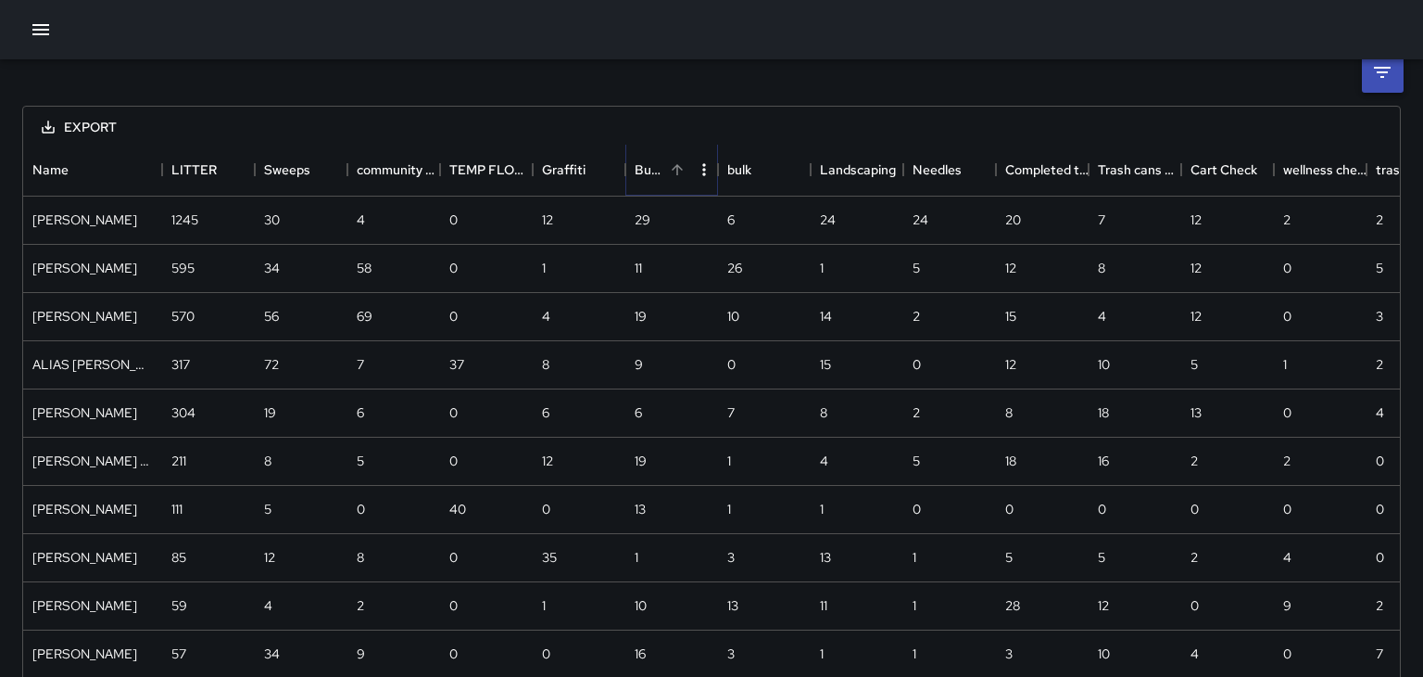
click at [689, 168] on button "Sort" at bounding box center [677, 170] width 26 height 26
click at [667, 171] on button "Sort" at bounding box center [677, 170] width 26 height 26
click at [37, 32] on icon "button" at bounding box center [41, 30] width 22 height 22
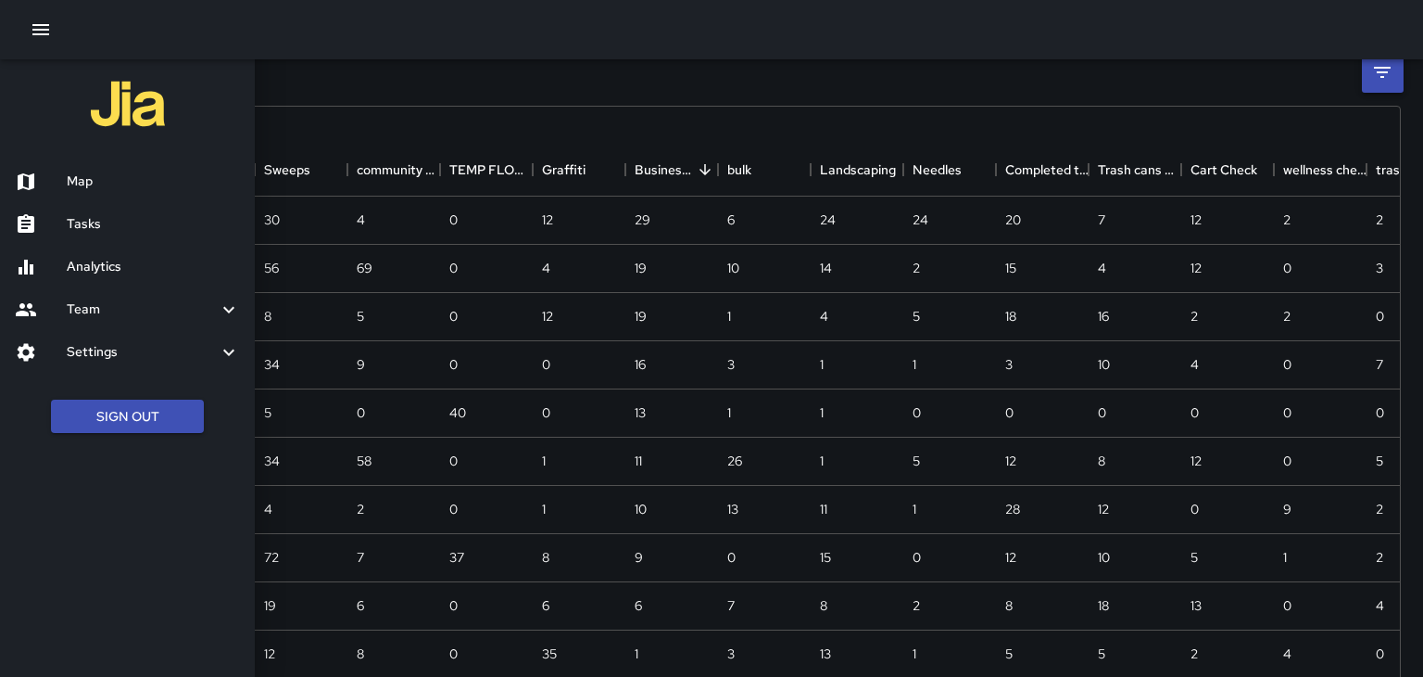
click at [70, 183] on h6 "Map" at bounding box center [153, 181] width 173 height 20
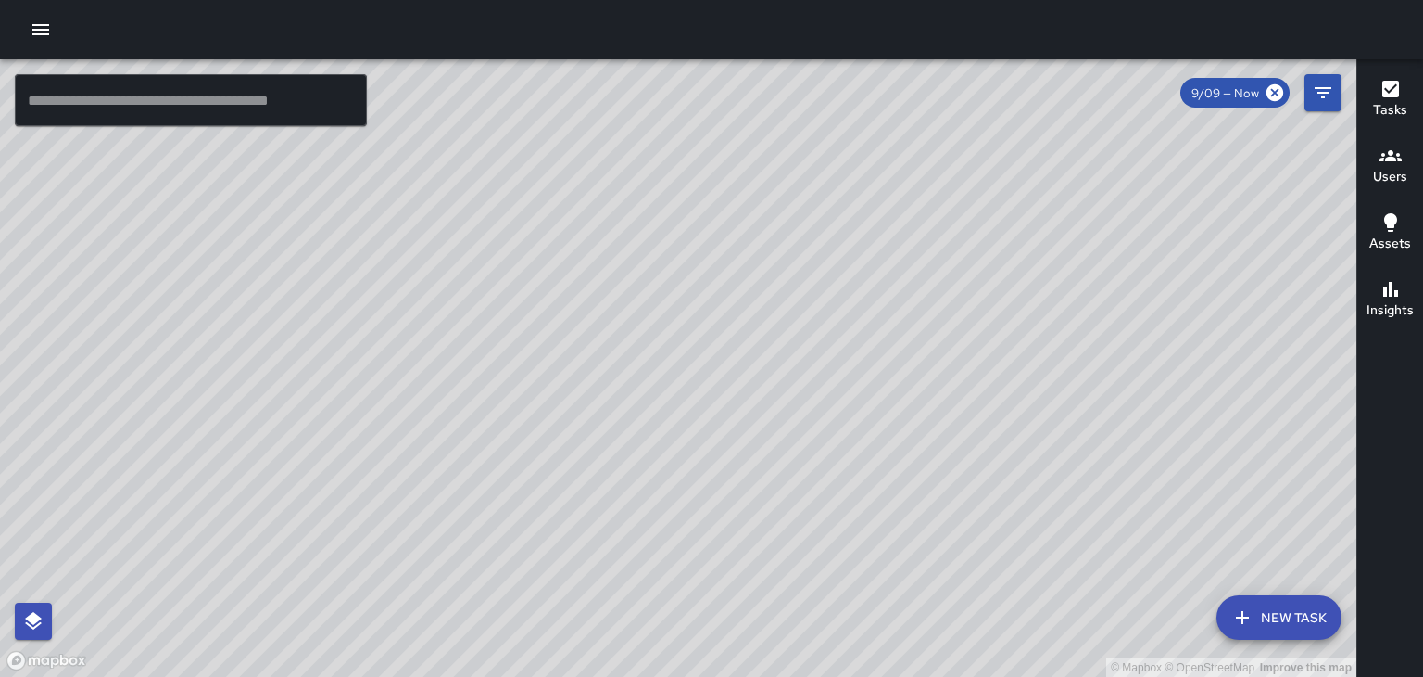
click at [576, 193] on div "© Mapbox © OpenStreetMap Improve this map" at bounding box center [678, 367] width 1357 height 617
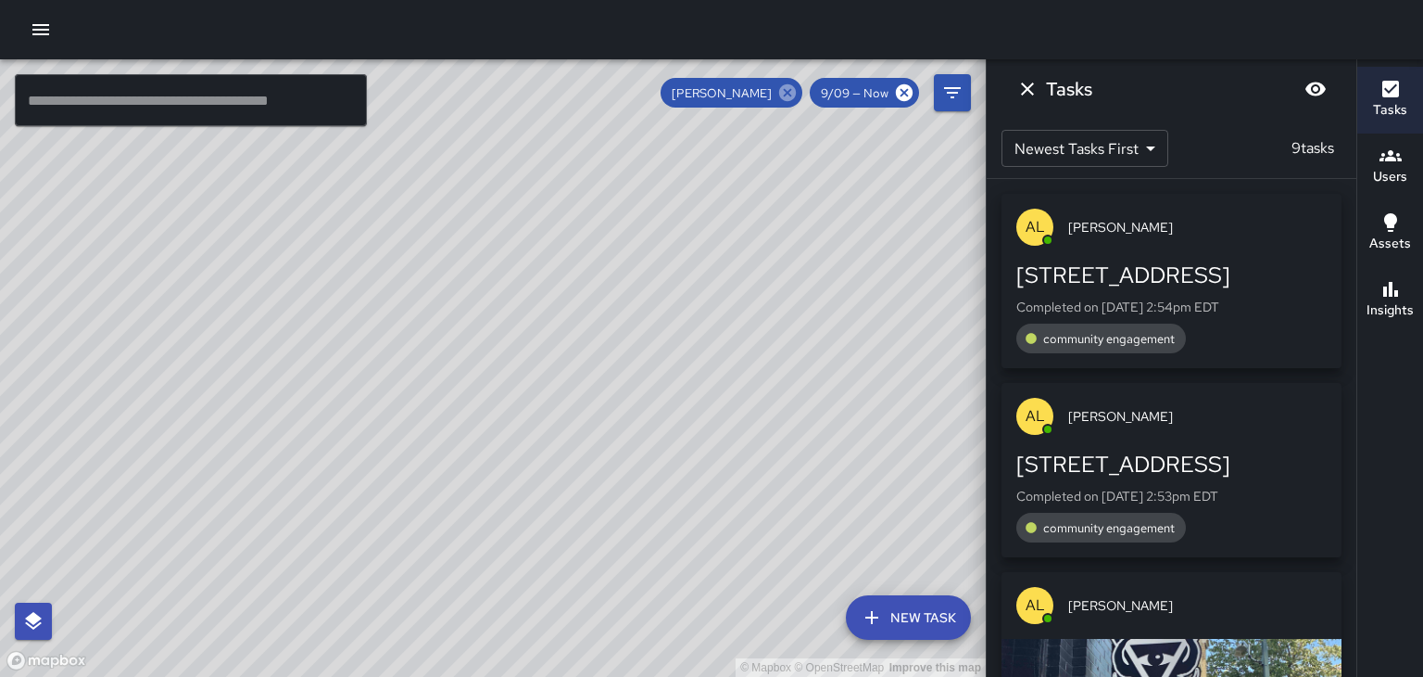
click at [788, 102] on icon at bounding box center [788, 92] width 20 height 20
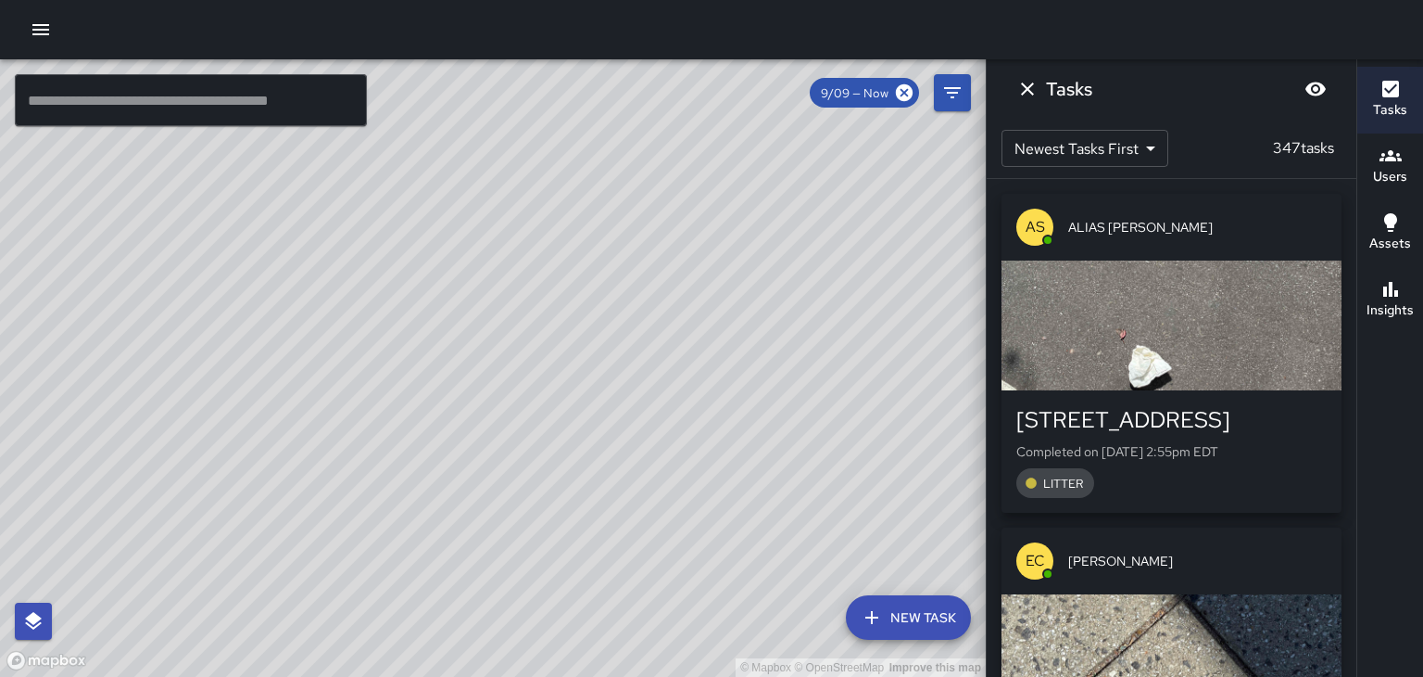
click at [361, 167] on div "© Mapbox © OpenStreetMap Improve this map" at bounding box center [493, 367] width 986 height 617
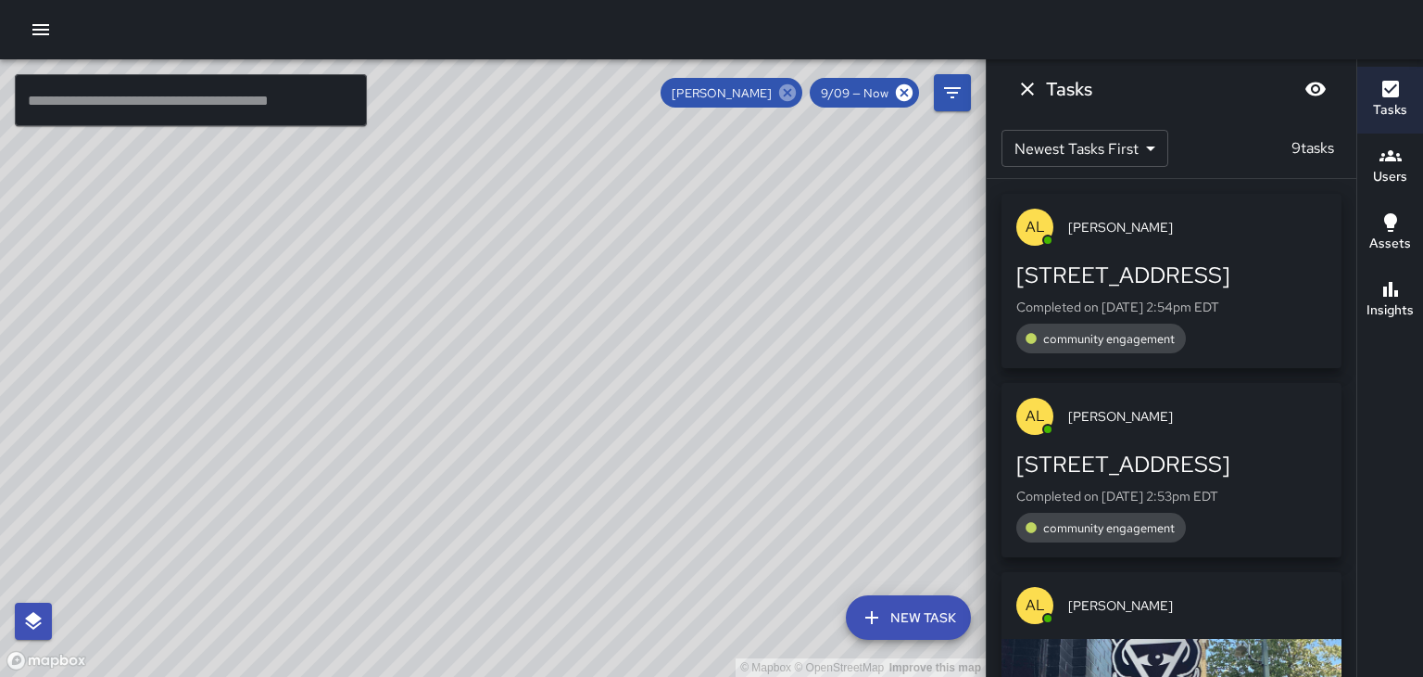
click at [796, 93] on icon at bounding box center [787, 92] width 17 height 17
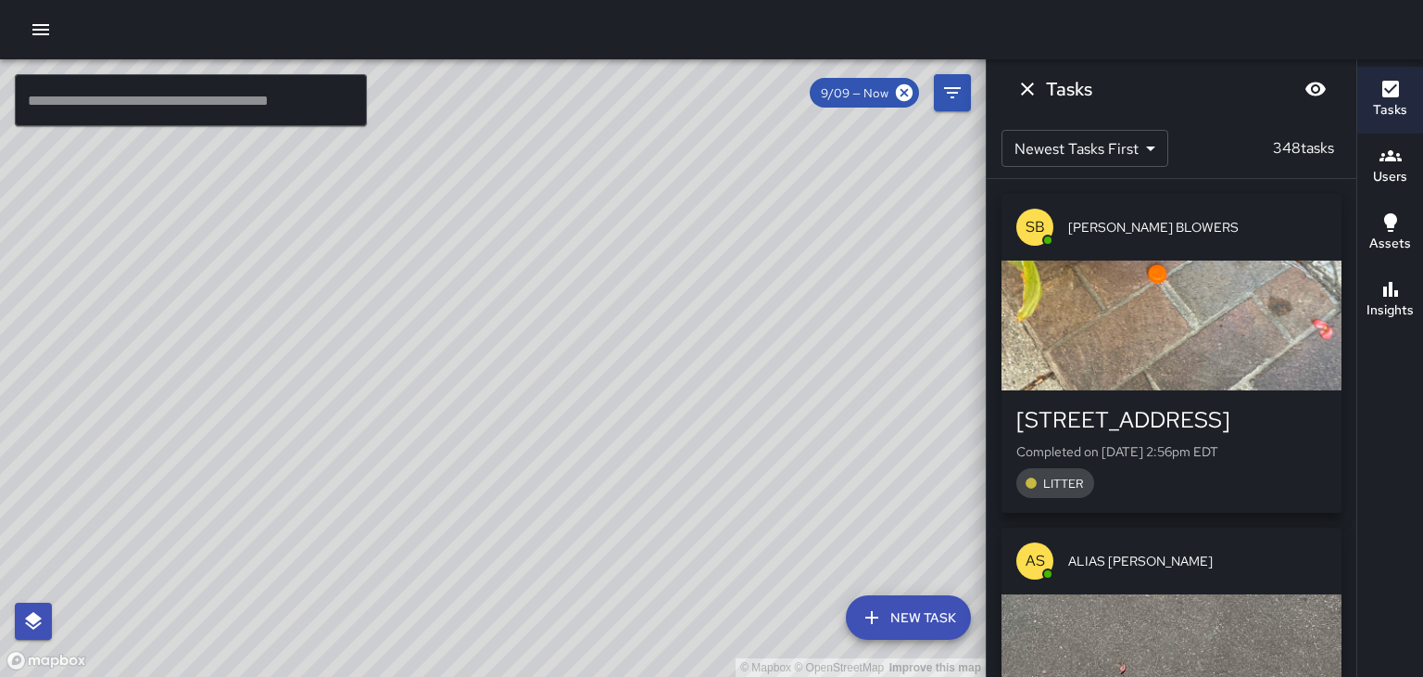
click at [1145, 221] on span "[PERSON_NAME] BLOWERS" at bounding box center [1198, 227] width 259 height 19
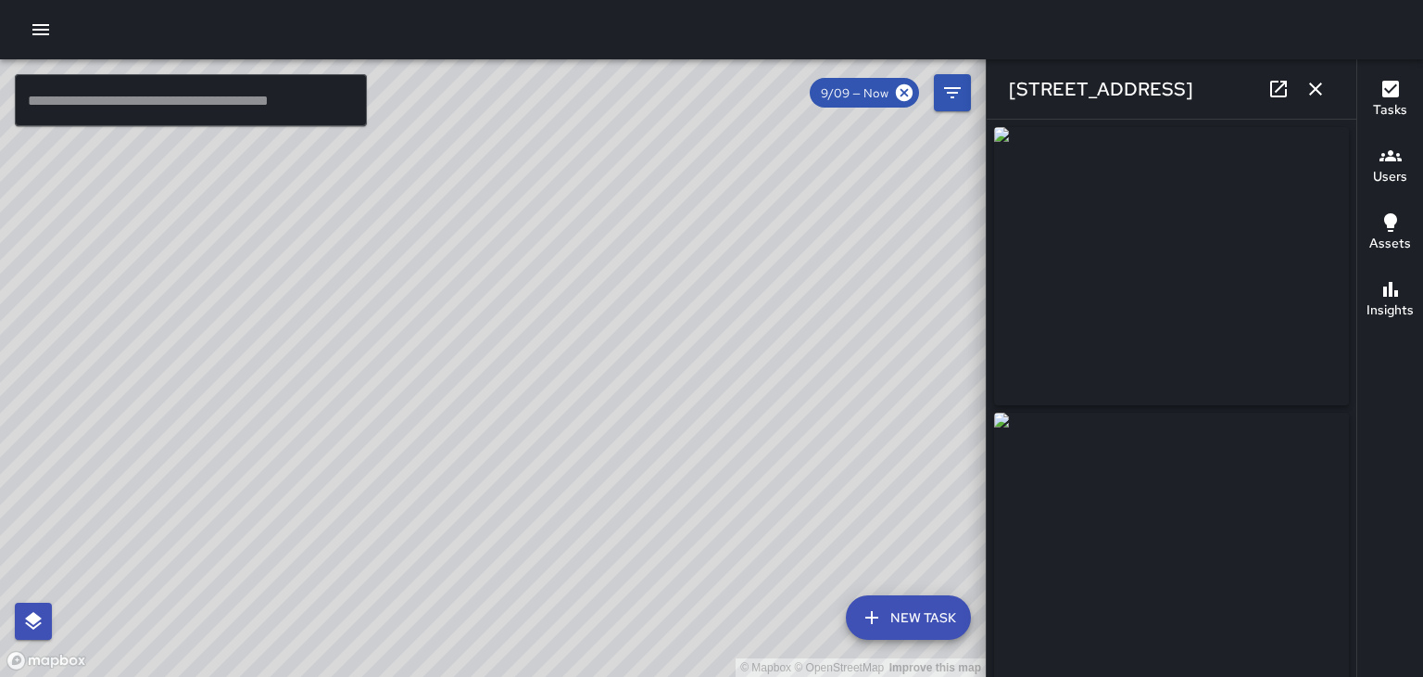
type input "**********"
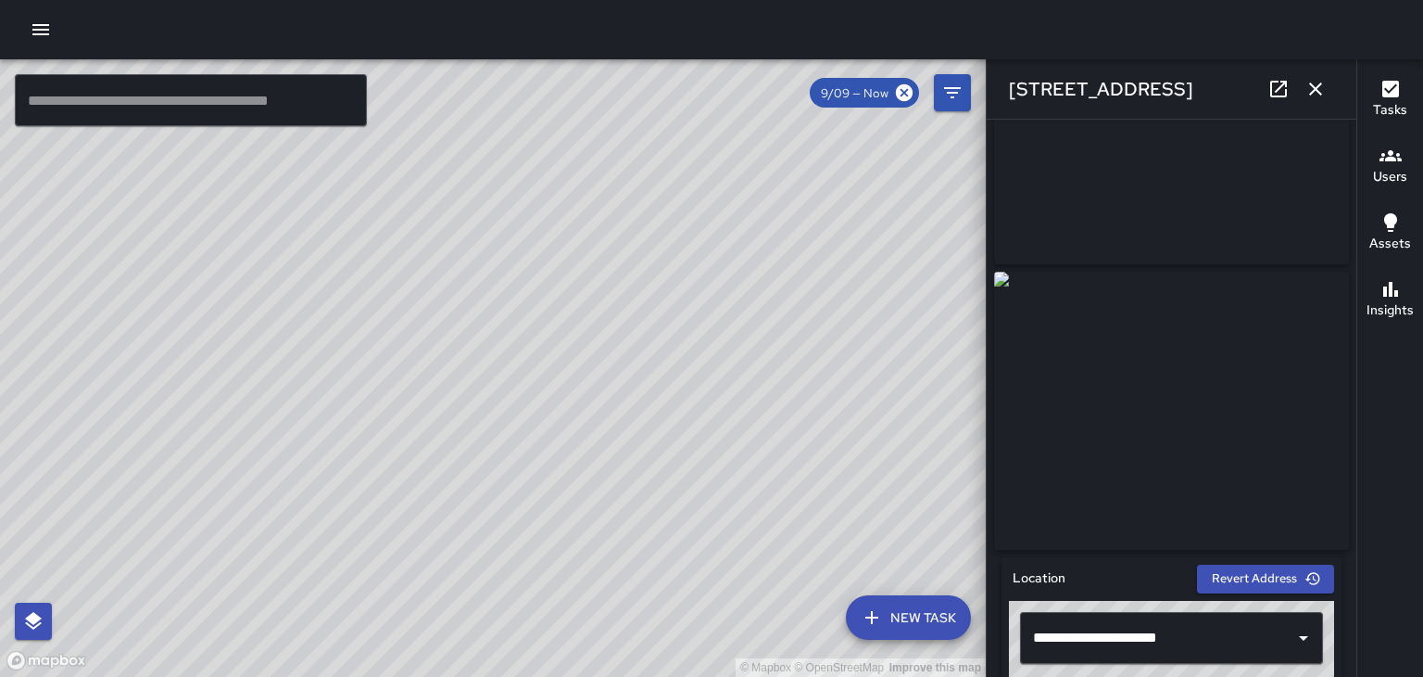
scroll to position [142, 0]
click at [640, 359] on div "© Mapbox © OpenStreetMap Improve this map" at bounding box center [493, 367] width 986 height 617
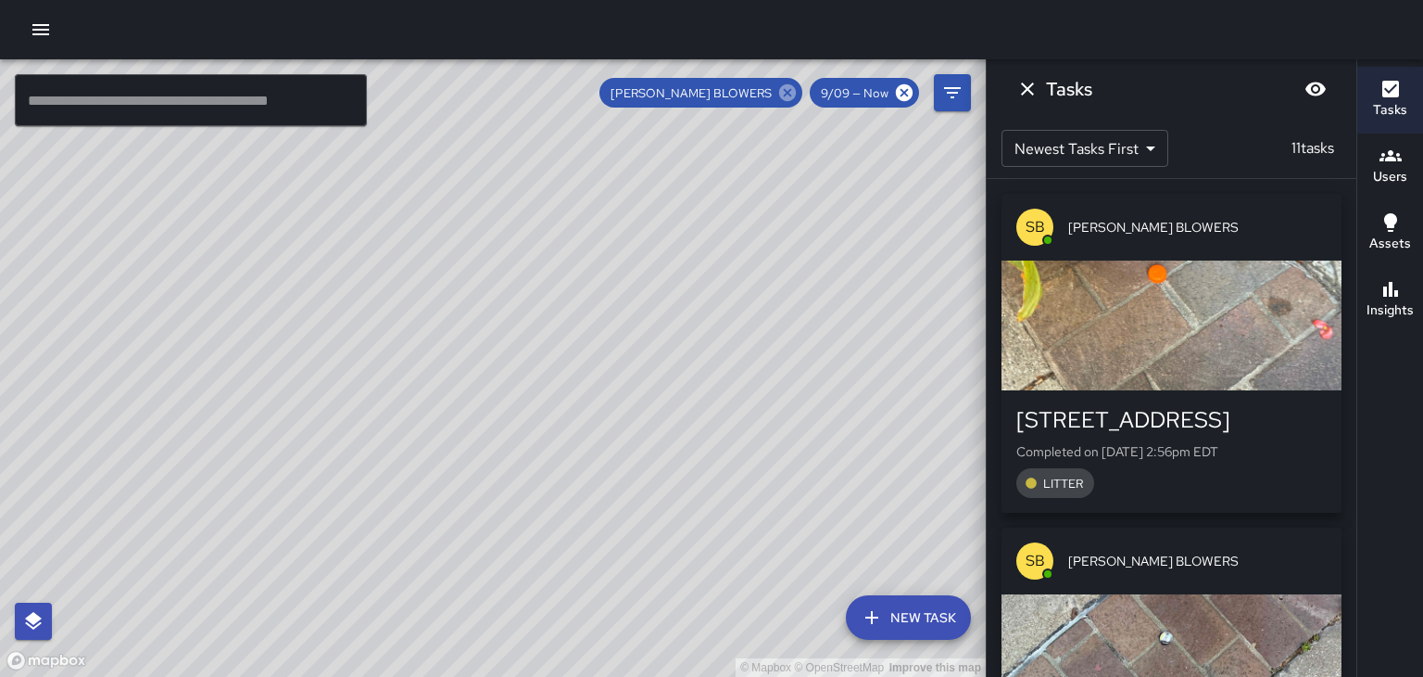
click at [783, 97] on icon at bounding box center [787, 92] width 17 height 17
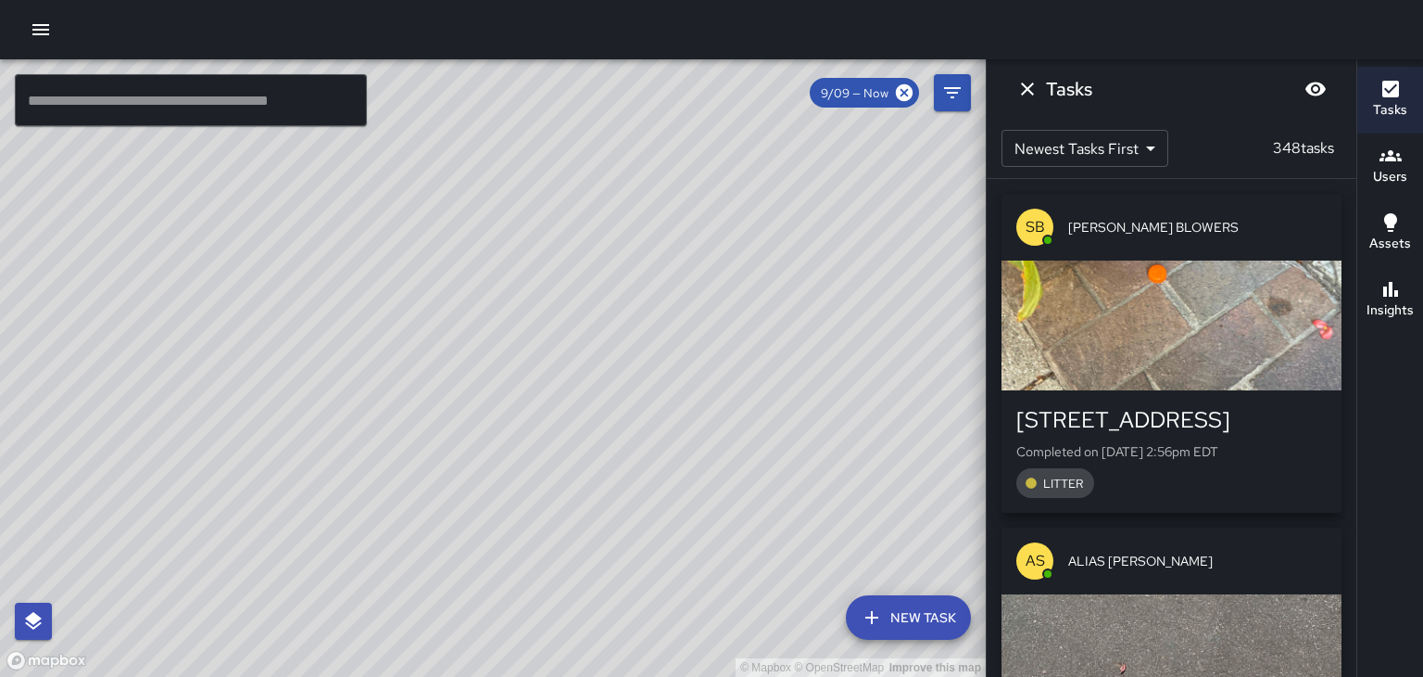
click at [629, 364] on div "© Mapbox © OpenStreetMap Improve this map" at bounding box center [493, 367] width 986 height 617
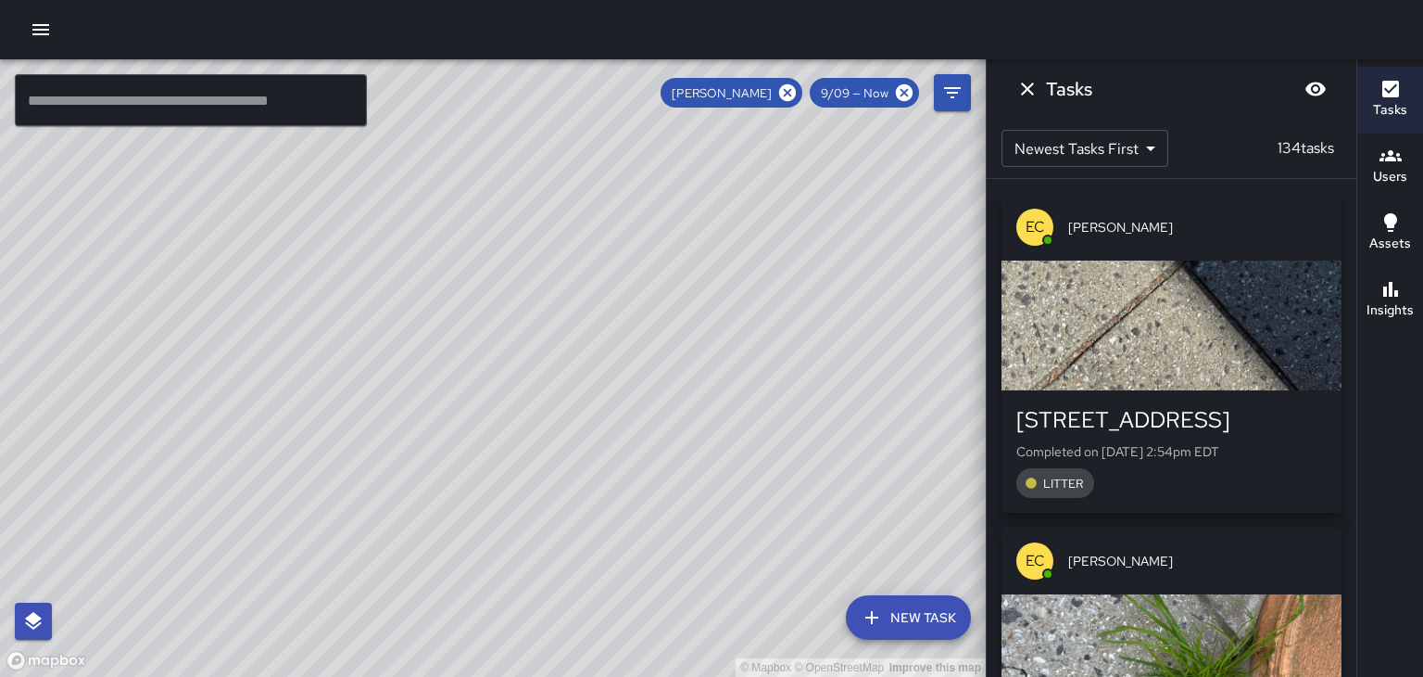
click at [32, 30] on icon "button" at bounding box center [40, 29] width 17 height 11
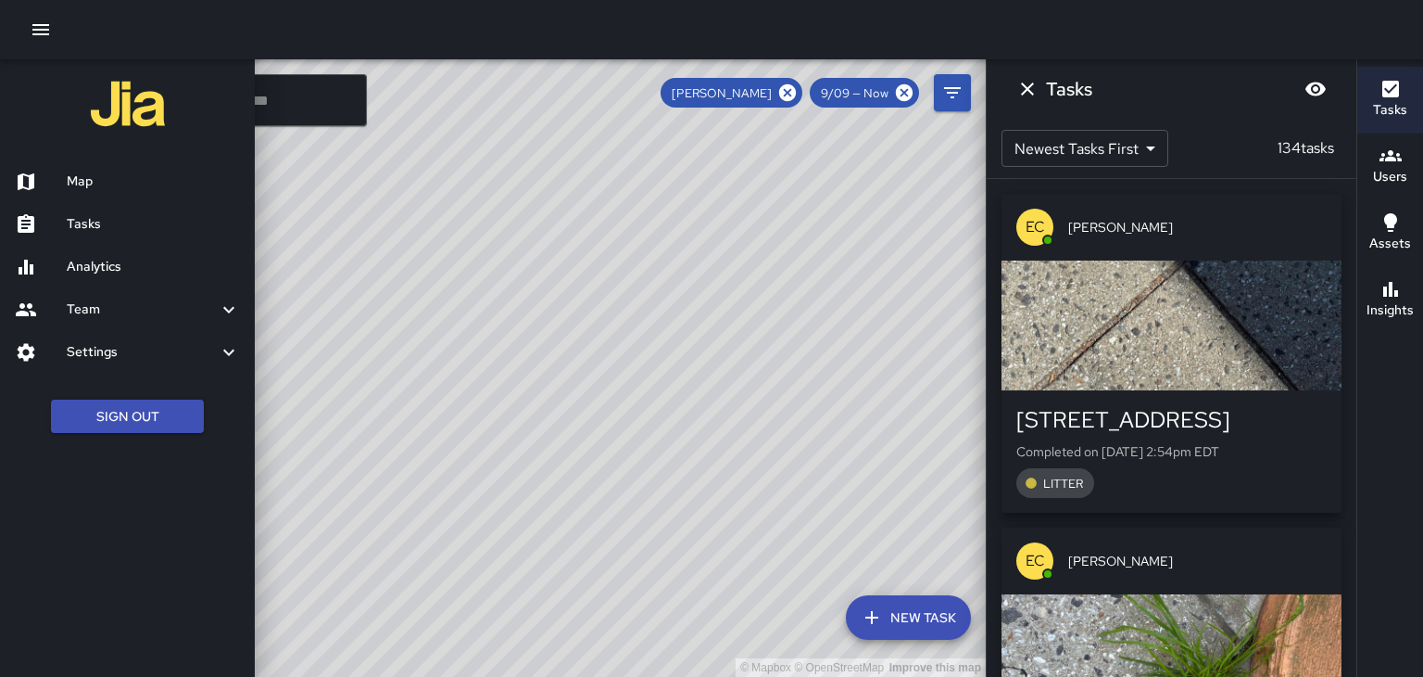
click at [99, 351] on h6 "Settings" at bounding box center [142, 352] width 151 height 20
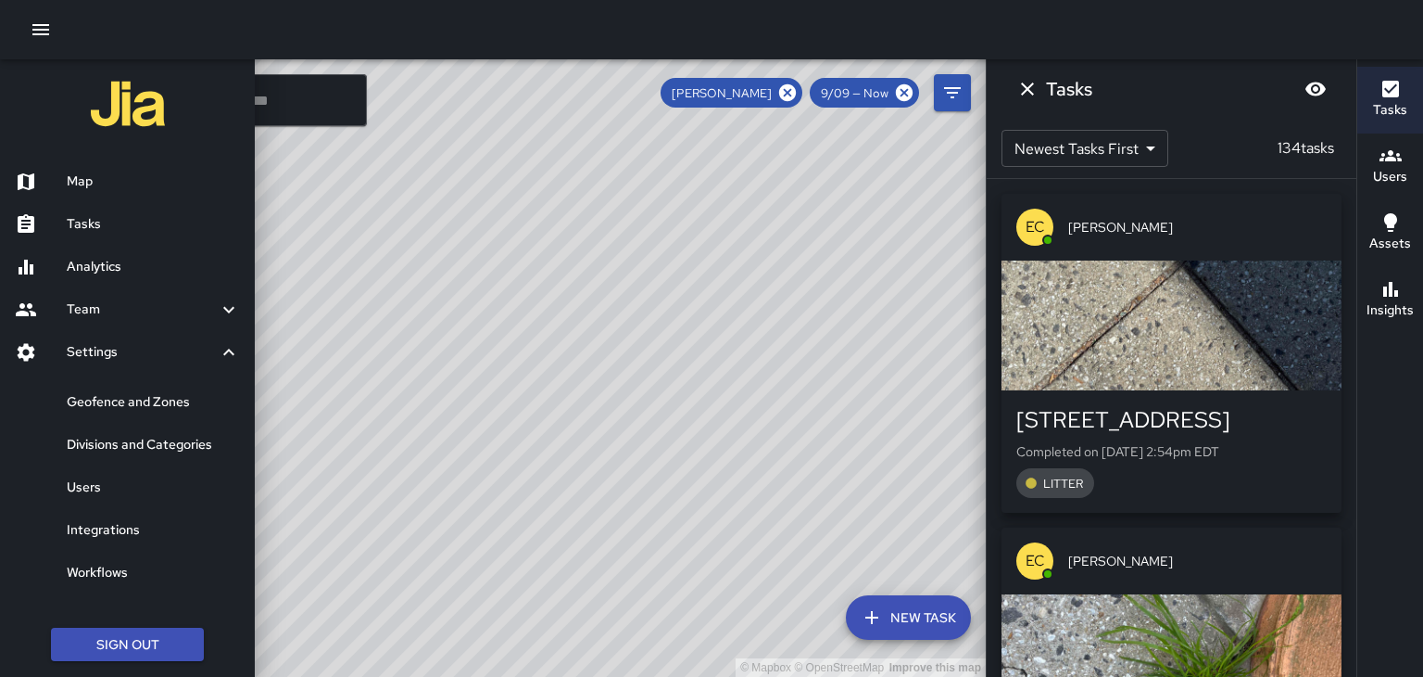
click at [87, 400] on h6 "Geofence and Zones" at bounding box center [153, 402] width 173 height 20
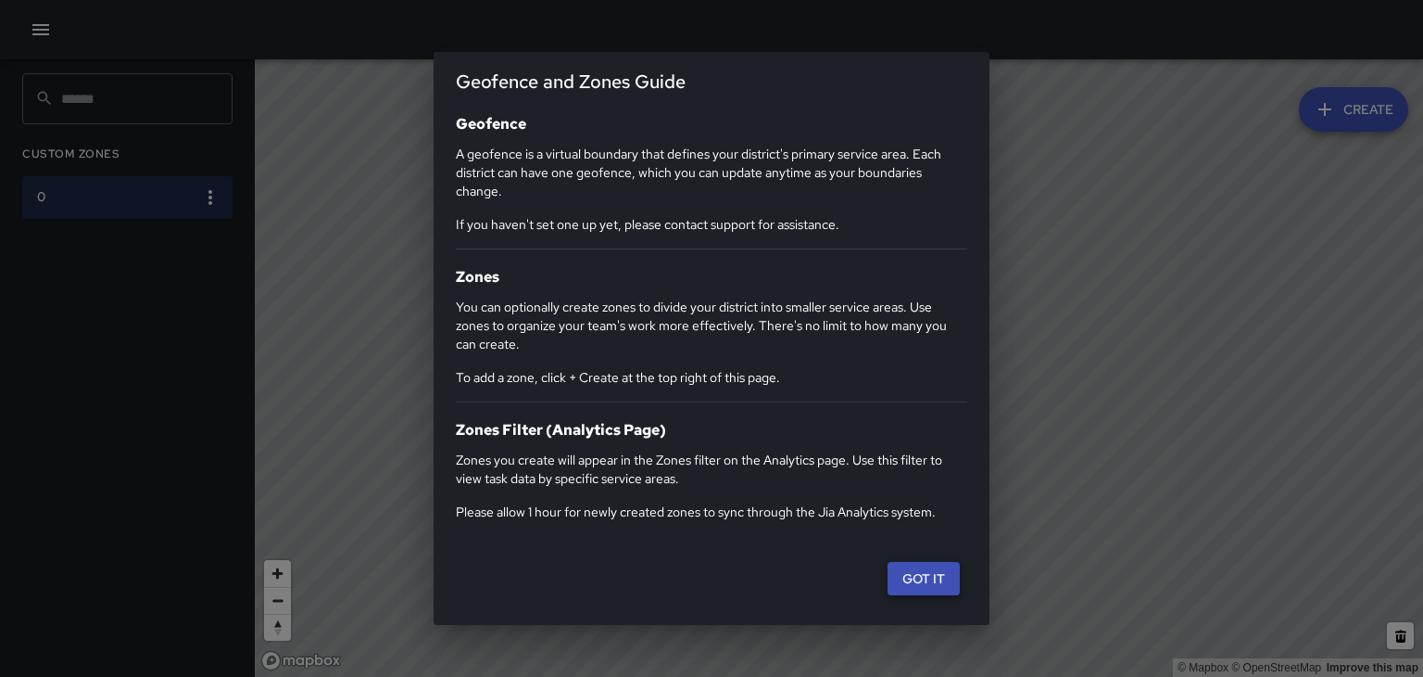
click at [904, 593] on button "Got it" at bounding box center [924, 579] width 72 height 34
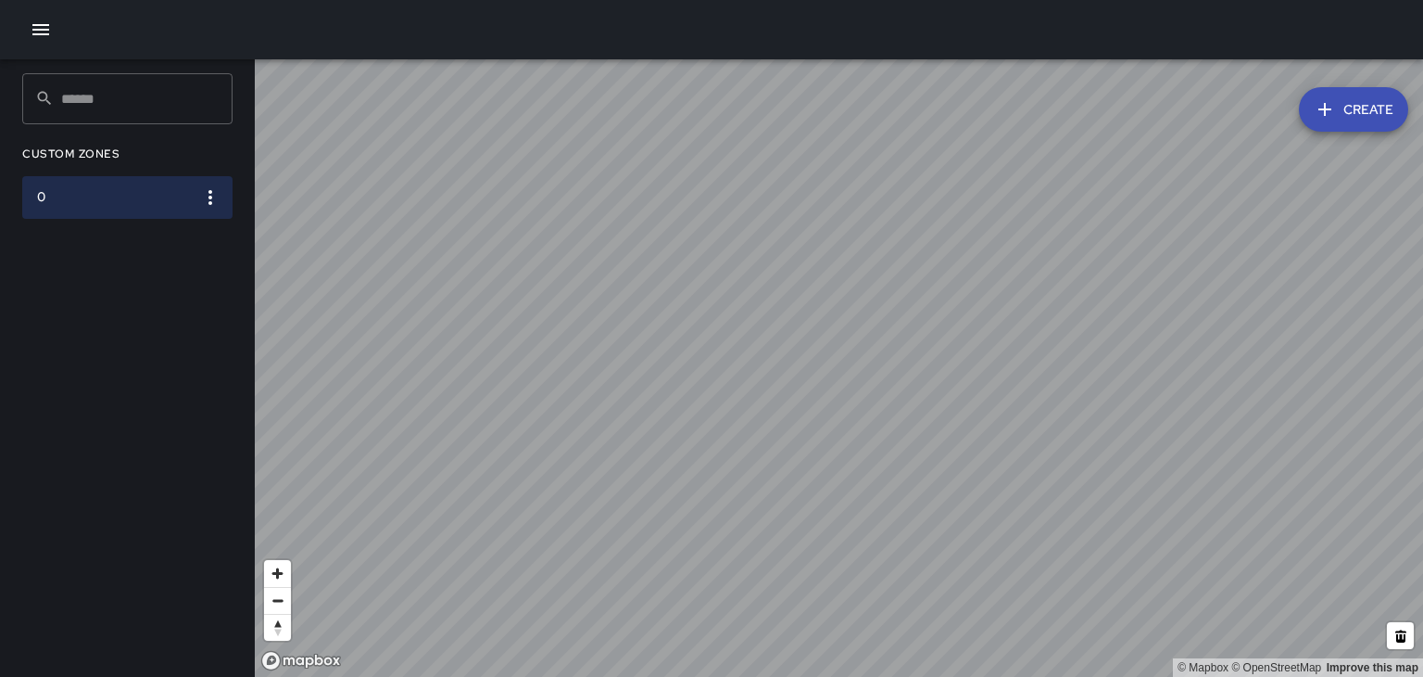
click at [1346, 105] on button "Create" at bounding box center [1353, 109] width 109 height 44
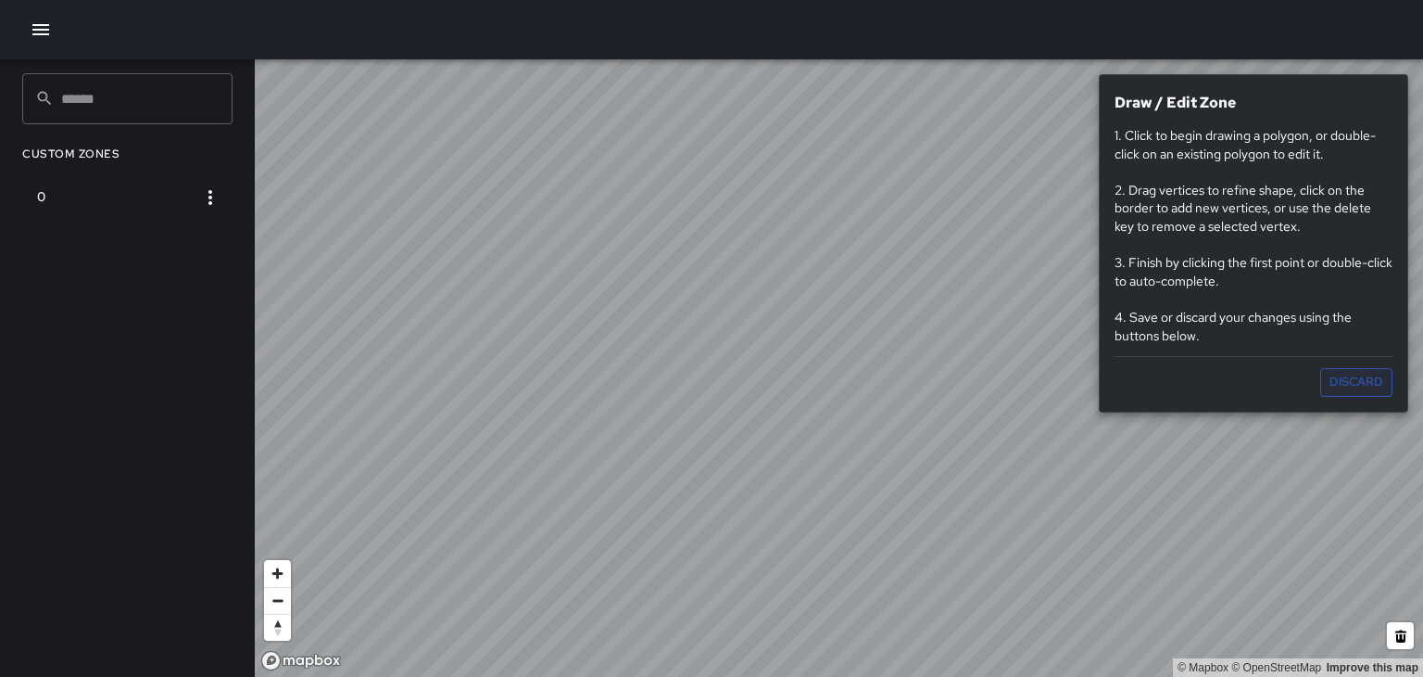
click at [1354, 383] on button "Discard" at bounding box center [1357, 382] width 72 height 29
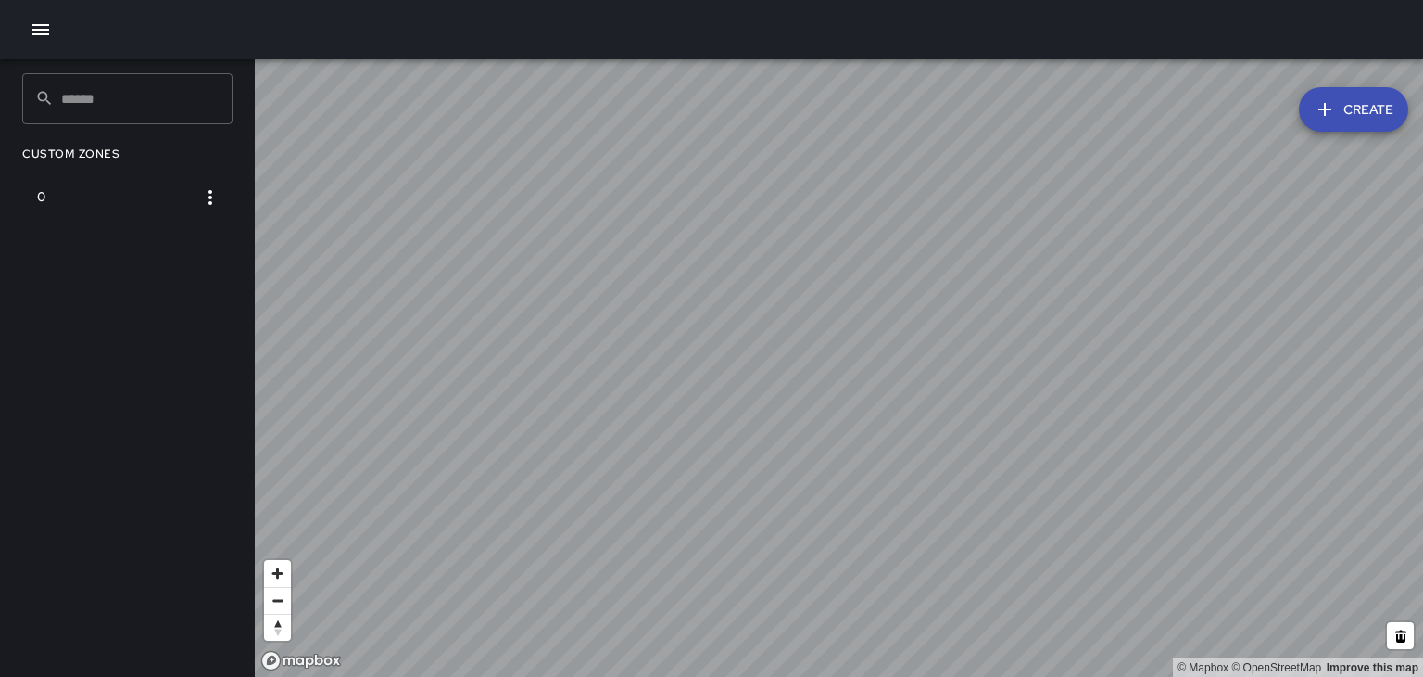
click at [1331, 114] on icon "button" at bounding box center [1325, 109] width 22 height 22
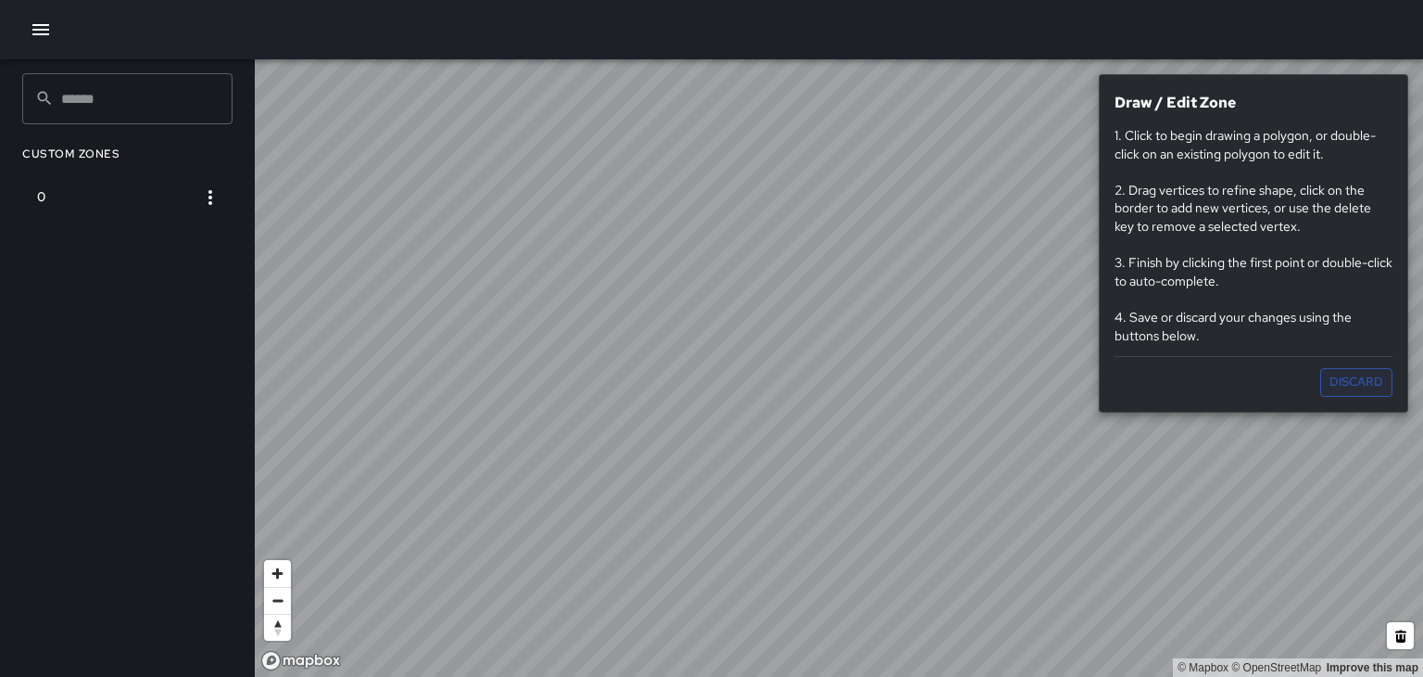
click at [1367, 380] on button "Discard" at bounding box center [1357, 382] width 72 height 29
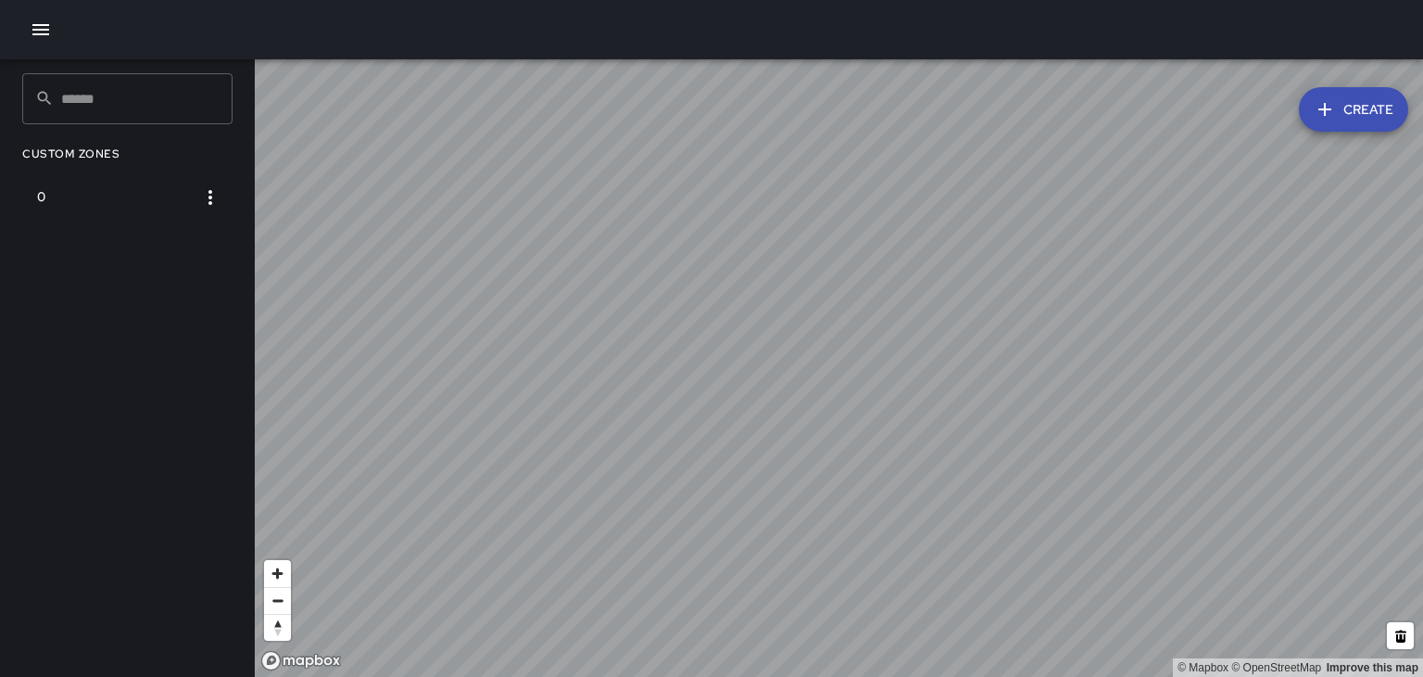
click at [1340, 112] on button "Create" at bounding box center [1353, 109] width 109 height 44
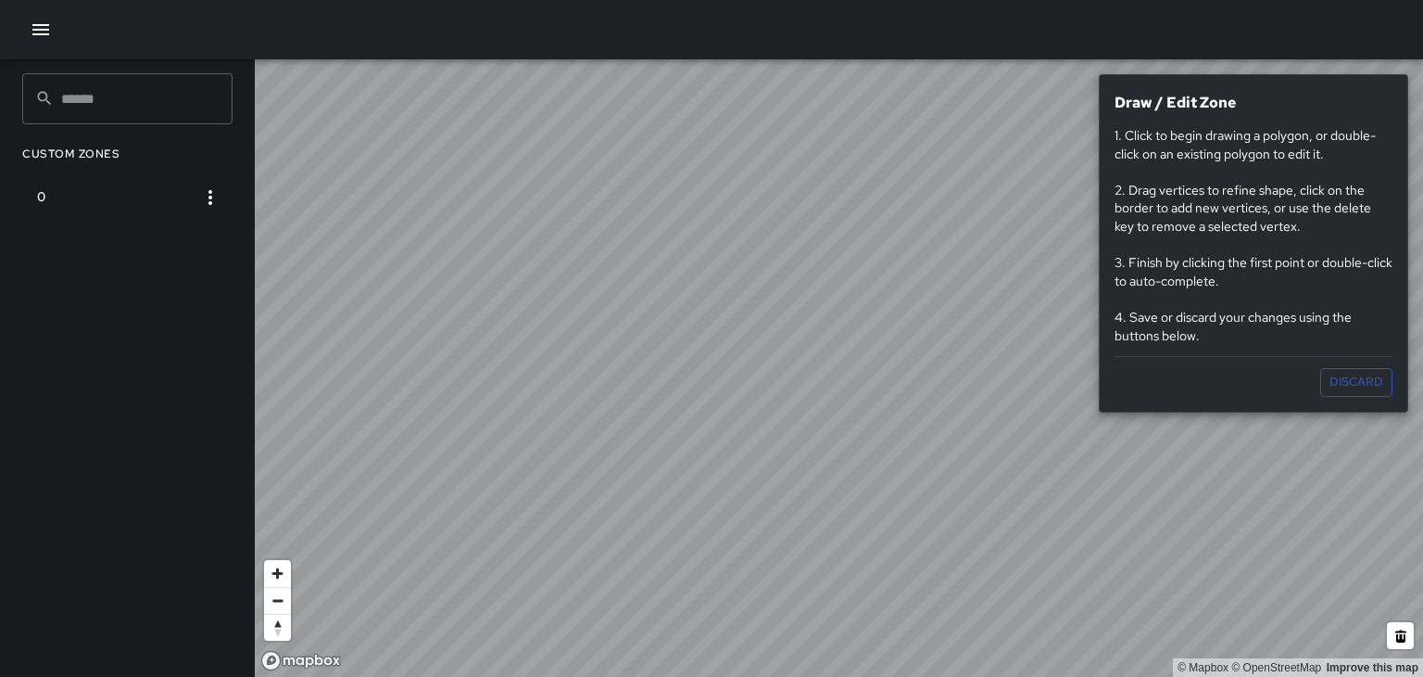
click at [1340, 112] on h6 "Draw / Edit Zone" at bounding box center [1254, 103] width 278 height 26
click at [1373, 386] on button "Discard" at bounding box center [1357, 382] width 72 height 29
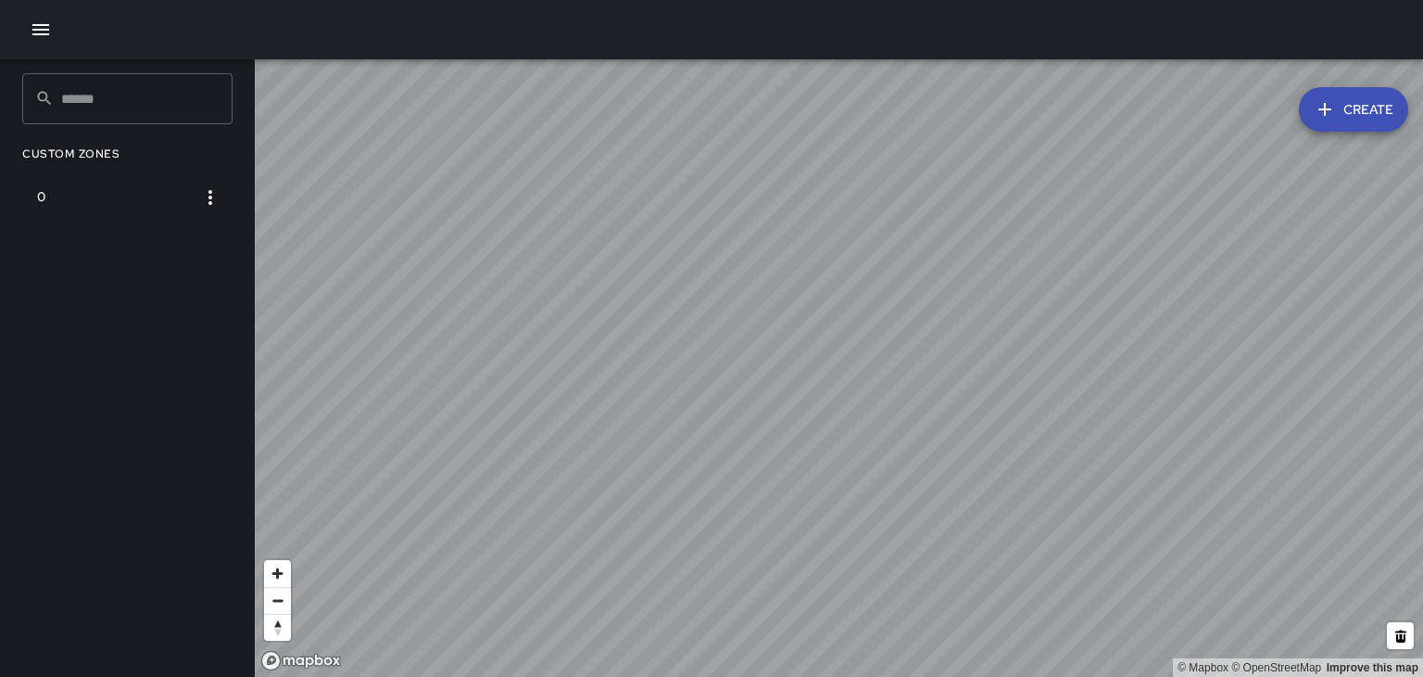
click at [49, 34] on icon "button" at bounding box center [41, 30] width 22 height 22
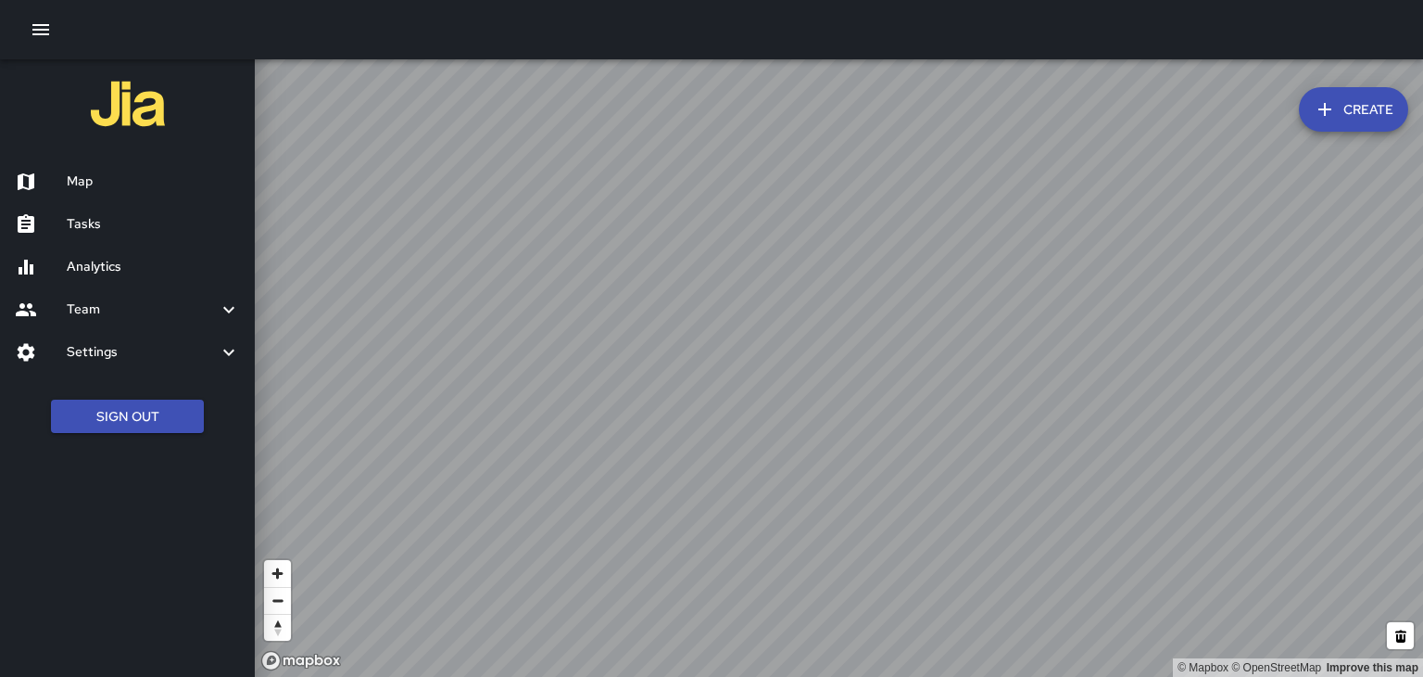
click at [182, 360] on h6 "Settings" at bounding box center [142, 352] width 151 height 20
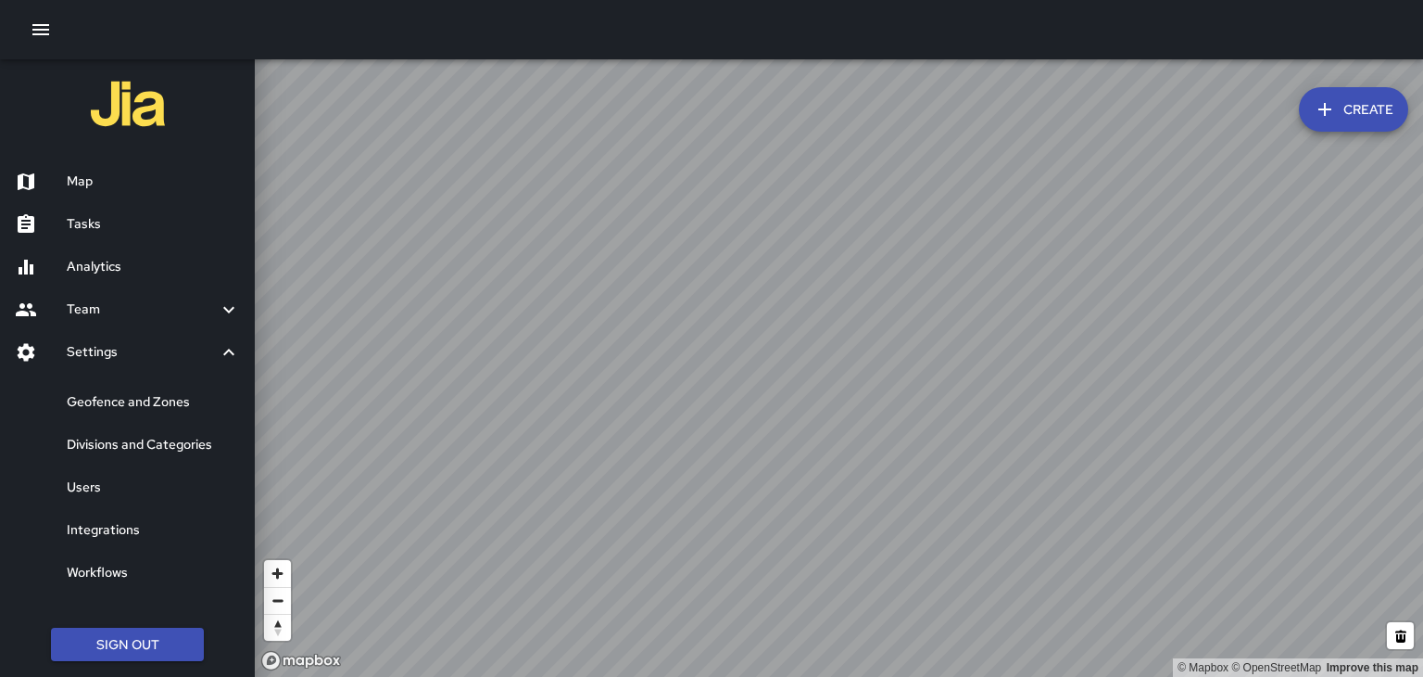
click at [184, 421] on div "Geofence and Zones" at bounding box center [127, 402] width 255 height 43
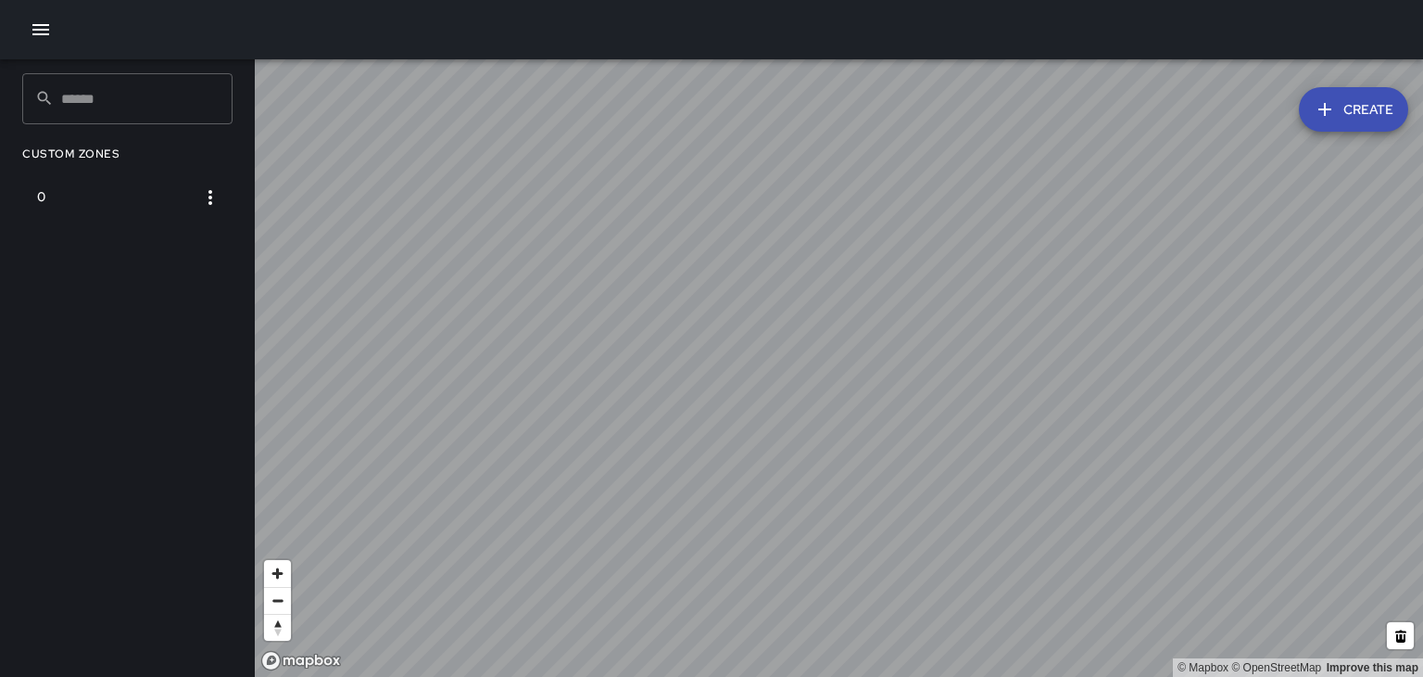
click at [1352, 93] on button "Create" at bounding box center [1353, 109] width 109 height 44
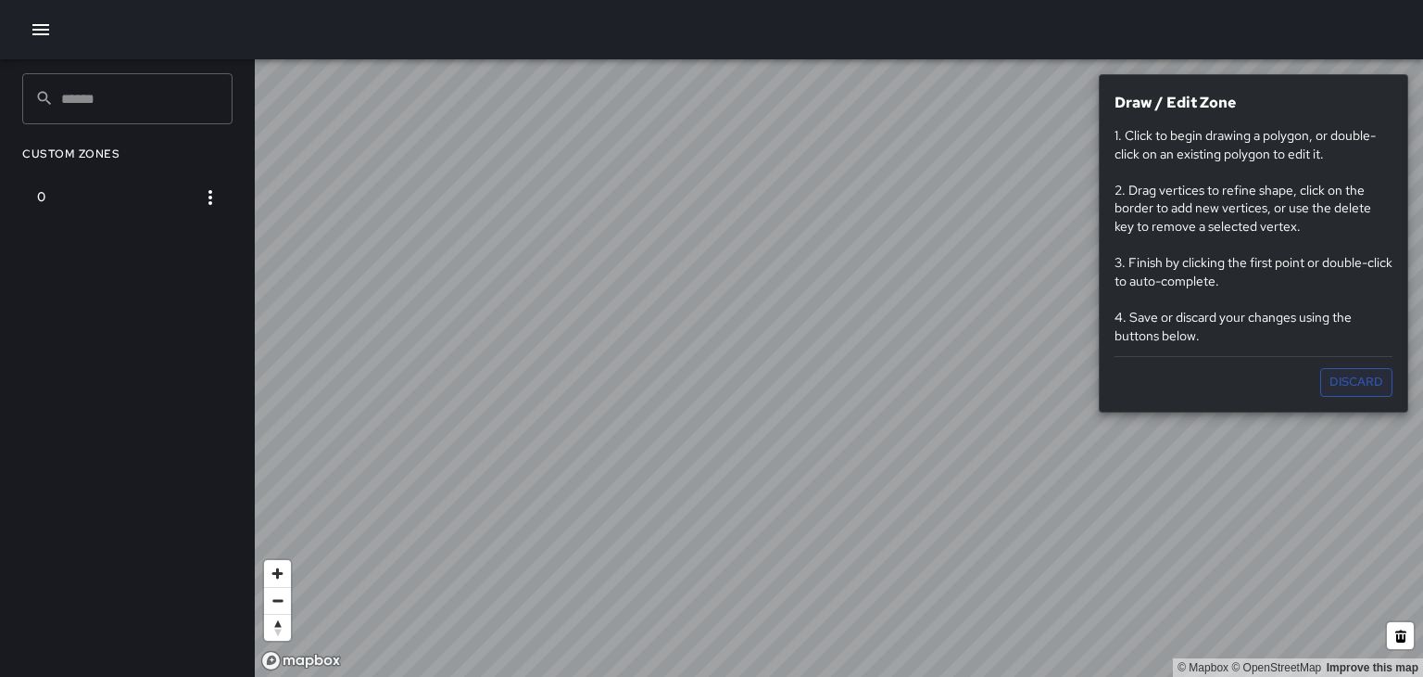
click at [1363, 375] on button "Discard" at bounding box center [1357, 382] width 72 height 29
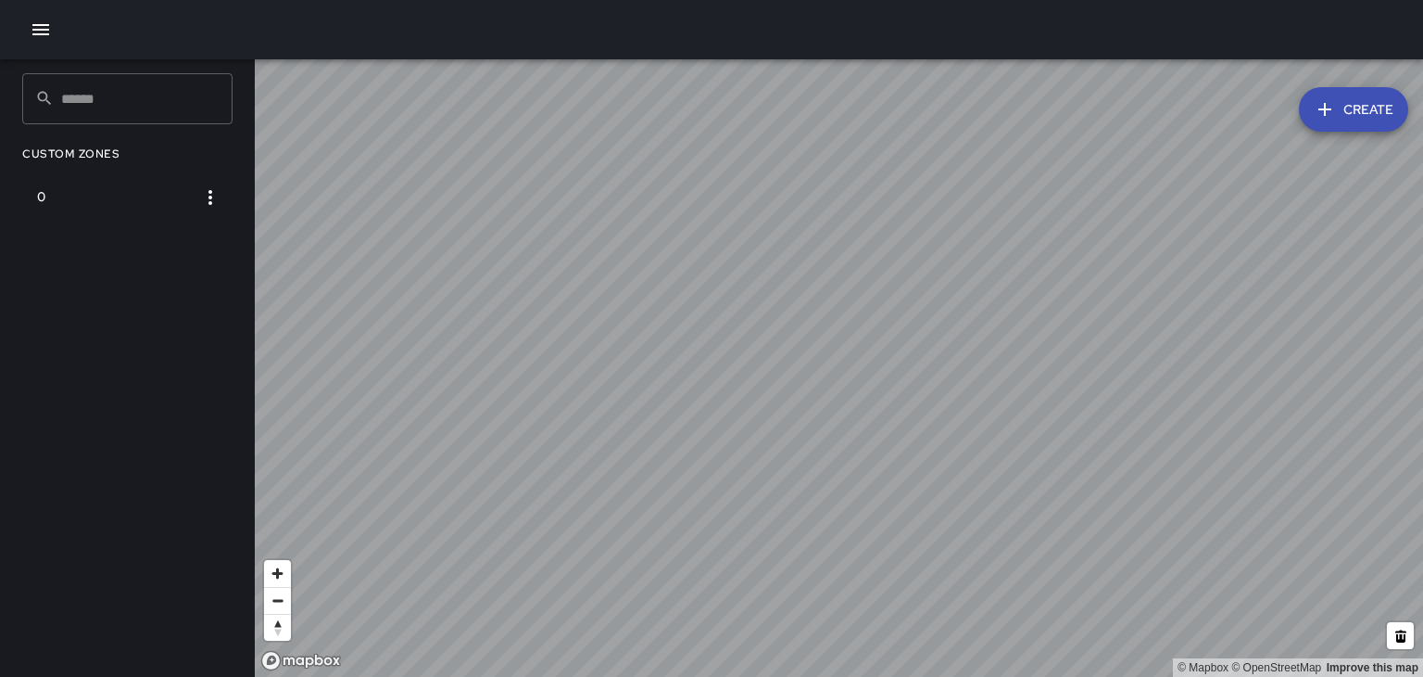
click at [47, 29] on icon "button" at bounding box center [40, 29] width 17 height 11
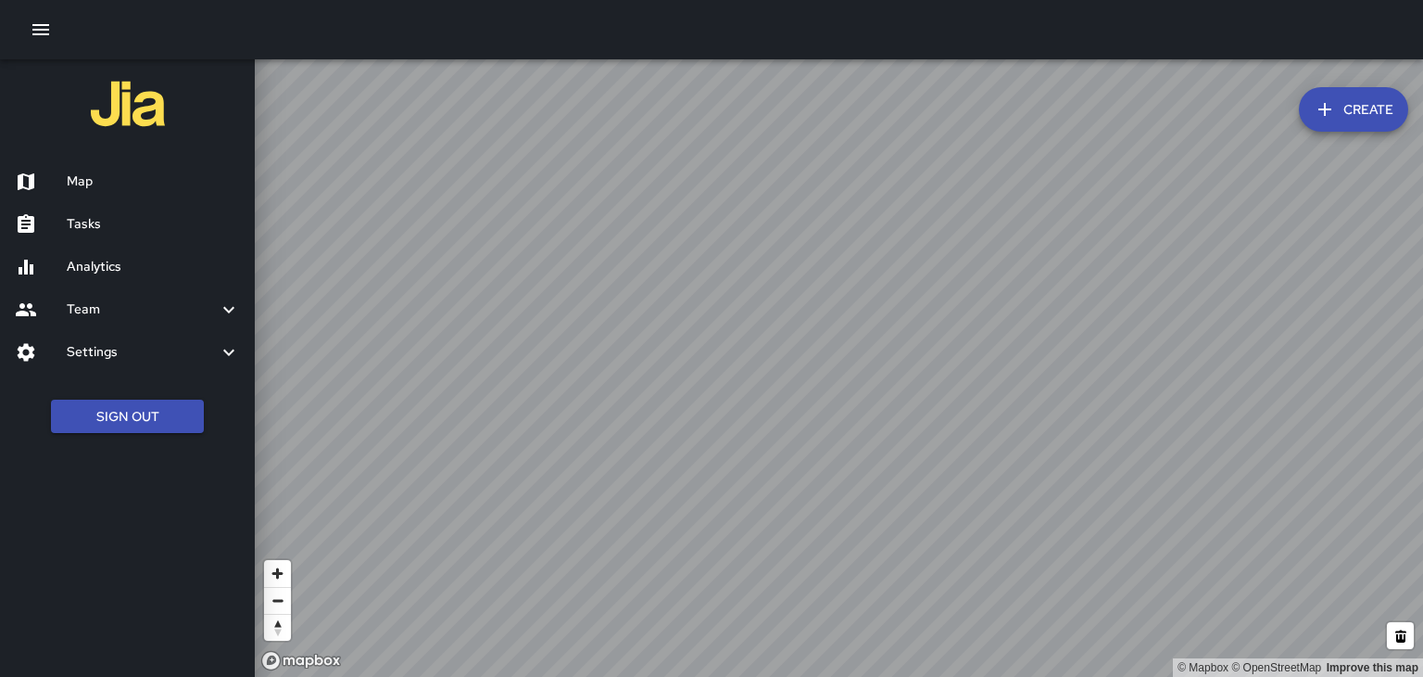
click at [150, 366] on div "Settings" at bounding box center [127, 352] width 255 height 43
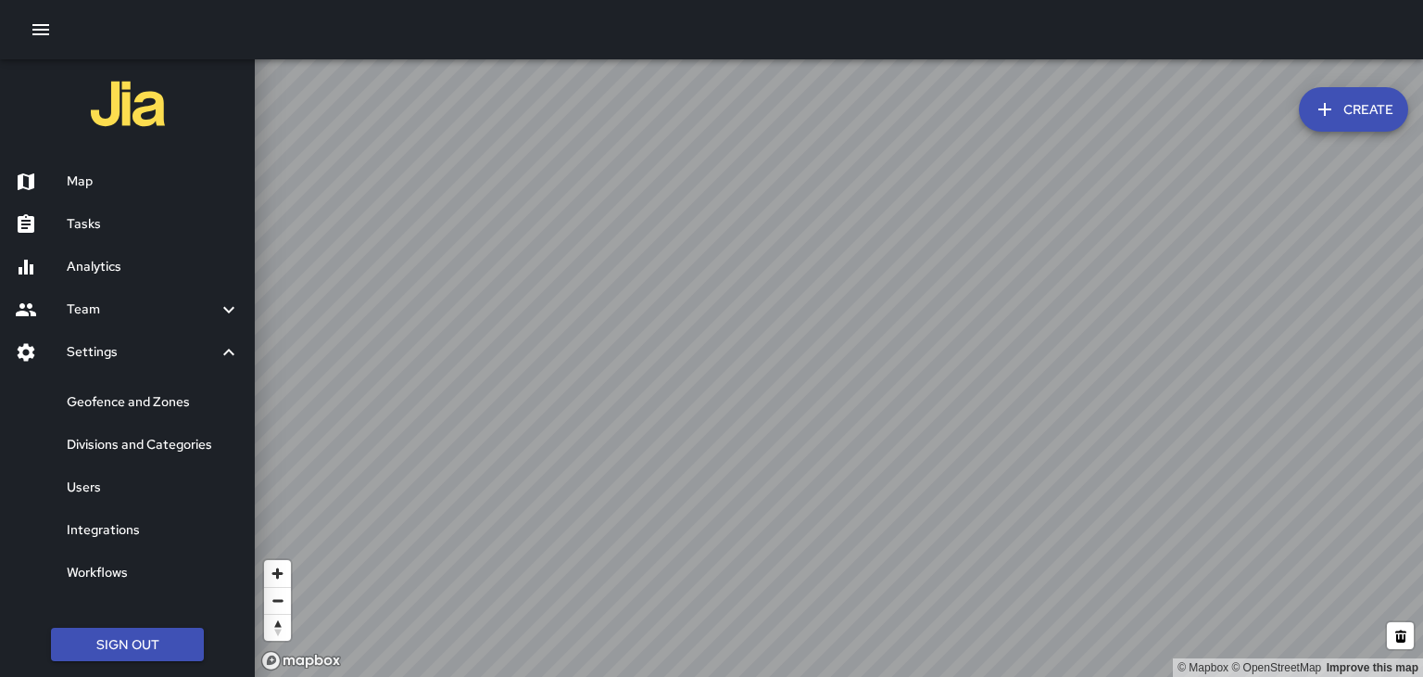
click at [165, 439] on h6 "Divisions and Categories" at bounding box center [153, 445] width 173 height 20
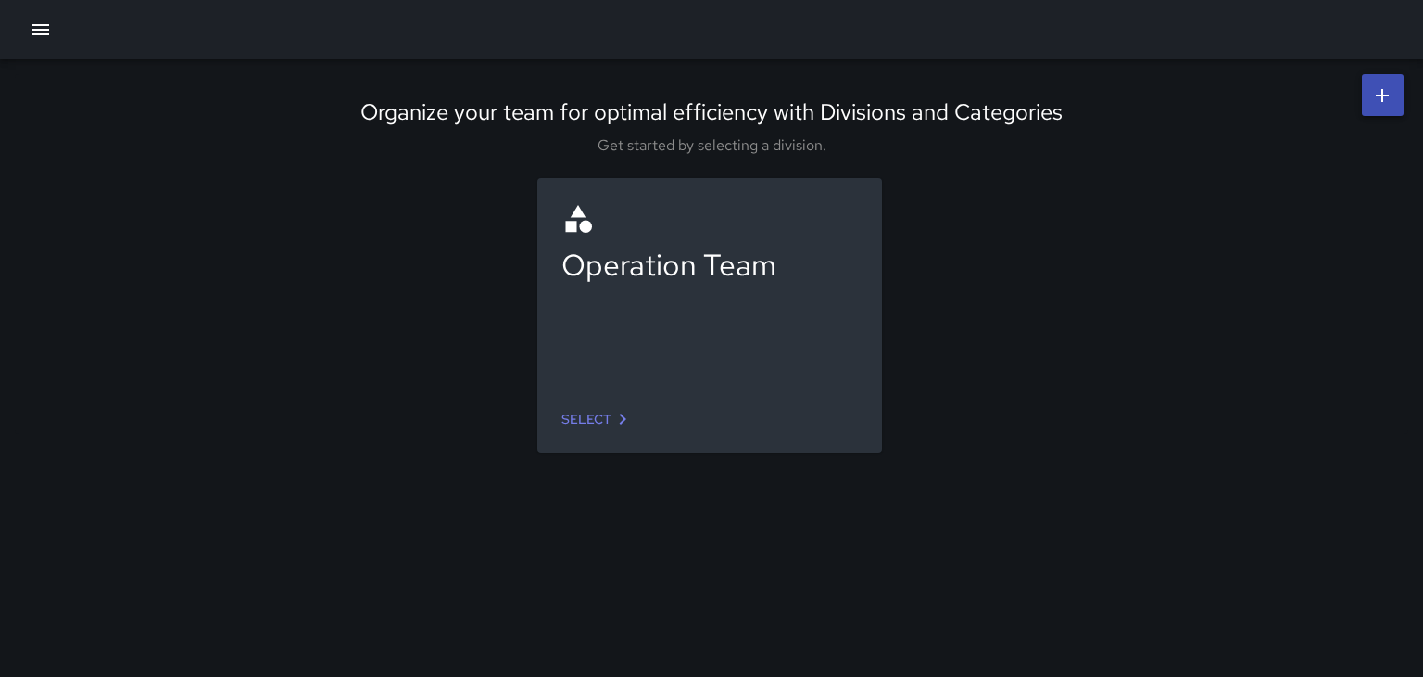
click at [44, 37] on icon "button" at bounding box center [41, 30] width 22 height 22
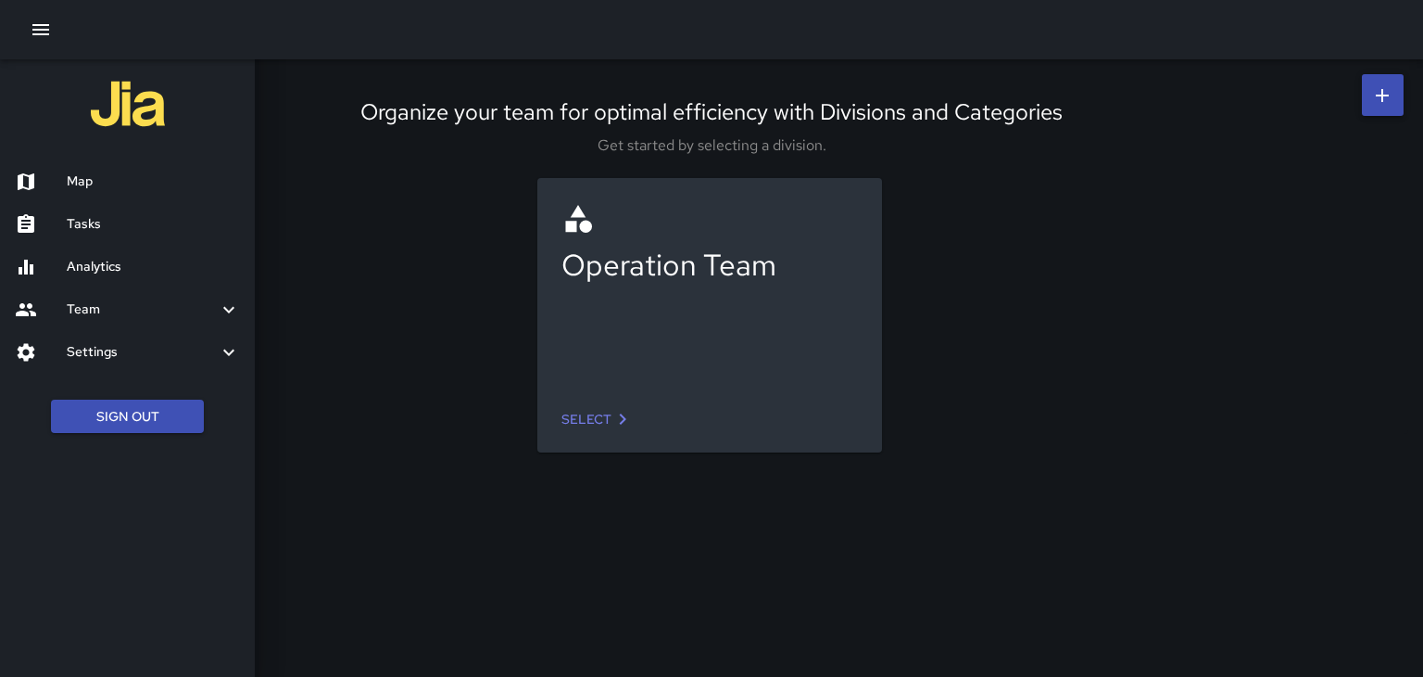
click at [111, 178] on h6 "Map" at bounding box center [153, 181] width 173 height 20
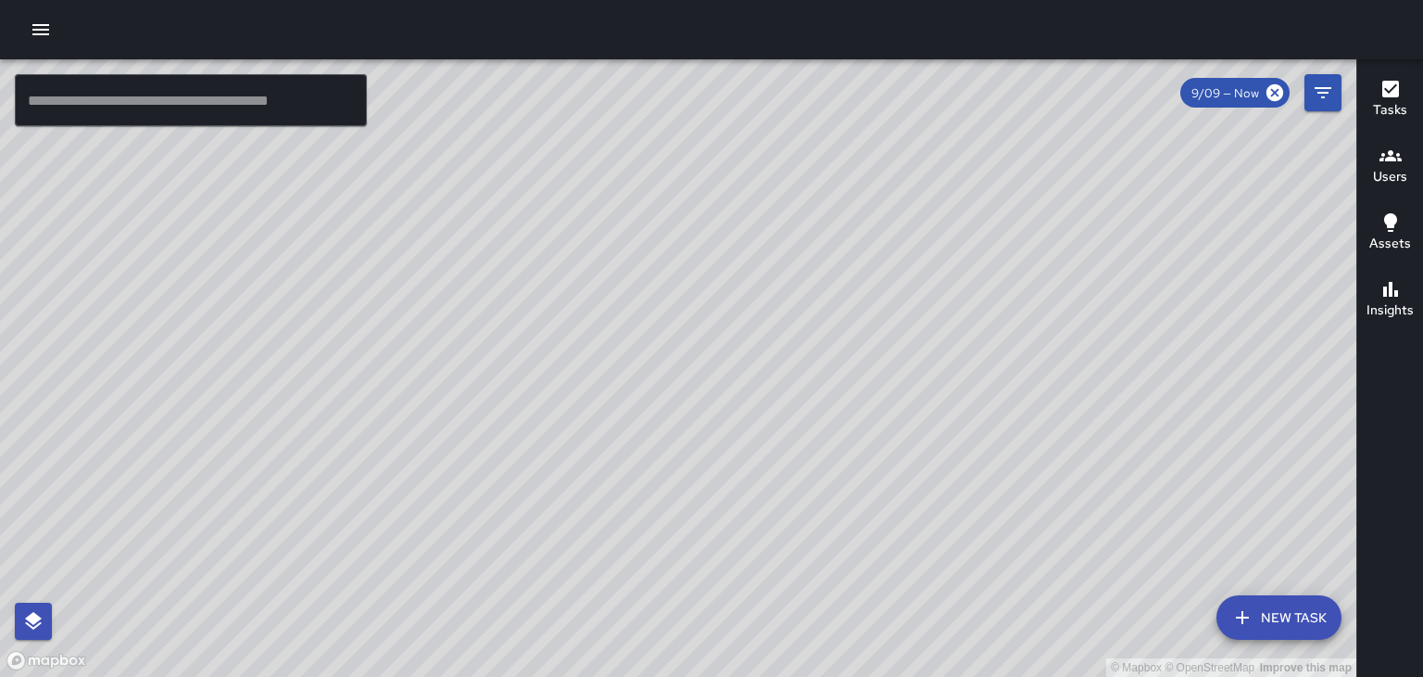
click at [645, 382] on div "© Mapbox © OpenStreetMap Improve this map" at bounding box center [678, 367] width 1357 height 617
click at [653, 382] on div "© Mapbox © OpenStreetMap Improve this map" at bounding box center [678, 367] width 1357 height 617
click at [655, 369] on div "© Mapbox © OpenStreetMap Improve this map" at bounding box center [678, 367] width 1357 height 617
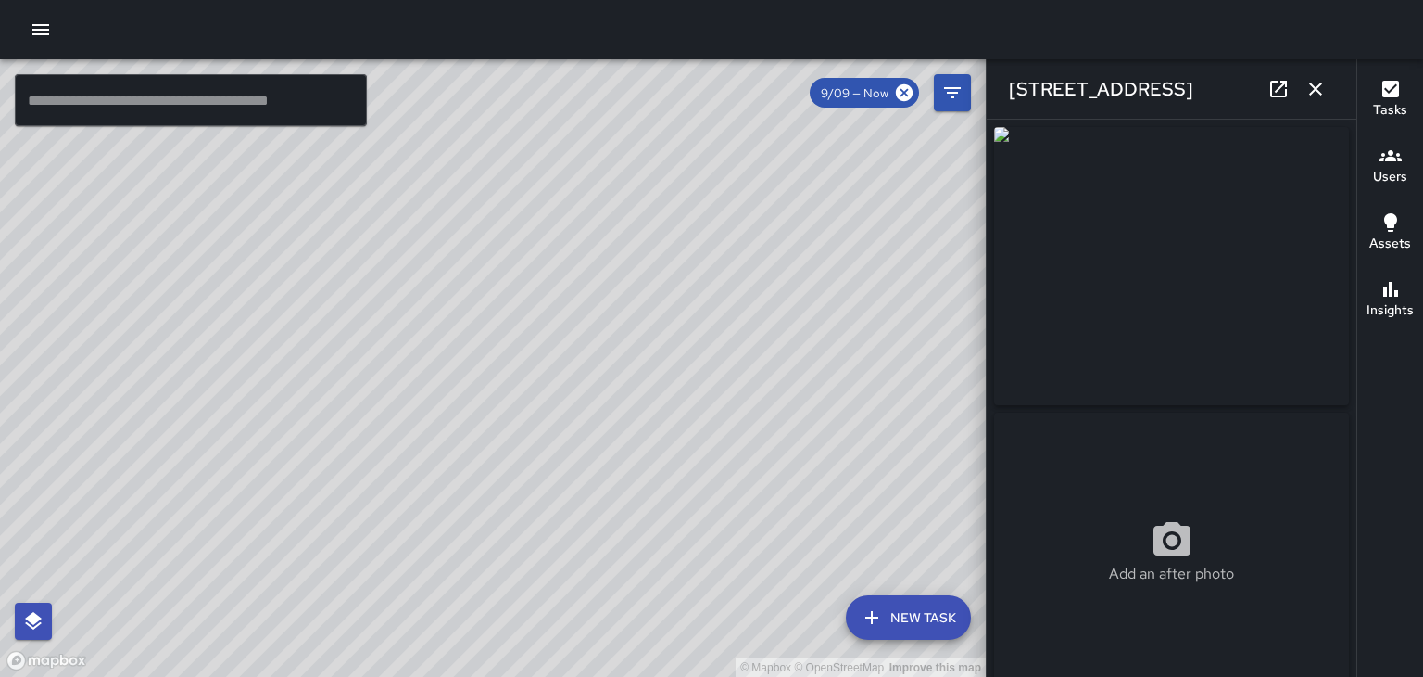
type input "**********"
click at [37, 28] on icon "button" at bounding box center [41, 30] width 22 height 22
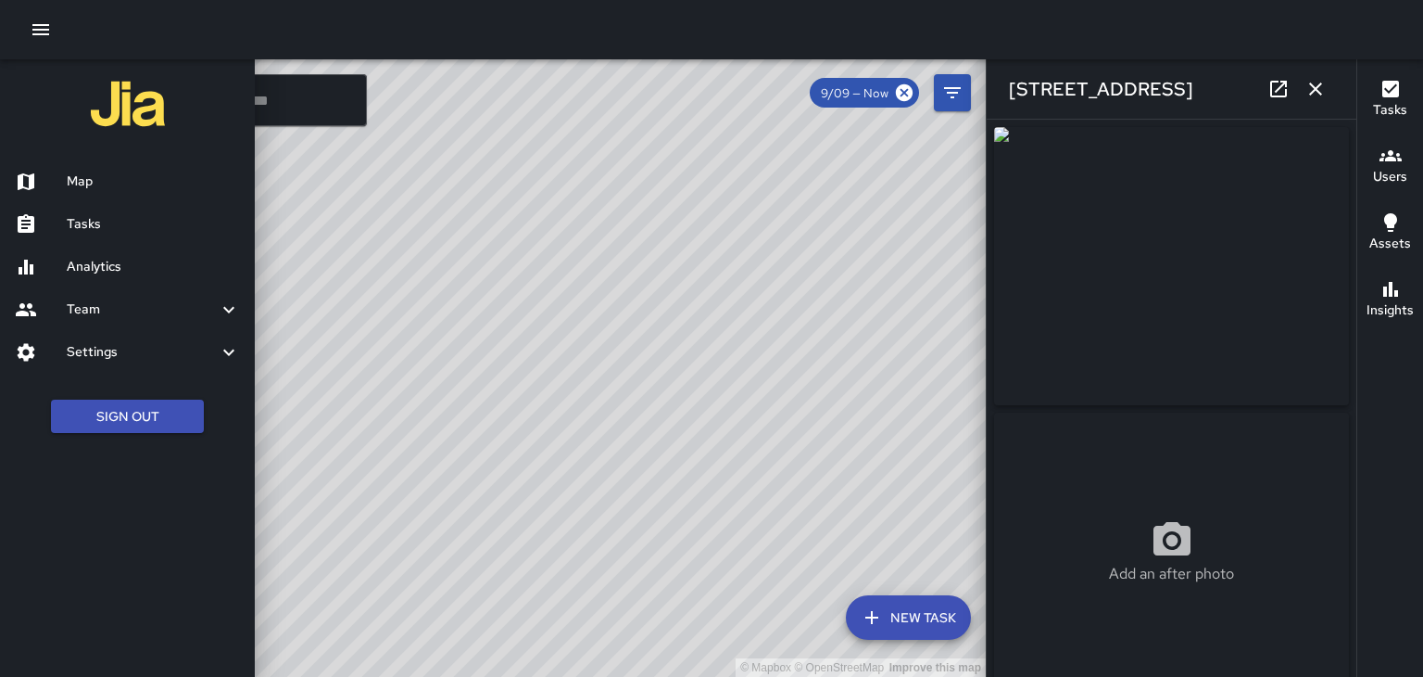
click at [80, 231] on h6 "Tasks" at bounding box center [153, 224] width 173 height 20
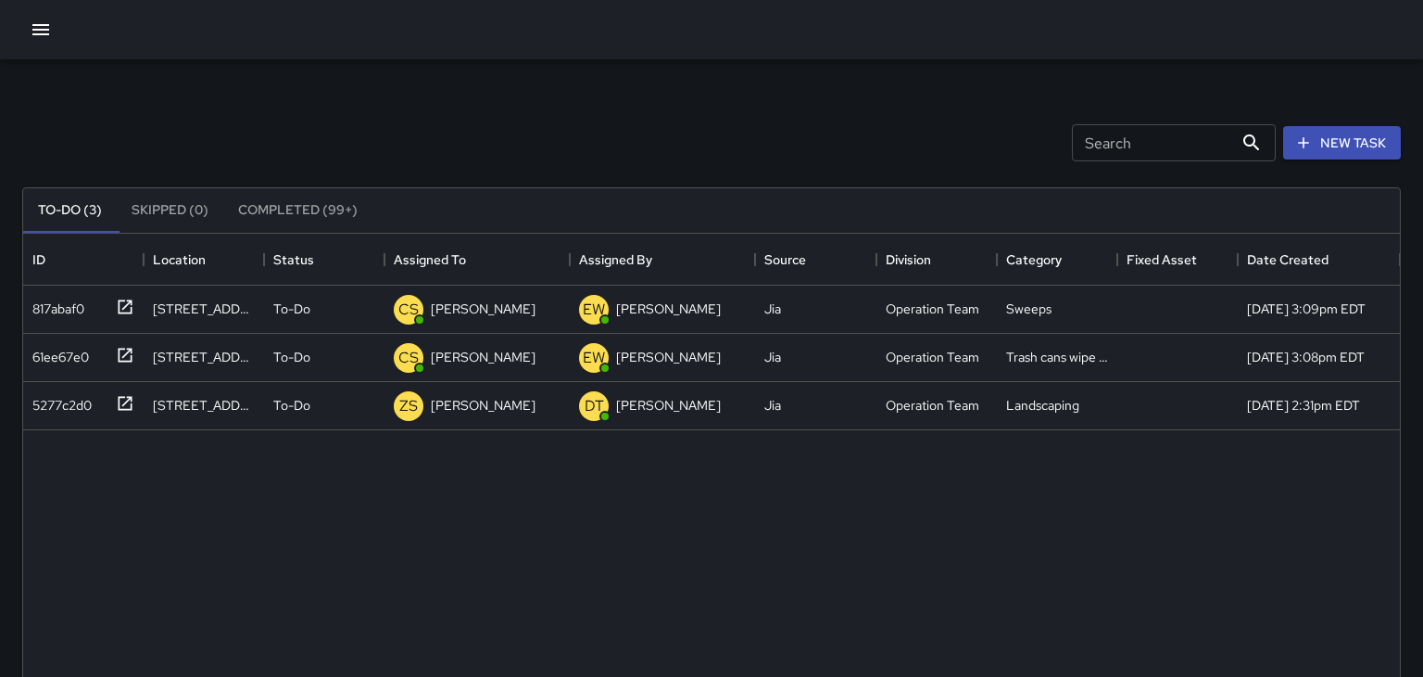
scroll to position [785, 1377]
click at [33, 30] on icon "button" at bounding box center [40, 29] width 17 height 11
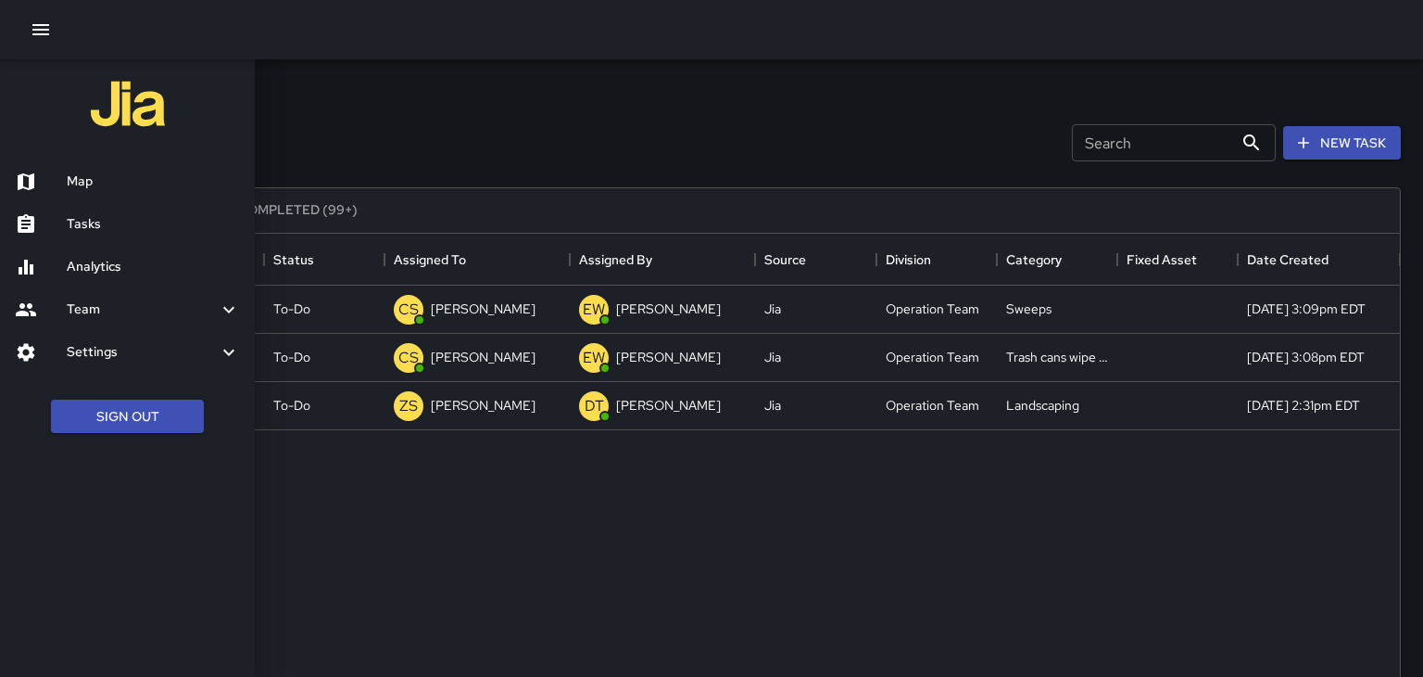
click at [74, 182] on h6 "Map" at bounding box center [153, 181] width 173 height 20
